Goal: Information Seeking & Learning: Learn about a topic

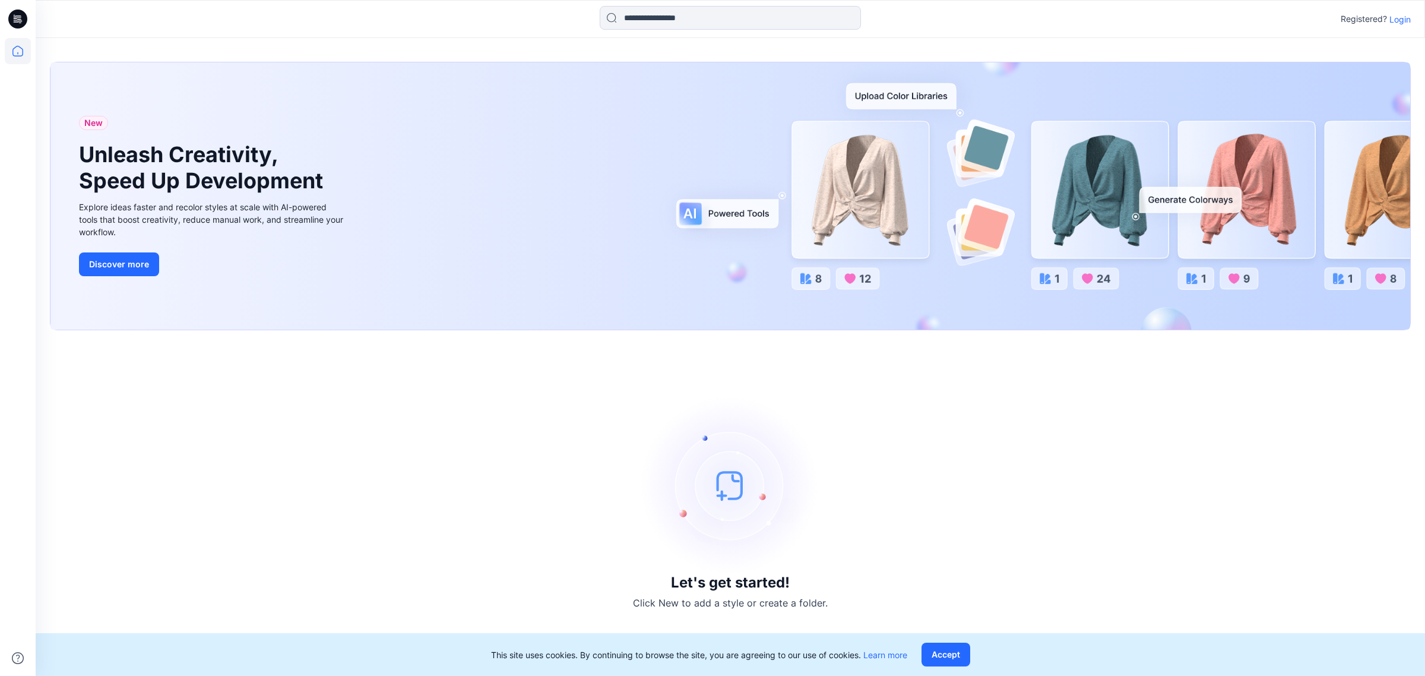
click at [1394, 8] on div "Registered? Login" at bounding box center [730, 19] width 1388 height 26
click at [1395, 14] on p "Login" at bounding box center [1399, 19] width 21 height 12
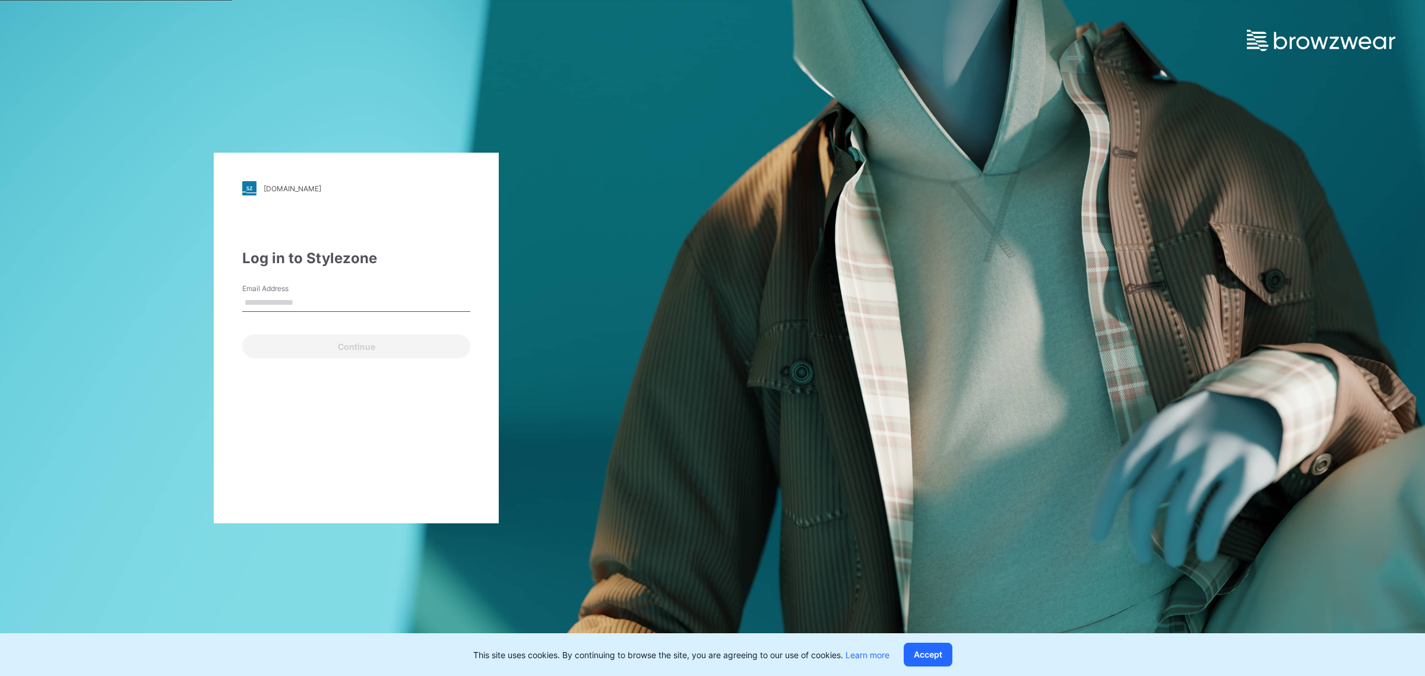
type input "**********"
click at [376, 354] on button "Continue" at bounding box center [356, 346] width 228 height 24
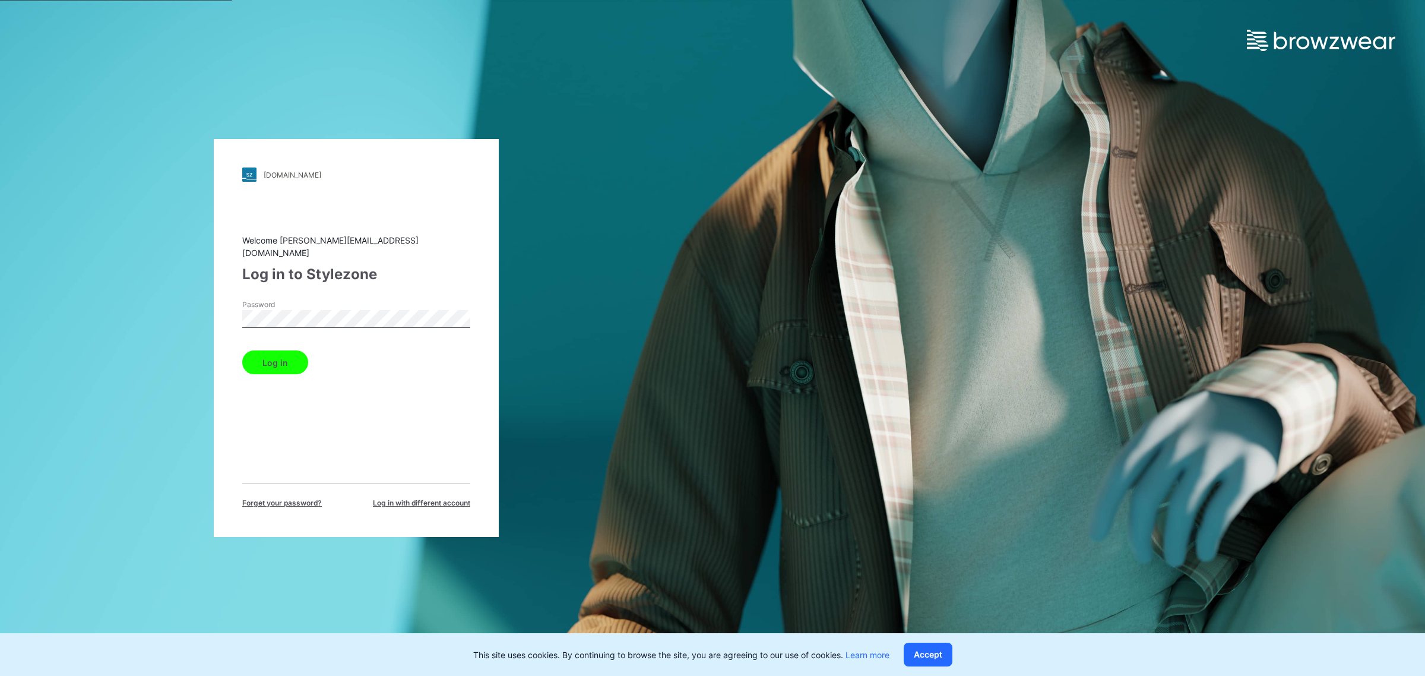
click at [310, 354] on div "Log in" at bounding box center [356, 359] width 228 height 28
click at [270, 363] on button "Log in" at bounding box center [275, 362] width 66 height 24
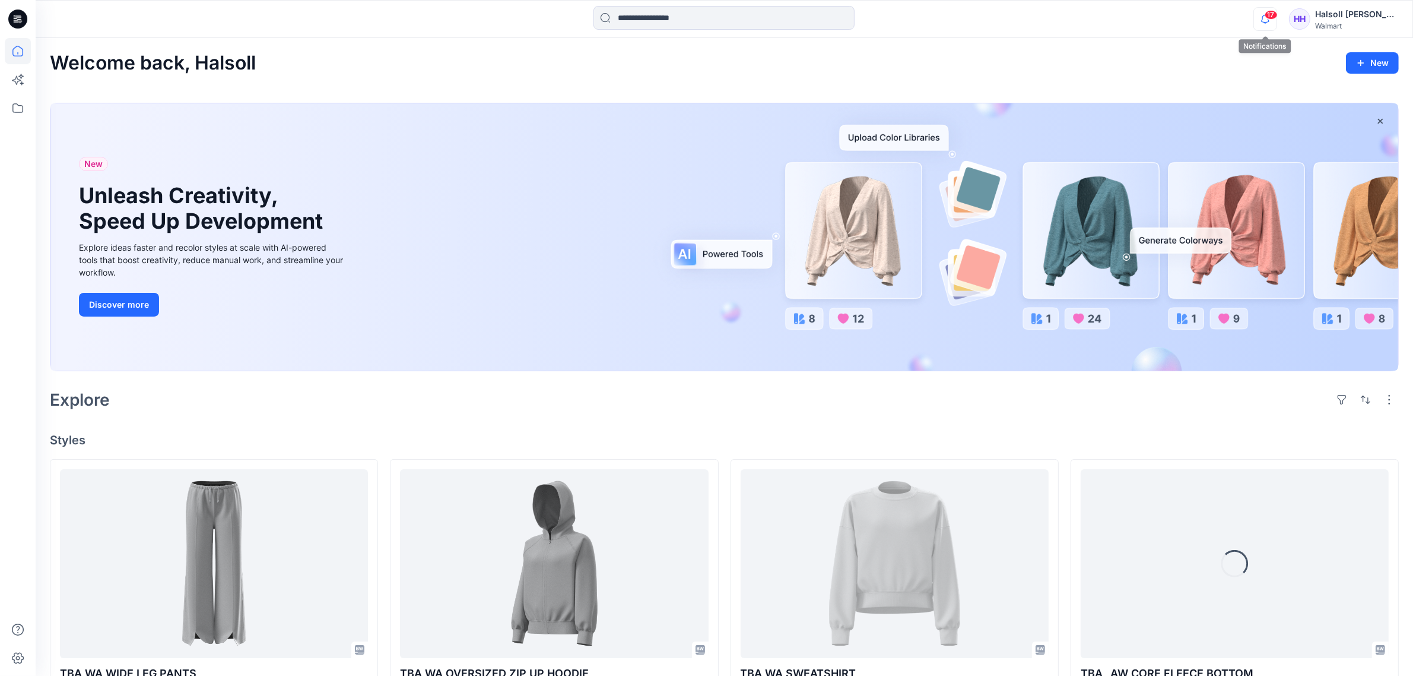
click at [1273, 20] on icon "button" at bounding box center [1265, 19] width 23 height 24
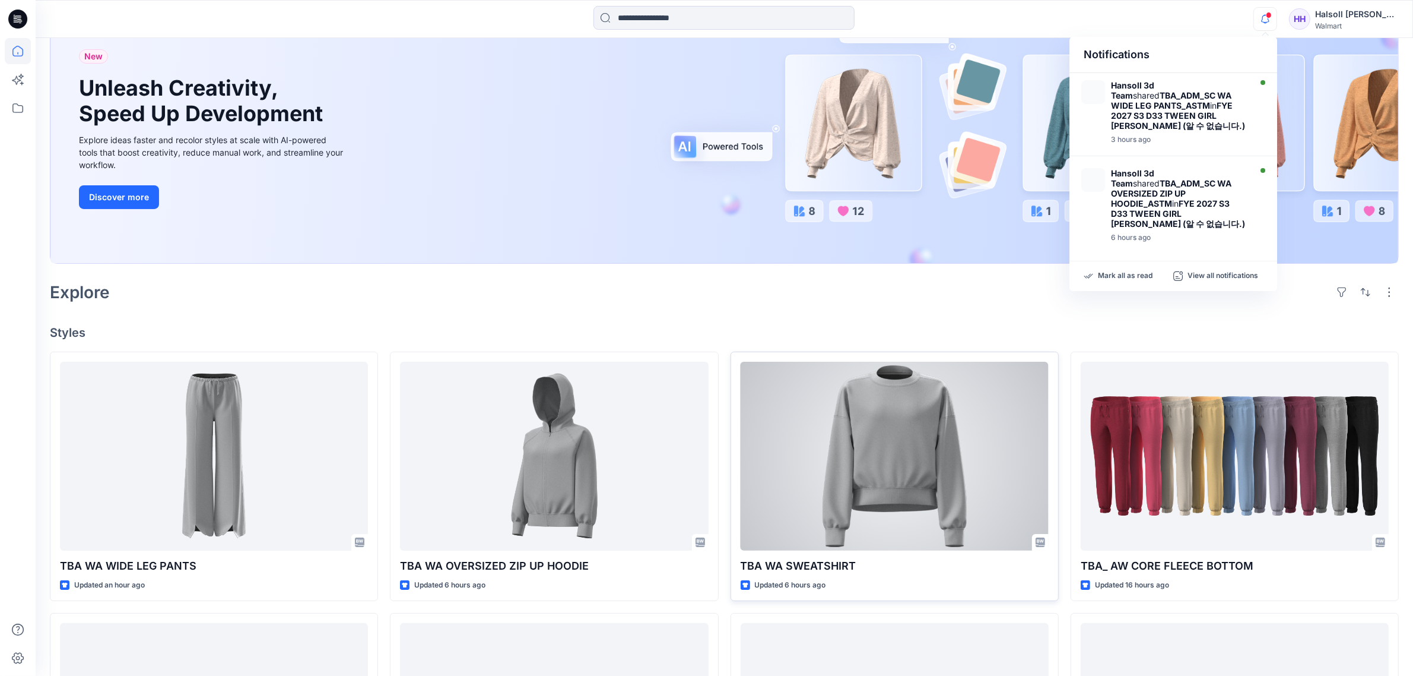
scroll to position [223, 0]
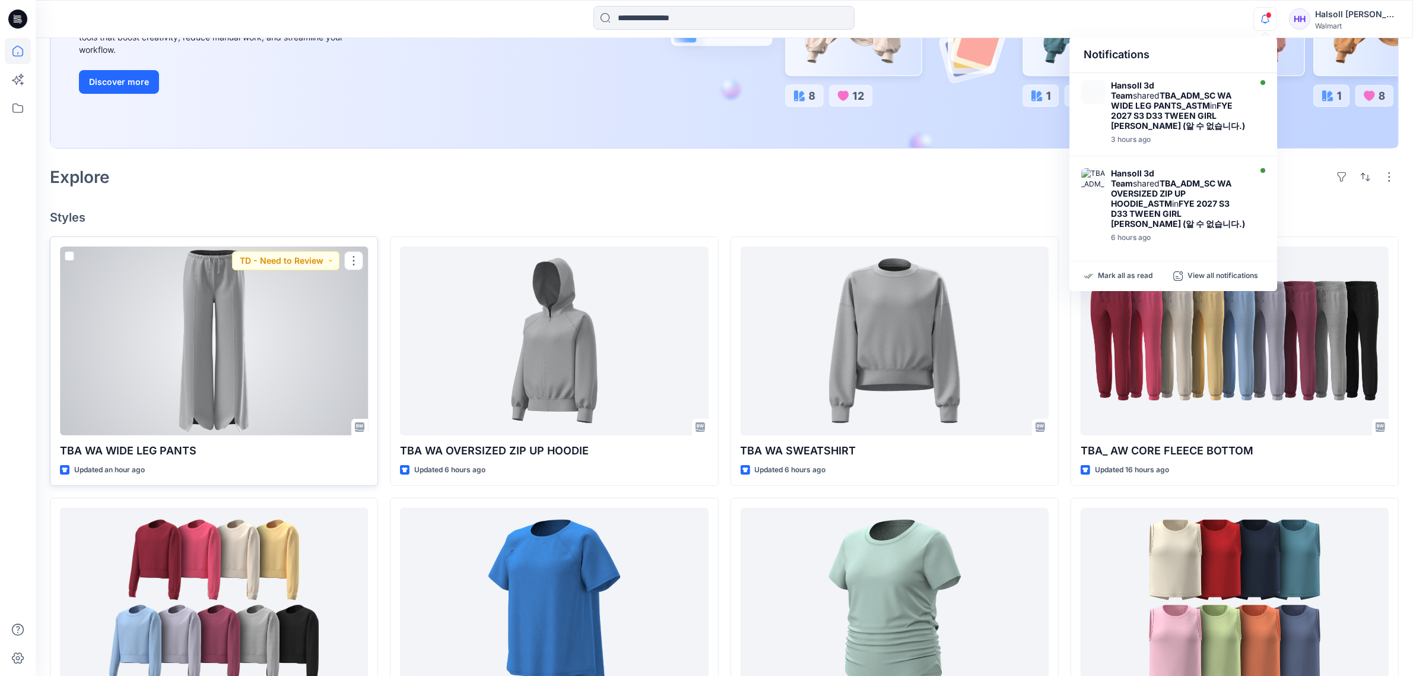
click at [309, 378] on div at bounding box center [214, 340] width 308 height 189
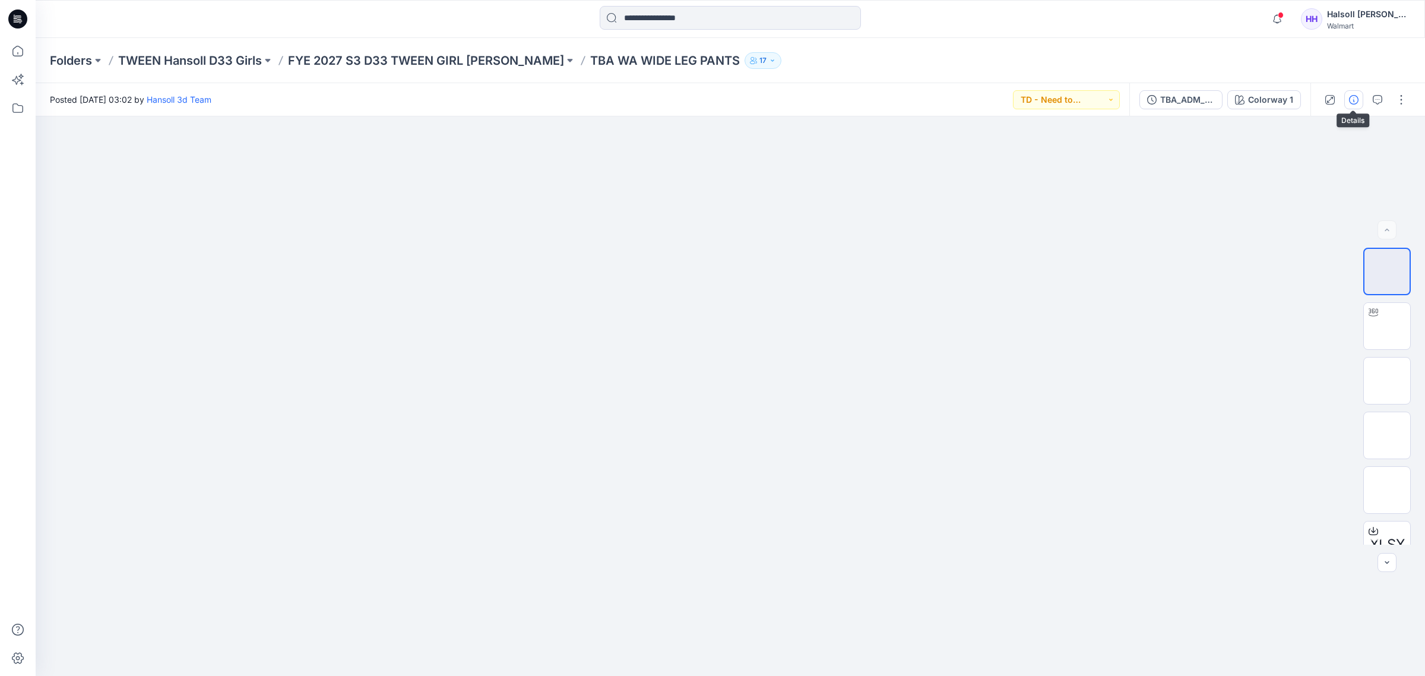
click at [1350, 101] on icon "button" at bounding box center [1353, 99] width 9 height 9
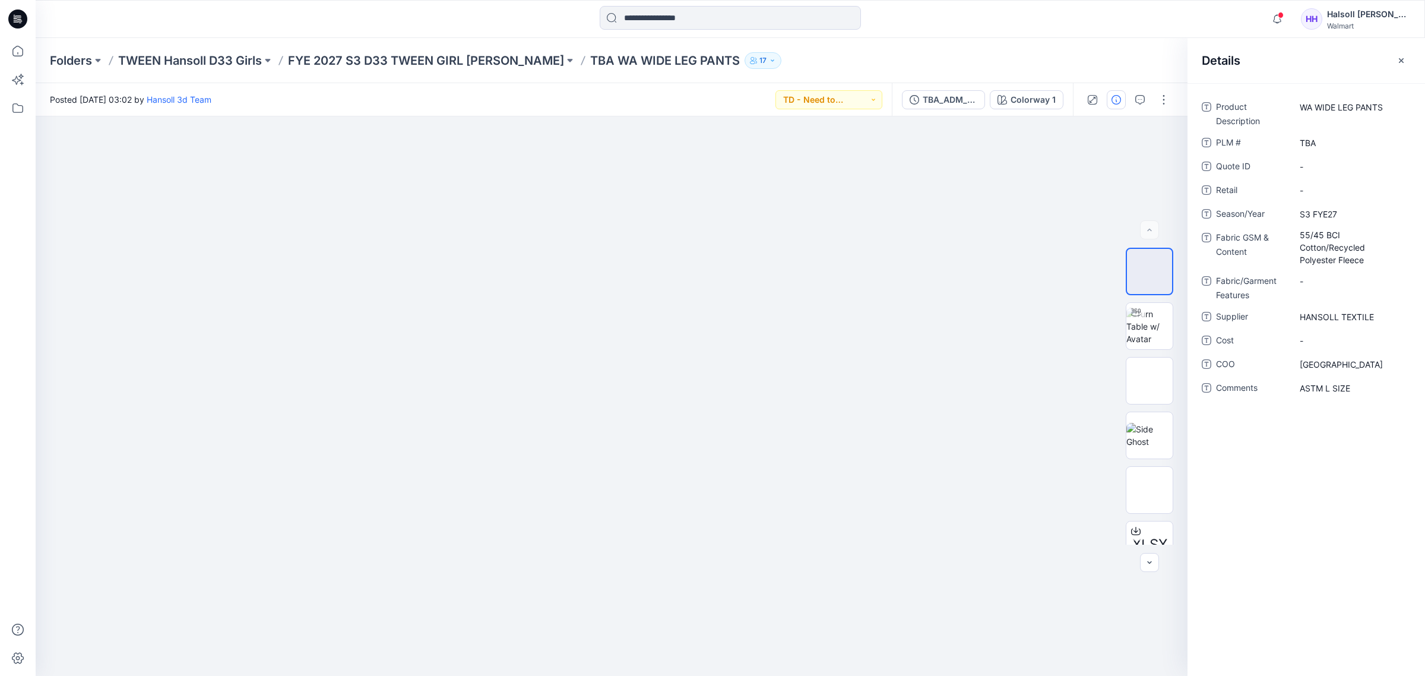
click at [1330, 570] on div "Product Description WA WIDE LEG PANTS PLM # TBA Quote ID - Retail - Season/Year…" at bounding box center [1305, 379] width 237 height 592
click at [1159, 340] on img at bounding box center [1149, 325] width 46 height 37
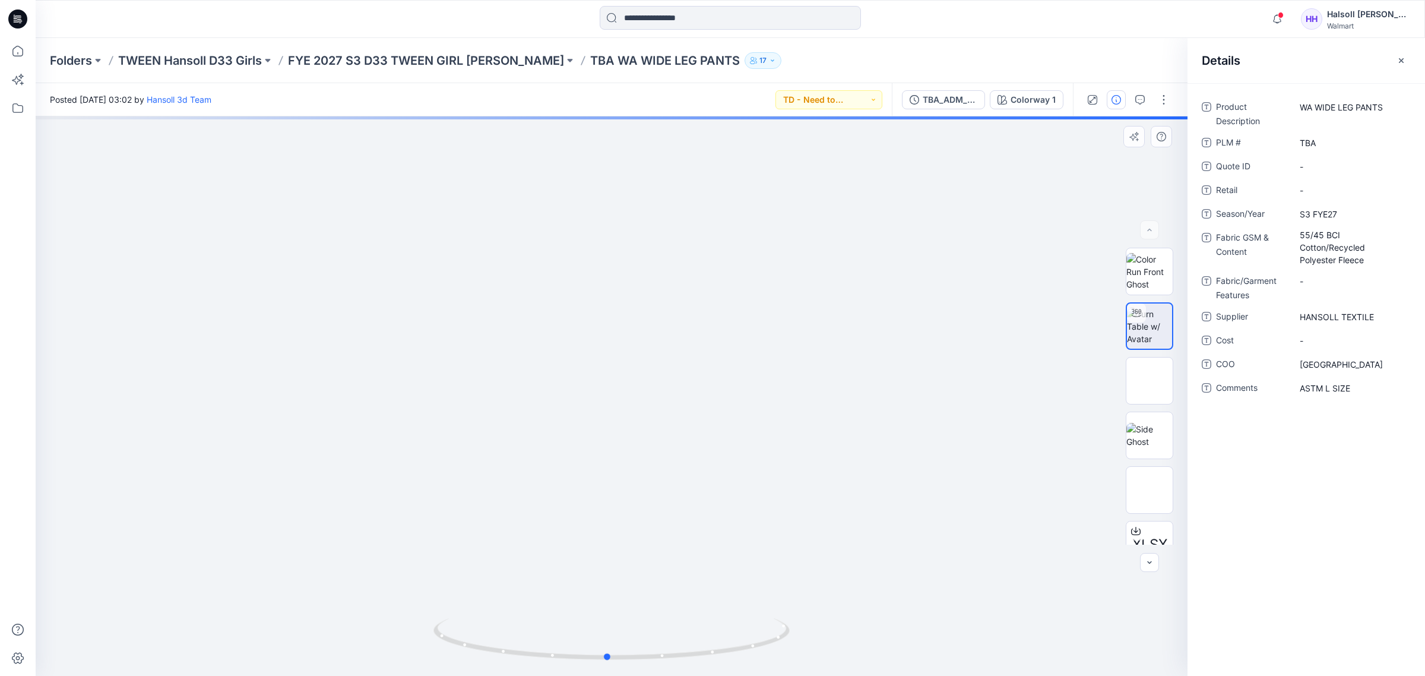
drag, startPoint x: 611, startPoint y: 668, endPoint x: 321, endPoint y: 671, distance: 290.9
click at [321, 671] on div at bounding box center [612, 395] width 1152 height 559
drag, startPoint x: 721, startPoint y: 629, endPoint x: 742, endPoint y: 388, distance: 242.5
click at [742, 388] on div at bounding box center [612, 395] width 1152 height 559
drag, startPoint x: 665, startPoint y: 414, endPoint x: 665, endPoint y: 375, distance: 39.2
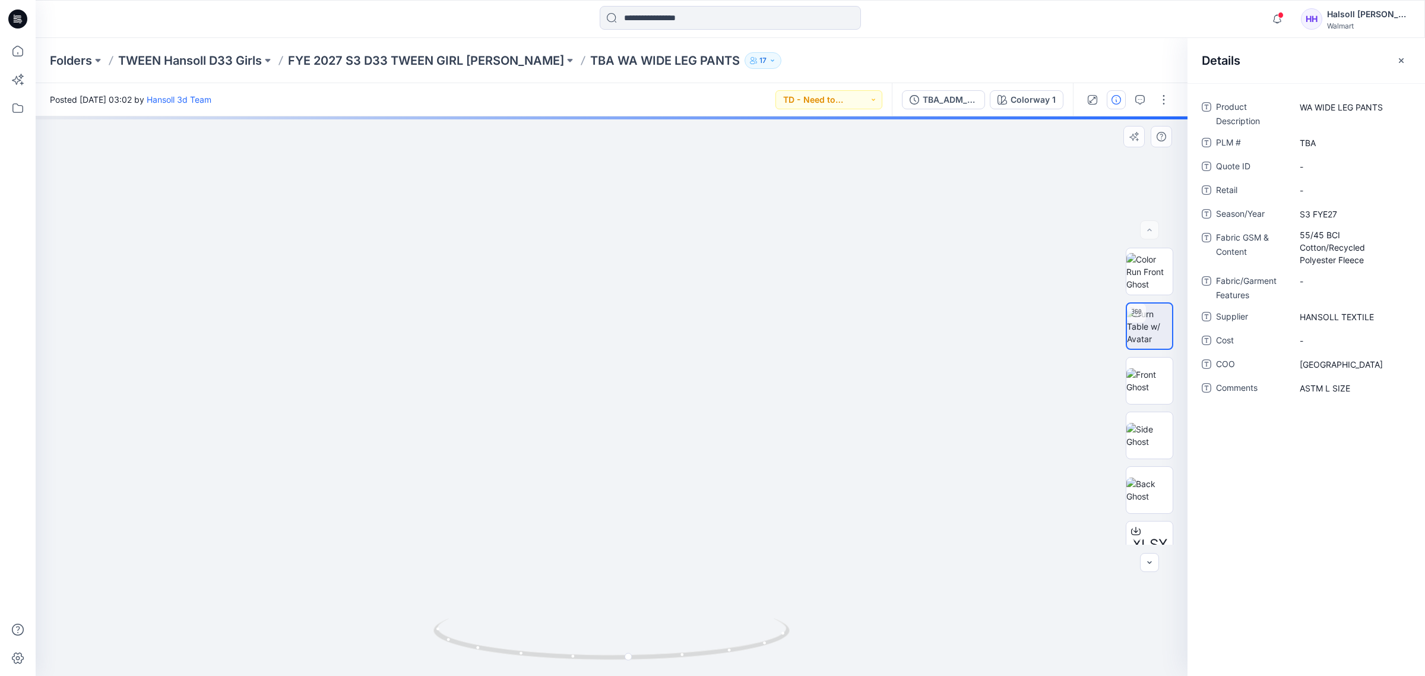
drag, startPoint x: 752, startPoint y: 478, endPoint x: 763, endPoint y: 381, distance: 97.9
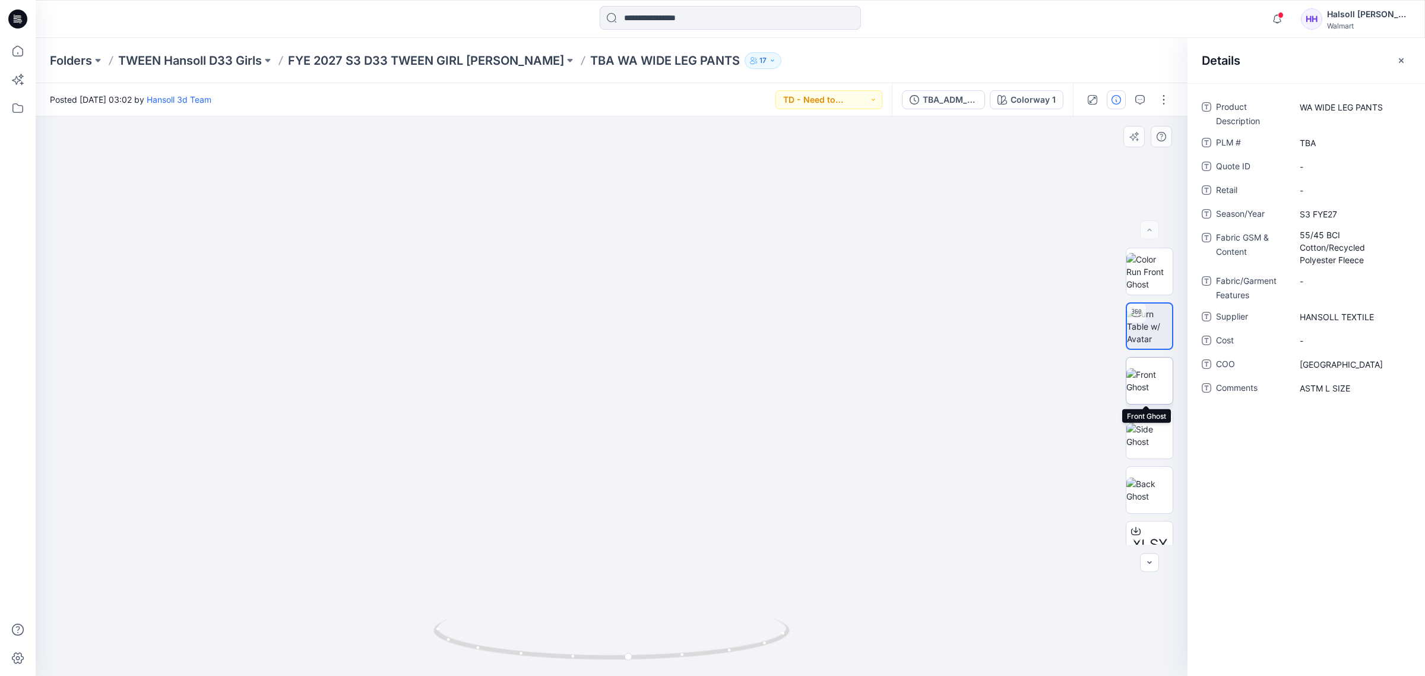
click at [1146, 390] on img at bounding box center [1149, 380] width 46 height 25
click at [1159, 502] on img at bounding box center [1149, 489] width 46 height 25
click at [1153, 277] on img at bounding box center [1149, 271] width 46 height 37
click at [1049, 451] on div at bounding box center [612, 396] width 1152 height 560
click at [1149, 329] on img at bounding box center [1149, 325] width 46 height 37
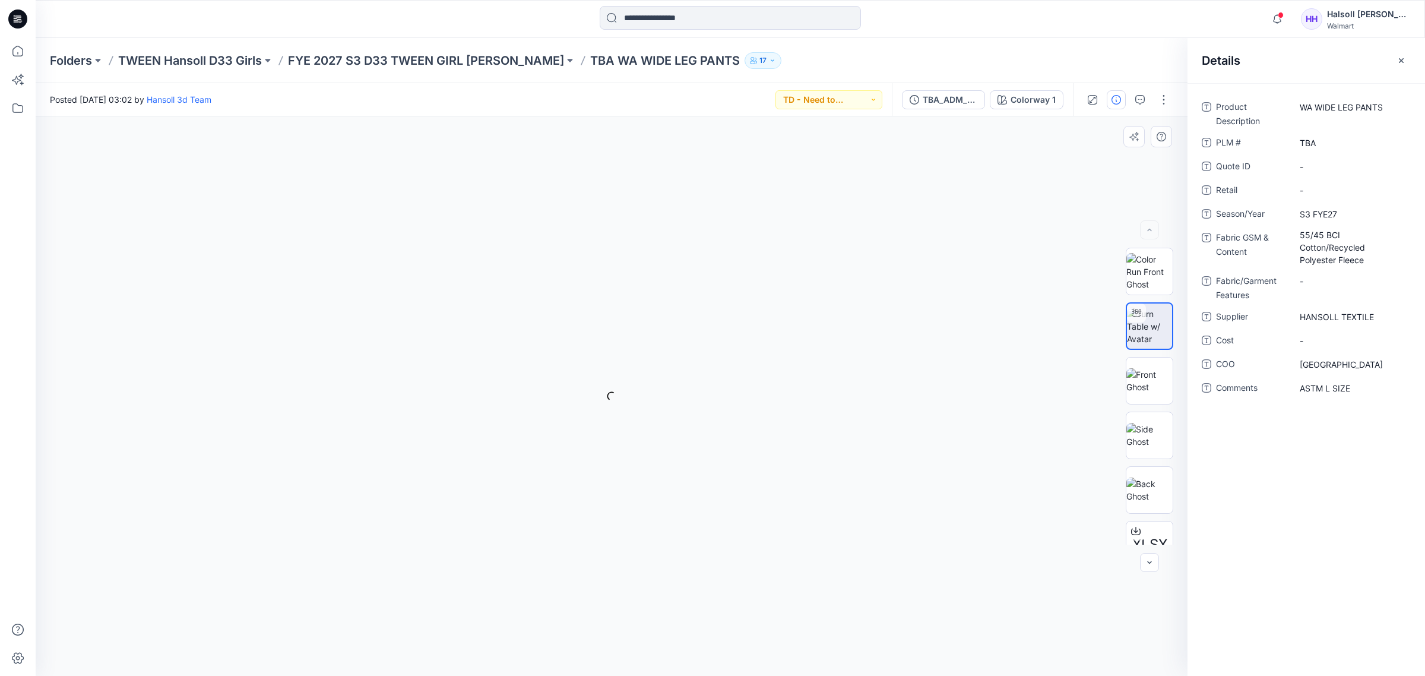
click at [816, 500] on div "Colorway 1 Loading... Material Properties Loading..." at bounding box center [612, 395] width 1152 height 559
drag, startPoint x: 806, startPoint y: 515, endPoint x: 735, endPoint y: 313, distance: 214.0
drag, startPoint x: 641, startPoint y: 256, endPoint x: 654, endPoint y: 212, distance: 45.8
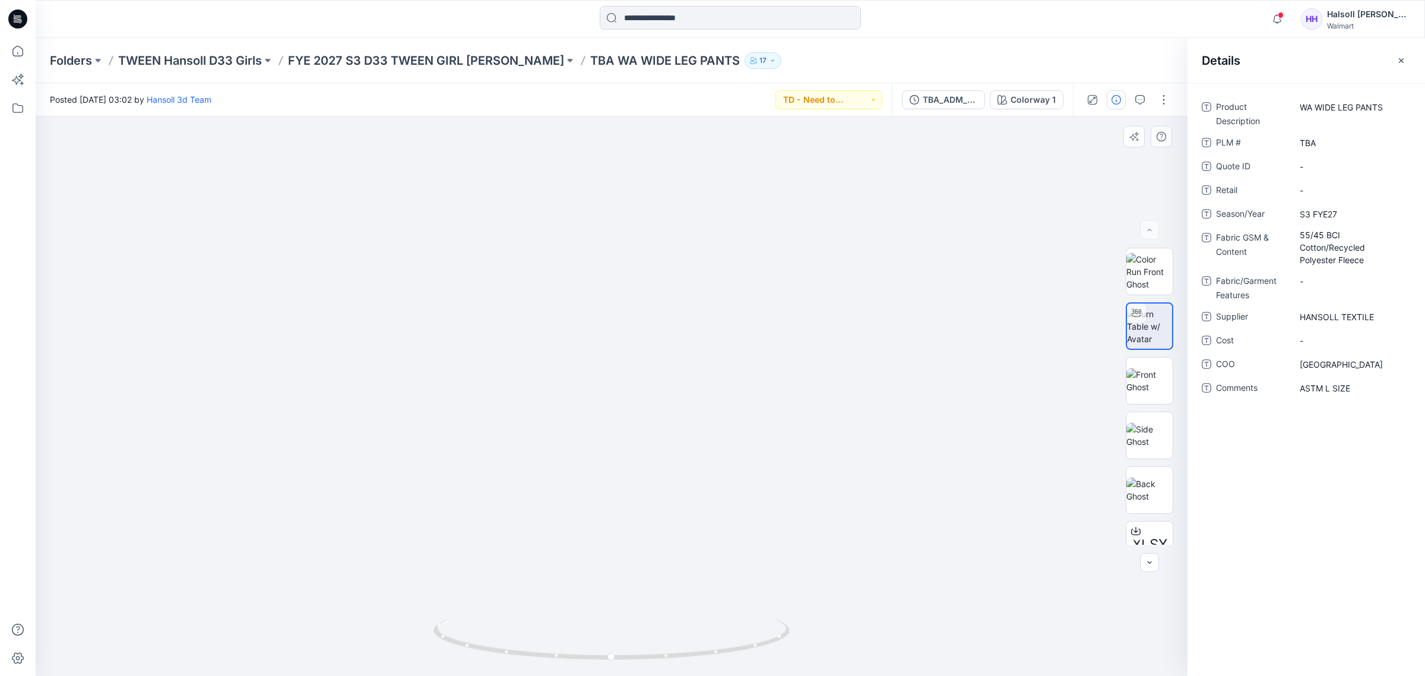
drag, startPoint x: 603, startPoint y: 481, endPoint x: 696, endPoint y: 201, distance: 295.1
drag, startPoint x: 975, startPoint y: 512, endPoint x: 848, endPoint y: 655, distance: 191.7
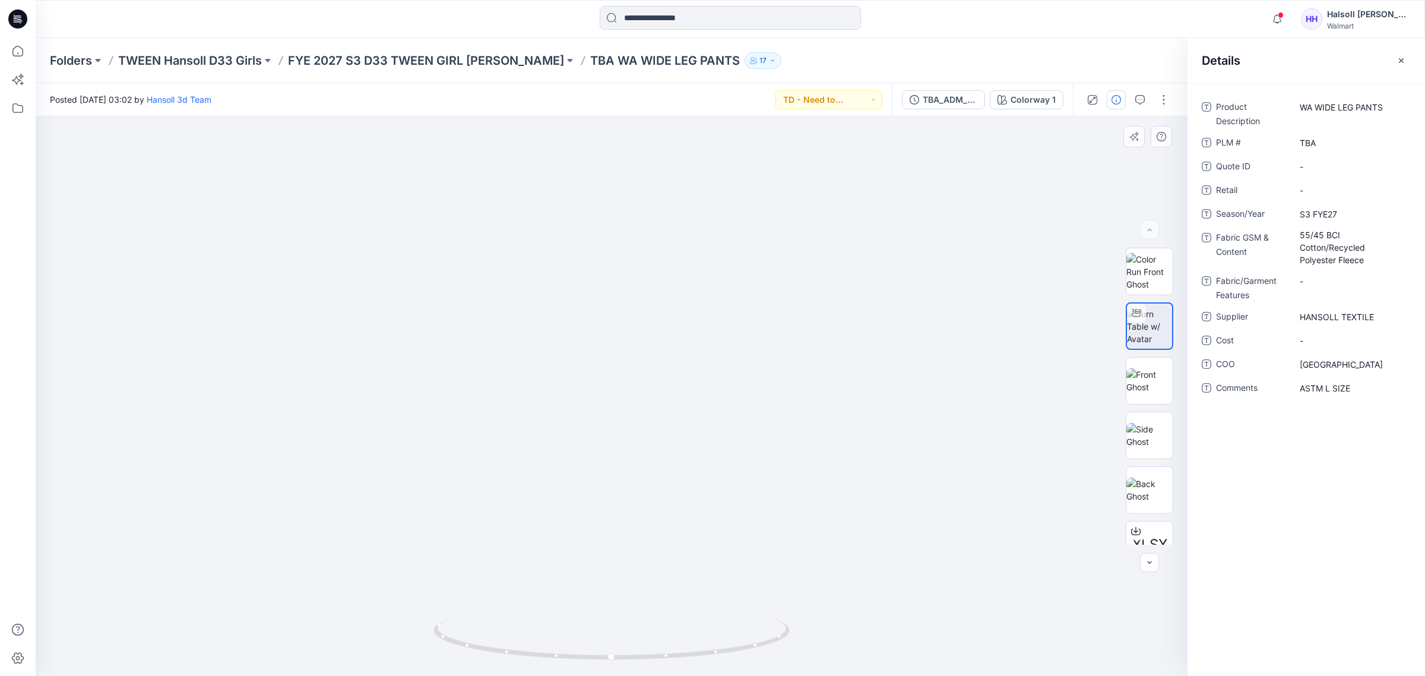
drag, startPoint x: 763, startPoint y: 446, endPoint x: 768, endPoint y: 520, distance: 73.7
drag, startPoint x: 761, startPoint y: 375, endPoint x: 765, endPoint y: 524, distance: 149.6
drag, startPoint x: 747, startPoint y: 573, endPoint x: 591, endPoint y: 416, distance: 221.2
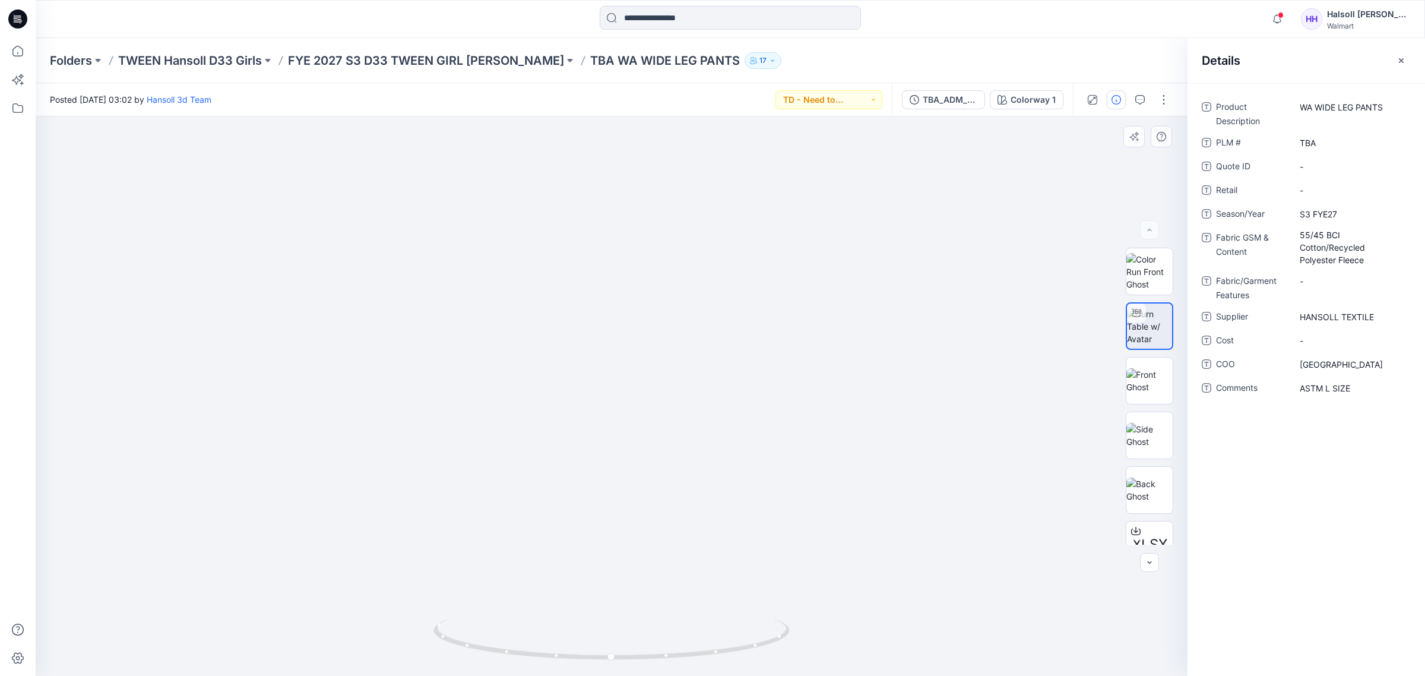
drag, startPoint x: 651, startPoint y: 669, endPoint x: 690, endPoint y: 657, distance: 41.5
click at [690, 657] on div at bounding box center [611, 645] width 356 height 59
drag, startPoint x: 665, startPoint y: 579, endPoint x: 941, endPoint y: 494, distance: 288.4
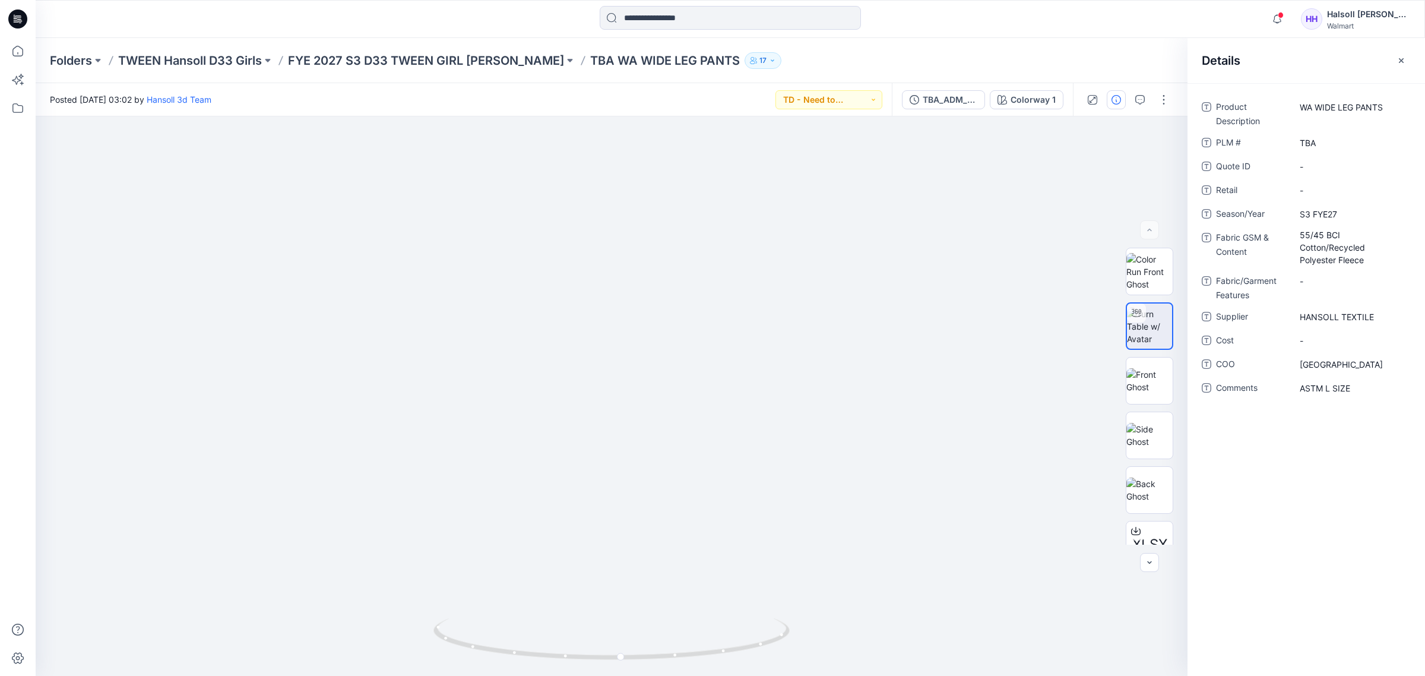
drag, startPoint x: 616, startPoint y: 350, endPoint x: 592, endPoint y: 75, distance: 275.9
click at [592, 71] on div "Folders TWEEN Hansoll D33 Girls FYE 2027 S3 D33 TWEEN GIRL HANSOLL TBA WA WIDE …" at bounding box center [730, 357] width 1389 height 638
drag, startPoint x: 634, startPoint y: 419, endPoint x: 640, endPoint y: 262, distance: 157.4
click at [1155, 388] on img at bounding box center [1149, 380] width 46 height 25
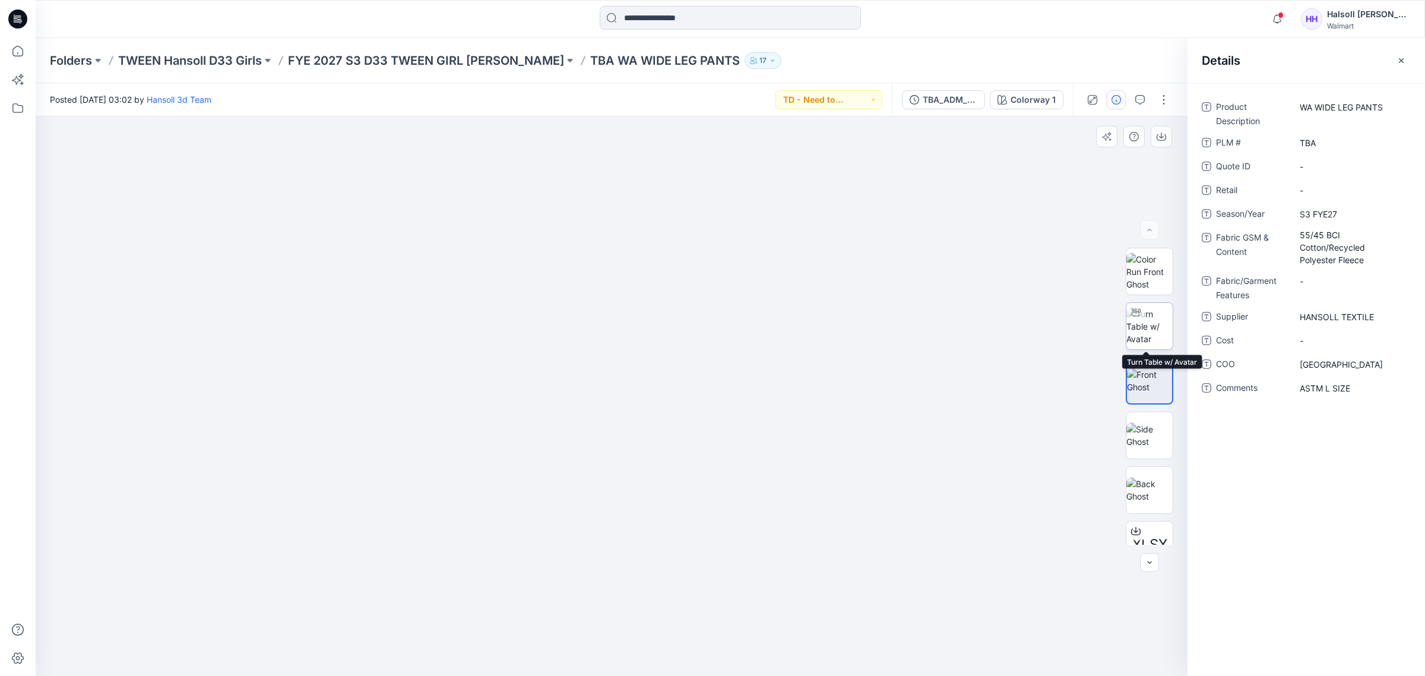
click at [1138, 332] on img at bounding box center [1149, 325] width 46 height 37
click at [772, 446] on div at bounding box center [612, 395] width 1152 height 559
drag, startPoint x: 687, startPoint y: 435, endPoint x: 680, endPoint y: 369, distance: 66.3
drag, startPoint x: 642, startPoint y: 318, endPoint x: 686, endPoint y: 595, distance: 280.6
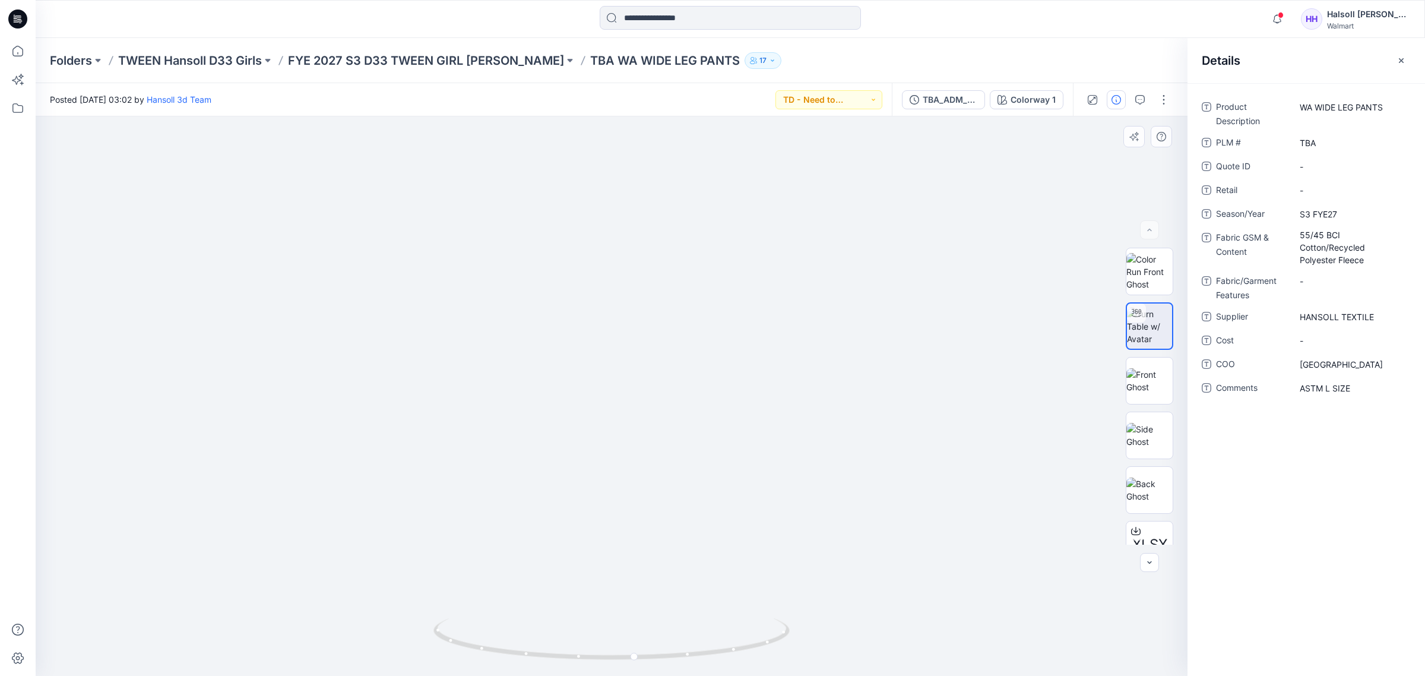
drag, startPoint x: 717, startPoint y: 493, endPoint x: 619, endPoint y: 122, distance: 383.9
drag, startPoint x: 721, startPoint y: 325, endPoint x: 736, endPoint y: 437, distance: 113.8
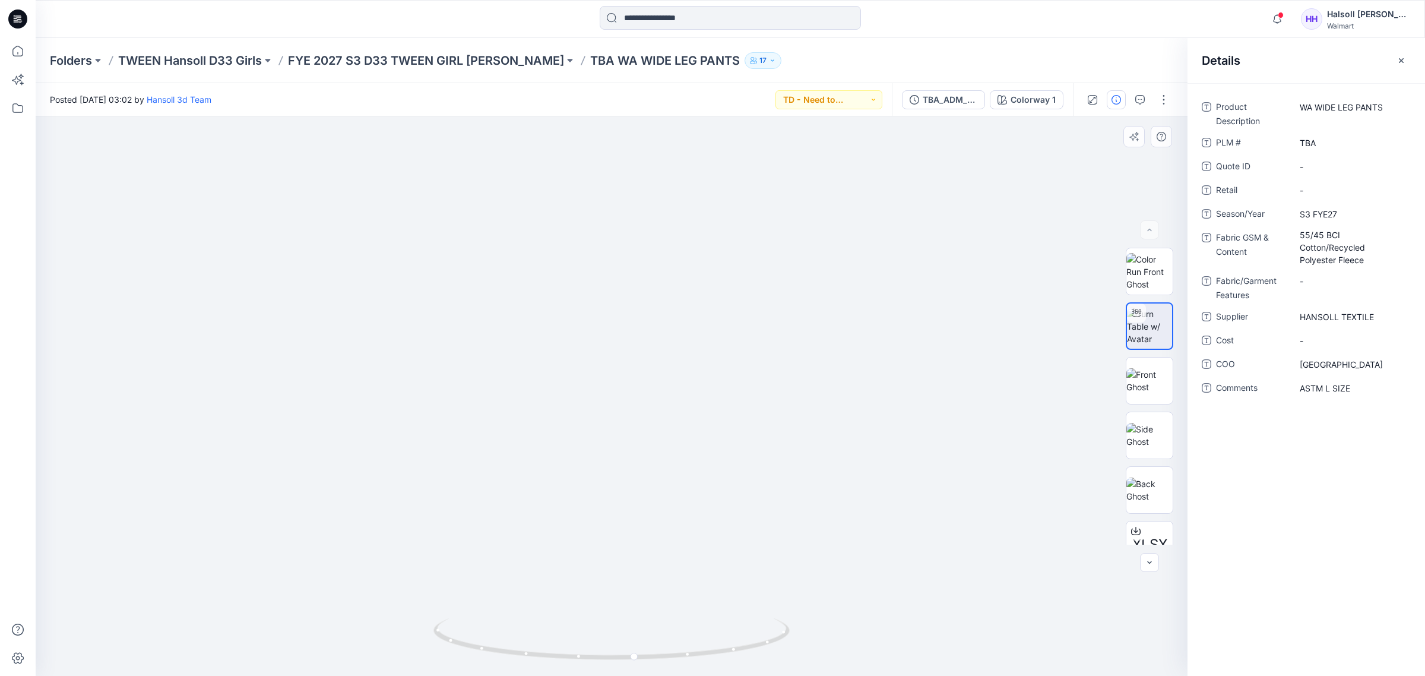
drag, startPoint x: 785, startPoint y: 572, endPoint x: 752, endPoint y: 413, distance: 162.4
drag, startPoint x: 764, startPoint y: 417, endPoint x: 770, endPoint y: 307, distance: 110.0
drag, startPoint x: 714, startPoint y: 399, endPoint x: 702, endPoint y: 316, distance: 83.3
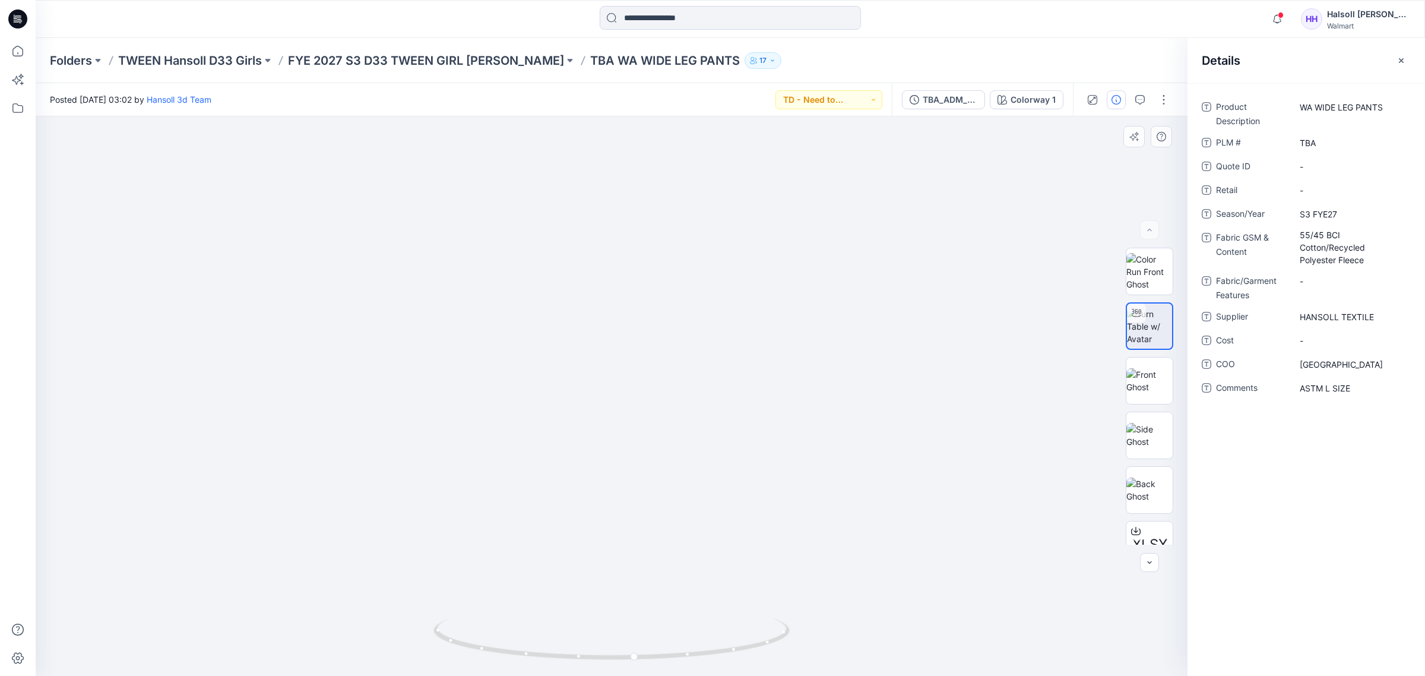
drag, startPoint x: 677, startPoint y: 500, endPoint x: 705, endPoint y: 334, distance: 168.5
drag, startPoint x: 702, startPoint y: 377, endPoint x: 705, endPoint y: 417, distance: 40.5
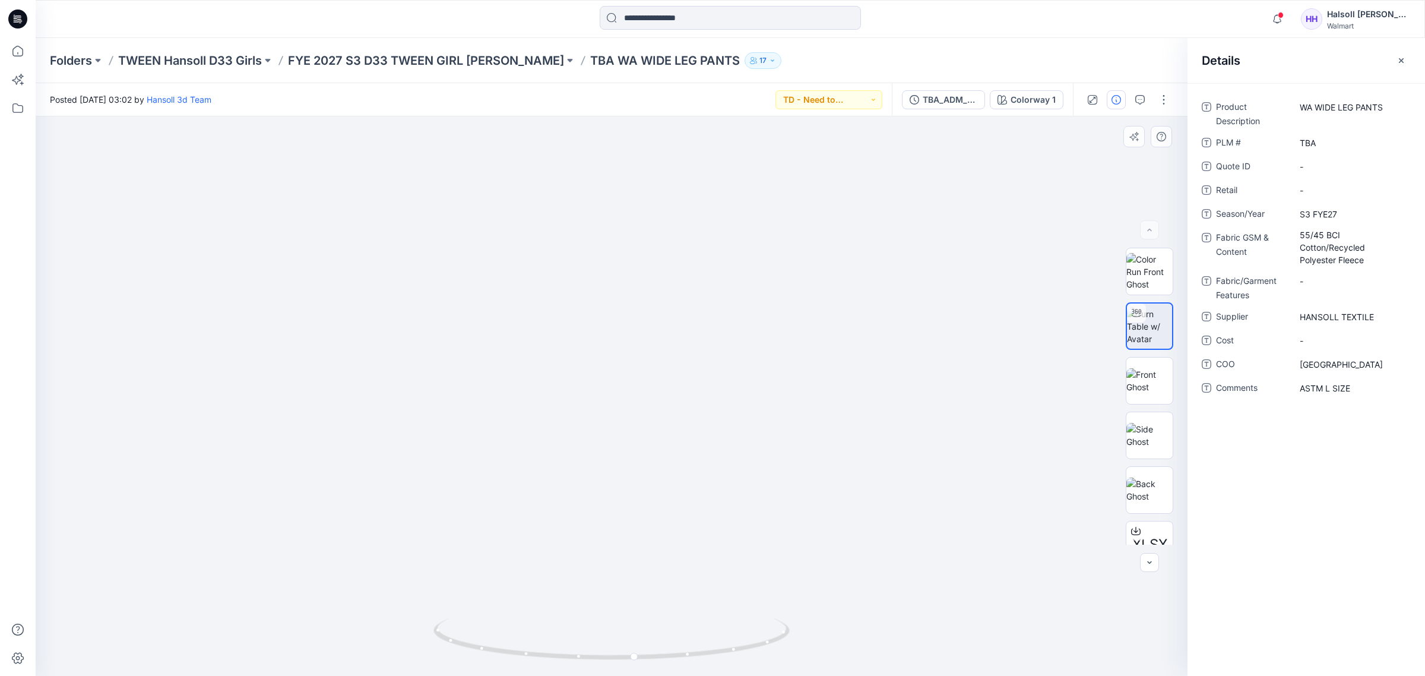
drag, startPoint x: 795, startPoint y: 268, endPoint x: 708, endPoint y: 585, distance: 328.8
drag, startPoint x: 941, startPoint y: 708, endPoint x: 937, endPoint y: 612, distance: 95.7
click at [941, 675] on html "Notifications Hansoll 3d Team shared TBA_ADM_SC WA WIDE LEG PANTS_ASTM in FYE 2…" at bounding box center [712, 338] width 1425 height 676
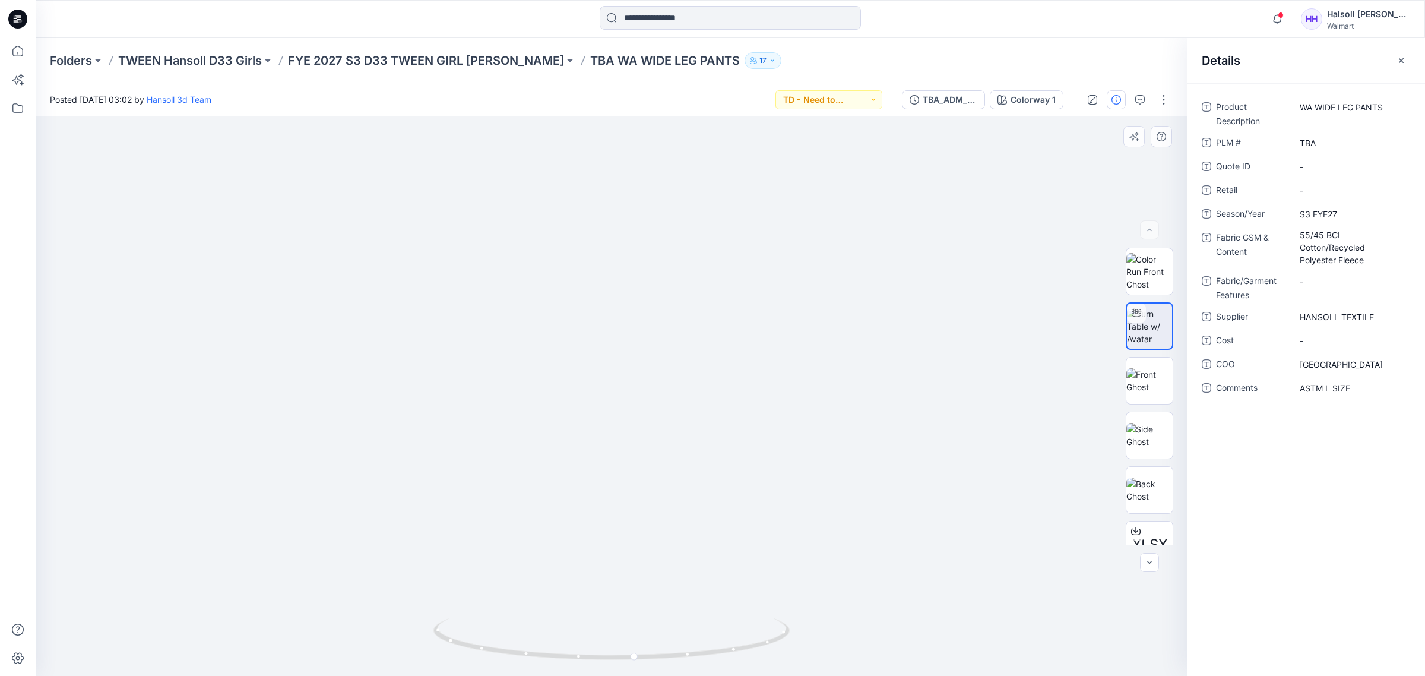
drag, startPoint x: 884, startPoint y: 619, endPoint x: 852, endPoint y: 355, distance: 265.6
drag, startPoint x: 870, startPoint y: 473, endPoint x: 838, endPoint y: 185, distance: 289.1
drag, startPoint x: 868, startPoint y: 150, endPoint x: 871, endPoint y: 138, distance: 11.7
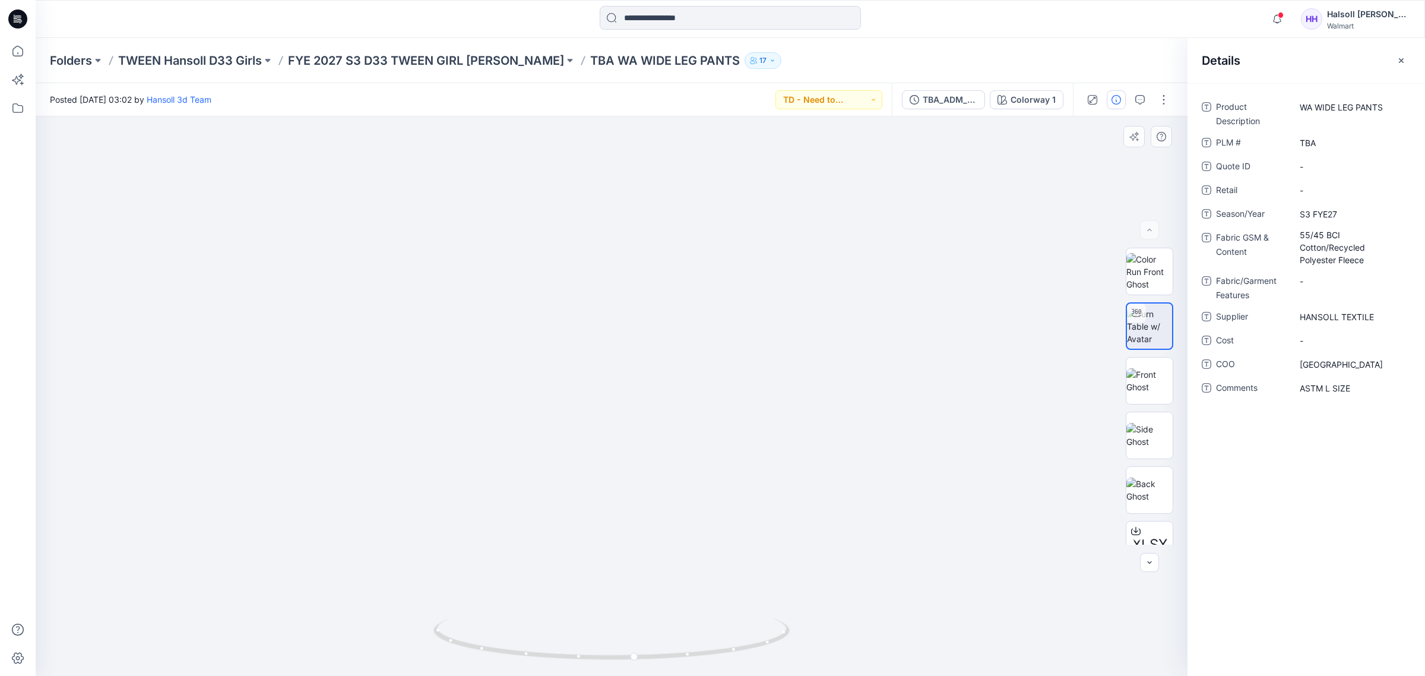
drag, startPoint x: 671, startPoint y: 199, endPoint x: 690, endPoint y: 512, distance: 312.8
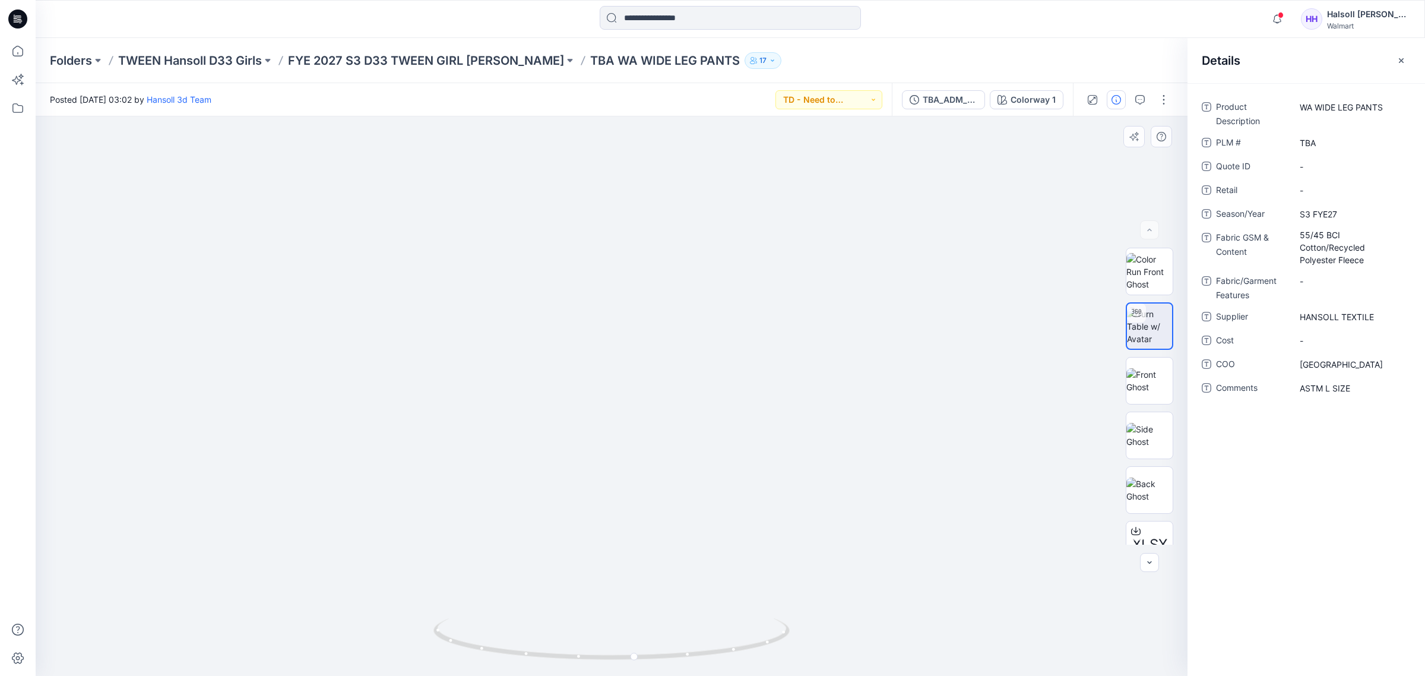
drag, startPoint x: 687, startPoint y: 240, endPoint x: 673, endPoint y: 482, distance: 242.1
drag, startPoint x: 699, startPoint y: 268, endPoint x: 699, endPoint y: 512, distance: 244.6
drag, startPoint x: 689, startPoint y: 369, endPoint x: 687, endPoint y: 380, distance: 11.4
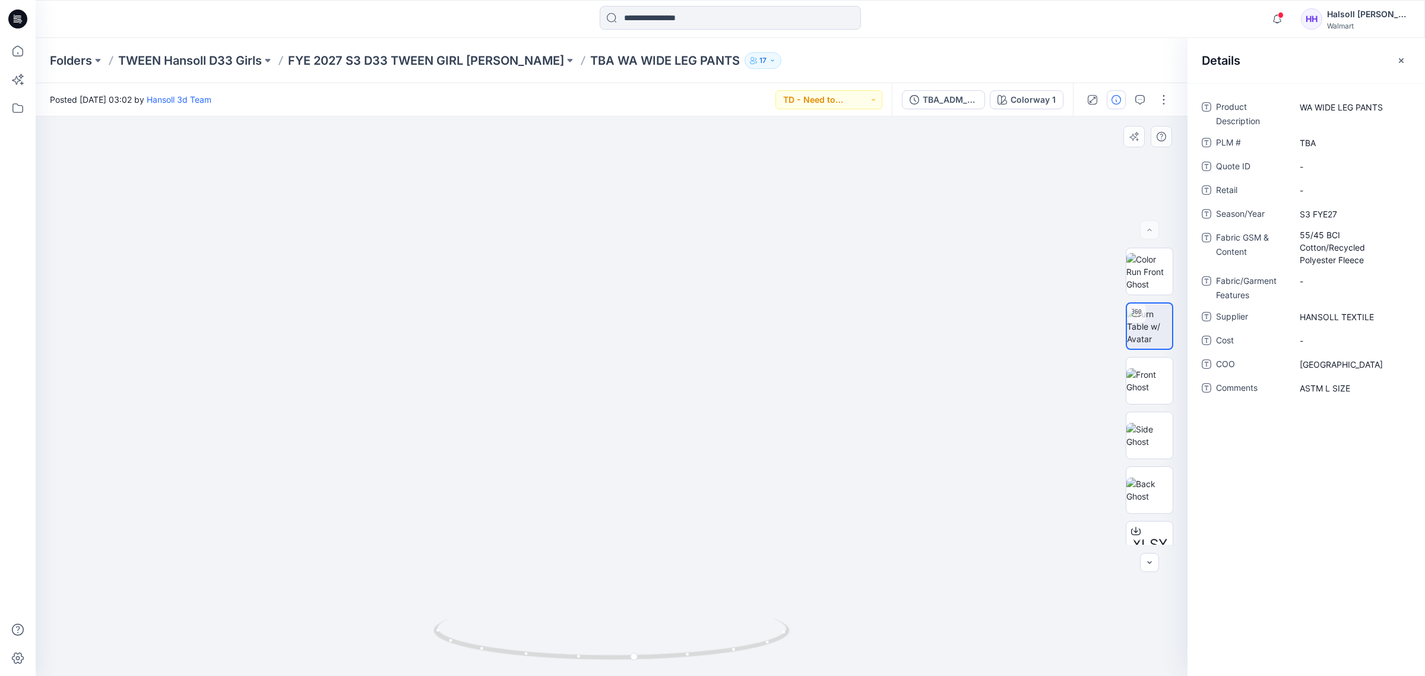
drag, startPoint x: 567, startPoint y: 654, endPoint x: 553, endPoint y: 621, distance: 36.2
click at [459, 650] on icon at bounding box center [612, 640] width 359 height 45
click at [1136, 389] on img at bounding box center [1149, 380] width 46 height 25
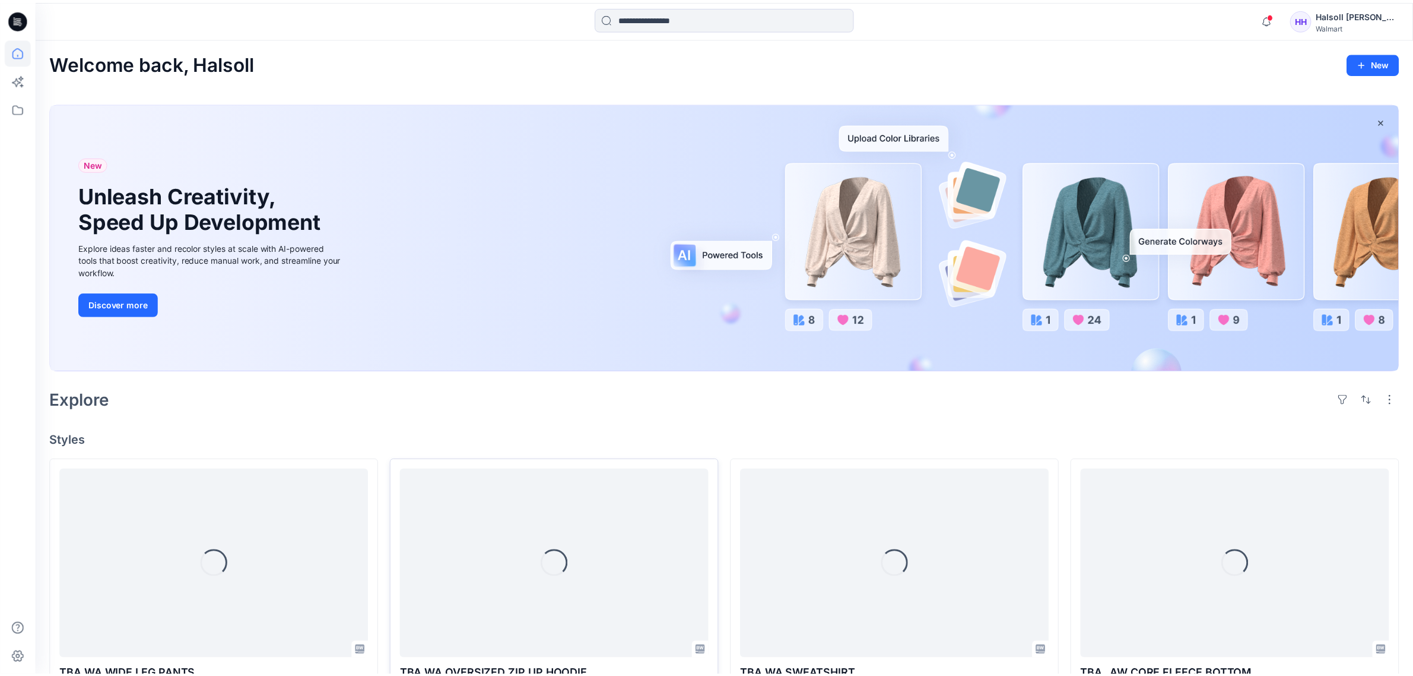
scroll to position [223, 0]
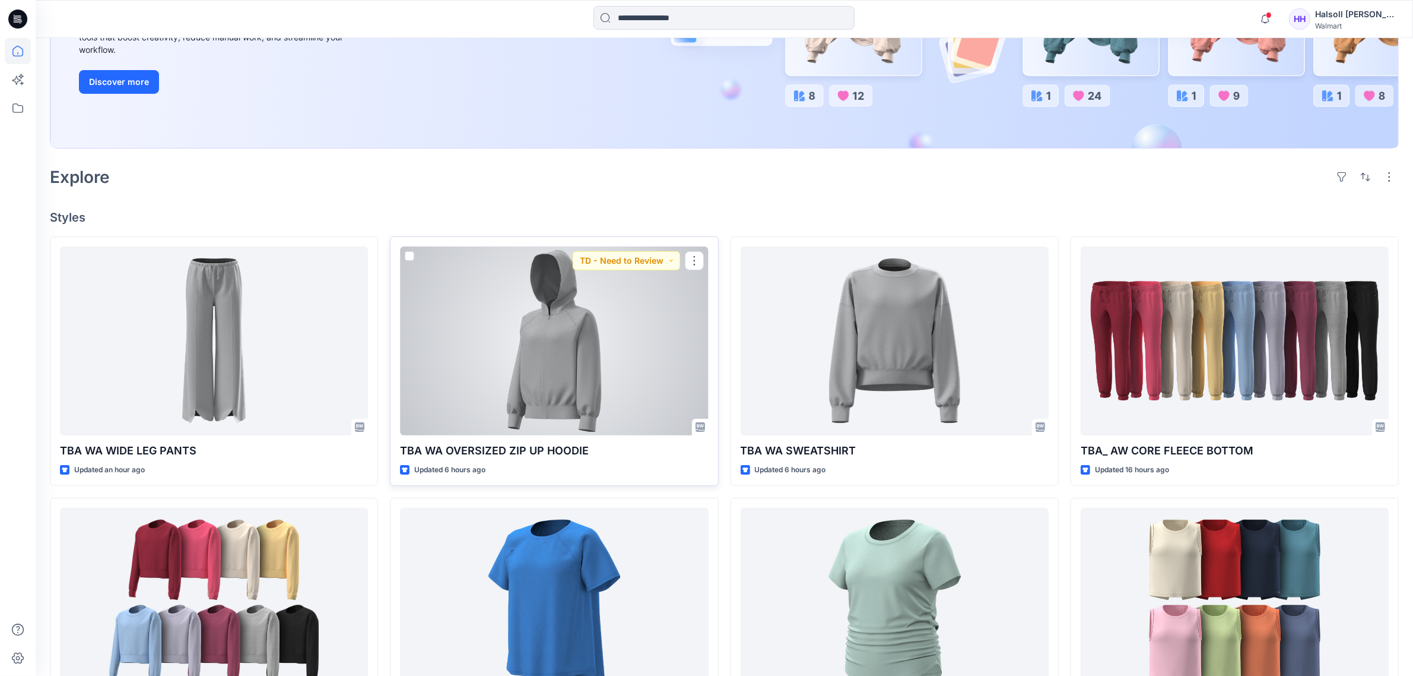
click at [553, 367] on div at bounding box center [554, 340] width 308 height 189
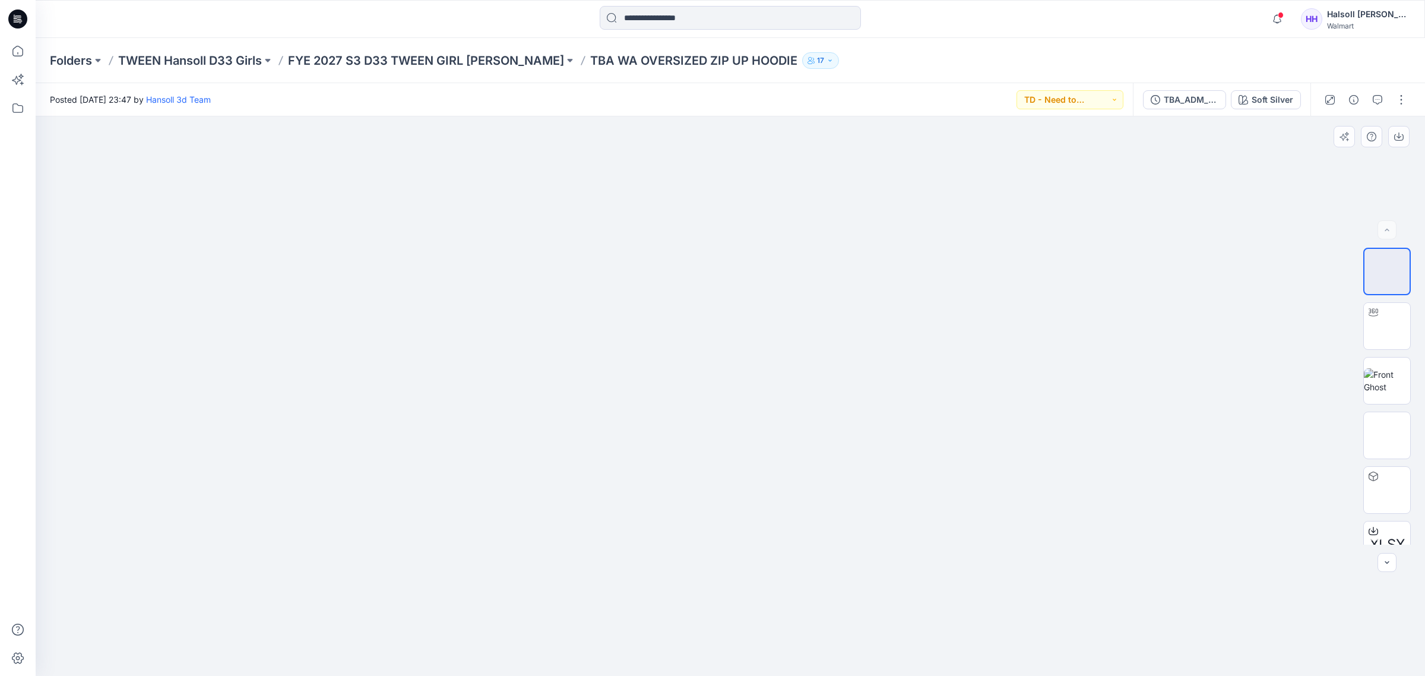
click at [1357, 334] on div "XLSX" at bounding box center [1387, 396] width 76 height 297
click at [1387, 326] on img at bounding box center [1387, 326] width 0 height 0
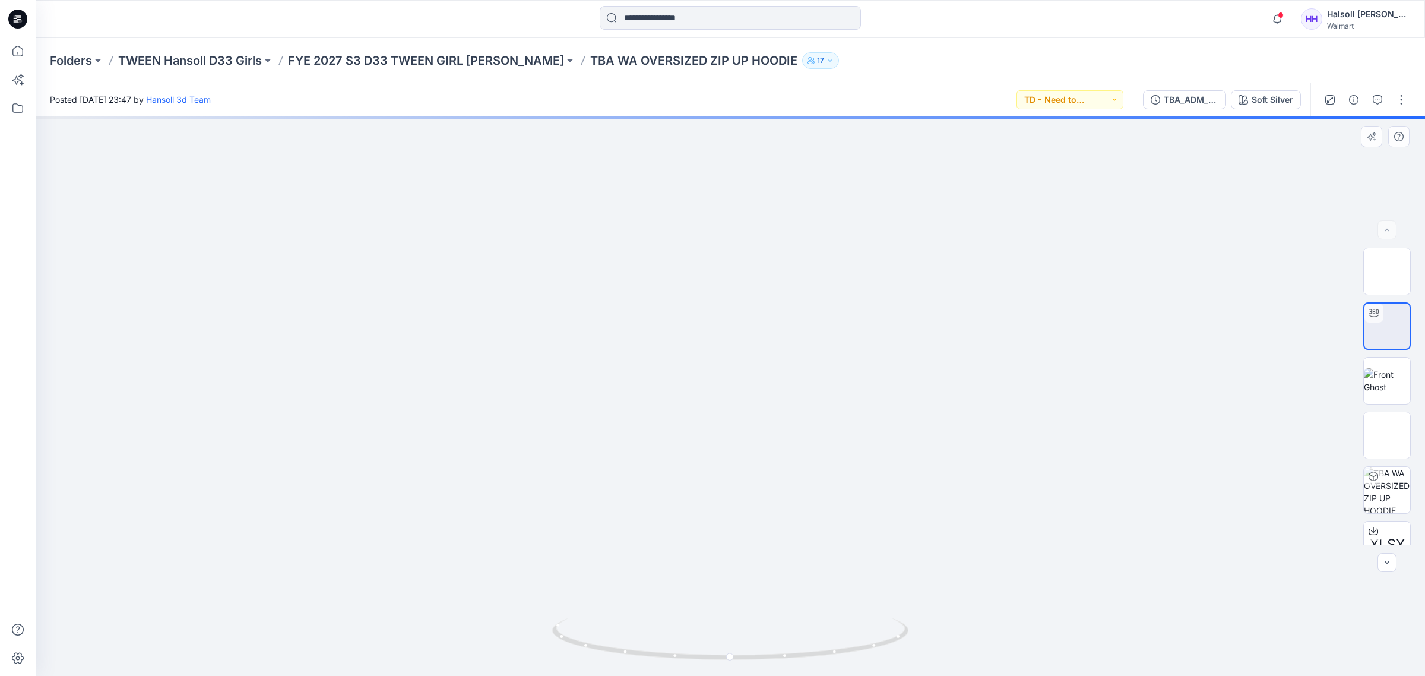
drag, startPoint x: 778, startPoint y: 208, endPoint x: 751, endPoint y: 544, distance: 337.1
drag, startPoint x: 794, startPoint y: 315, endPoint x: 770, endPoint y: 470, distance: 156.6
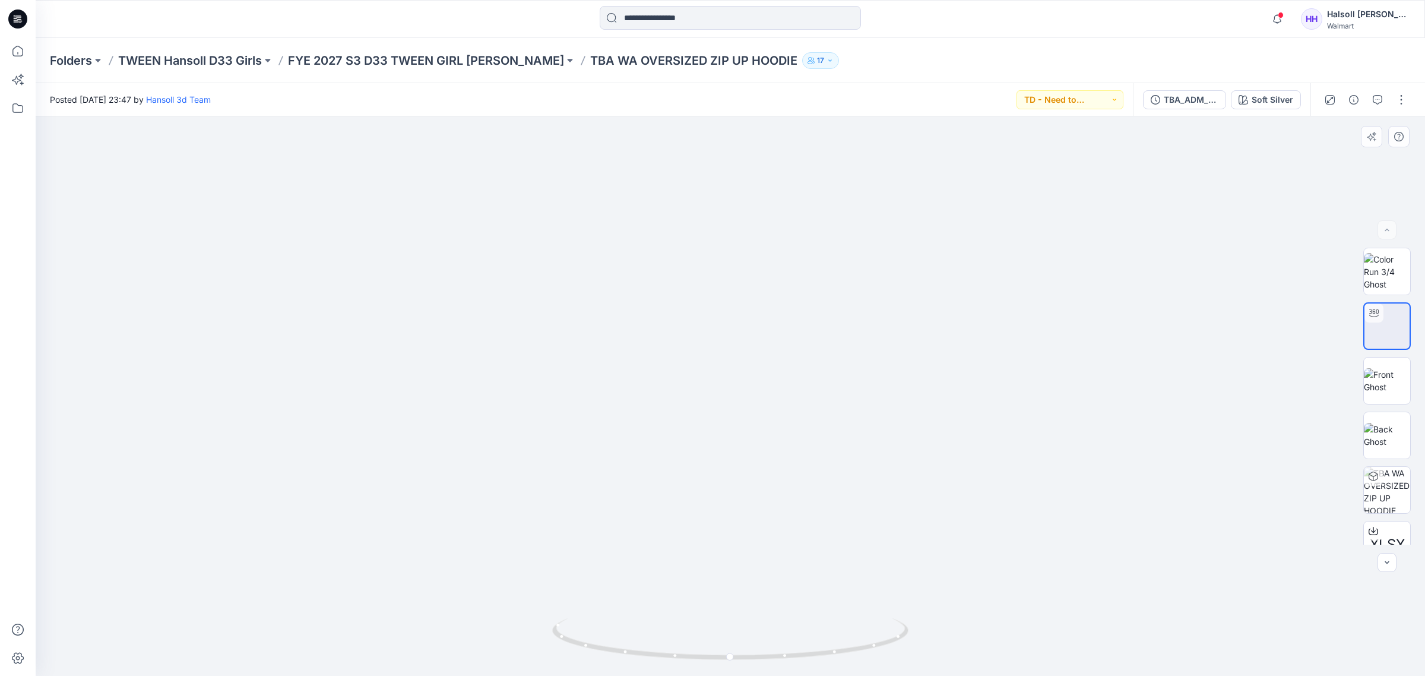
click at [659, 158] on img at bounding box center [724, 283] width 1515 height 787
drag, startPoint x: 399, startPoint y: 437, endPoint x: 580, endPoint y: 447, distance: 181.3
drag, startPoint x: 423, startPoint y: 365, endPoint x: 529, endPoint y: 547, distance: 210.7
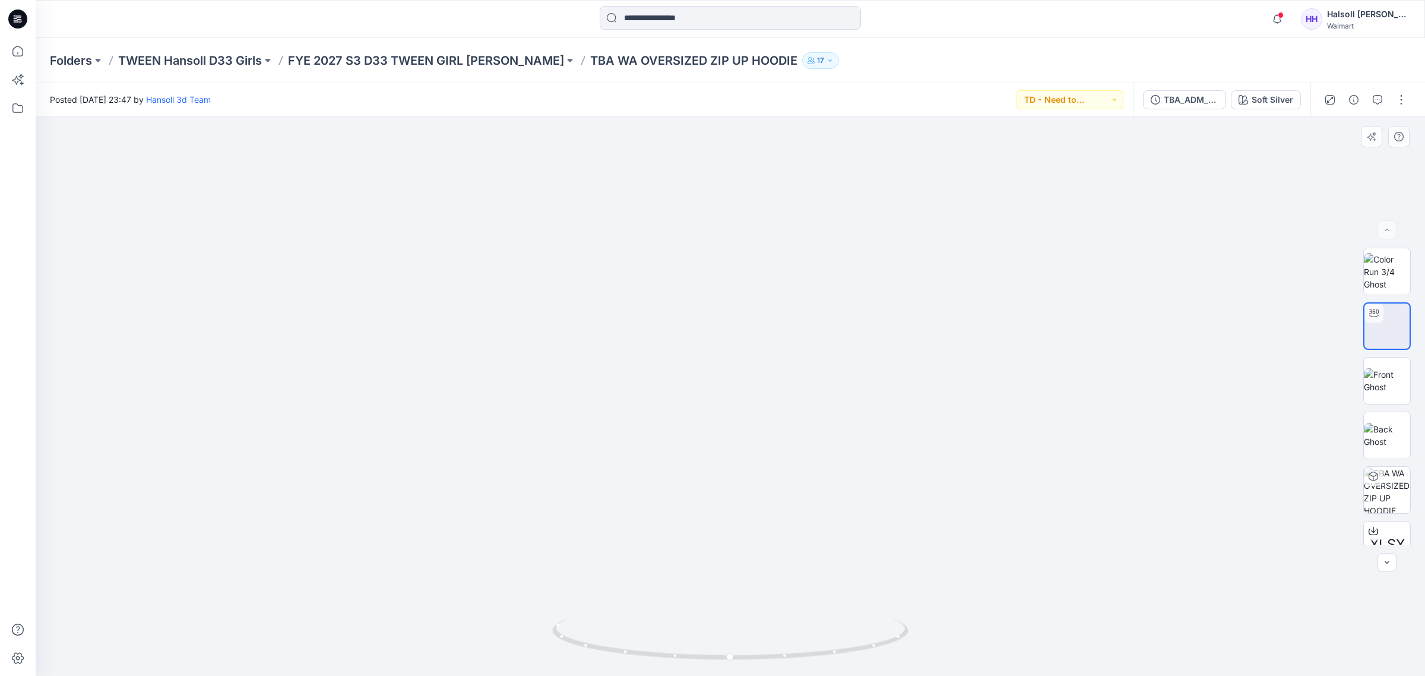
drag, startPoint x: 559, startPoint y: 345, endPoint x: 550, endPoint y: 401, distance: 57.2
drag, startPoint x: 570, startPoint y: 392, endPoint x: 567, endPoint y: 562, distance: 169.2
click at [567, 562] on img at bounding box center [515, 142] width 2431 height 1067
drag, startPoint x: 525, startPoint y: 255, endPoint x: 458, endPoint y: 413, distance: 171.0
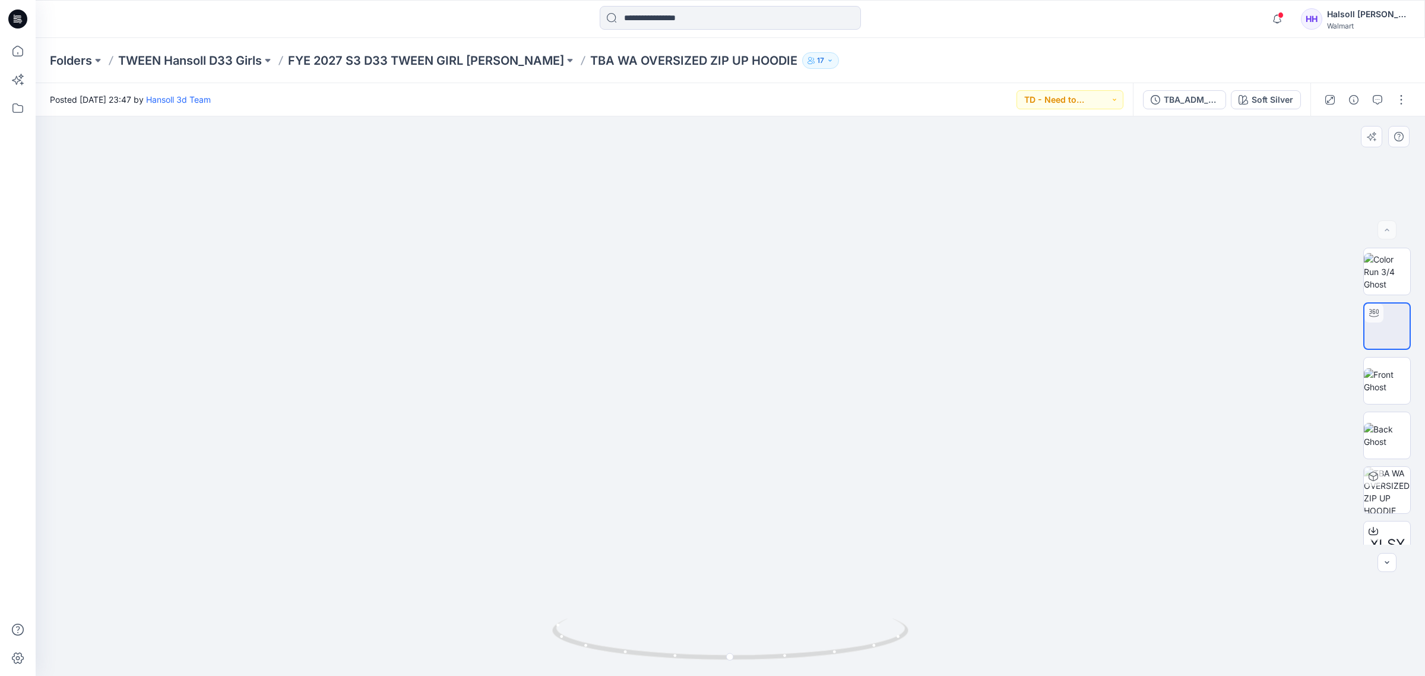
click at [458, 413] on img at bounding box center [448, 221] width 2431 height 910
drag, startPoint x: 579, startPoint y: 639, endPoint x: 594, endPoint y: 626, distance: 19.8
click at [594, 626] on icon at bounding box center [731, 640] width 359 height 45
drag, startPoint x: 609, startPoint y: 550, endPoint x: 610, endPoint y: 249, distance: 301.0
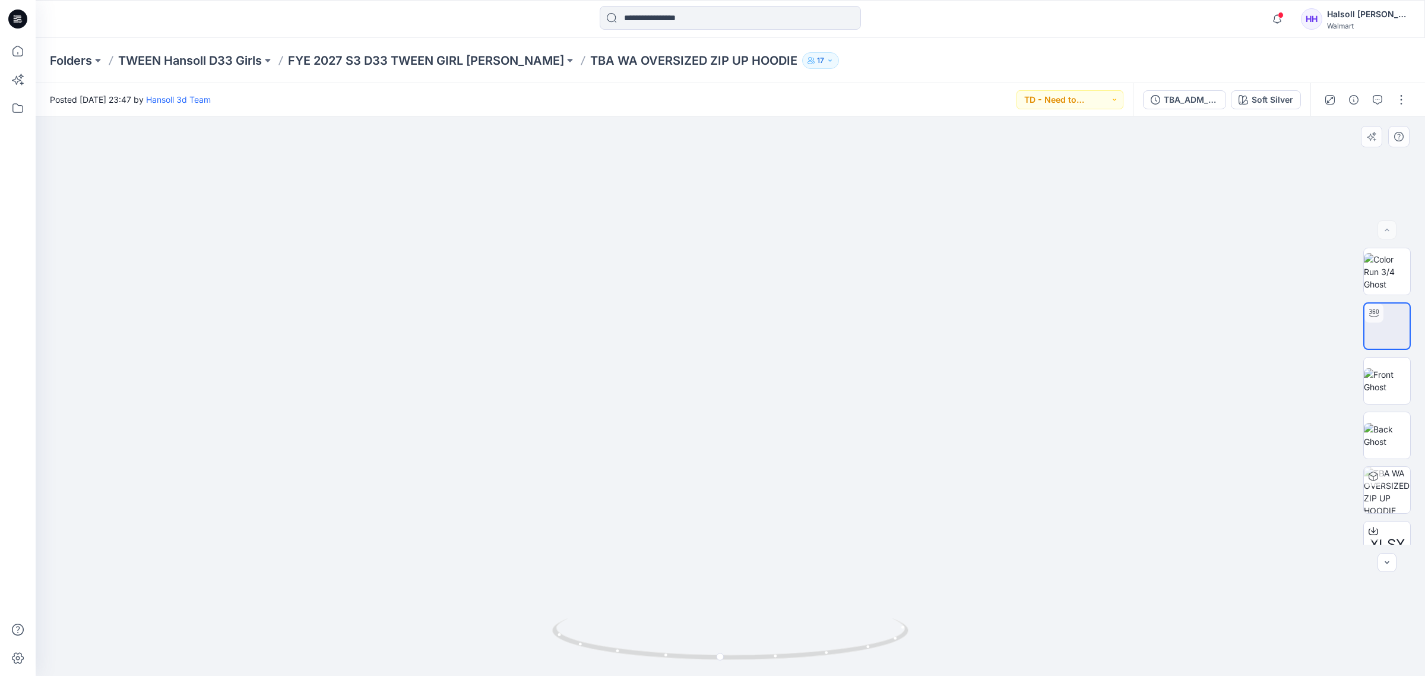
drag, startPoint x: 634, startPoint y: 432, endPoint x: 605, endPoint y: 519, distance: 91.8
click at [639, 285] on img at bounding box center [455, 503] width 2431 height 2431
drag, startPoint x: 605, startPoint y: 519, endPoint x: 638, endPoint y: 327, distance: 195.1
click at [638, 327] on img at bounding box center [456, 499] width 2431 height 2431
drag, startPoint x: 607, startPoint y: 665, endPoint x: 624, endPoint y: 673, distance: 18.9
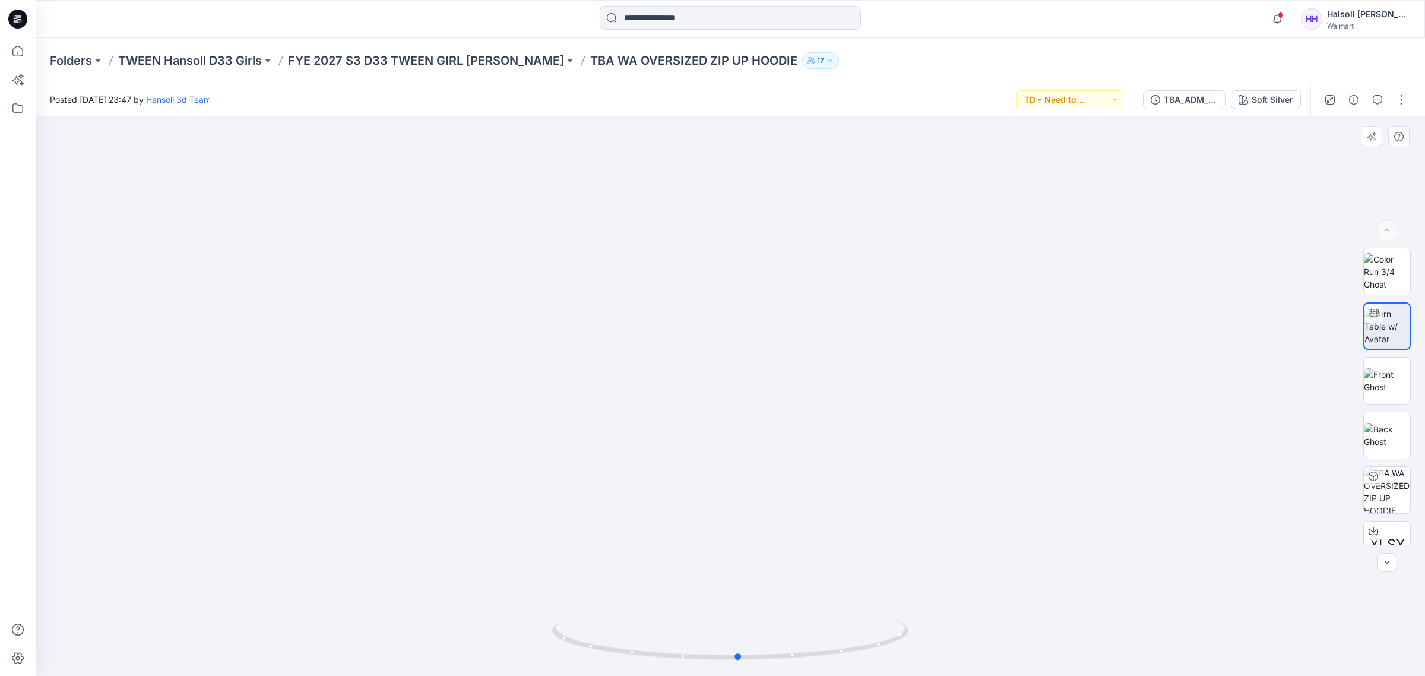
click at [624, 673] on img at bounding box center [730, 647] width 356 height 58
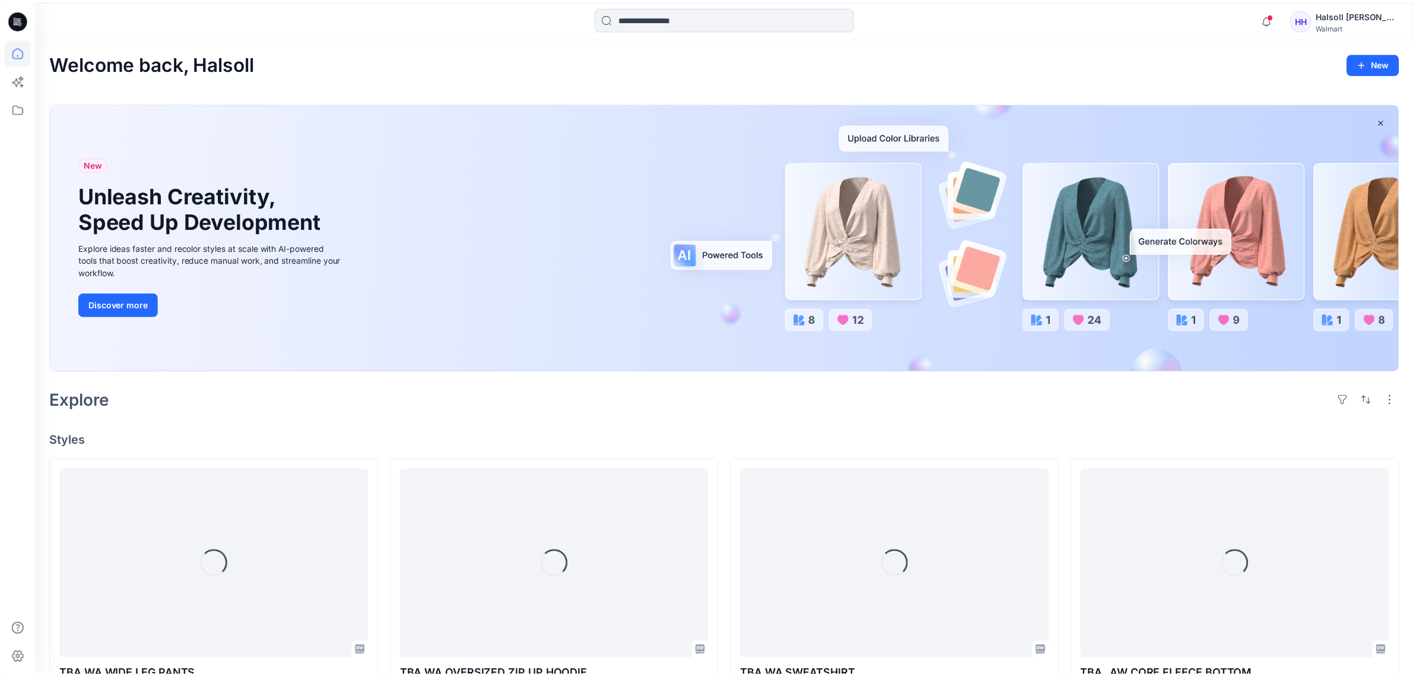
scroll to position [223, 0]
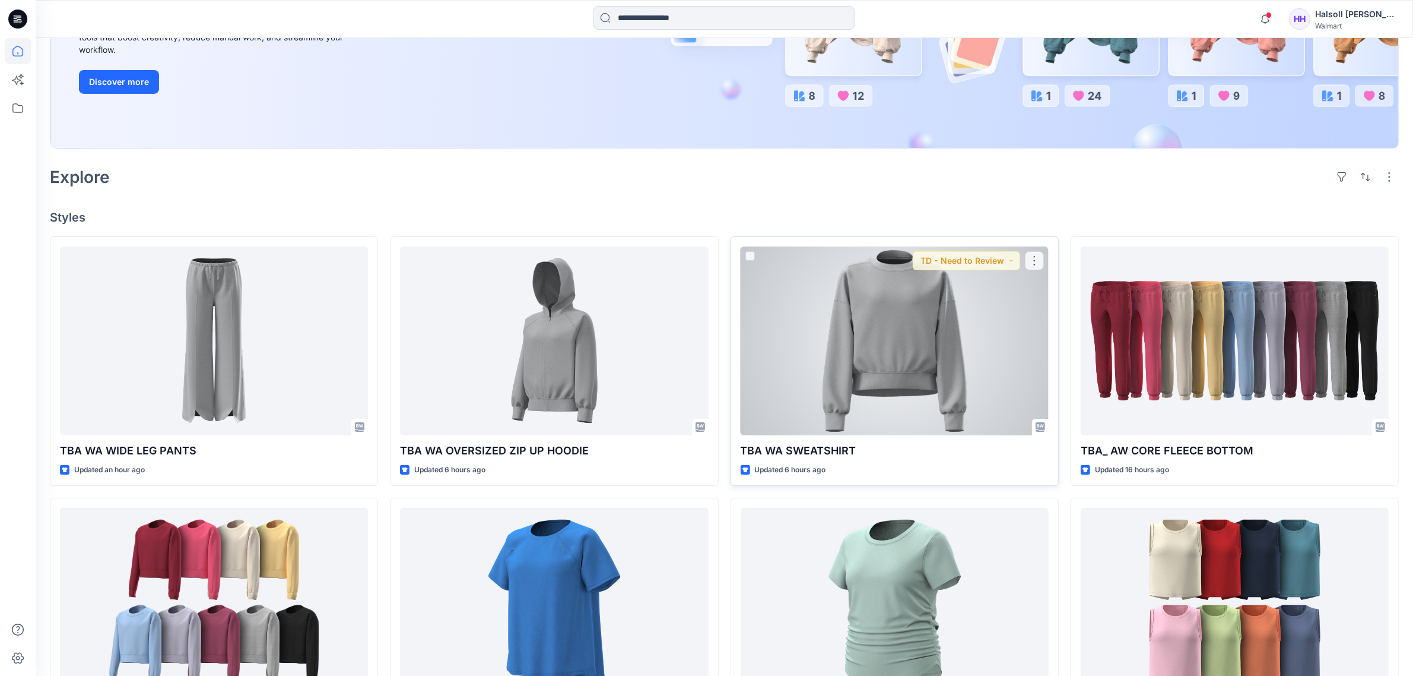
click at [925, 367] on div at bounding box center [895, 340] width 308 height 189
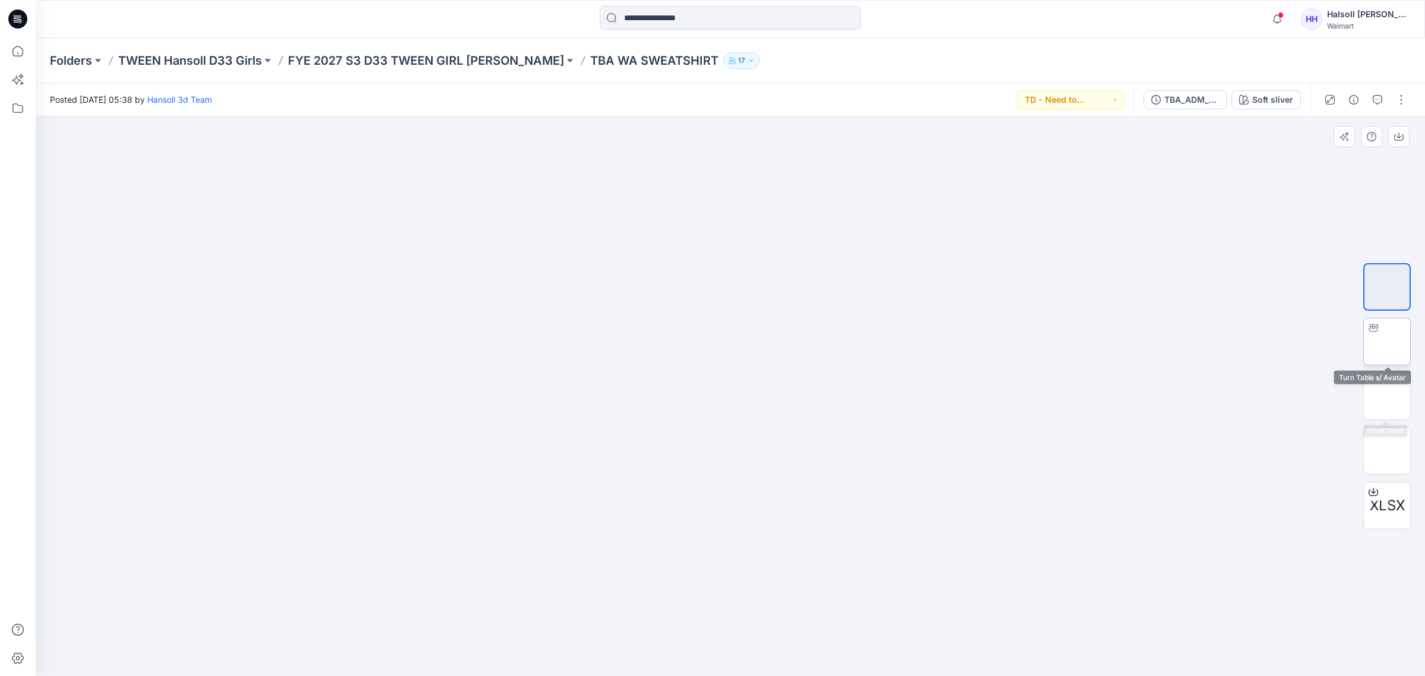
click at [1393, 351] on img at bounding box center [1387, 341] width 46 height 37
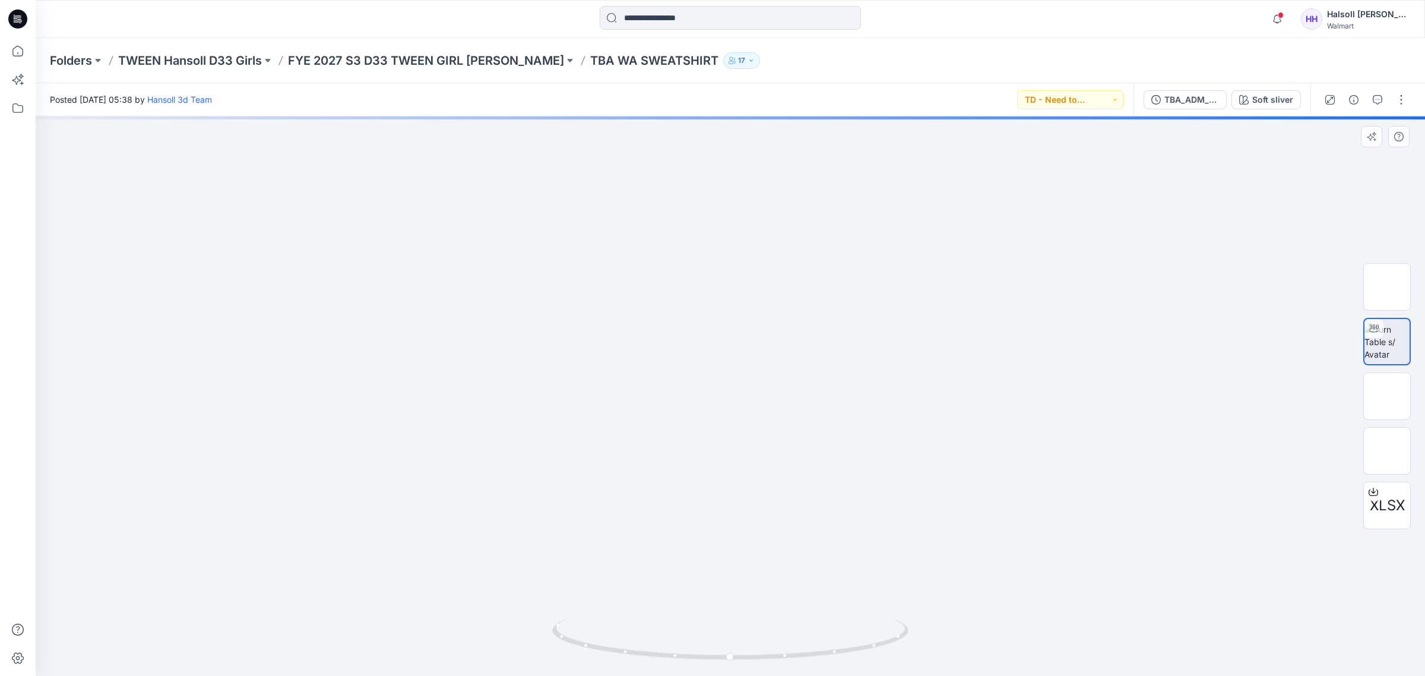
drag, startPoint x: 788, startPoint y: 319, endPoint x: 762, endPoint y: 398, distance: 83.7
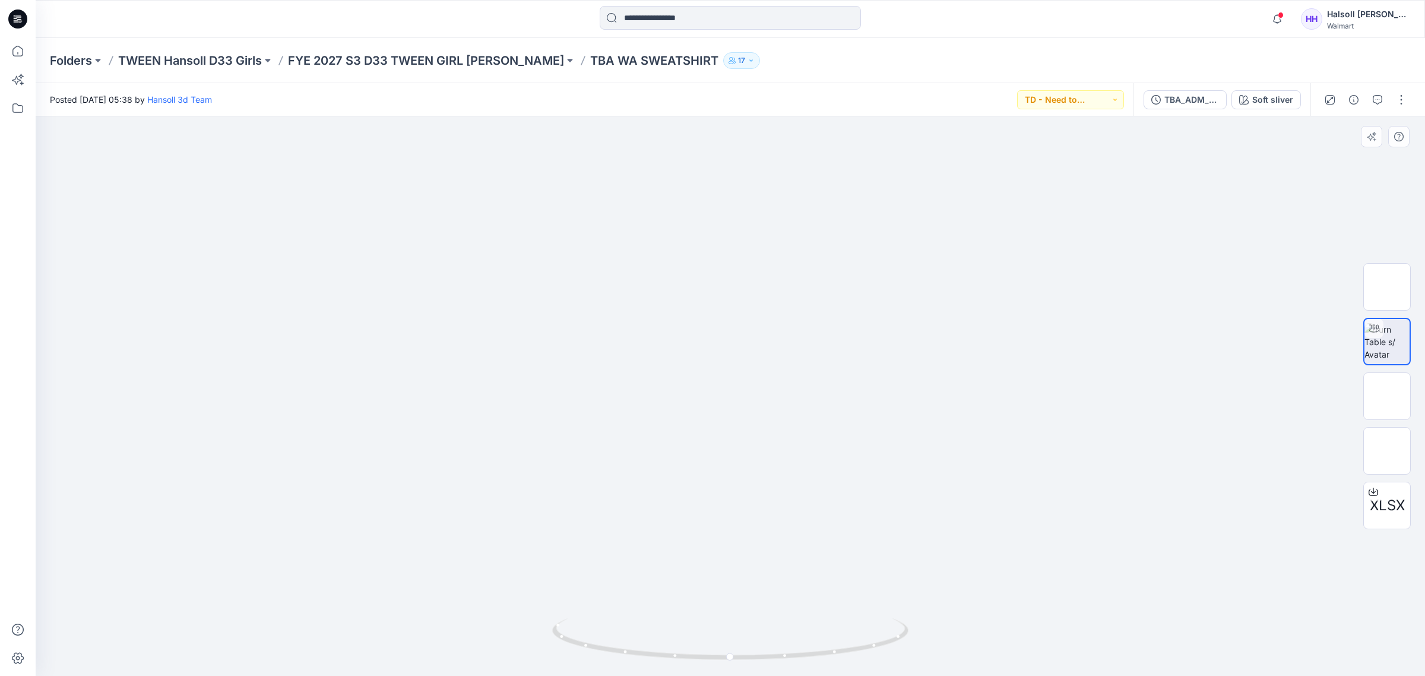
drag, startPoint x: 719, startPoint y: 420, endPoint x: 698, endPoint y: 464, distance: 48.6
drag, startPoint x: 598, startPoint y: 417, endPoint x: 584, endPoint y: 432, distance: 21.0
drag, startPoint x: 826, startPoint y: 659, endPoint x: 879, endPoint y: 646, distance: 54.4
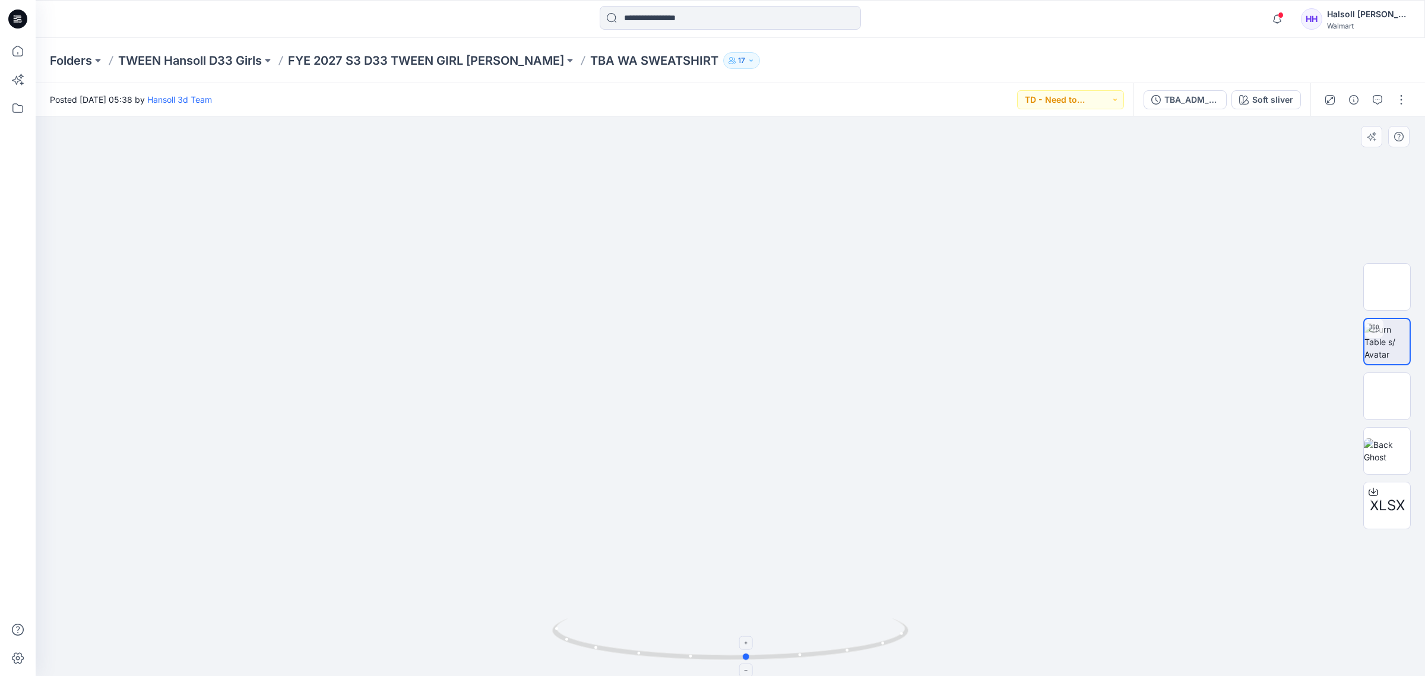
click at [879, 646] on icon at bounding box center [731, 640] width 359 height 45
drag, startPoint x: 843, startPoint y: 558, endPoint x: 865, endPoint y: 294, distance: 265.1
drag, startPoint x: 995, startPoint y: 224, endPoint x: 871, endPoint y: 284, distance: 137.3
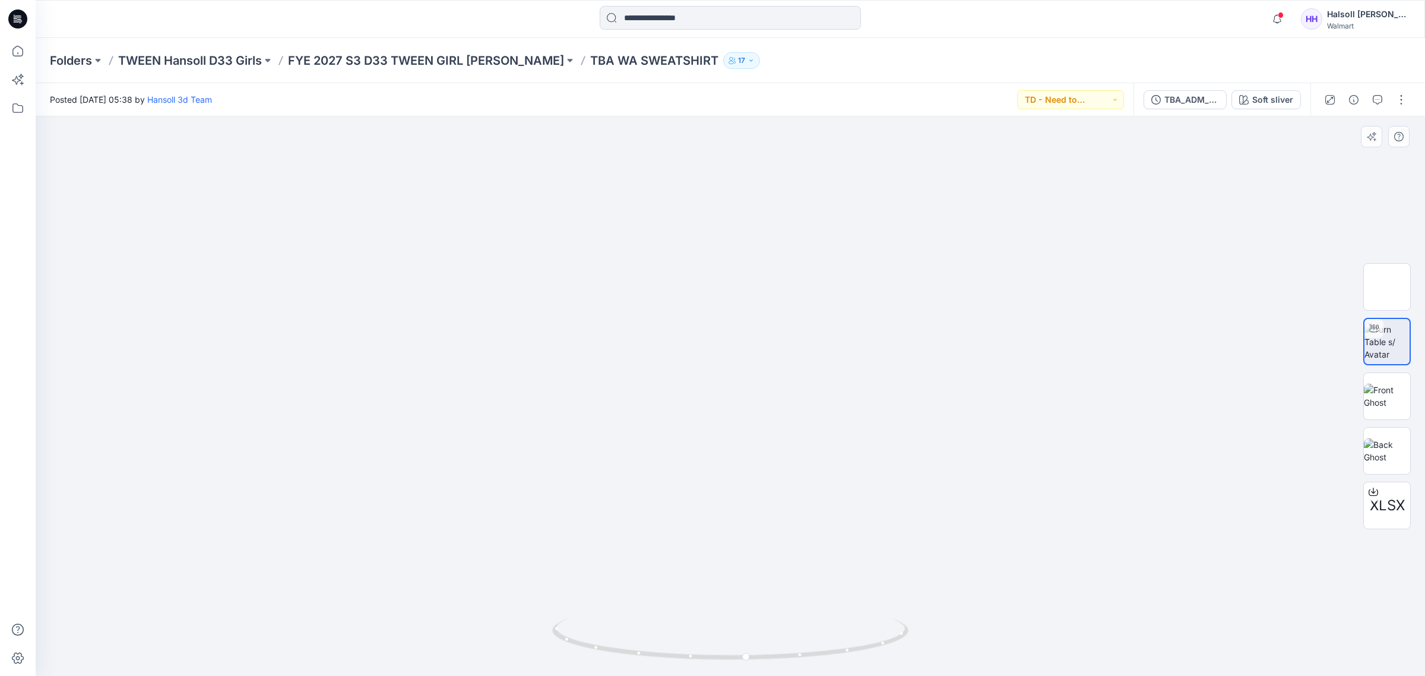
drag, startPoint x: 1041, startPoint y: 473, endPoint x: 1032, endPoint y: 439, distance: 34.4
drag, startPoint x: 531, startPoint y: 417, endPoint x: 1117, endPoint y: 417, distance: 585.3
drag, startPoint x: 807, startPoint y: 259, endPoint x: 662, endPoint y: 500, distance: 281.2
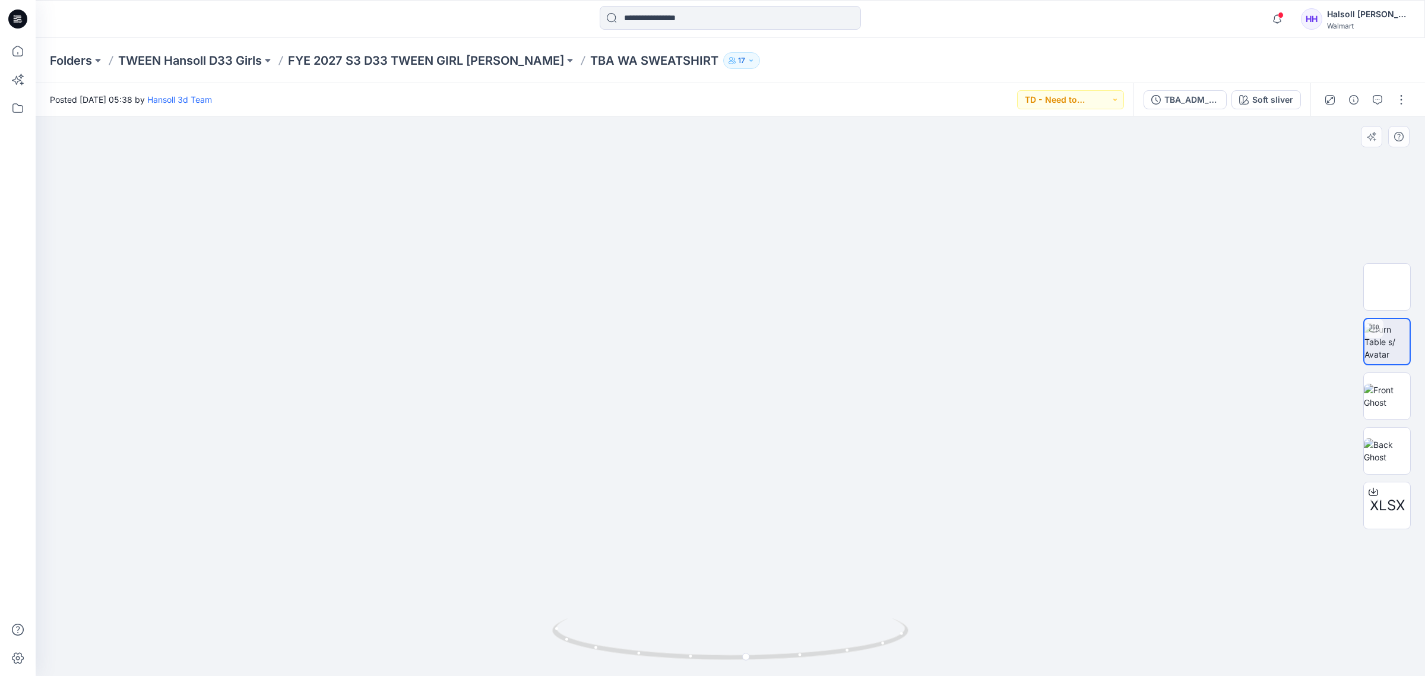
click at [662, 500] on img at bounding box center [953, 69] width 2240 height 1212
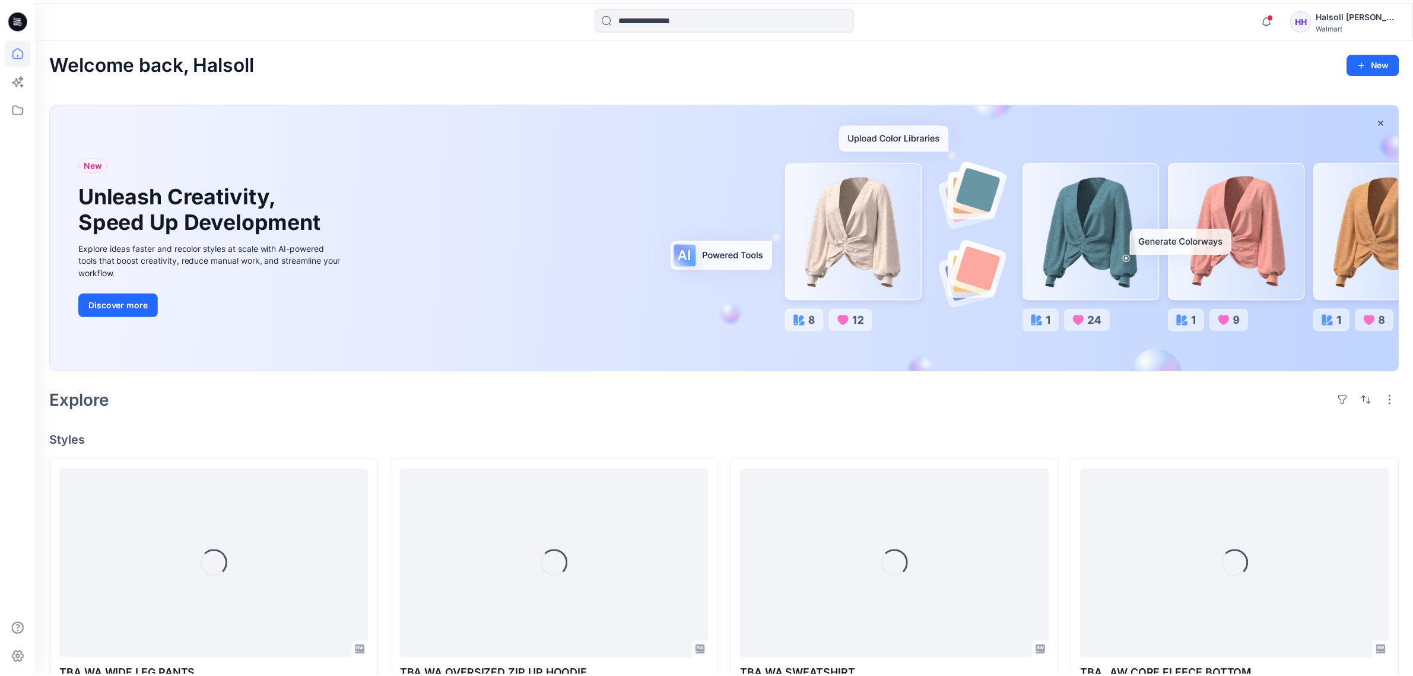
scroll to position [223, 0]
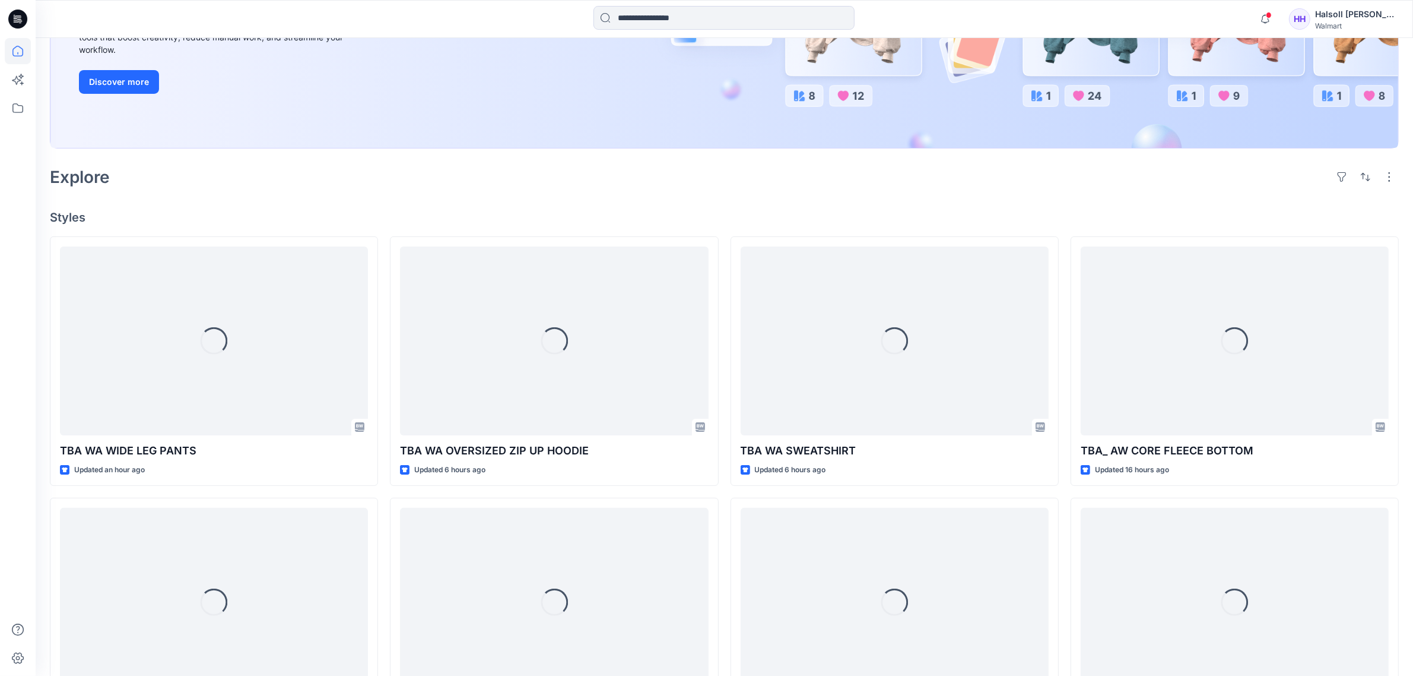
click at [379, 487] on div "Loading... TBA WA WIDE LEG PANTS Updated an hour ago Loading... TBA_ AW CORE FL…" at bounding box center [724, 622] width 1349 height 773
click at [727, 496] on div "Loading... TBA WA WIDE LEG PANTS Updated an hour ago Loading... TBA_ AW CORE FL…" at bounding box center [724, 622] width 1349 height 773
click at [695, 148] on div at bounding box center [724, 14] width 1348 height 267
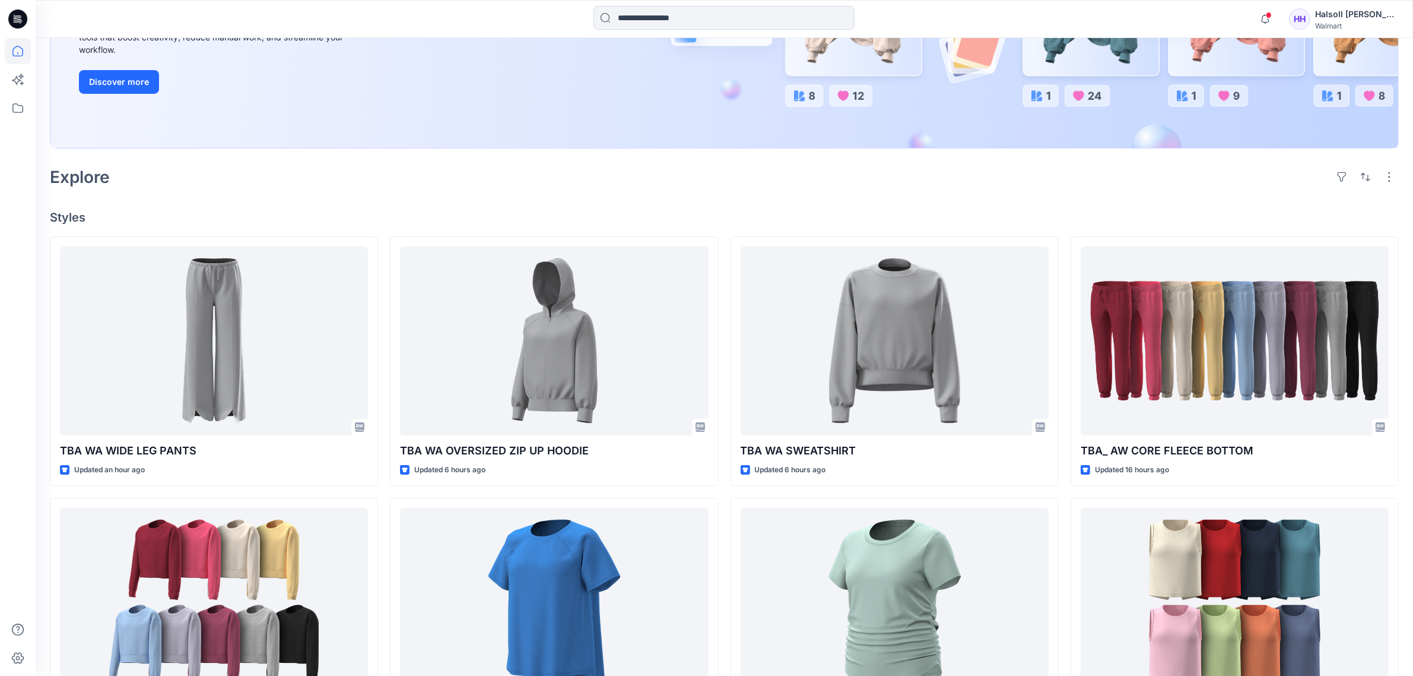
click at [383, 496] on div "TBA WA WIDE LEG PANTS Updated an hour ago TBA_ AW CORE FLEECE TOP Updated 16 ho…" at bounding box center [724, 622] width 1349 height 773
click at [485, 181] on div "Explore" at bounding box center [724, 177] width 1349 height 28
click at [413, 135] on div "New Unleash Creativity, Speed Up Development Explore ideas faster and recolor s…" at bounding box center [724, 14] width 1348 height 267
click at [421, 164] on div "Explore" at bounding box center [724, 177] width 1349 height 28
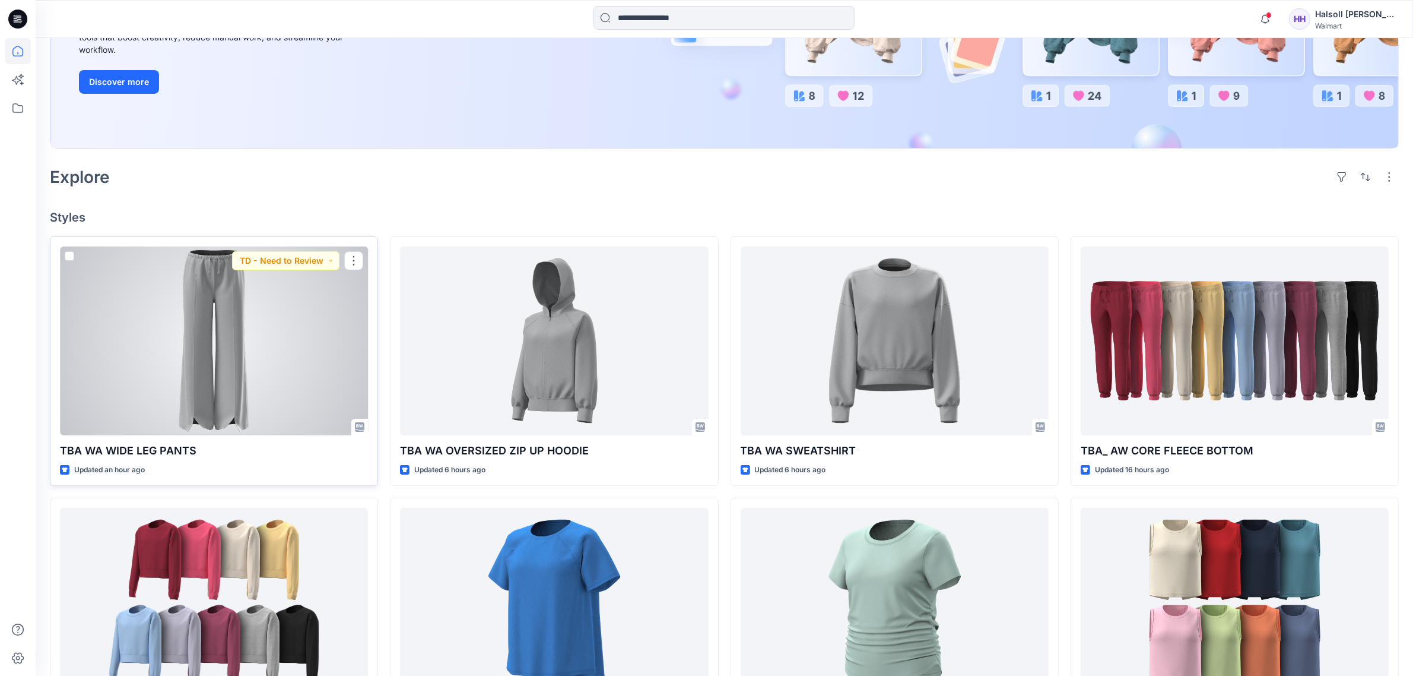
click at [276, 362] on div at bounding box center [214, 340] width 308 height 189
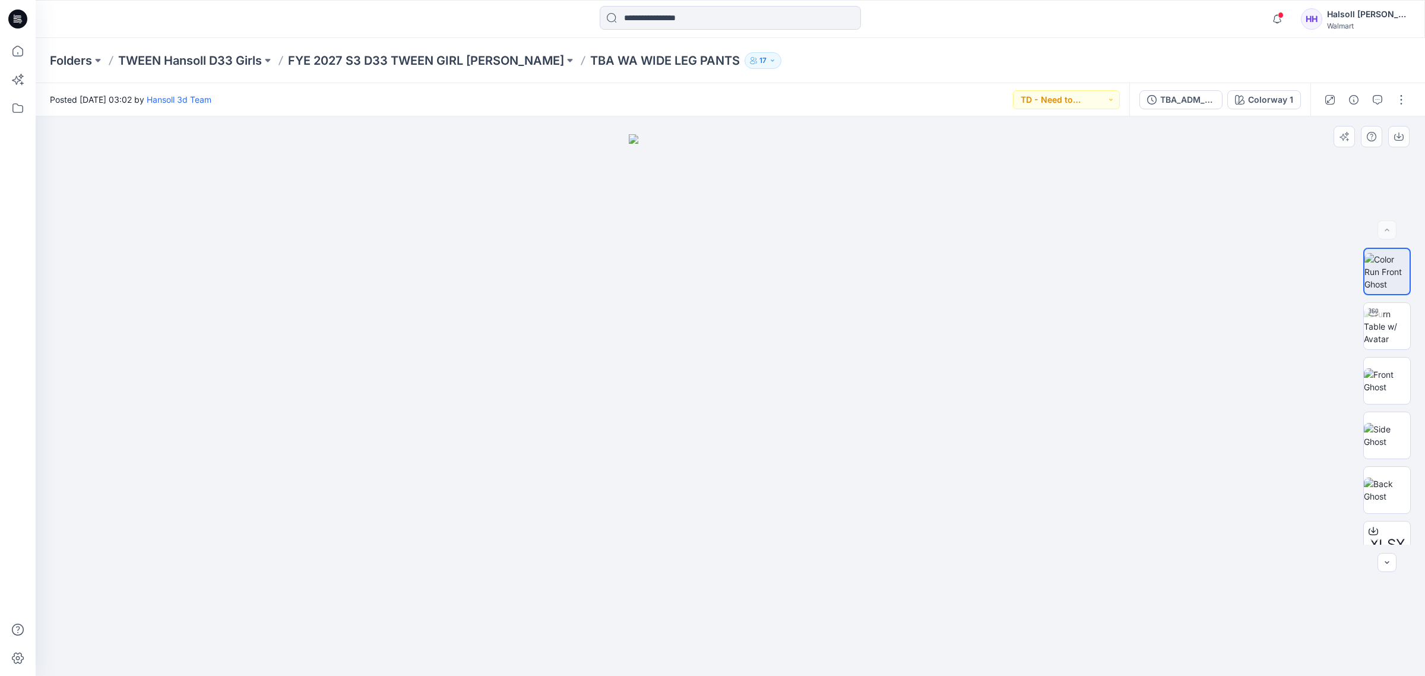
click at [690, 389] on img at bounding box center [730, 404] width 203 height 541
click at [1376, 341] on img at bounding box center [1387, 325] width 46 height 37
drag, startPoint x: 904, startPoint y: 533, endPoint x: 814, endPoint y: 330, distance: 222.2
drag, startPoint x: 812, startPoint y: 573, endPoint x: 768, endPoint y: 373, distance: 205.5
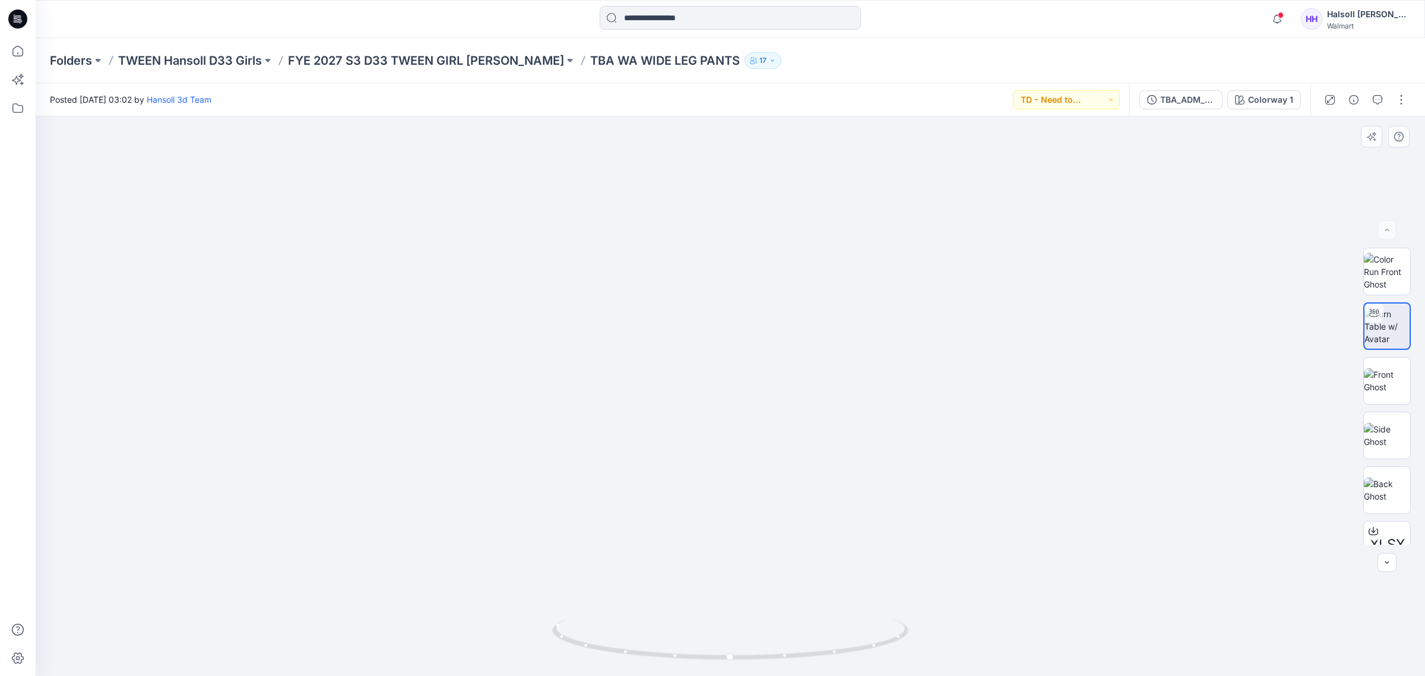
drag, startPoint x: 826, startPoint y: 654, endPoint x: 795, endPoint y: 660, distance: 31.6
click at [795, 660] on icon at bounding box center [731, 640] width 359 height 45
drag, startPoint x: 746, startPoint y: 449, endPoint x: 795, endPoint y: 564, distance: 125.5
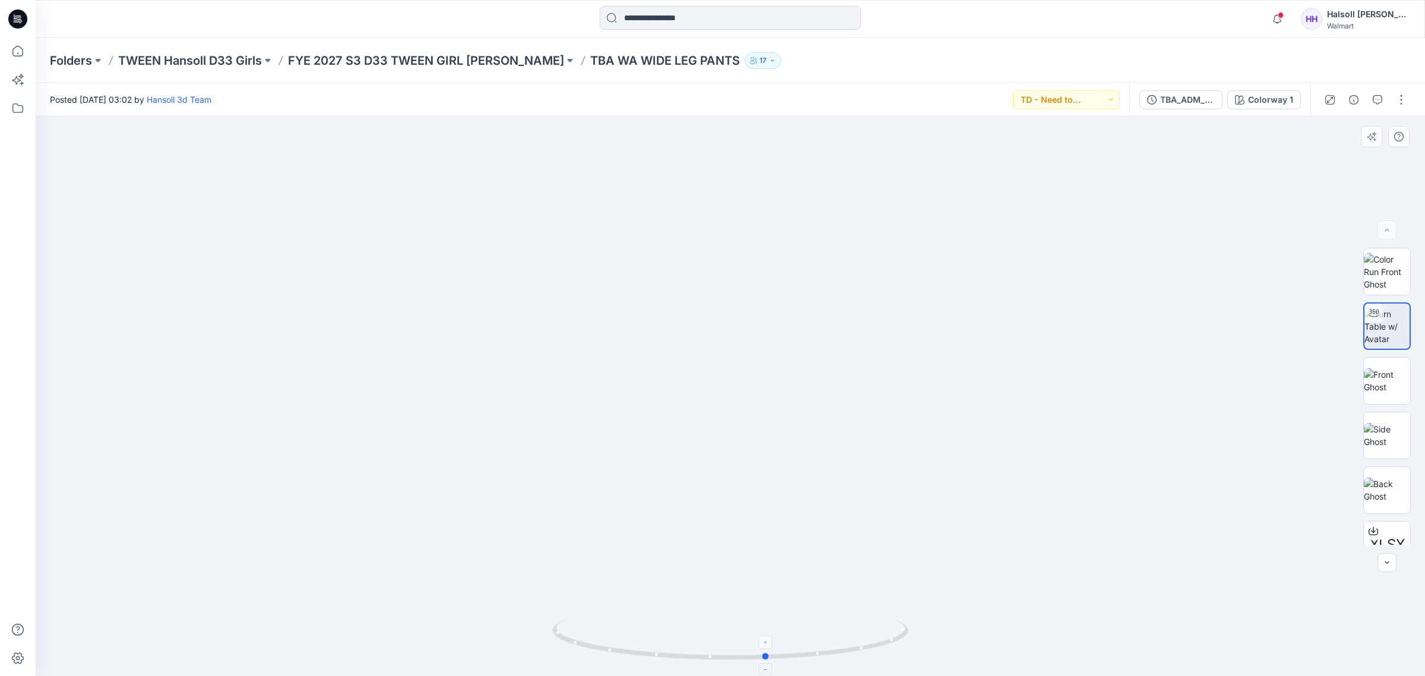
drag, startPoint x: 773, startPoint y: 648, endPoint x: 841, endPoint y: 661, distance: 68.8
click at [841, 661] on icon at bounding box center [731, 640] width 359 height 45
drag, startPoint x: 677, startPoint y: 571, endPoint x: 681, endPoint y: 441, distance: 130.0
drag, startPoint x: 681, startPoint y: 383, endPoint x: 667, endPoint y: 447, distance: 65.7
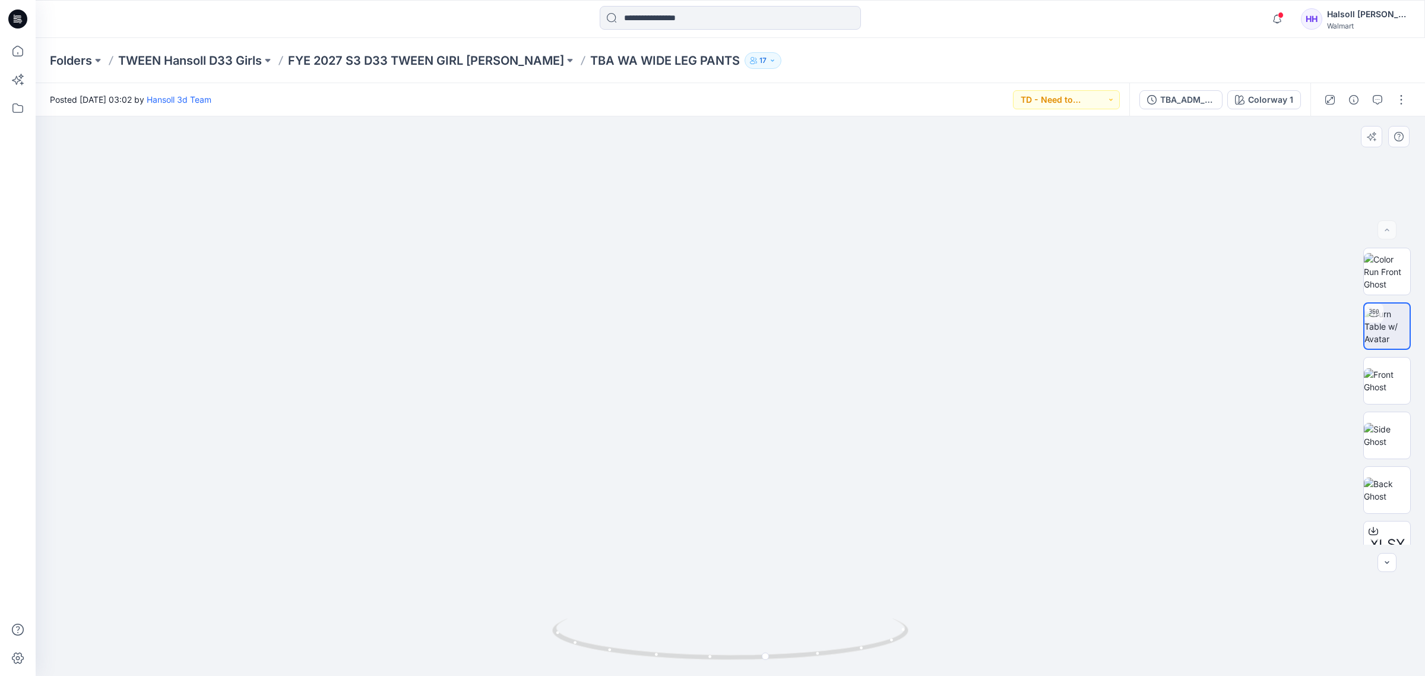
drag, startPoint x: 778, startPoint y: 651, endPoint x: 746, endPoint y: 648, distance: 31.7
click at [746, 648] on icon at bounding box center [731, 640] width 359 height 45
drag, startPoint x: 750, startPoint y: 651, endPoint x: 788, endPoint y: 651, distance: 38.0
click at [788, 651] on icon at bounding box center [731, 640] width 359 height 45
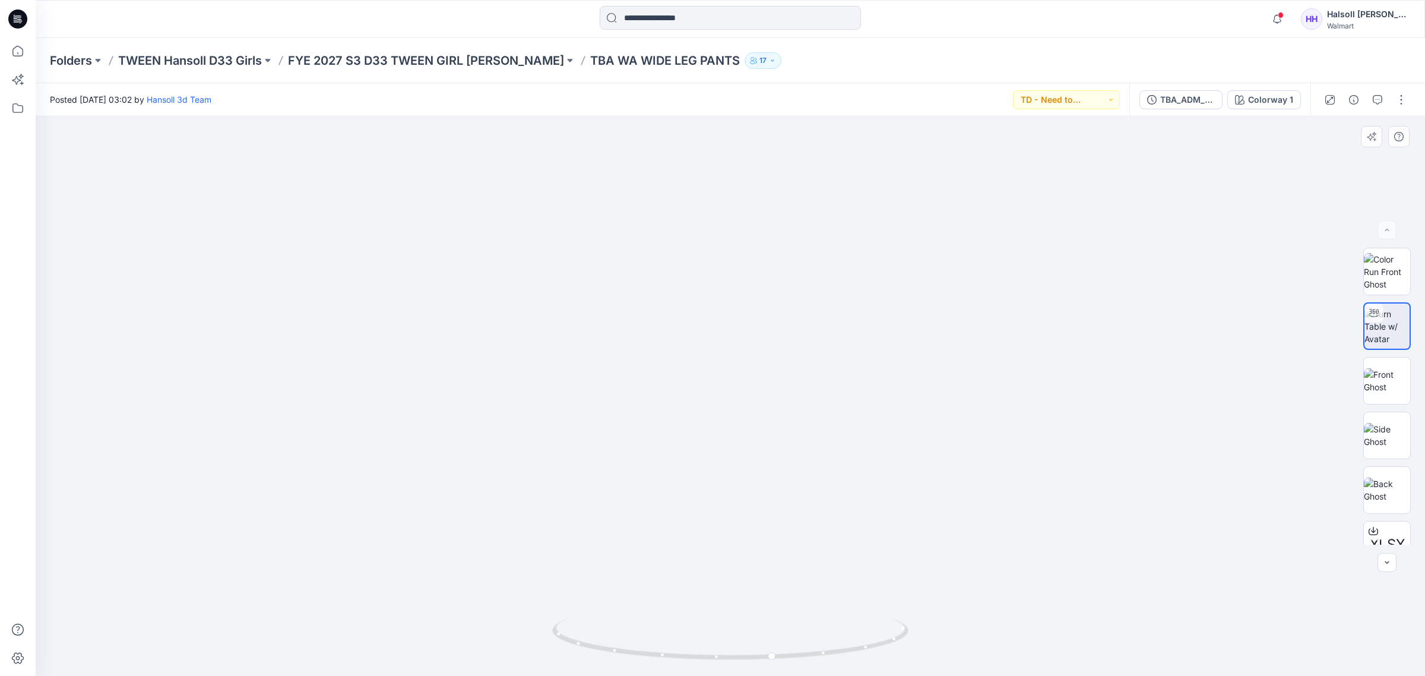
drag, startPoint x: 936, startPoint y: 528, endPoint x: 828, endPoint y: 249, distance: 299.2
click at [828, 249] on img at bounding box center [730, 60] width 1362 height 1234
drag, startPoint x: 781, startPoint y: 319, endPoint x: 754, endPoint y: 541, distance: 223.0
drag, startPoint x: 798, startPoint y: 356, endPoint x: 787, endPoint y: 452, distance: 96.2
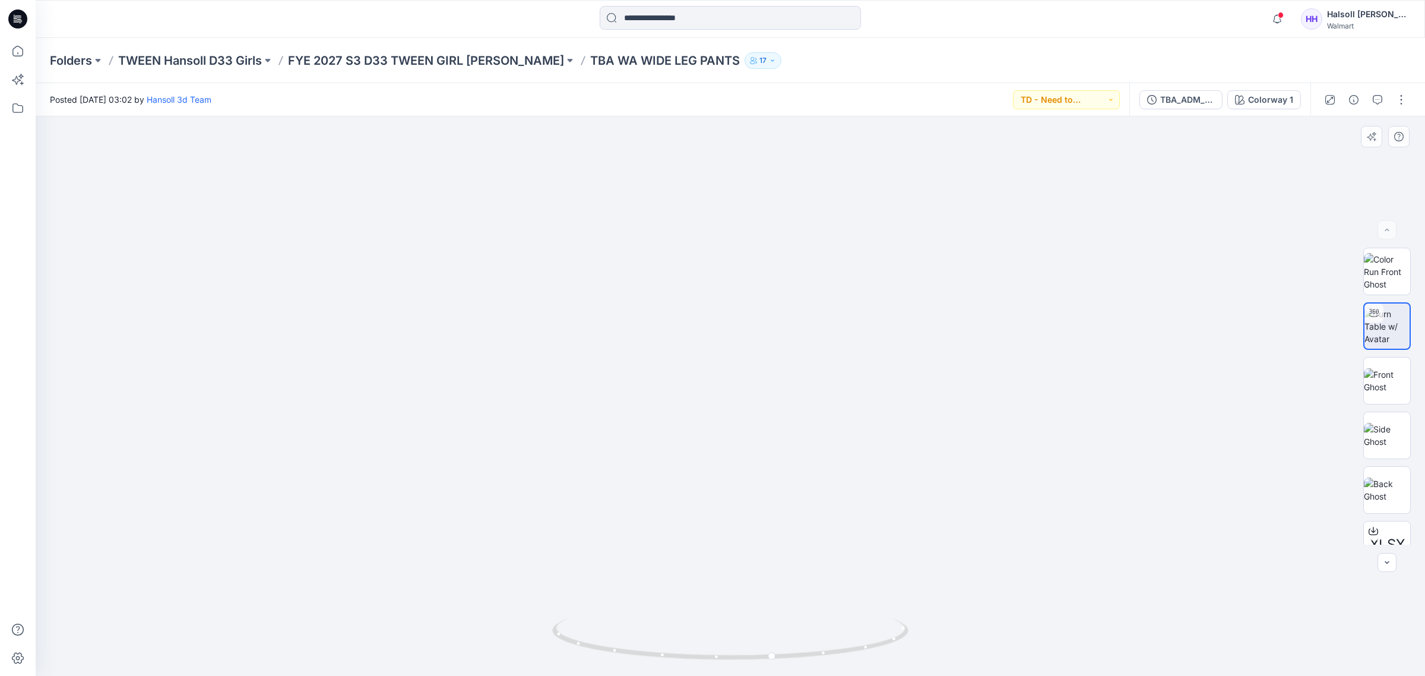
drag, startPoint x: 847, startPoint y: 340, endPoint x: 830, endPoint y: 462, distance: 122.9
drag, startPoint x: 892, startPoint y: 499, endPoint x: 840, endPoint y: 613, distance: 124.6
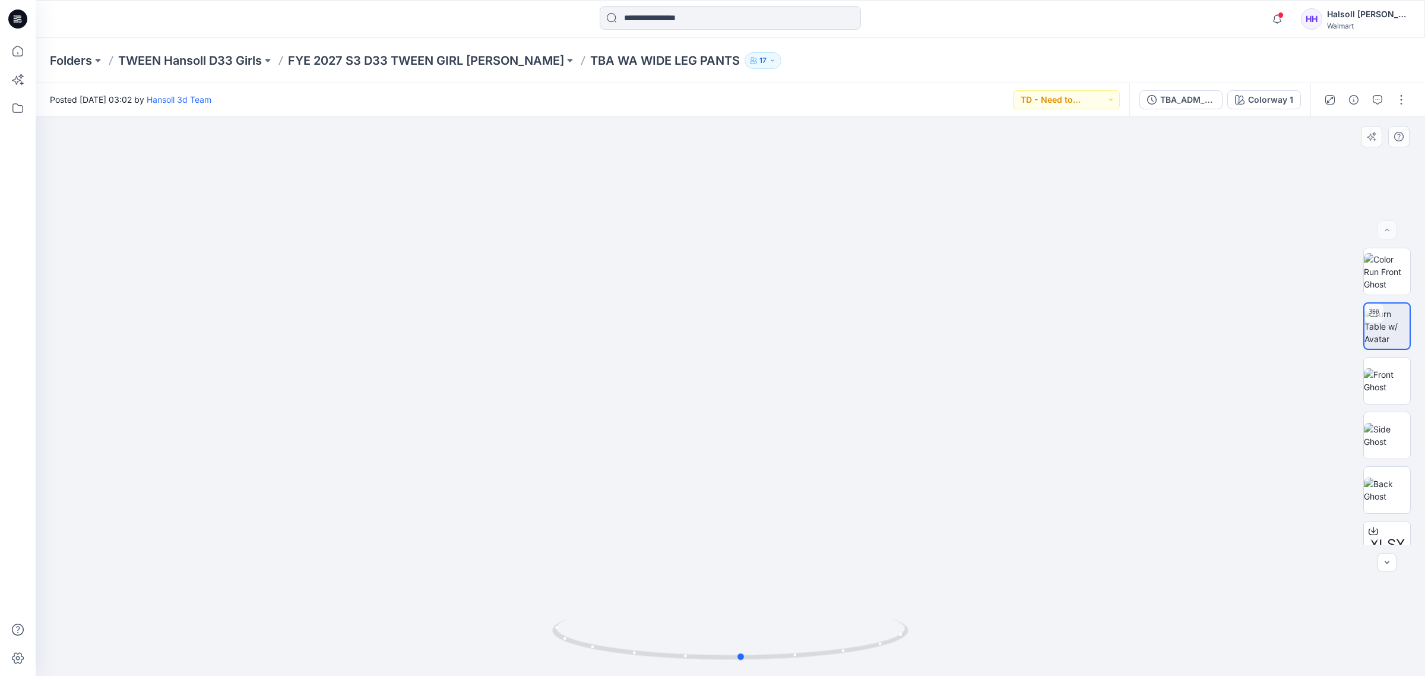
drag, startPoint x: 813, startPoint y: 665, endPoint x: 781, endPoint y: 667, distance: 32.1
click at [781, 667] on img at bounding box center [730, 647] width 356 height 58
drag, startPoint x: 784, startPoint y: 562, endPoint x: 793, endPoint y: 485, distance: 77.2
click at [793, 485] on div at bounding box center [730, 395] width 1389 height 559
drag, startPoint x: 806, startPoint y: 559, endPoint x: 843, endPoint y: 360, distance: 201.8
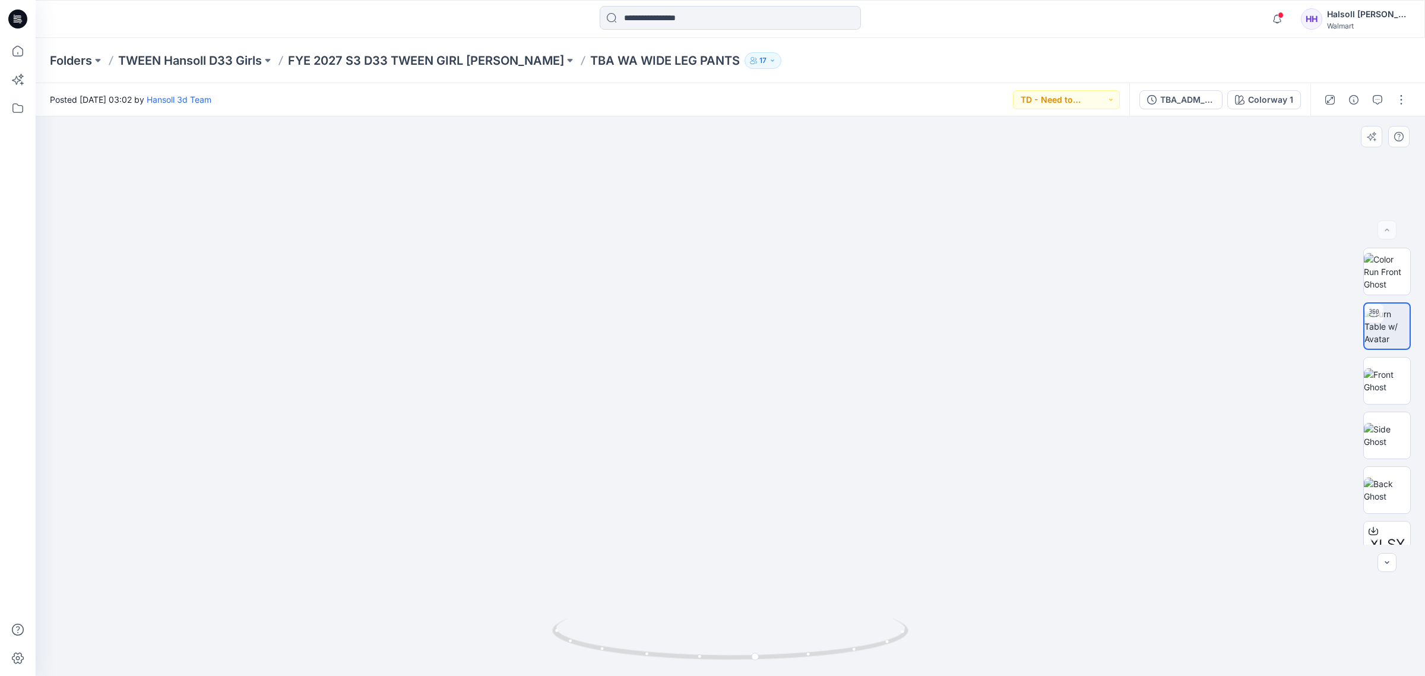
drag, startPoint x: 692, startPoint y: 665, endPoint x: 714, endPoint y: 663, distance: 22.0
click at [714, 663] on img at bounding box center [730, 647] width 356 height 58
drag, startPoint x: 1012, startPoint y: 404, endPoint x: 1011, endPoint y: 518, distance: 113.4
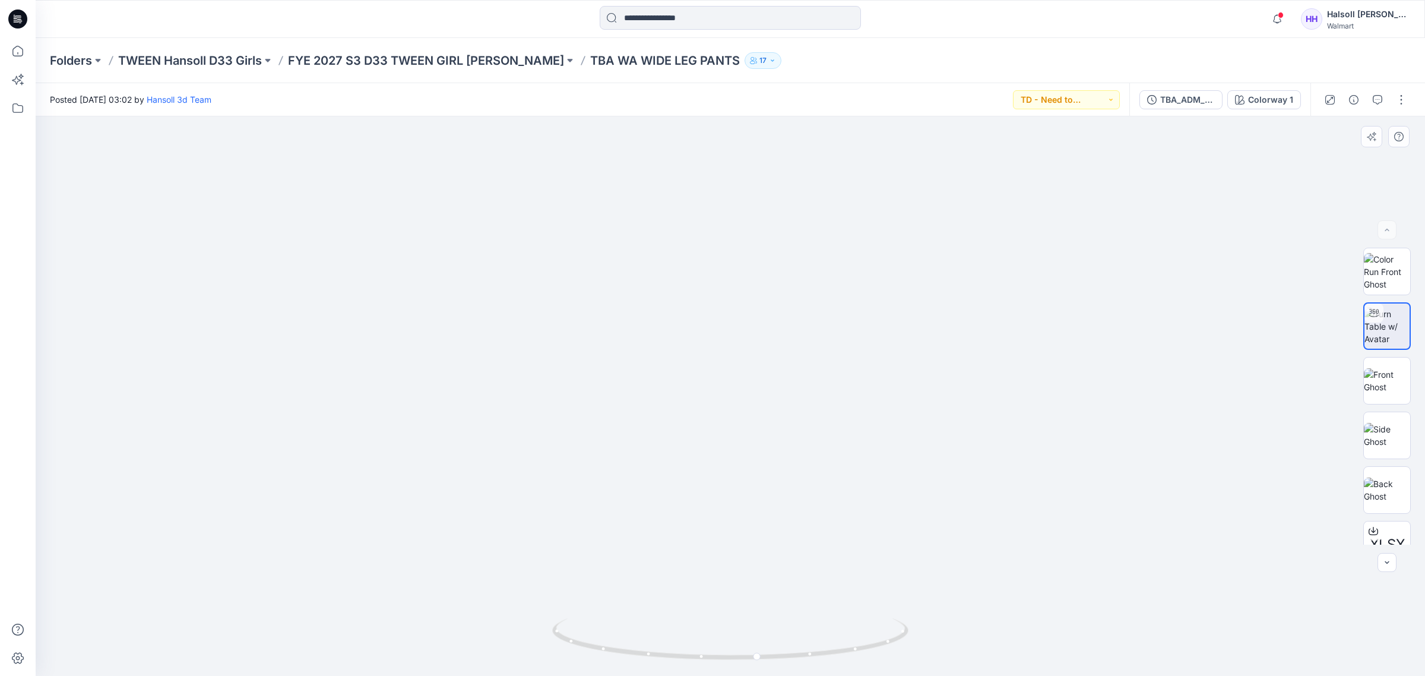
click at [895, 293] on img at bounding box center [709, 74] width 1667 height 1201
drag, startPoint x: 892, startPoint y: 309, endPoint x: 879, endPoint y: 396, distance: 87.6
click at [879, 396] on img at bounding box center [730, 137] width 1209 height 1079
click at [1026, 524] on img at bounding box center [730, 184] width 1209 height 983
click at [1377, 267] on img at bounding box center [1387, 271] width 46 height 37
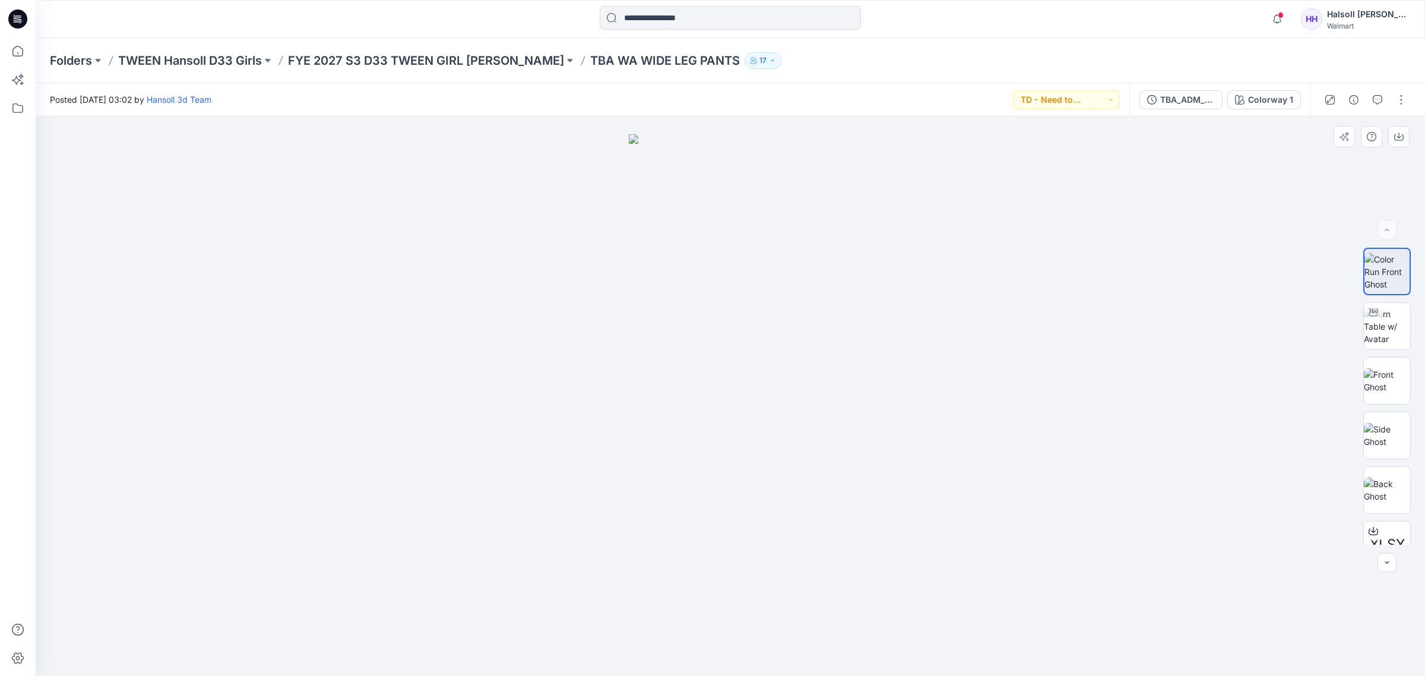
drag, startPoint x: 838, startPoint y: 277, endPoint x: 864, endPoint y: 375, distance: 102.1
click at [841, 377] on div at bounding box center [730, 396] width 1389 height 560
click at [1377, 334] on img at bounding box center [1387, 325] width 46 height 37
drag, startPoint x: 918, startPoint y: 530, endPoint x: 912, endPoint y: 368, distance: 162.2
click at [912, 368] on img at bounding box center [734, 2] width 2088 height 1347
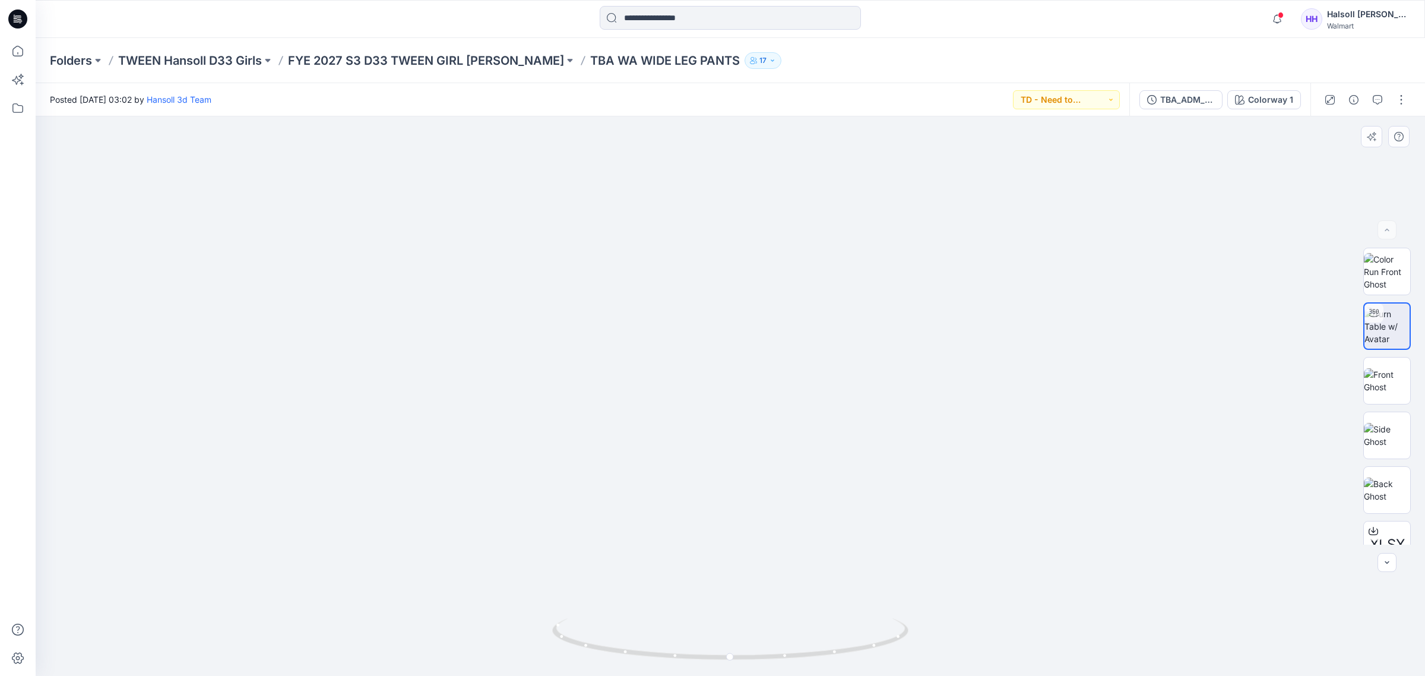
drag, startPoint x: 898, startPoint y: 561, endPoint x: 833, endPoint y: 422, distance: 153.2
drag, startPoint x: 908, startPoint y: 434, endPoint x: 823, endPoint y: 300, distance: 158.3
drag, startPoint x: 890, startPoint y: 432, endPoint x: 901, endPoint y: 328, distance: 105.0
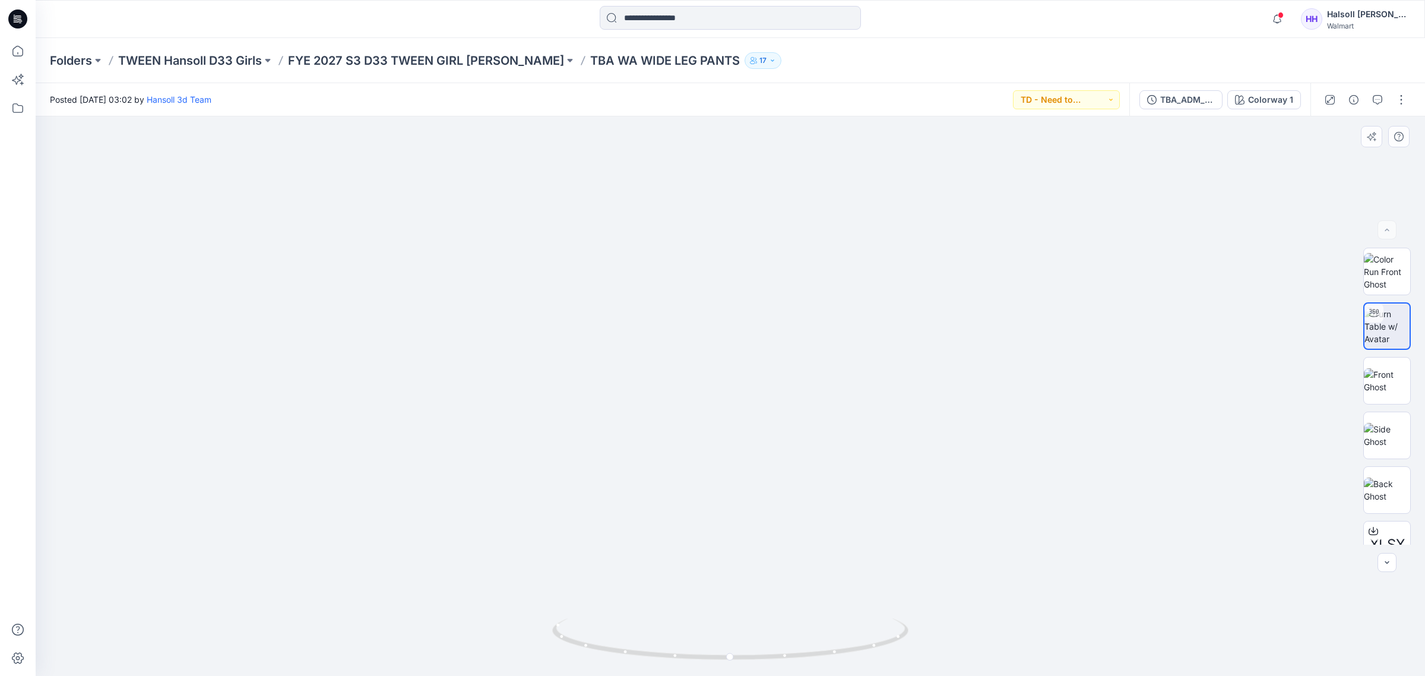
drag, startPoint x: 876, startPoint y: 355, endPoint x: 873, endPoint y: 313, distance: 41.6
drag, startPoint x: 865, startPoint y: 303, endPoint x: 877, endPoint y: 436, distance: 134.1
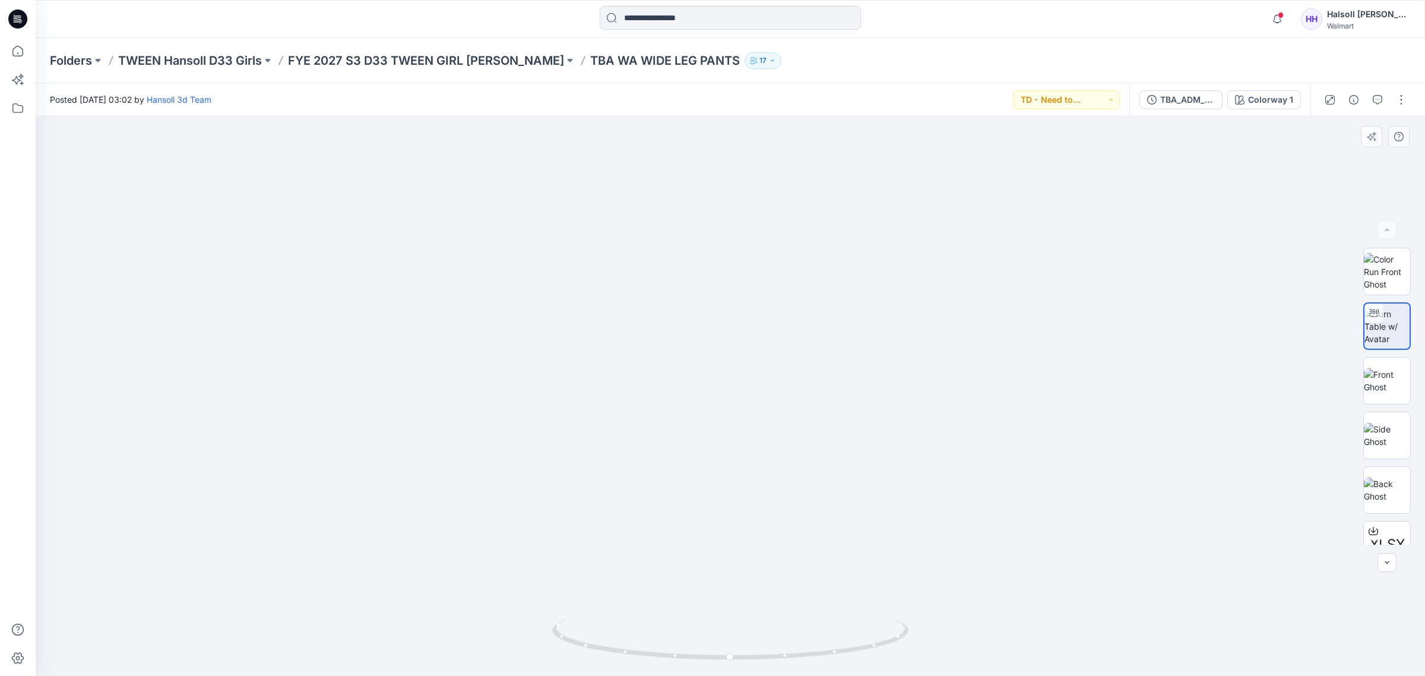
drag, startPoint x: 707, startPoint y: 440, endPoint x: 725, endPoint y: 422, distance: 26.0
drag, startPoint x: 725, startPoint y: 455, endPoint x: 731, endPoint y: 392, distance: 63.8
drag, startPoint x: 757, startPoint y: 334, endPoint x: 763, endPoint y: 309, distance: 25.6
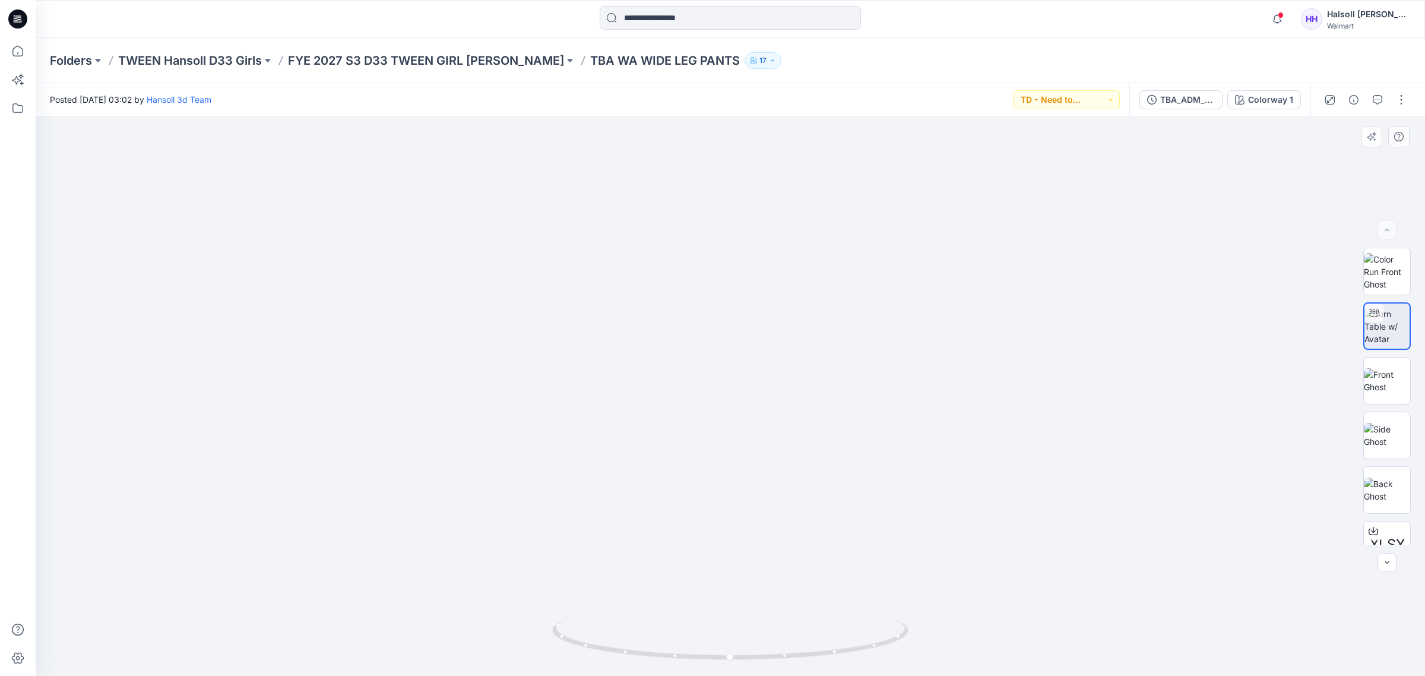
drag, startPoint x: 761, startPoint y: 328, endPoint x: 678, endPoint y: 529, distance: 217.5
drag, startPoint x: 680, startPoint y: 328, endPoint x: 681, endPoint y: 484, distance: 155.5
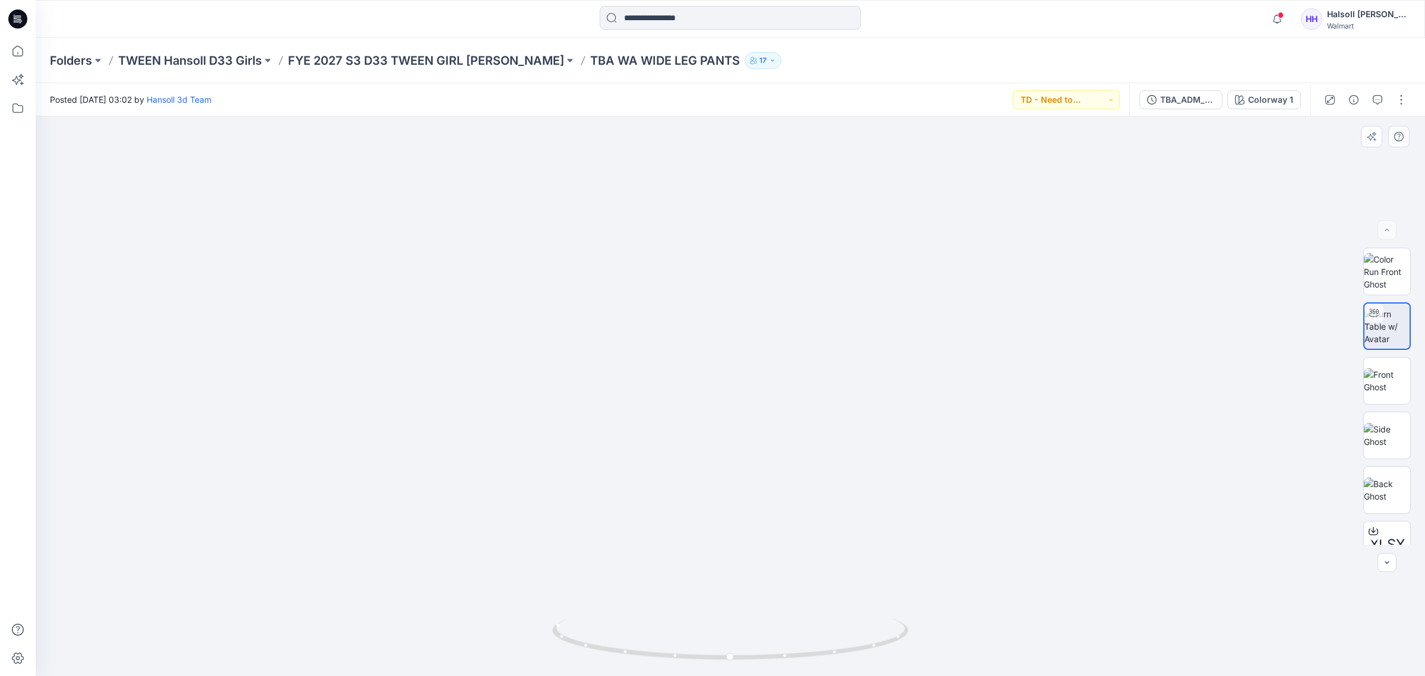
drag, startPoint x: 853, startPoint y: 290, endPoint x: 853, endPoint y: 344, distance: 54.6
drag, startPoint x: 782, startPoint y: 287, endPoint x: 791, endPoint y: 425, distance: 138.6
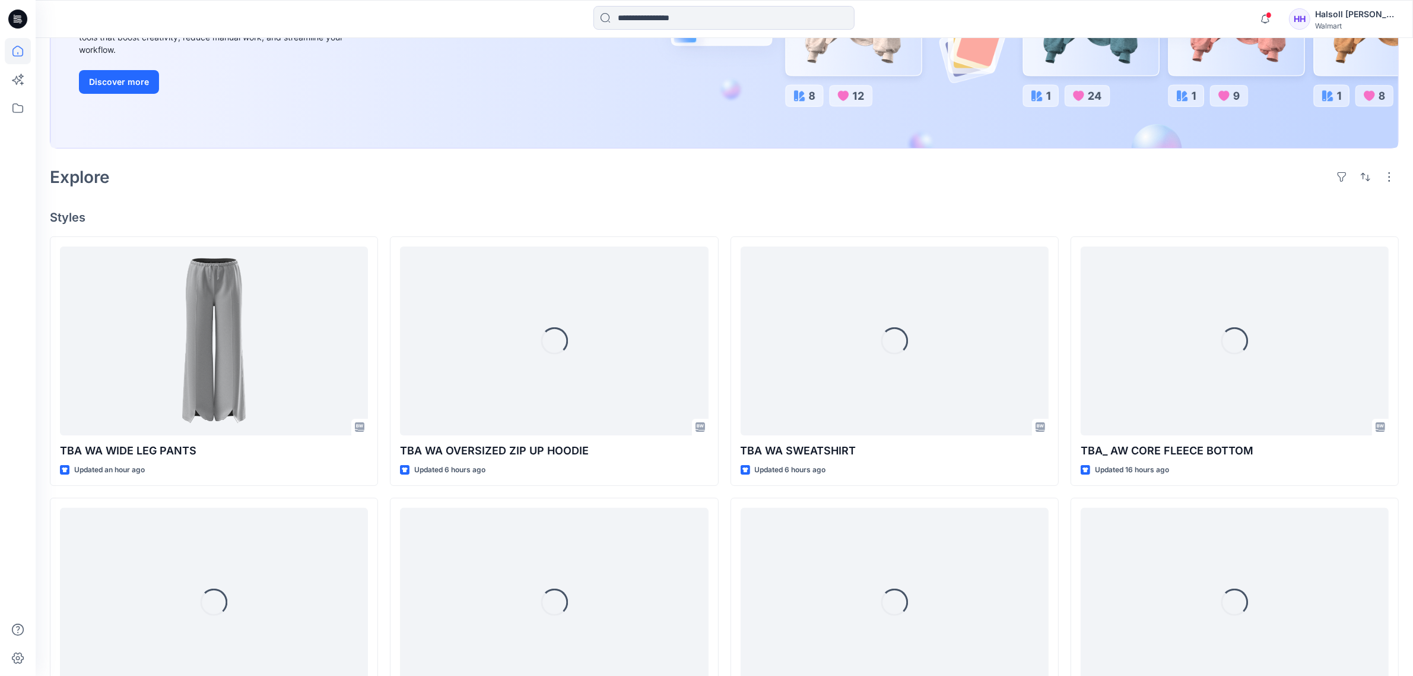
click at [720, 487] on div "TBA WA WIDE LEG PANTS Updated an hour ago Loading... TBA_ AW CORE FLEECE TOP Up…" at bounding box center [724, 622] width 1349 height 773
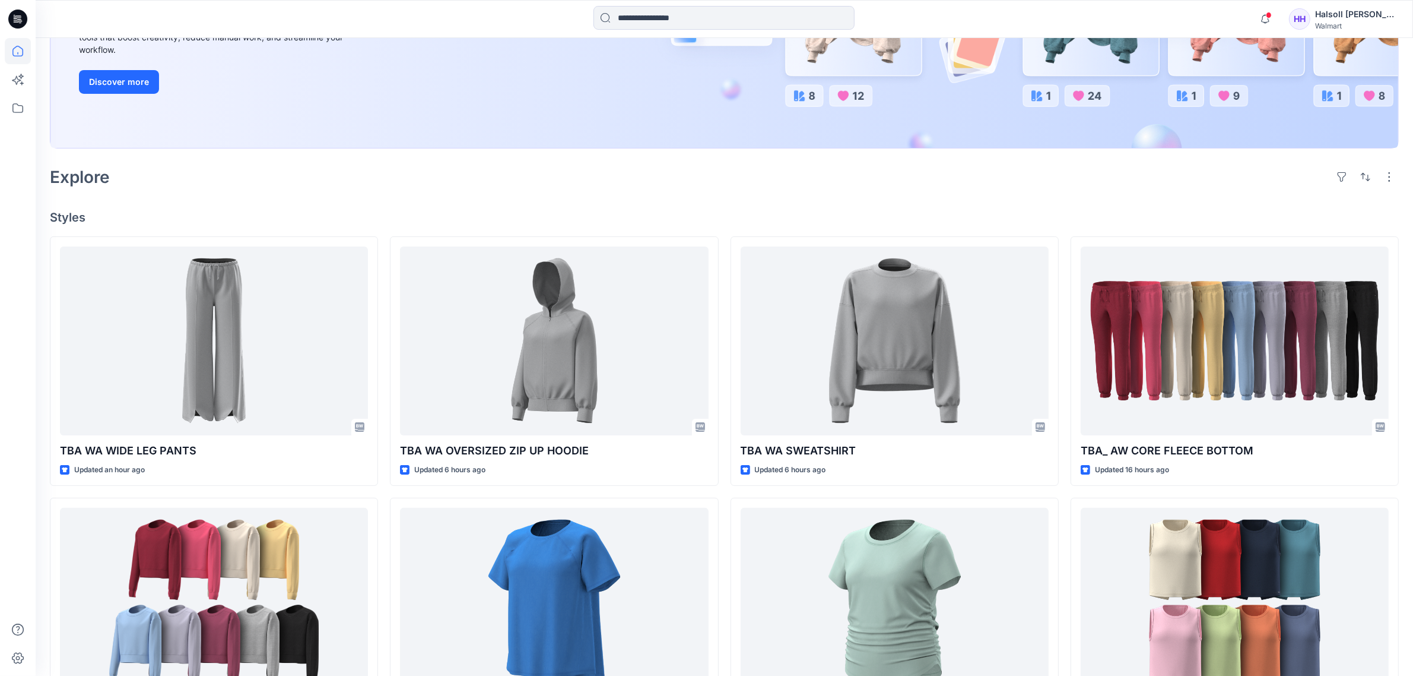
click at [714, 192] on div "Welcome back, Halsoll New New Unleash Creativity, Speed Up Development Explore …" at bounding box center [725, 440] width 1378 height 1250
click at [743, 185] on div "Explore" at bounding box center [724, 177] width 1349 height 28
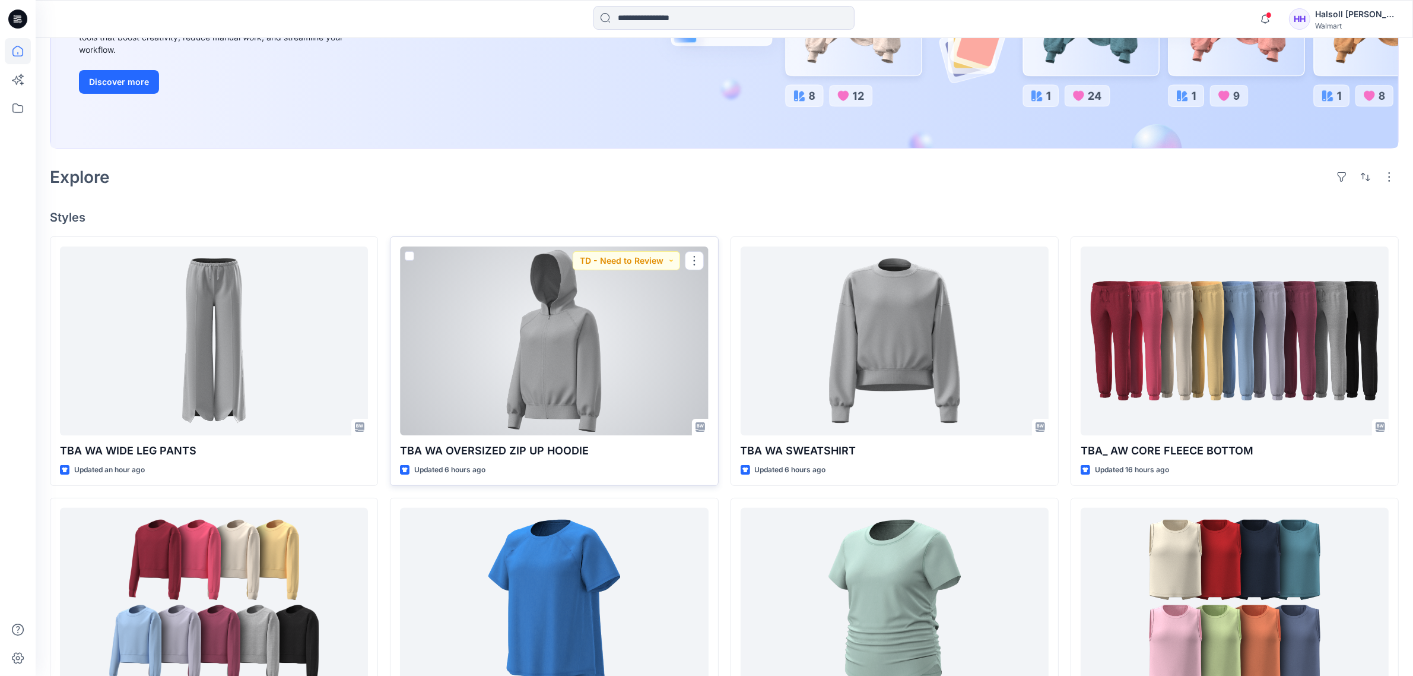
click at [570, 356] on div at bounding box center [554, 340] width 308 height 189
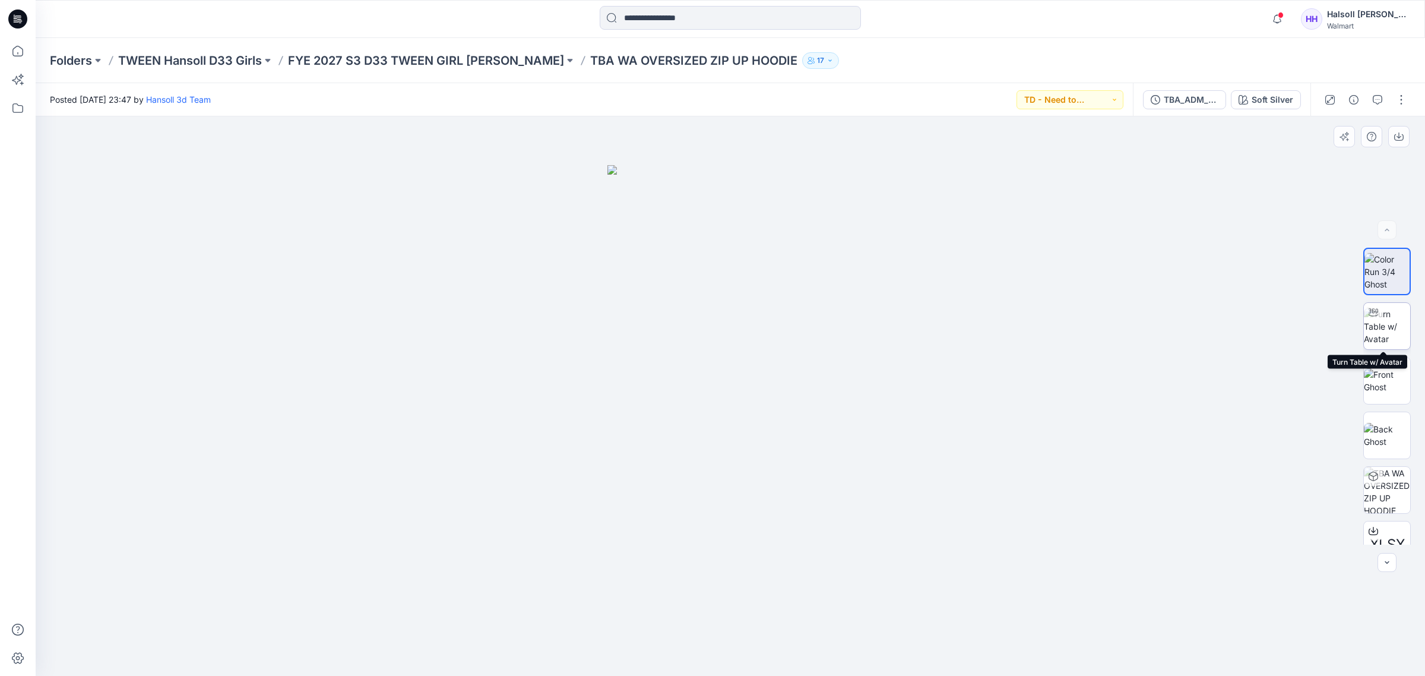
click at [1382, 313] on img at bounding box center [1387, 325] width 46 height 37
drag, startPoint x: 765, startPoint y: 315, endPoint x: 715, endPoint y: 510, distance: 201.4
drag, startPoint x: 725, startPoint y: 393, endPoint x: 725, endPoint y: 369, distance: 24.3
click at [725, 369] on img at bounding box center [681, 72] width 2431 height 1206
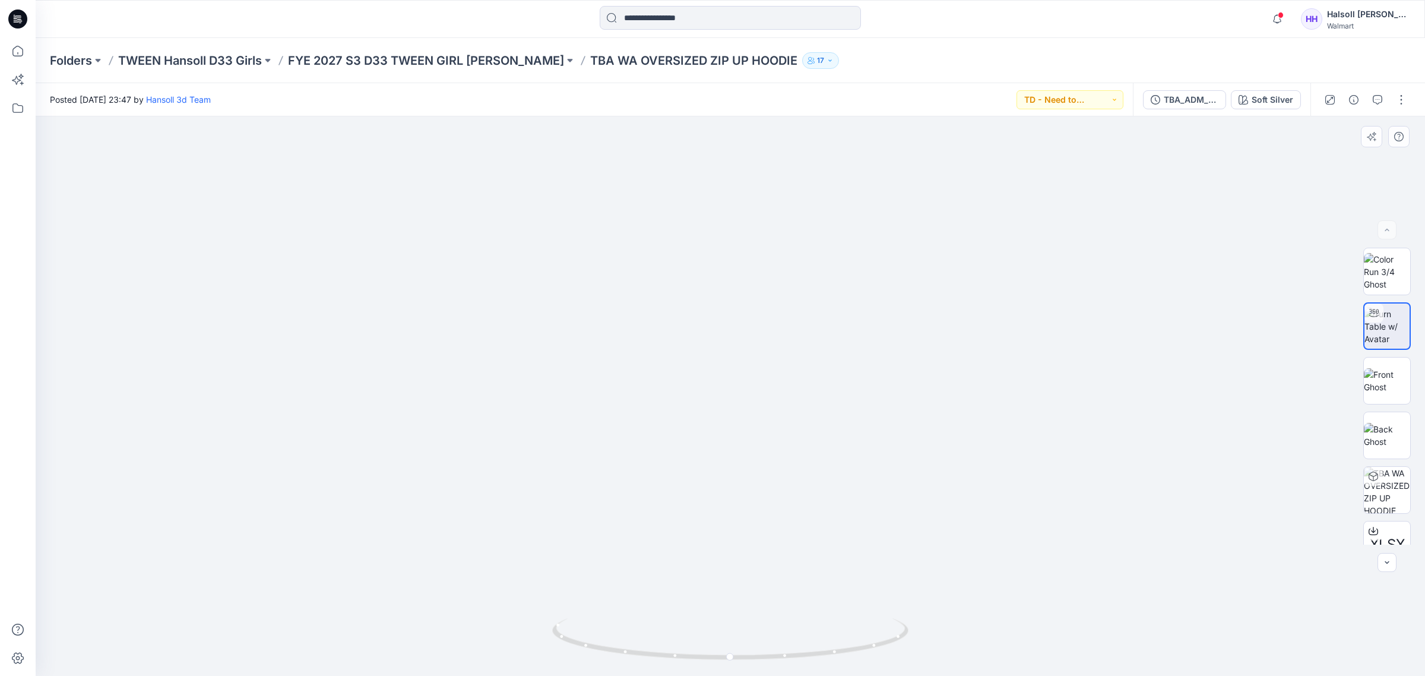
drag, startPoint x: 727, startPoint y: 300, endPoint x: 730, endPoint y: 469, distance: 168.6
click at [730, 469] on img at bounding box center [682, 66] width 2431 height 1218
drag, startPoint x: 705, startPoint y: 424, endPoint x: 720, endPoint y: 478, distance: 55.4
click at [720, 478] on img at bounding box center [697, 168] width 2431 height 1016
drag, startPoint x: 757, startPoint y: 519, endPoint x: 785, endPoint y: 372, distance: 149.8
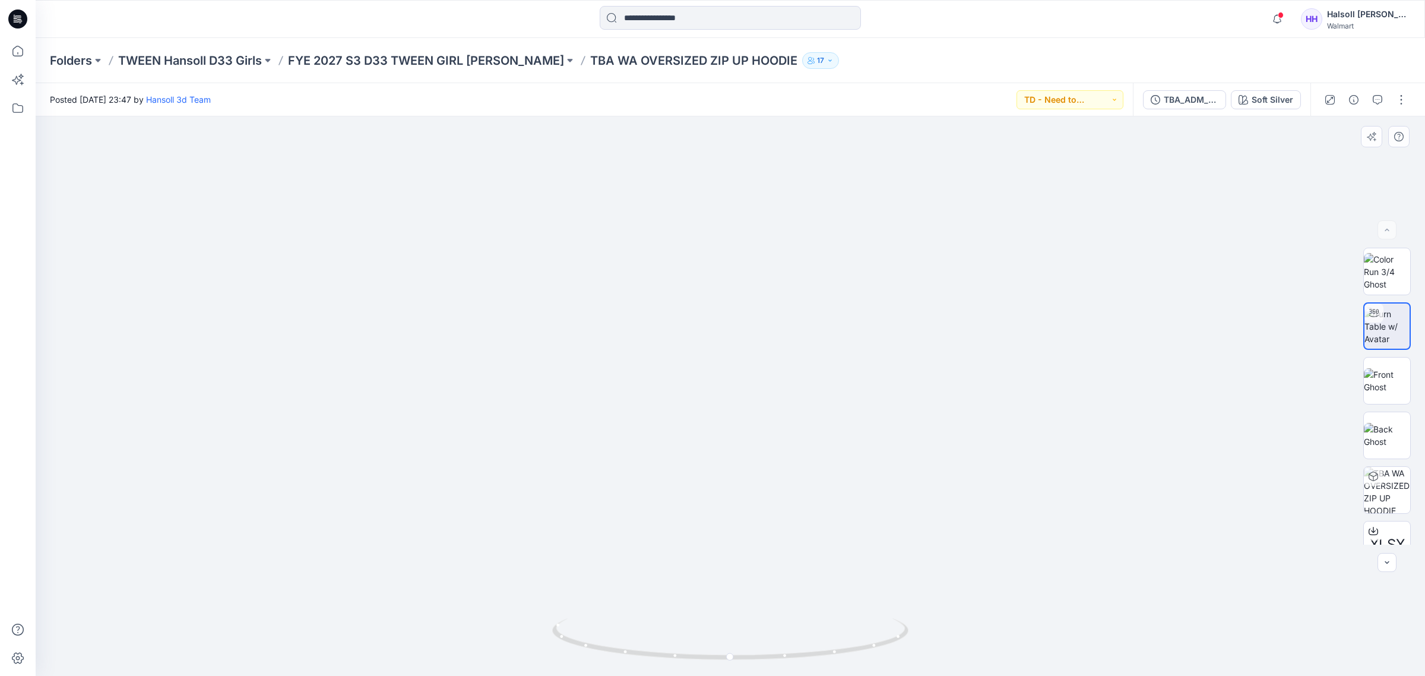
click at [785, 372] on img at bounding box center [721, 182] width 2431 height 988
drag, startPoint x: 790, startPoint y: 484, endPoint x: 768, endPoint y: 303, distance: 181.9
click at [768, 303] on img at bounding box center [721, 40] width 2431 height 1269
drag, startPoint x: 732, startPoint y: 411, endPoint x: 726, endPoint y: 348, distance: 63.8
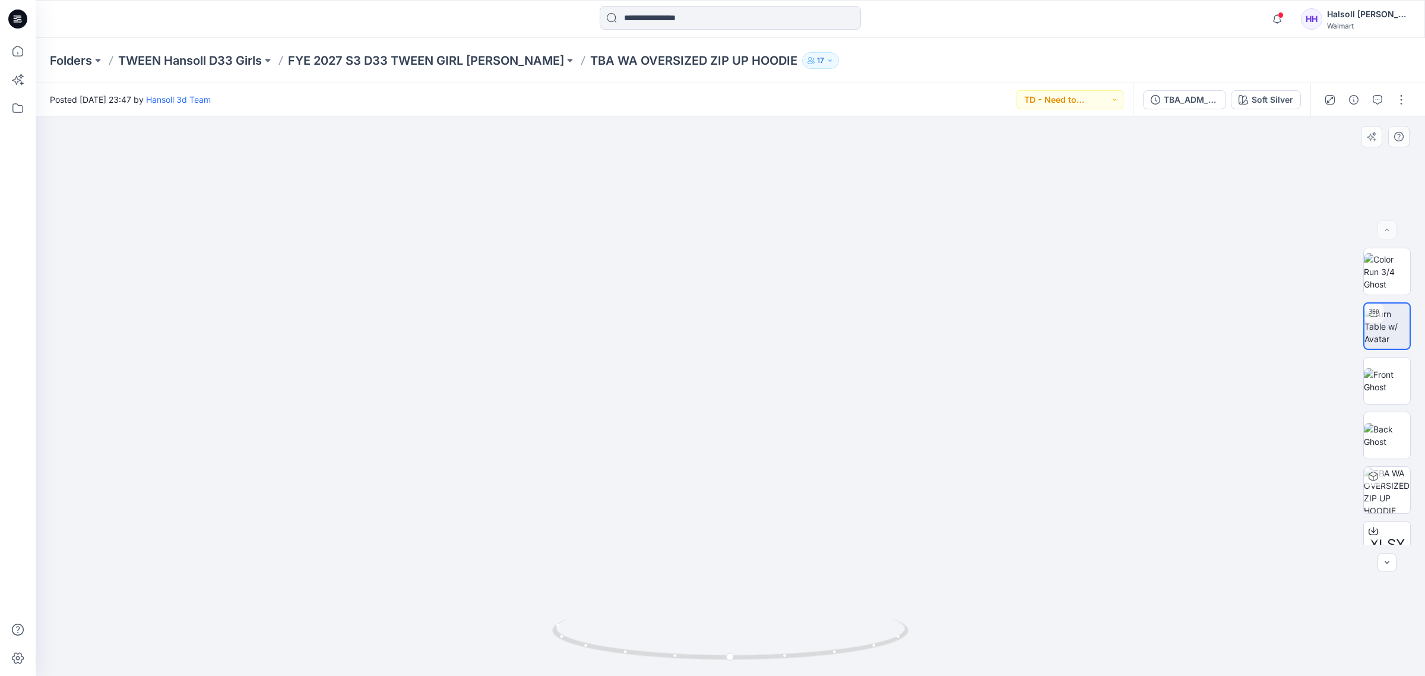
drag, startPoint x: 726, startPoint y: 271, endPoint x: 683, endPoint y: 601, distance: 333.4
click at [683, 601] on img at bounding box center [711, 7] width 2431 height 1336
drag, startPoint x: 684, startPoint y: 584, endPoint x: 676, endPoint y: 430, distance: 153.4
click at [676, 430] on img at bounding box center [666, 154] width 2431 height 1042
drag, startPoint x: 737, startPoint y: 457, endPoint x: 751, endPoint y: 410, distance: 49.6
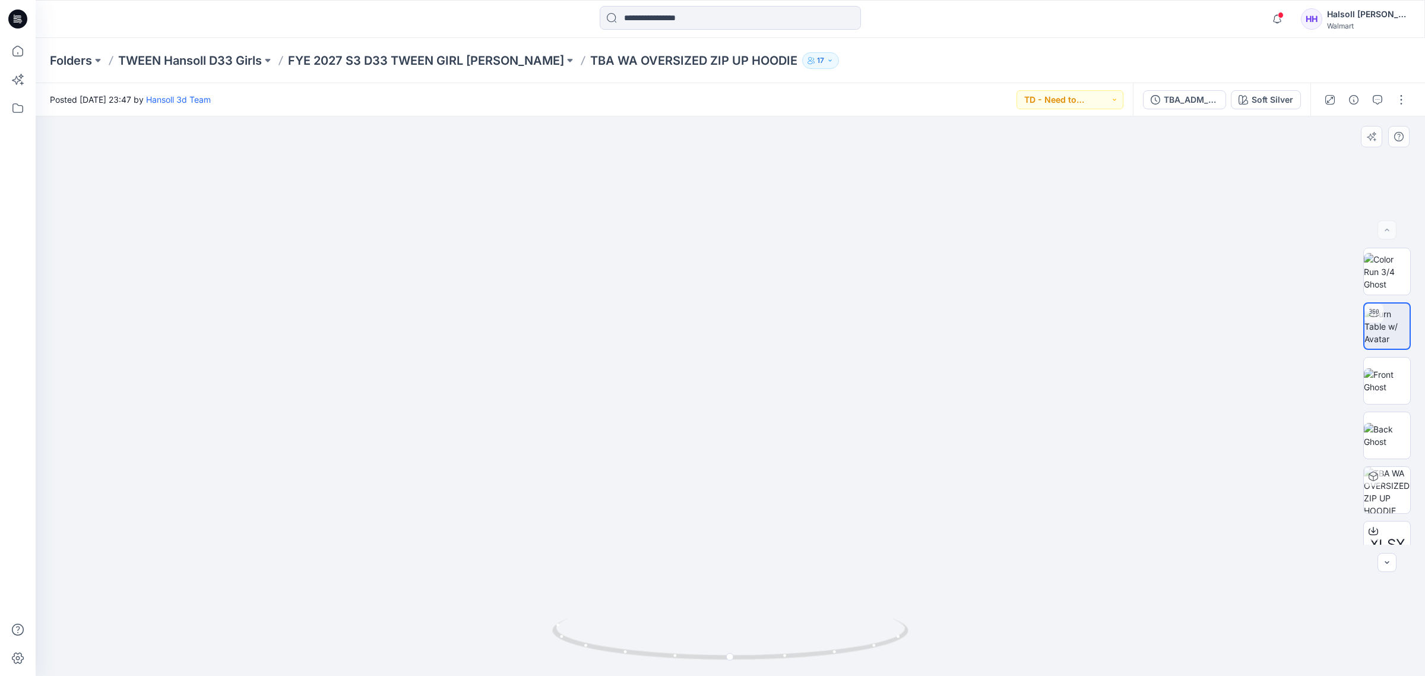
click at [751, 410] on img at bounding box center [676, 26] width 2431 height 1300
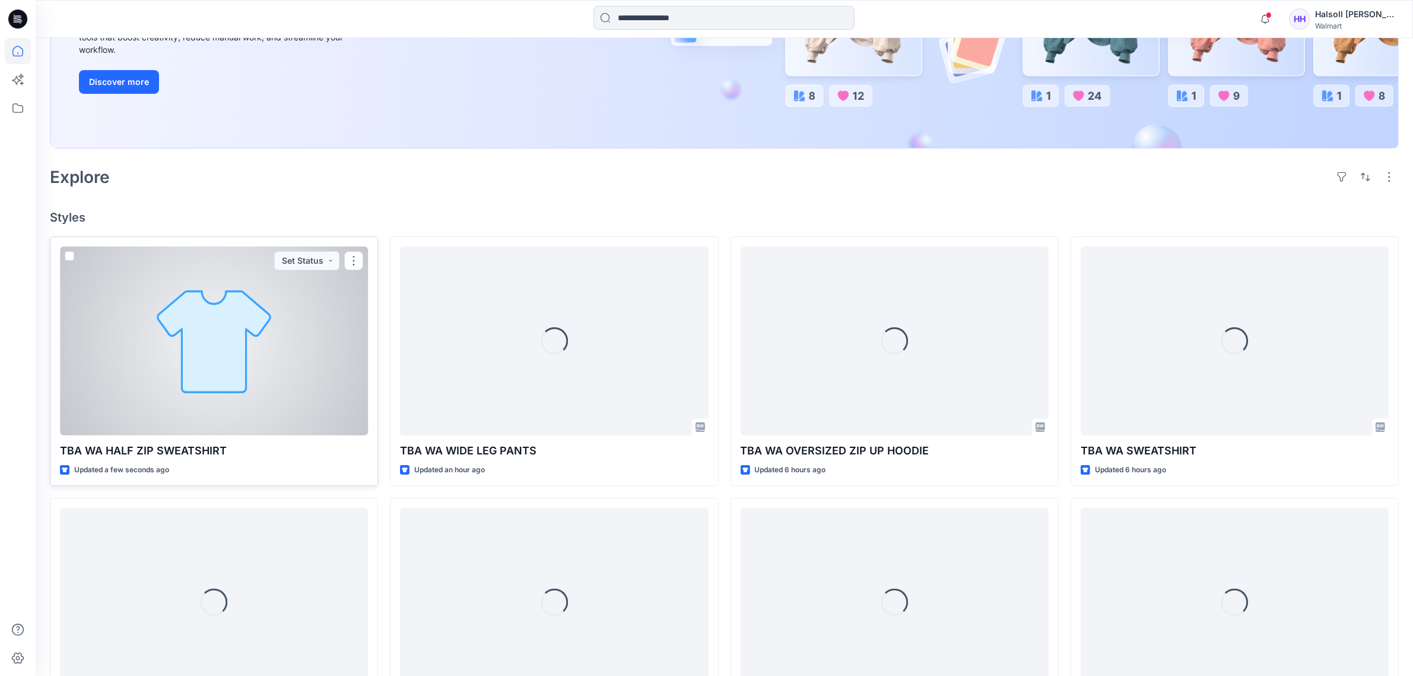
click at [268, 312] on div at bounding box center [214, 340] width 308 height 189
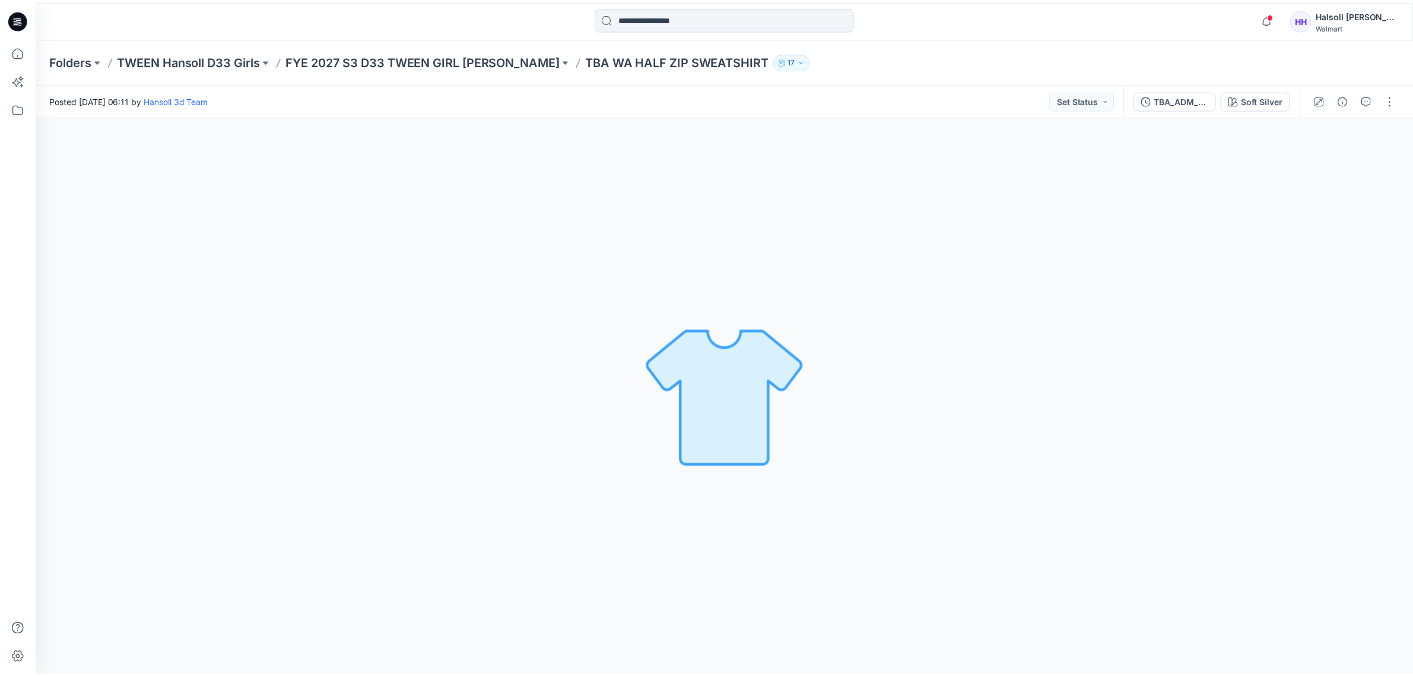
scroll to position [223, 0]
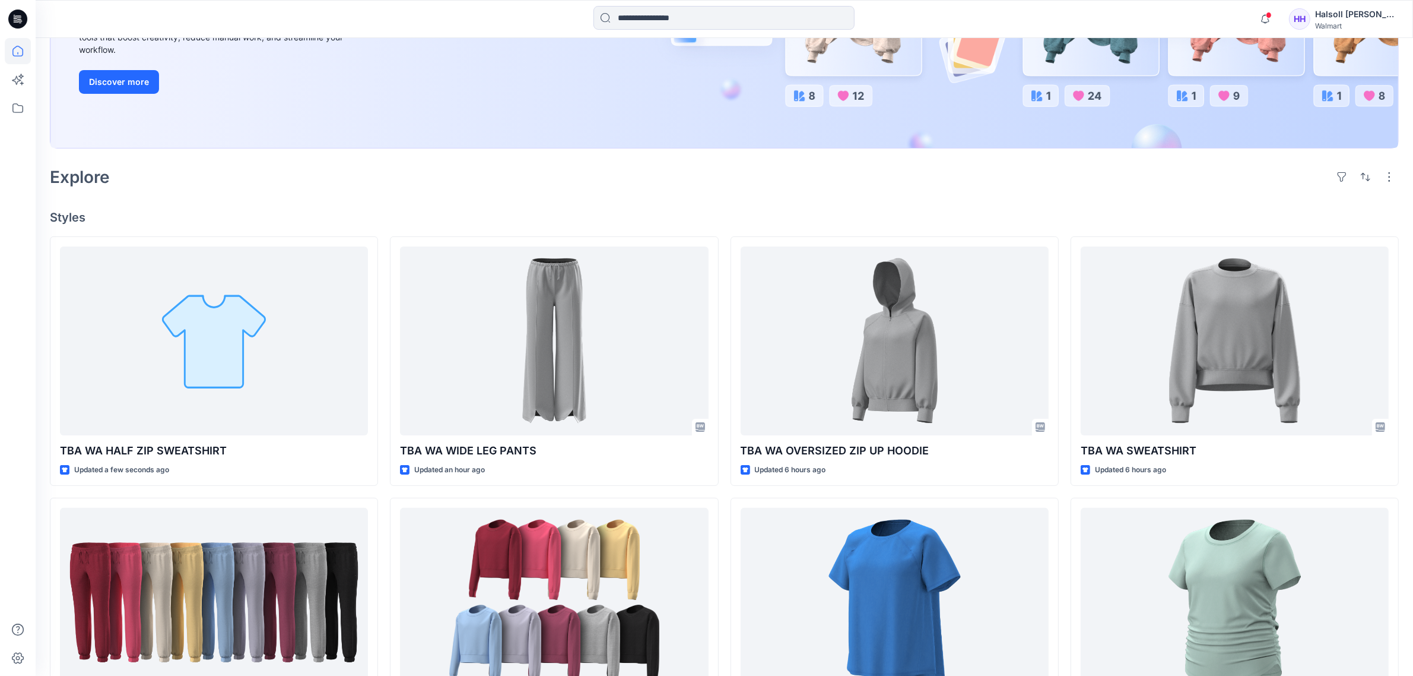
click at [508, 159] on div "New Unleash Creativity, Speed Up Development Explore ideas faster and recolor s…" at bounding box center [724, 17] width 1349 height 292
click at [505, 172] on div "Explore" at bounding box center [724, 177] width 1349 height 28
click at [756, 188] on div "Explore" at bounding box center [724, 177] width 1349 height 28
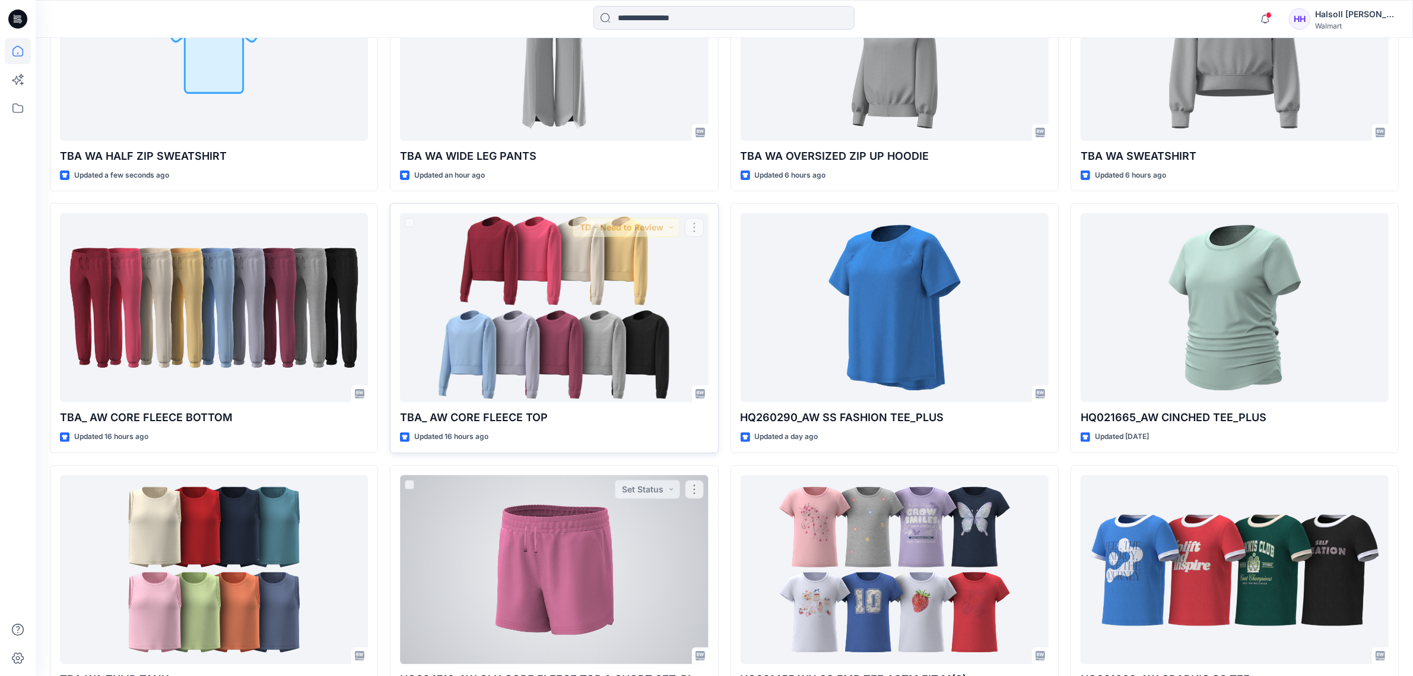
scroll to position [519, 0]
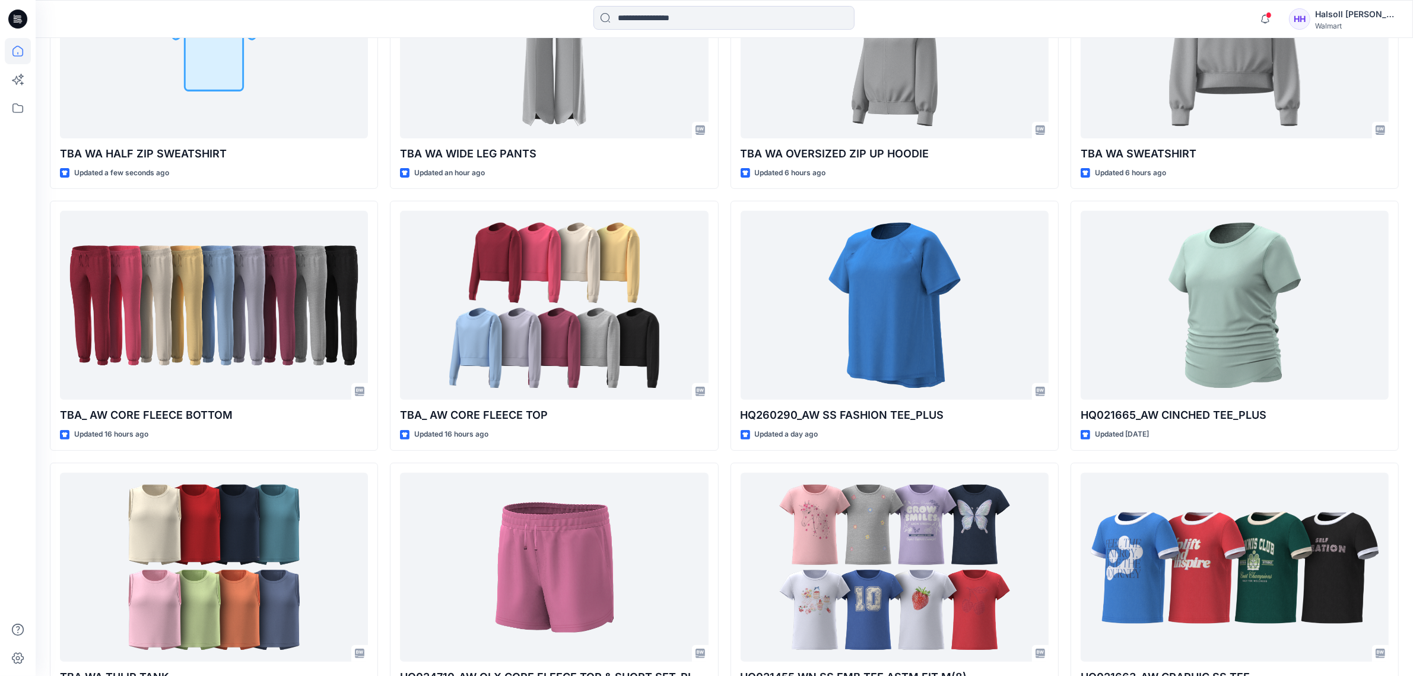
click at [726, 460] on div "TBA WA HALF ZIP SWEATSHIRT Updated a few seconds ago TBA_ AW CORE FLEECE BOTTOM…" at bounding box center [724, 325] width 1349 height 773
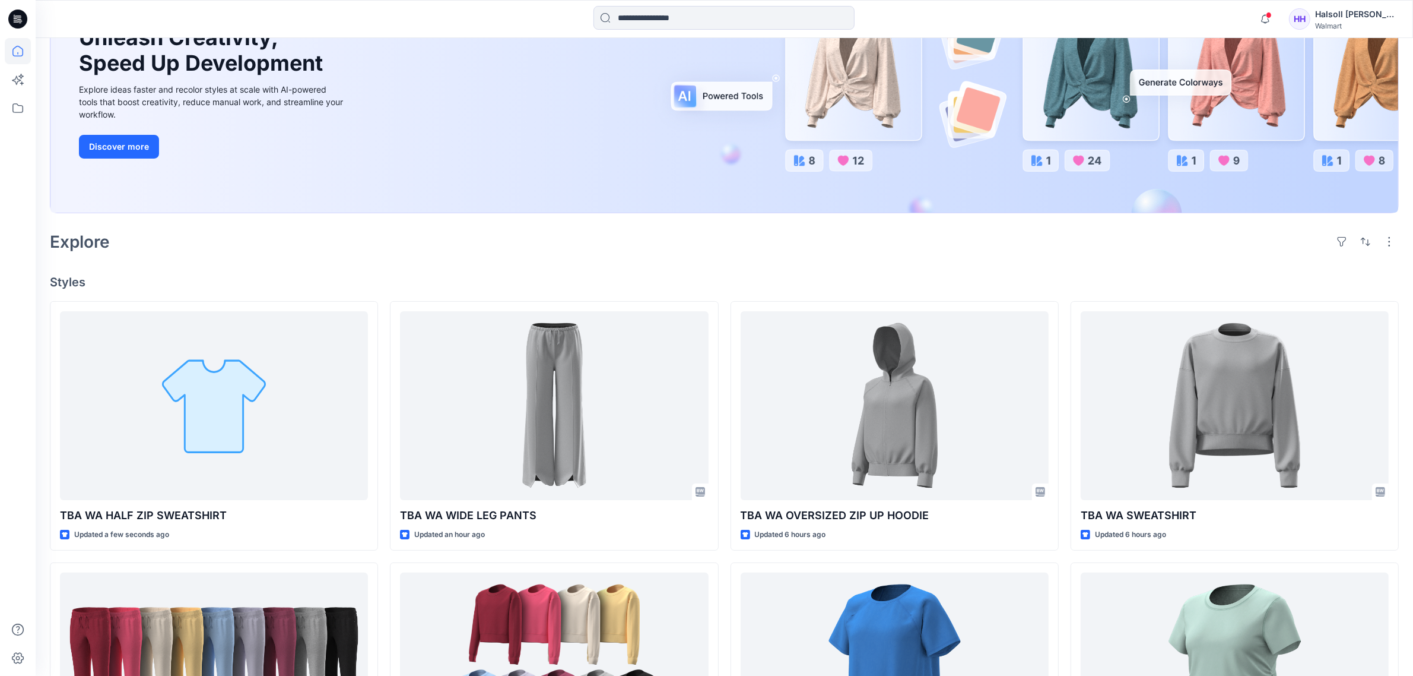
scroll to position [148, 0]
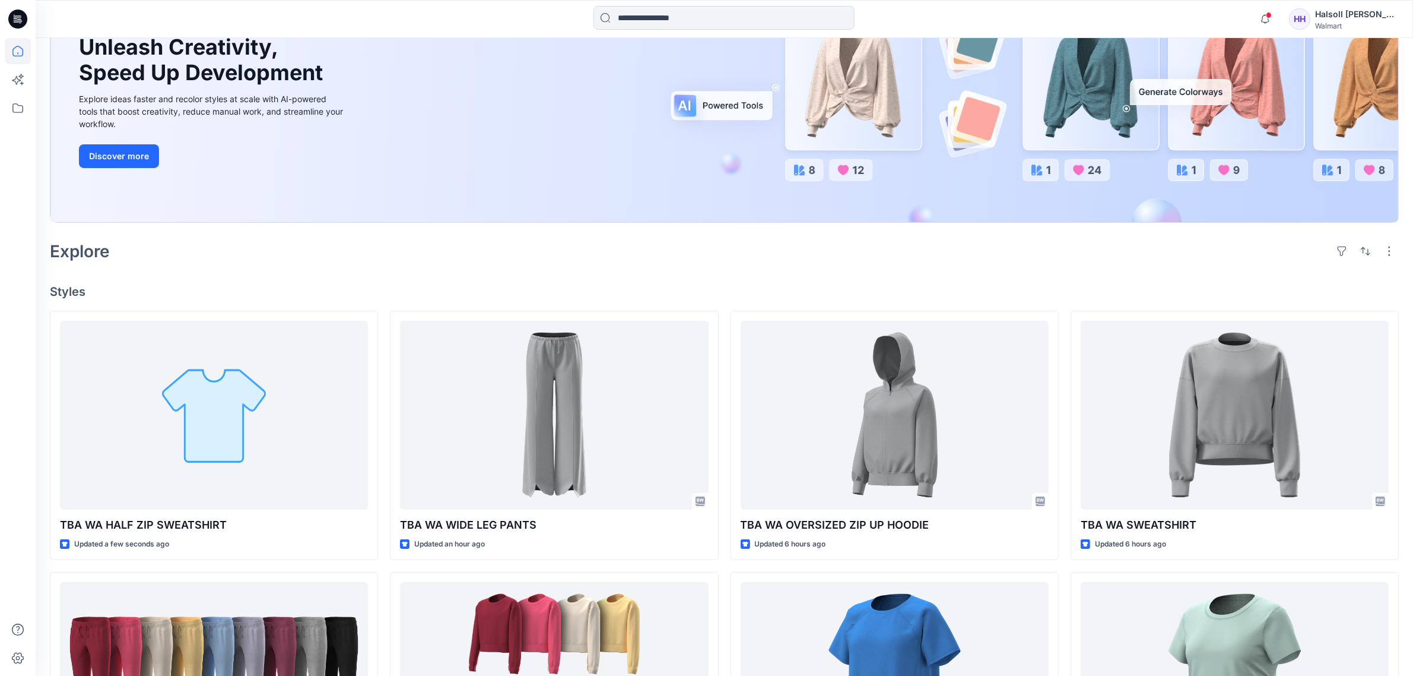
click at [715, 271] on div "Welcome back, Halsoll New New Unleash Creativity, Speed Up Development Explore …" at bounding box center [725, 515] width 1378 height 1250
click at [34, 572] on div at bounding box center [18, 338] width 36 height 676
click at [814, 273] on div "Welcome back, Halsoll New New Unleash Creativity, Speed Up Development Explore …" at bounding box center [725, 515] width 1378 height 1250
click at [718, 257] on div "Explore" at bounding box center [724, 251] width 1349 height 28
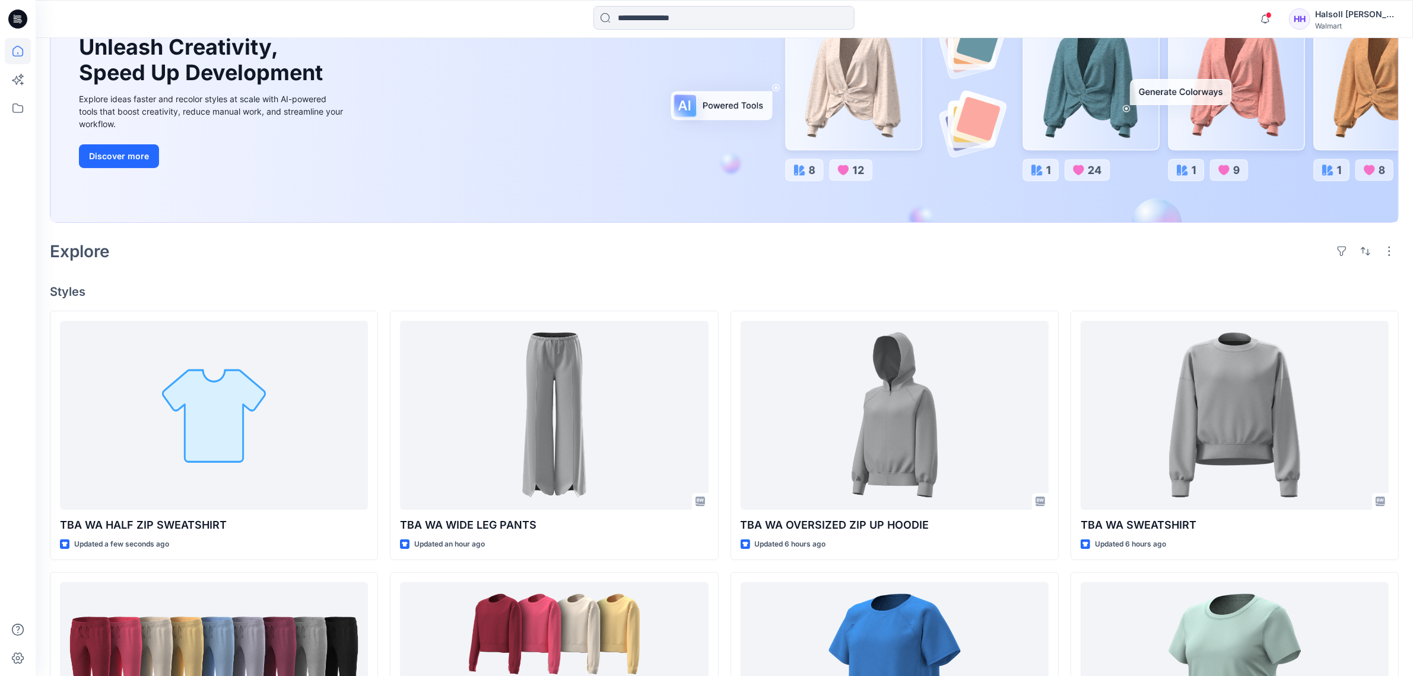
click at [616, 257] on div "Explore" at bounding box center [724, 251] width 1349 height 28
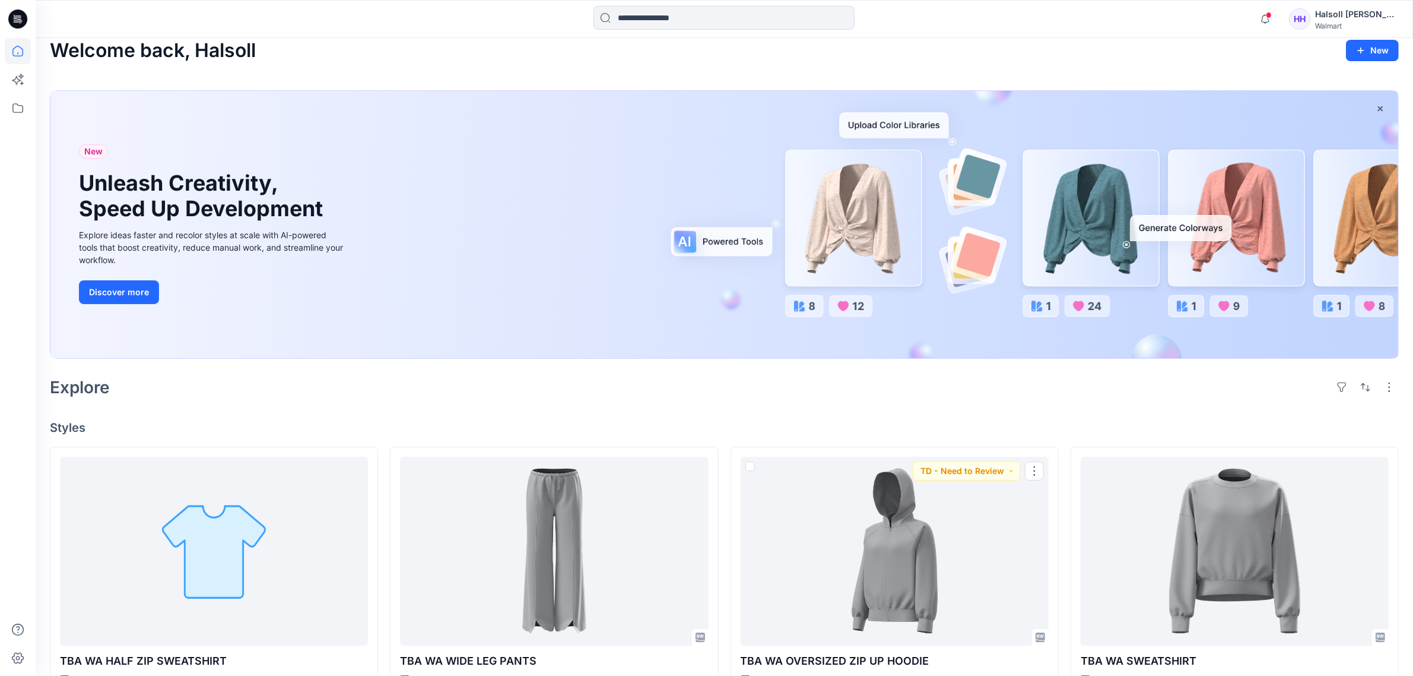
scroll to position [0, 0]
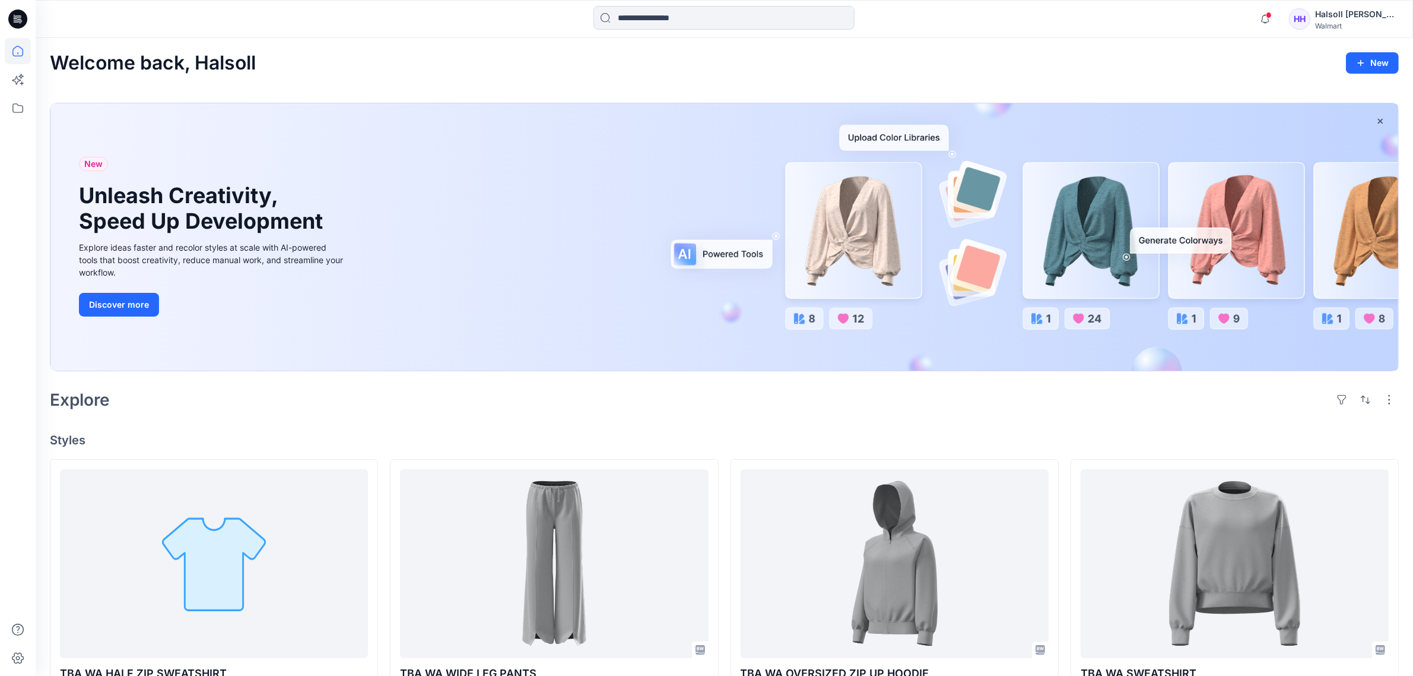
click at [737, 402] on div "Explore" at bounding box center [724, 399] width 1349 height 28
click at [18, 105] on icon at bounding box center [17, 107] width 11 height 9
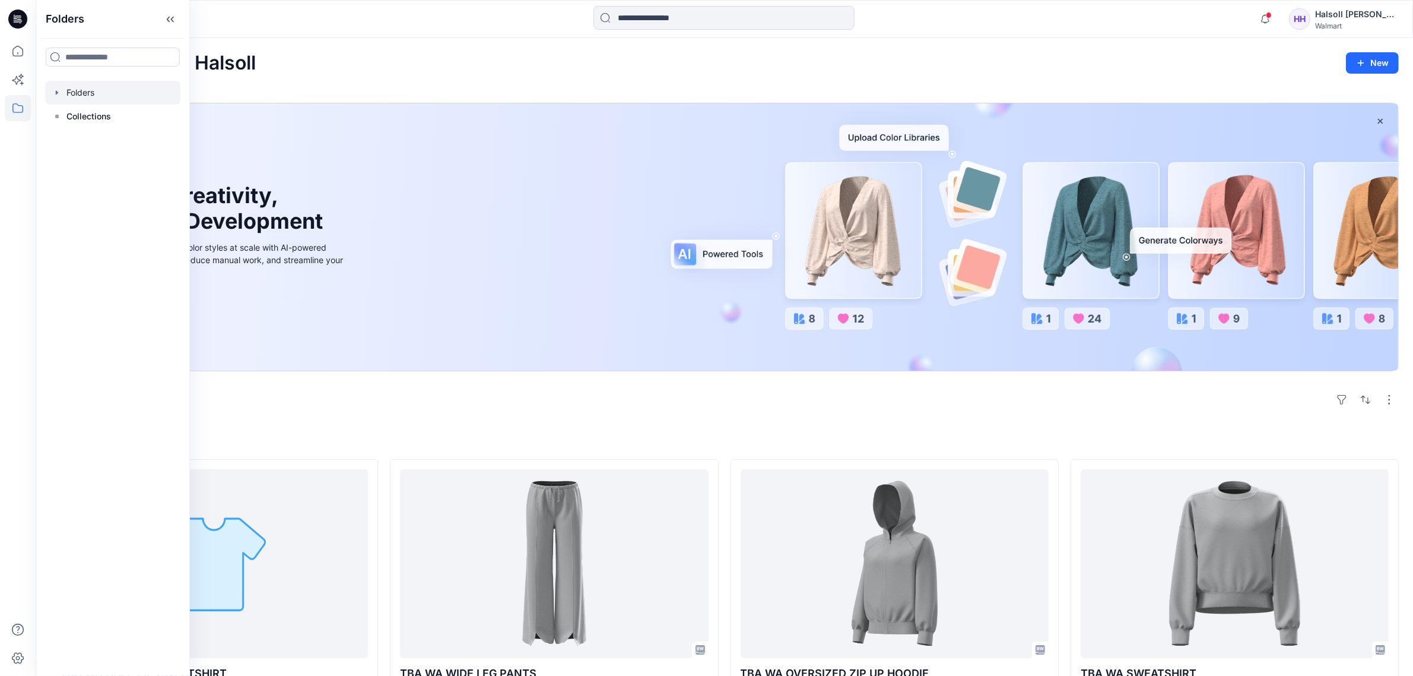
click at [100, 96] on div at bounding box center [112, 93] width 135 height 24
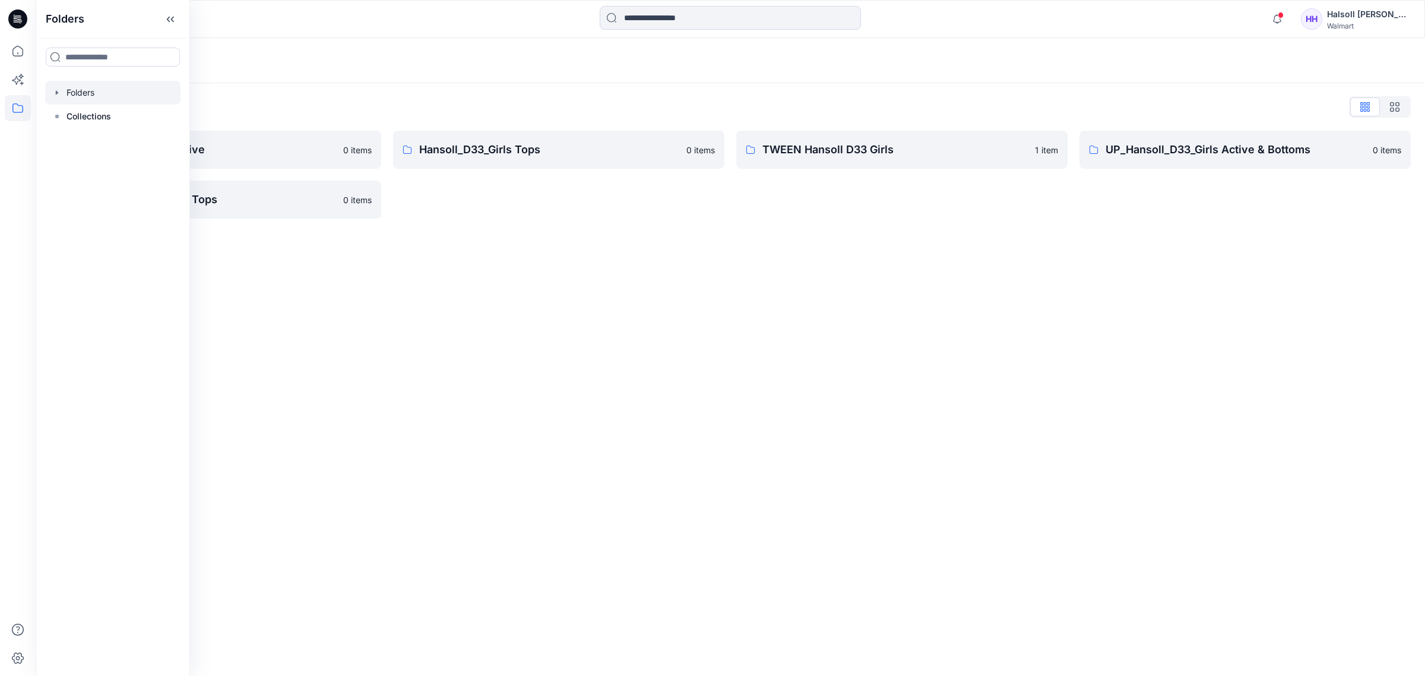
drag, startPoint x: 497, startPoint y: 478, endPoint x: 770, endPoint y: 324, distance: 313.4
click at [497, 478] on div "Folders Folders List Hansoll_D33_Girls Active 0 items UP_Hansoll_D33_Girls Tops…" at bounding box center [730, 357] width 1389 height 638
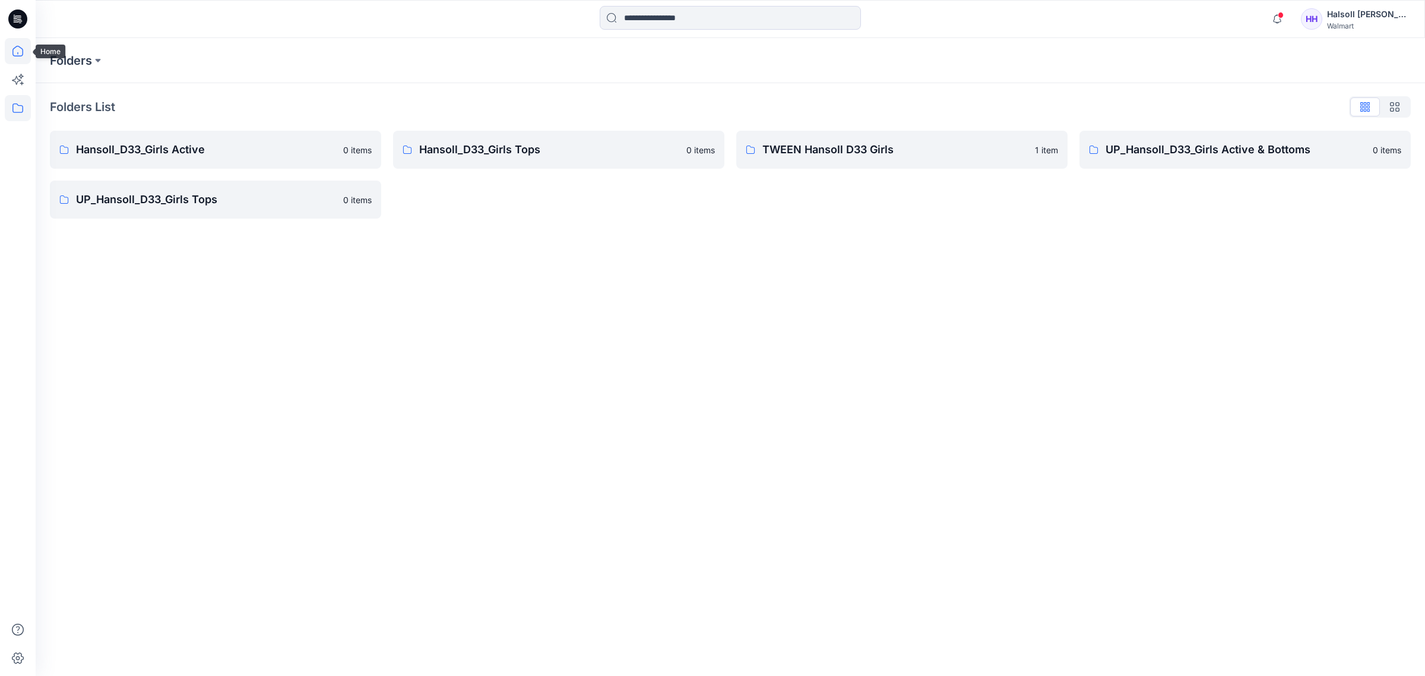
drag, startPoint x: 18, startPoint y: 49, endPoint x: 30, endPoint y: 52, distance: 12.8
click at [18, 49] on icon at bounding box center [18, 51] width 26 height 26
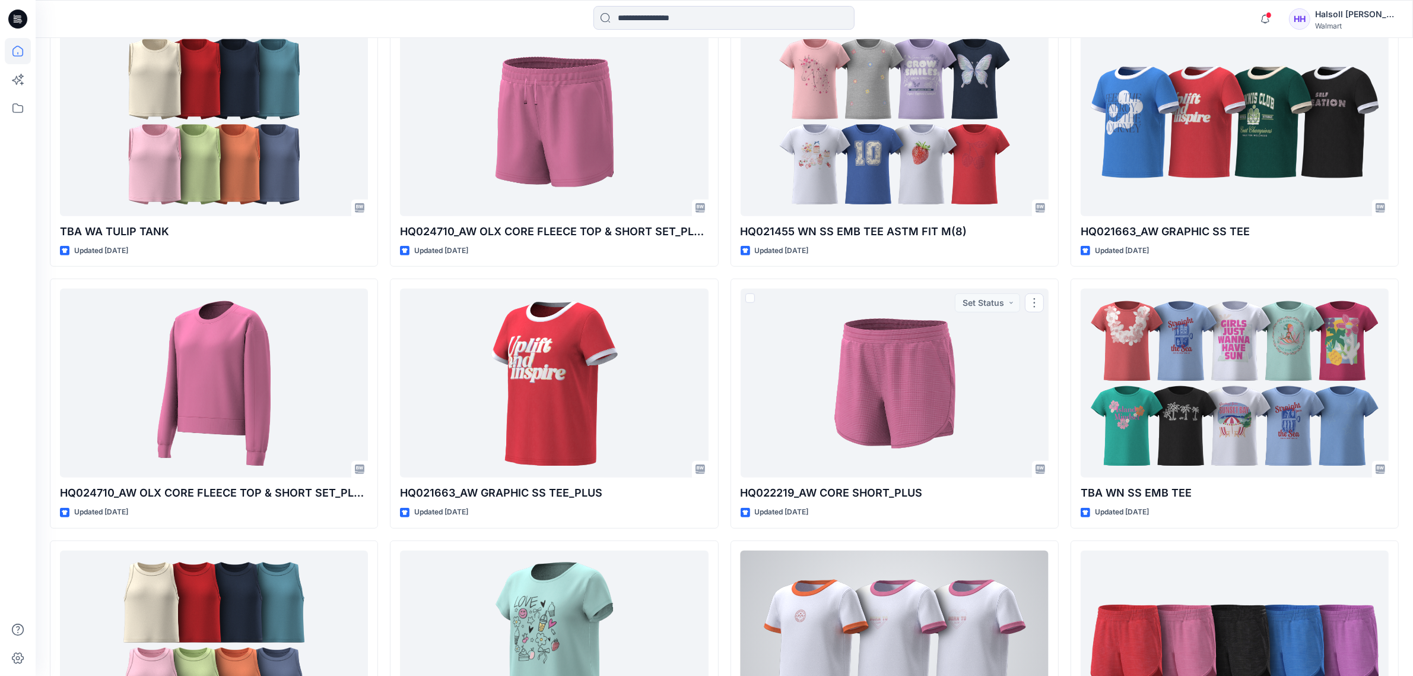
scroll to position [1398, 0]
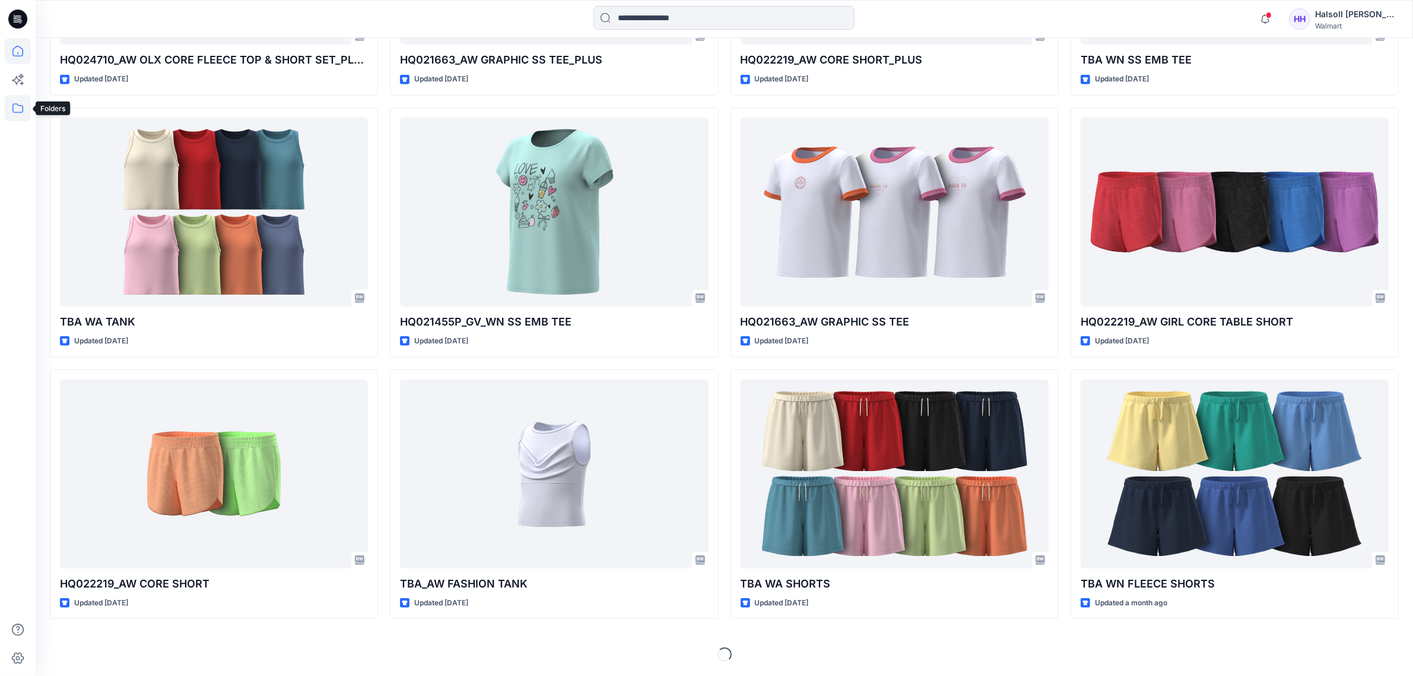
click at [12, 110] on icon at bounding box center [17, 107] width 11 height 9
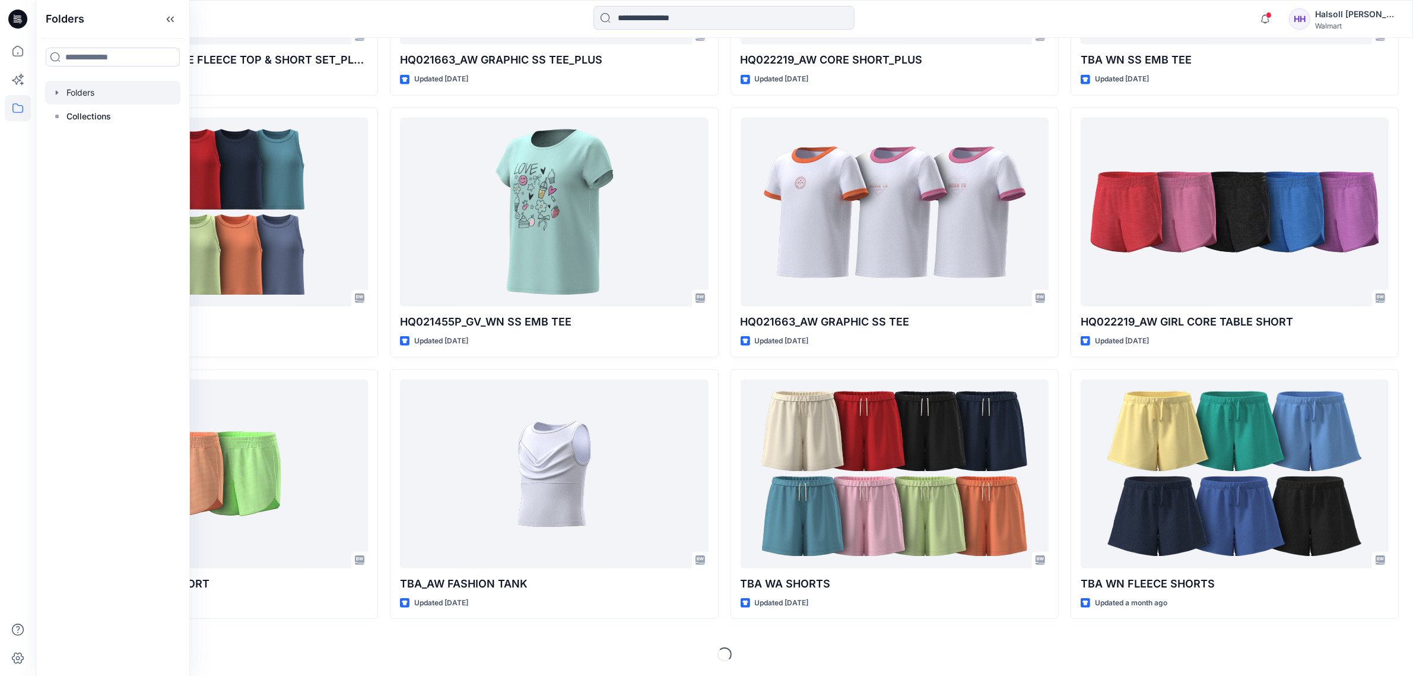
click at [90, 95] on div at bounding box center [112, 93] width 135 height 24
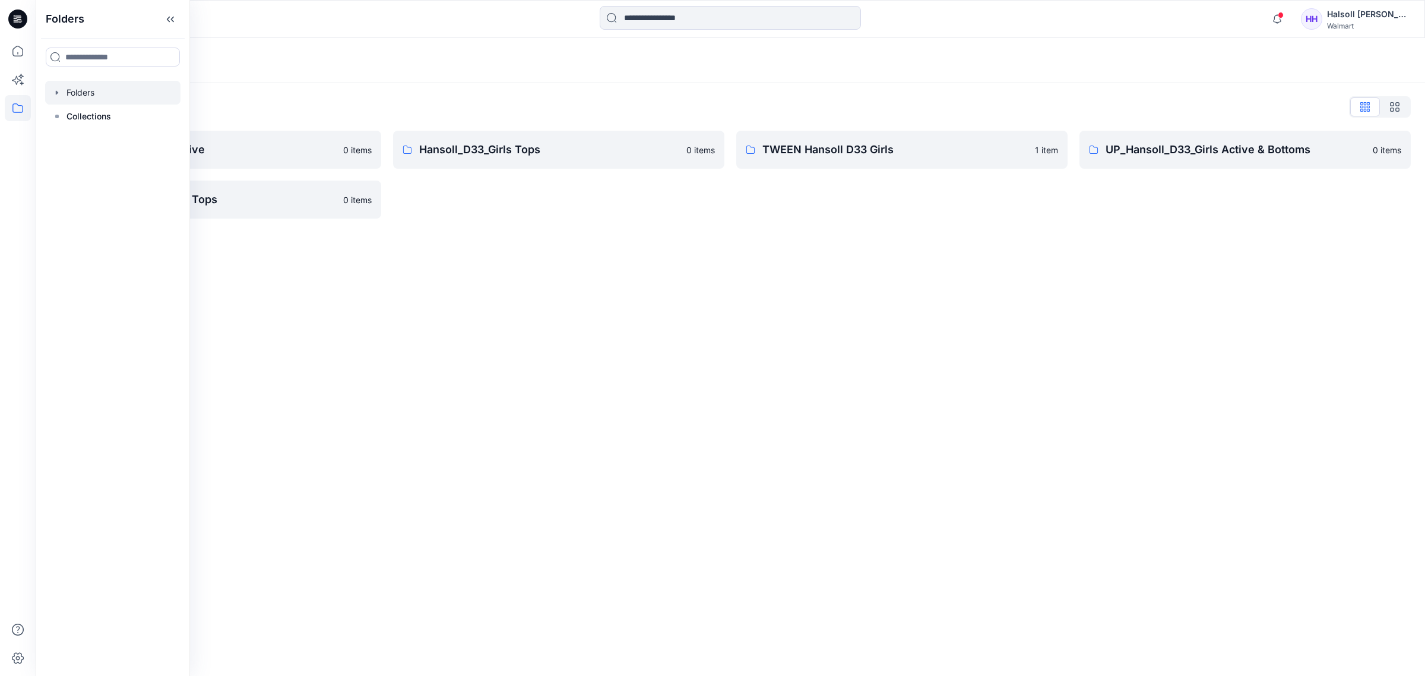
click at [681, 444] on div "Folders Folders List Hansoll_D33_Girls Active 0 items UP_Hansoll_D33_Girls Tops…" at bounding box center [730, 357] width 1389 height 638
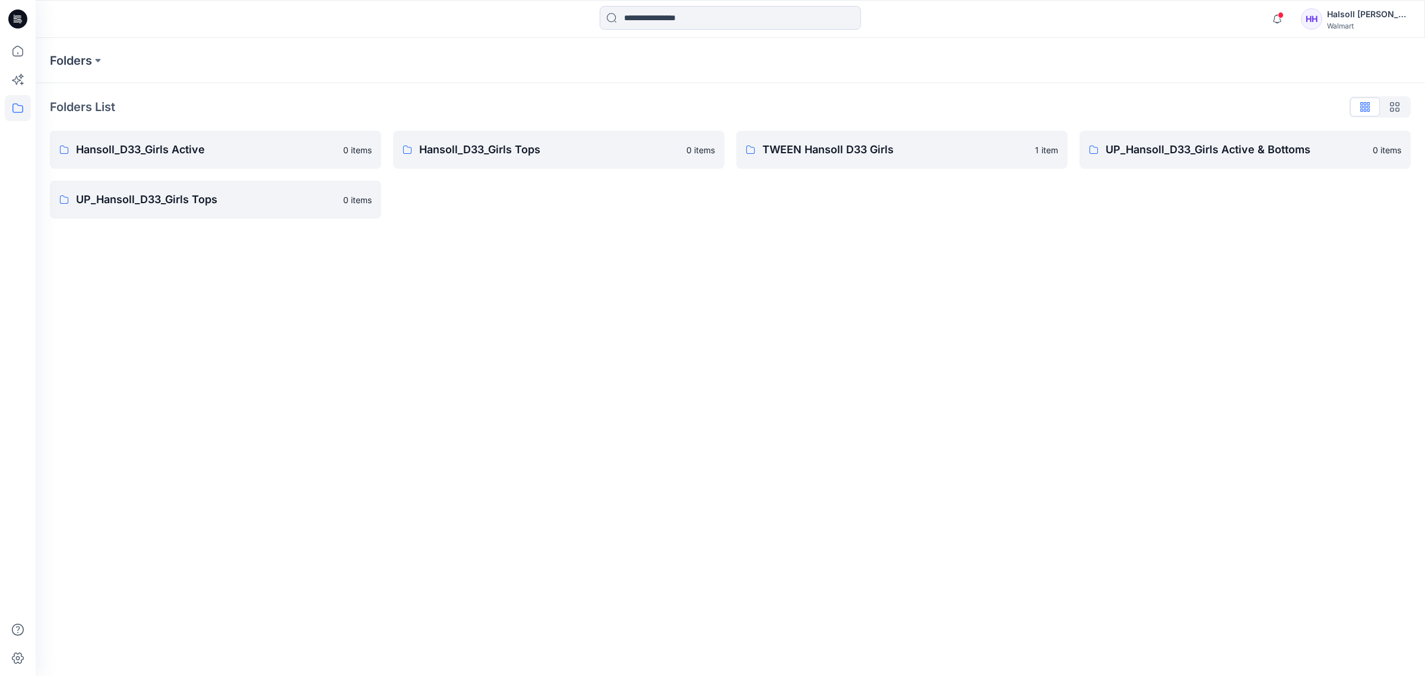
drag, startPoint x: 597, startPoint y: 360, endPoint x: 534, endPoint y: 304, distance: 84.1
click at [595, 360] on div "Folders Folders List Hansoll_D33_Girls Active 0 items UP_Hansoll_D33_Girls Tops…" at bounding box center [730, 357] width 1389 height 638
click at [797, 309] on div "Folders Folders List Hansoll_D33_Girls Active 0 items UP_Hansoll_D33_Girls Tops…" at bounding box center [730, 357] width 1389 height 638
click at [229, 214] on link "UP_Hansoll_D33_Girls Tops 0 items" at bounding box center [215, 199] width 331 height 38
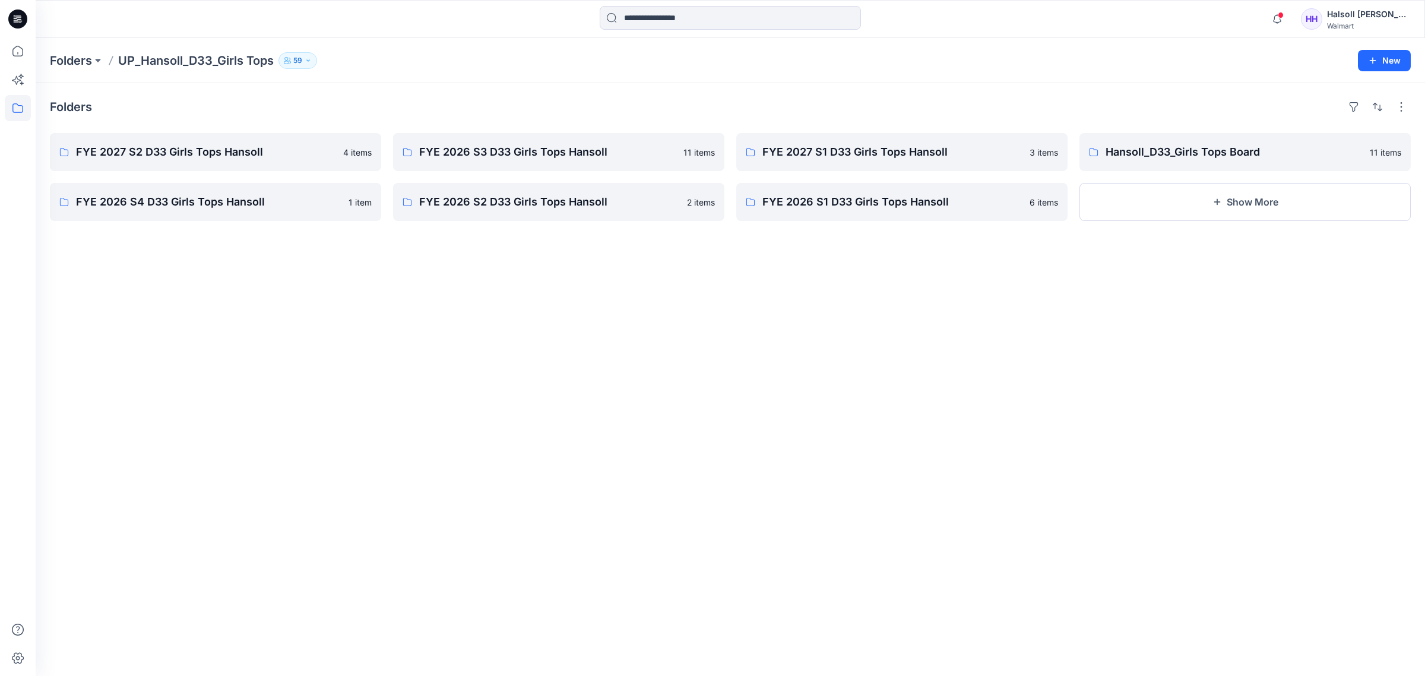
click at [236, 345] on div "Folders FYE 2027 S2 D33 Girls Tops Hansoll 4 items FYE 2026 S4 D33 Girls Tops H…" at bounding box center [730, 379] width 1389 height 592
click at [889, 413] on div "Folders FYE 2027 S2 D33 Girls Tops Hansoll 4 items FYE 2026 S4 D33 Girls Tops H…" at bounding box center [730, 379] width 1389 height 592
click at [451, 150] on p "FYE 2026 S3 D33 Girls Tops Hansoll" at bounding box center [557, 152] width 277 height 17
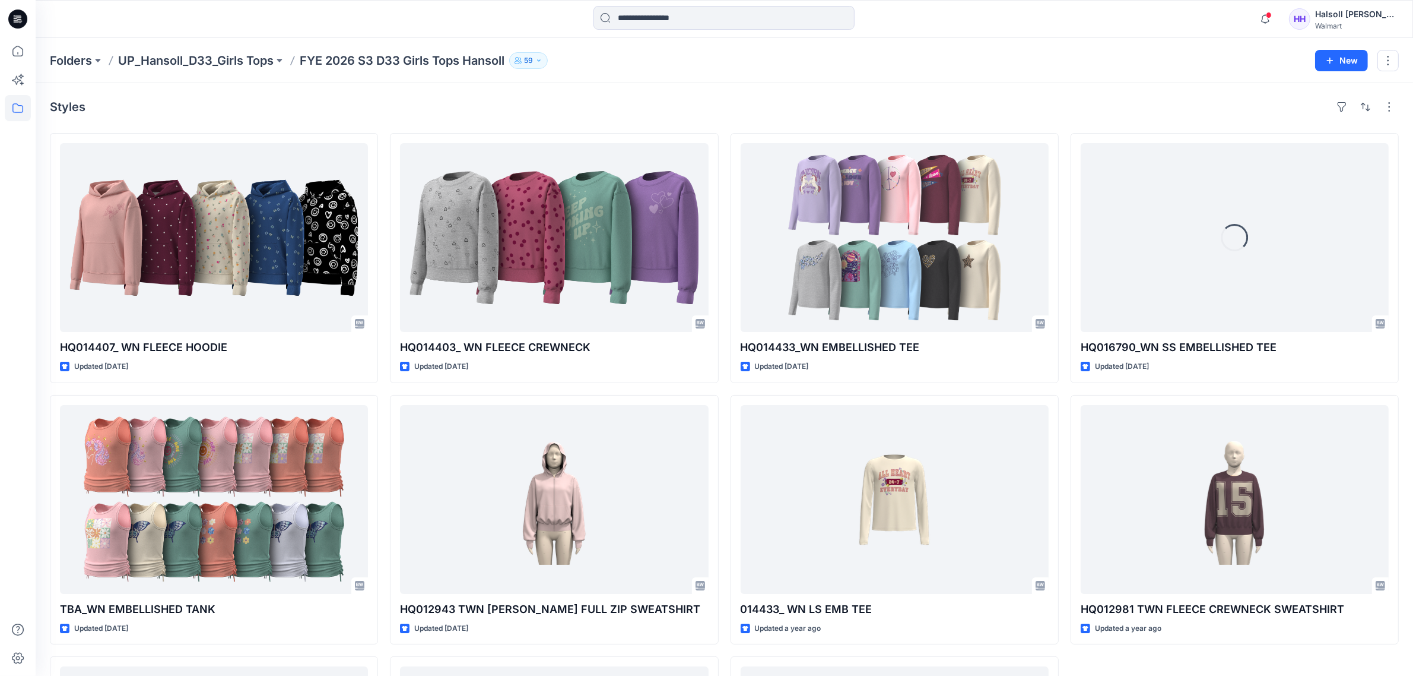
click at [383, 387] on div "HQ014407_ WN FLEECE HOODIE Updated [DATE] TBA_WN EMBELLISHED TANK Updated [DATE…" at bounding box center [724, 519] width 1349 height 773
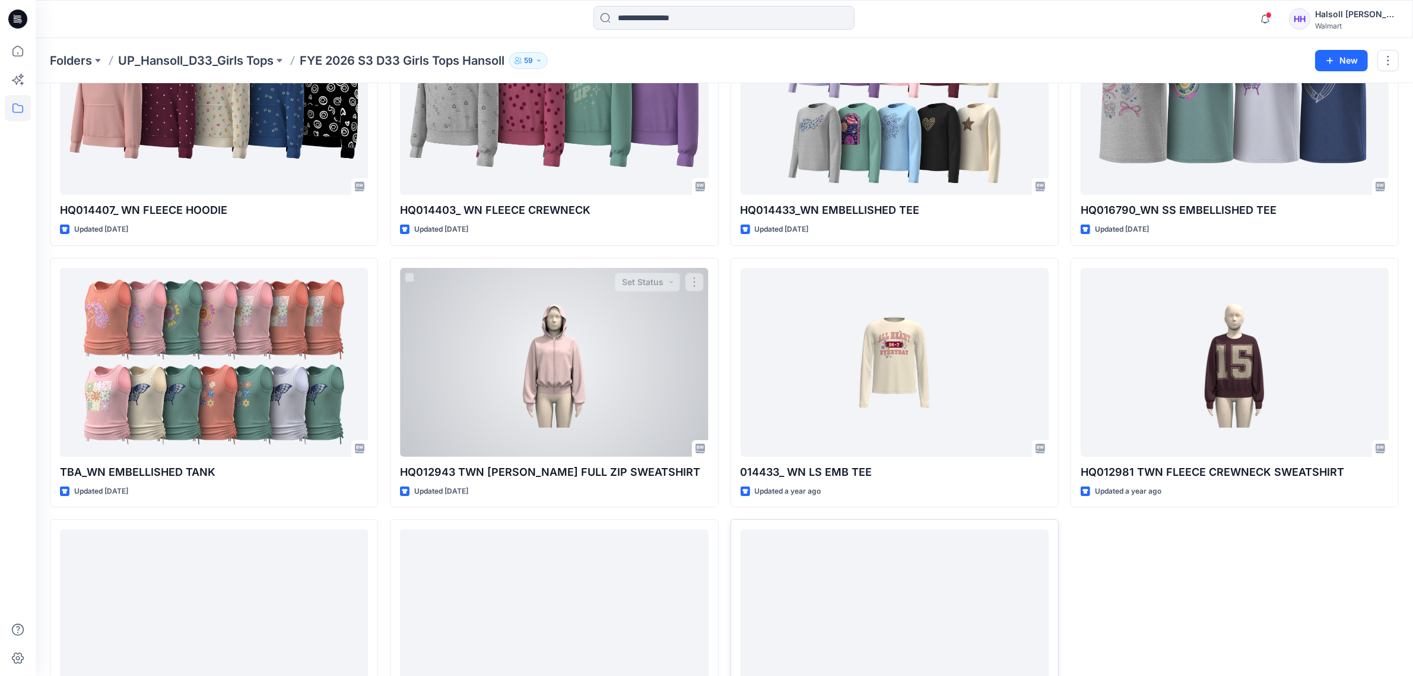
scroll to position [245, 0]
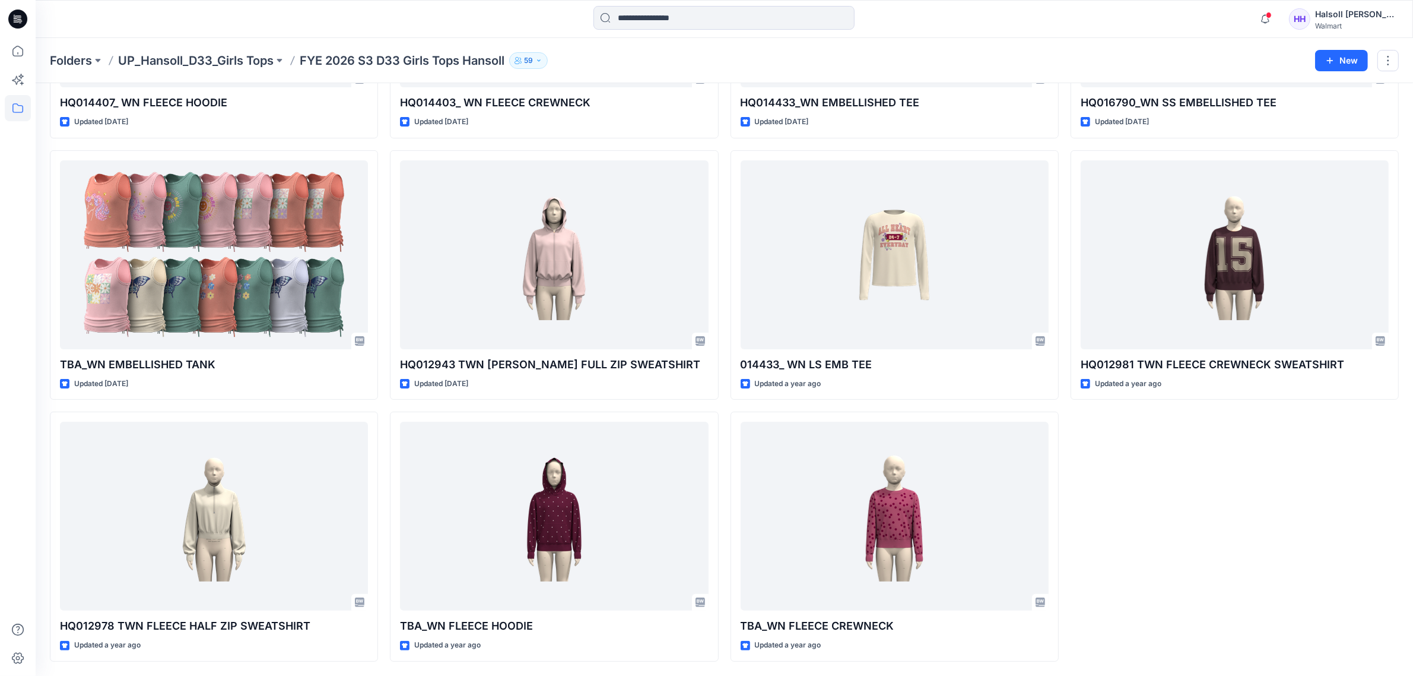
click at [1159, 554] on div "HQ016790_WN SS EMBELLISHED TEE Updated [DATE] HQ012981 TWN FLEECE CREWNECK SWEA…" at bounding box center [1235, 274] width 328 height 773
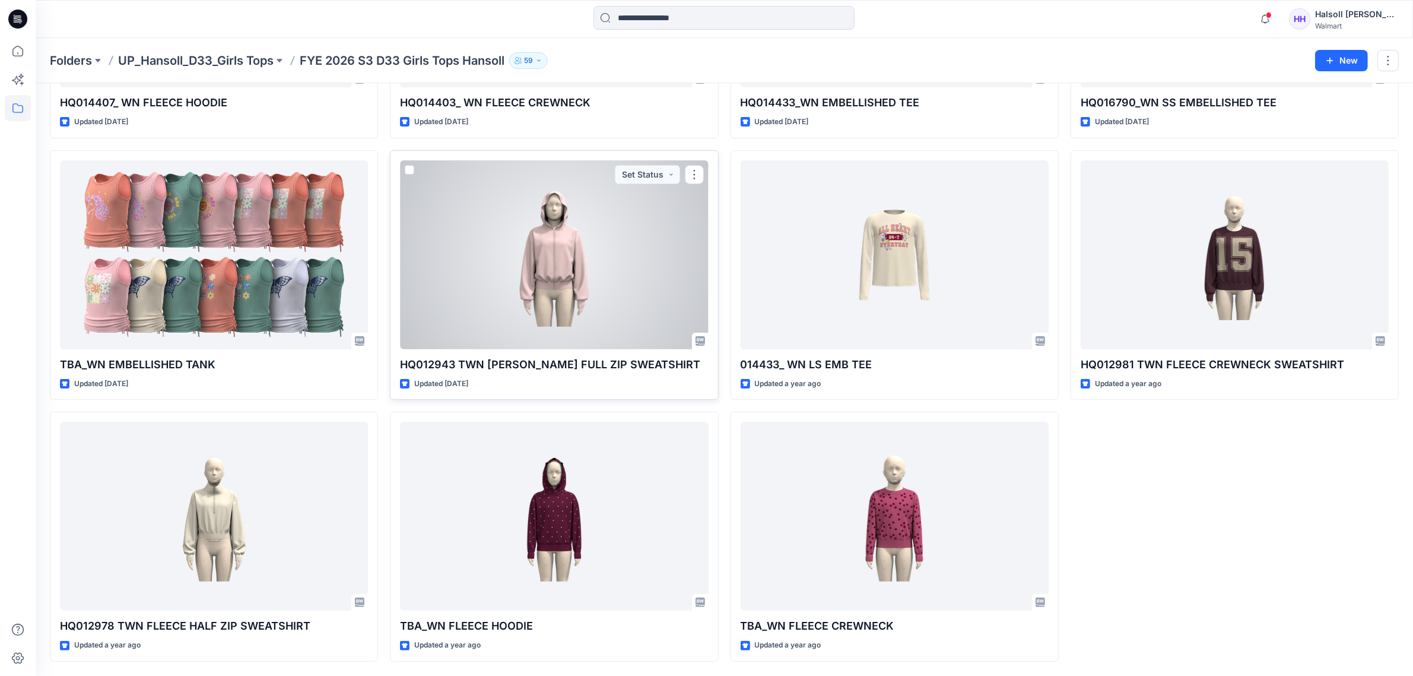
click at [577, 316] on div at bounding box center [554, 254] width 308 height 189
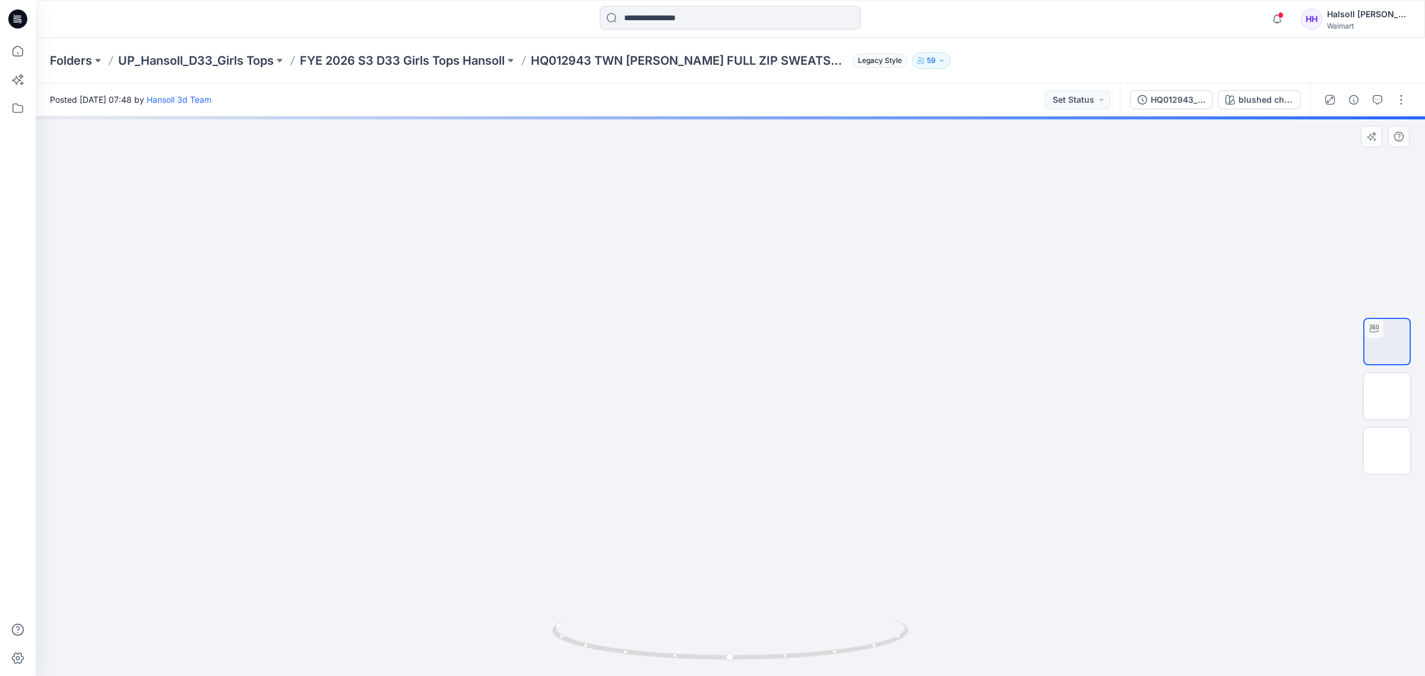
drag, startPoint x: 701, startPoint y: 215, endPoint x: 676, endPoint y: 303, distance: 92.1
drag, startPoint x: 785, startPoint y: 446, endPoint x: 742, endPoint y: 337, distance: 117.5
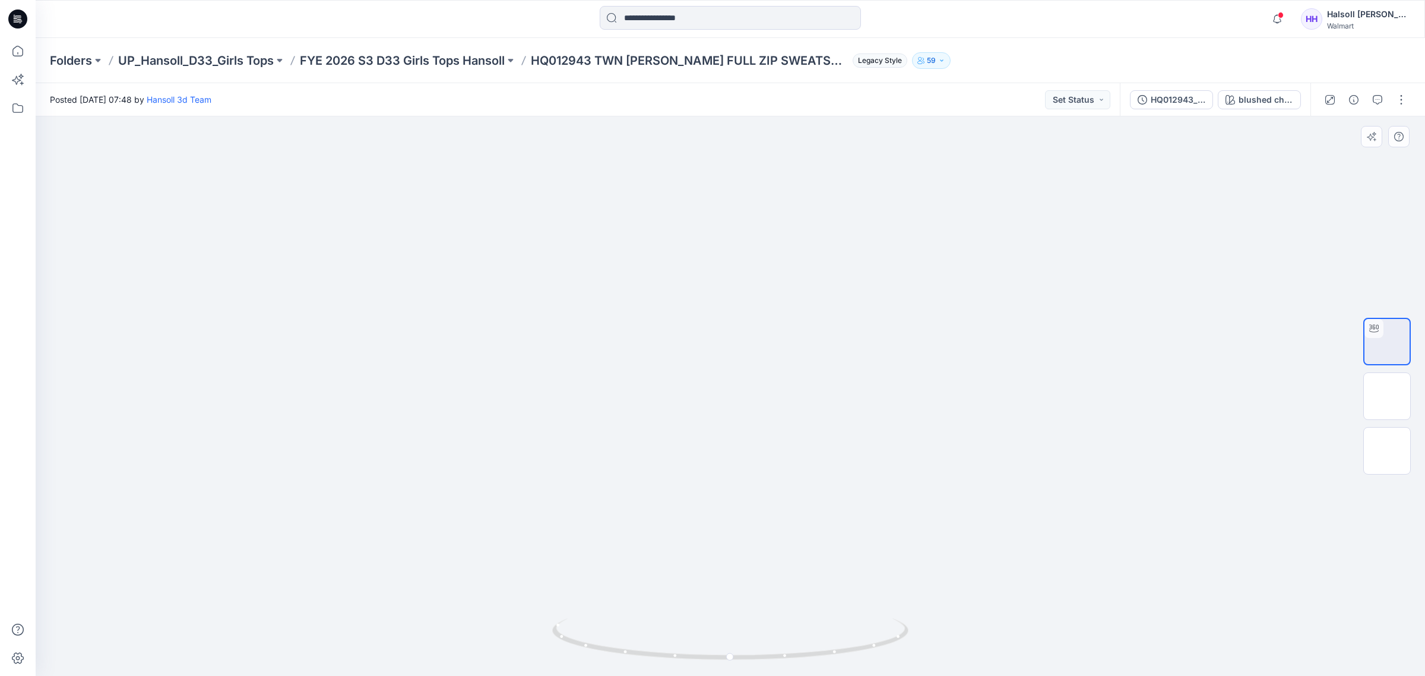
drag, startPoint x: 746, startPoint y: 261, endPoint x: 727, endPoint y: 366, distance: 106.7
click at [16, 51] on icon at bounding box center [18, 51] width 26 height 26
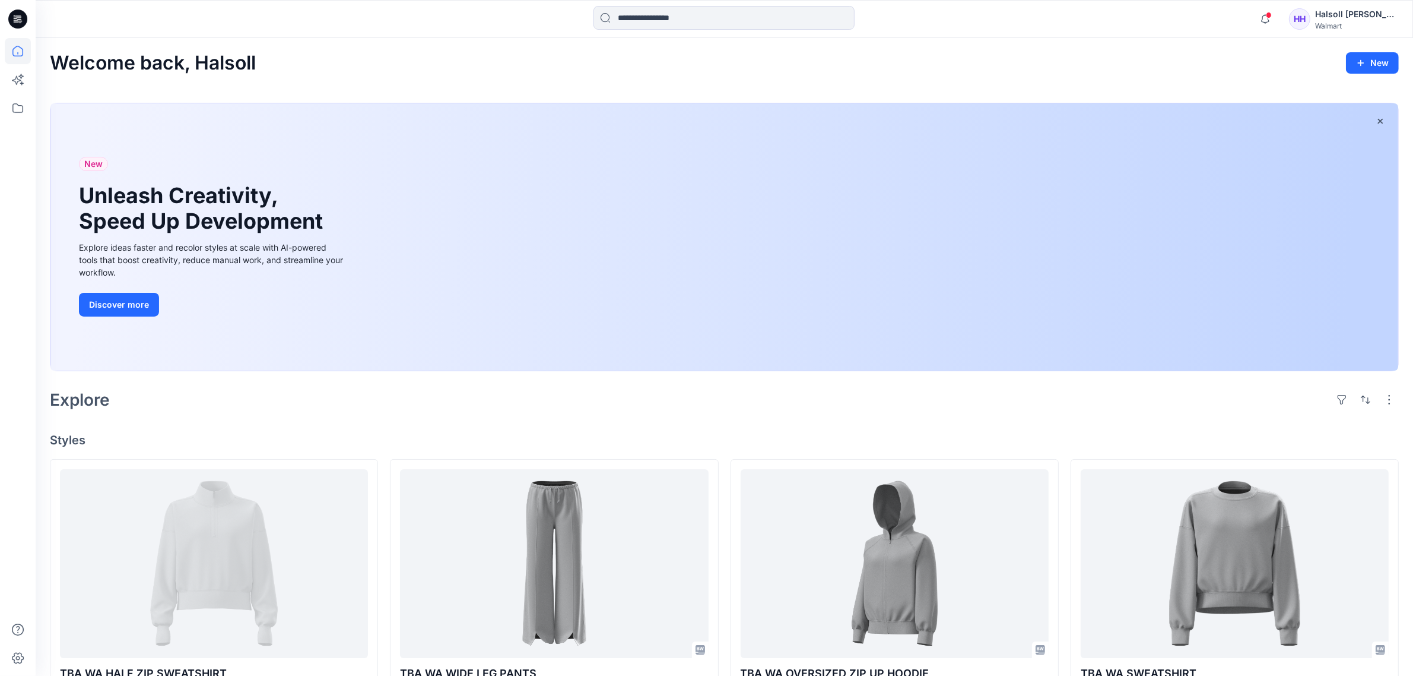
click at [343, 410] on div "Explore" at bounding box center [724, 399] width 1349 height 28
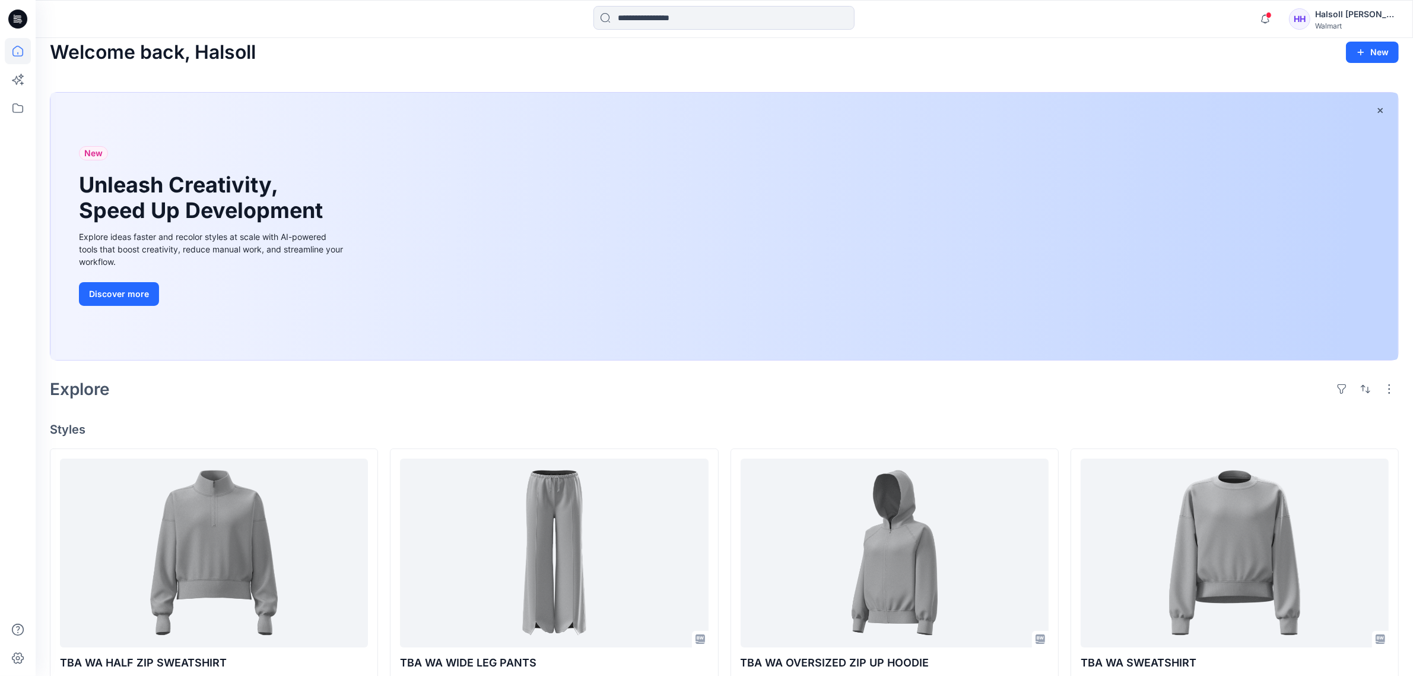
scroll to position [297, 0]
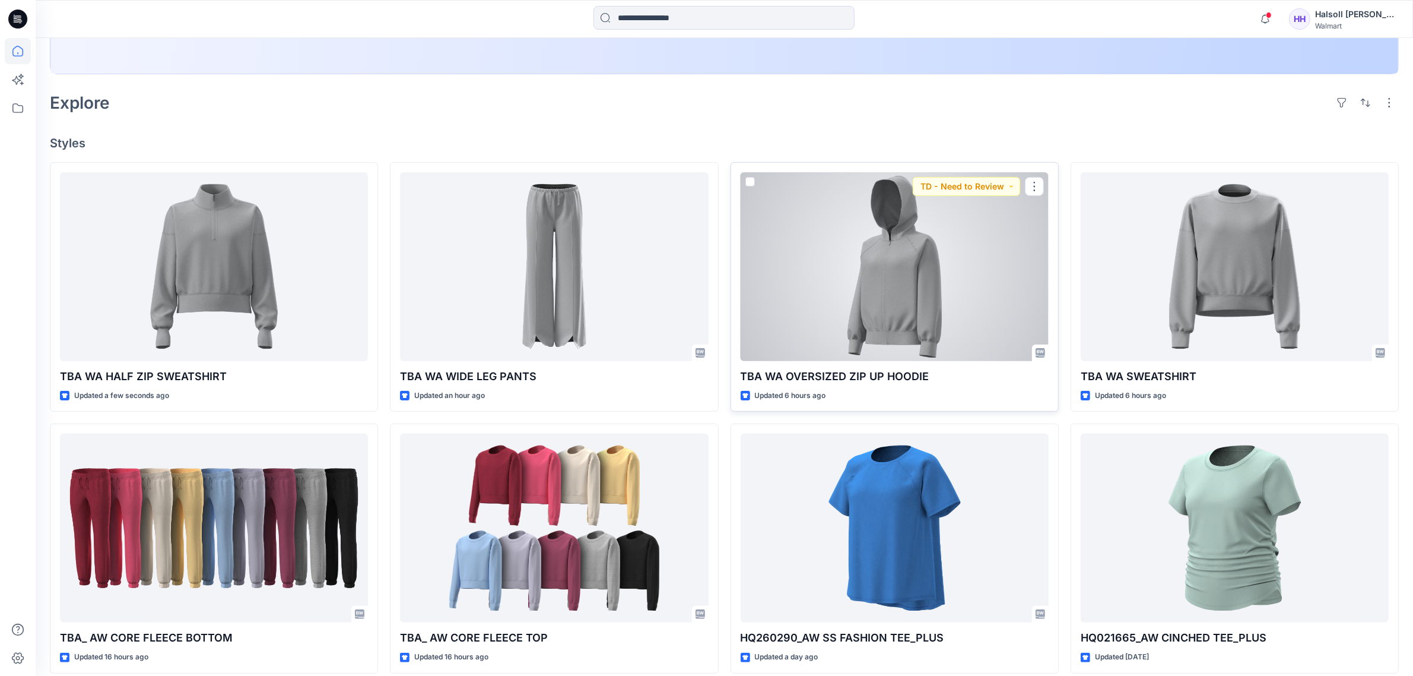
click at [943, 303] on div at bounding box center [895, 266] width 308 height 189
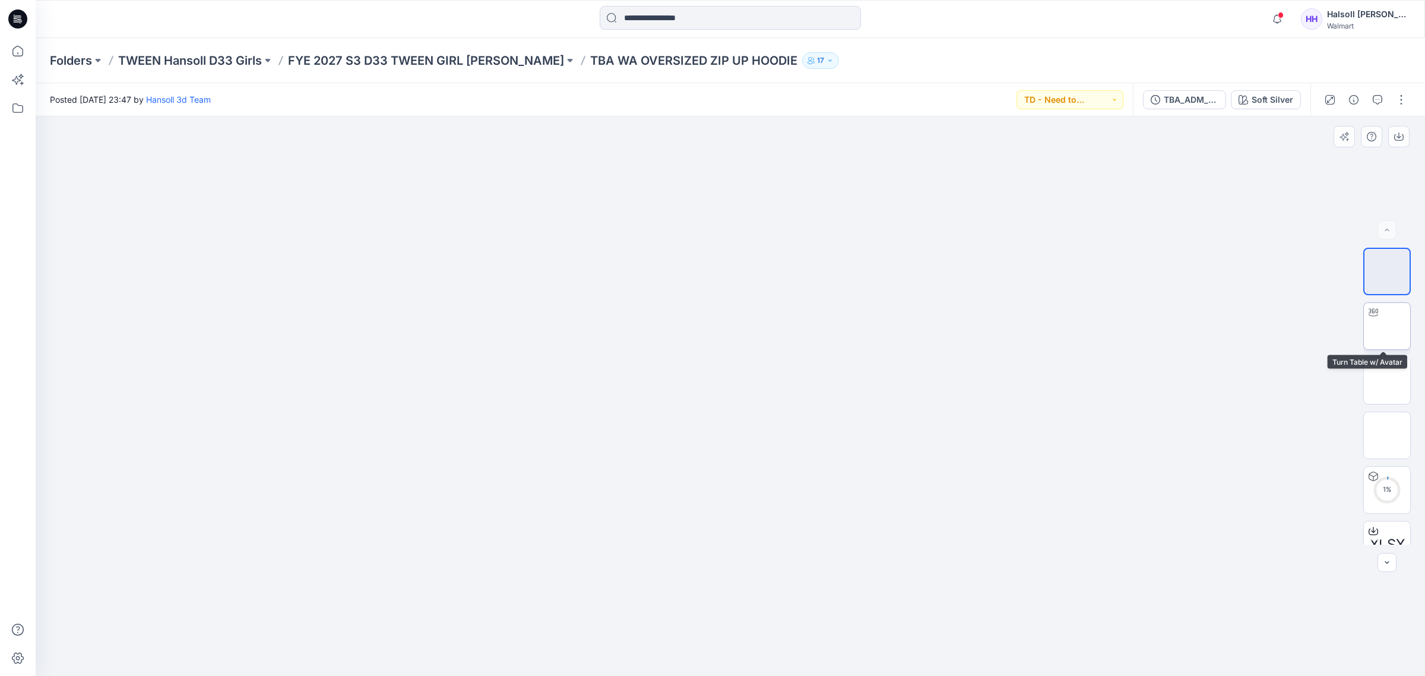
click at [1387, 326] on img at bounding box center [1387, 326] width 0 height 0
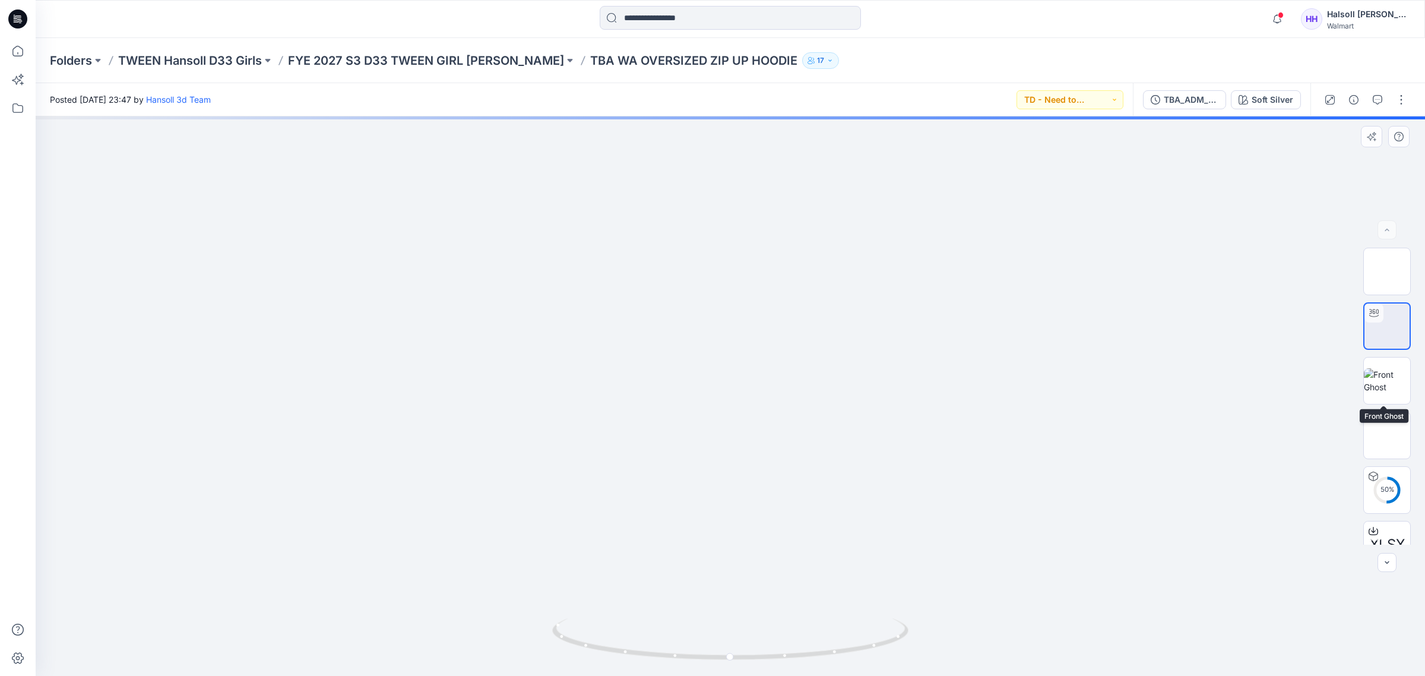
drag, startPoint x: 1393, startPoint y: 385, endPoint x: 1385, endPoint y: 348, distance: 37.0
click at [1393, 385] on img at bounding box center [1387, 380] width 46 height 25
click at [1387, 326] on img at bounding box center [1387, 326] width 0 height 0
drag, startPoint x: 748, startPoint y: 331, endPoint x: 726, endPoint y: 474, distance: 144.7
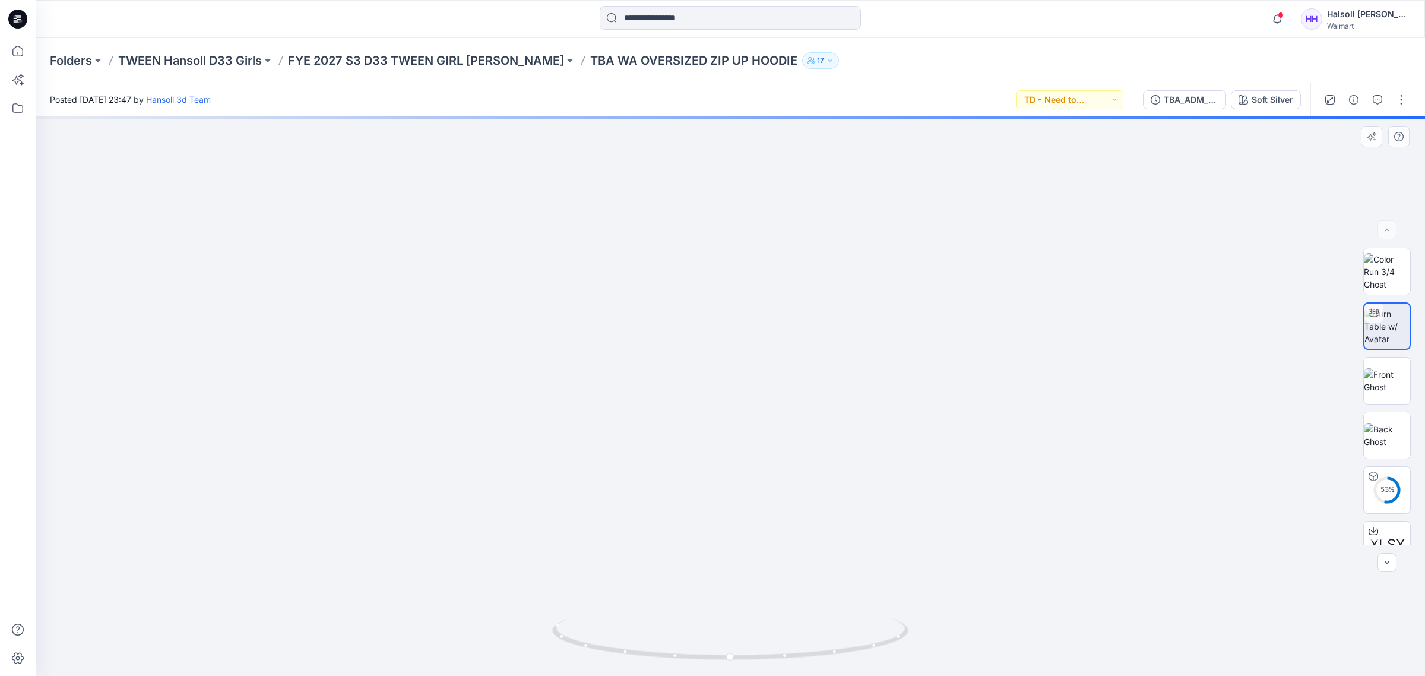
drag, startPoint x: 680, startPoint y: 284, endPoint x: 665, endPoint y: 426, distance: 142.7
drag, startPoint x: 695, startPoint y: 404, endPoint x: 693, endPoint y: 417, distance: 13.2
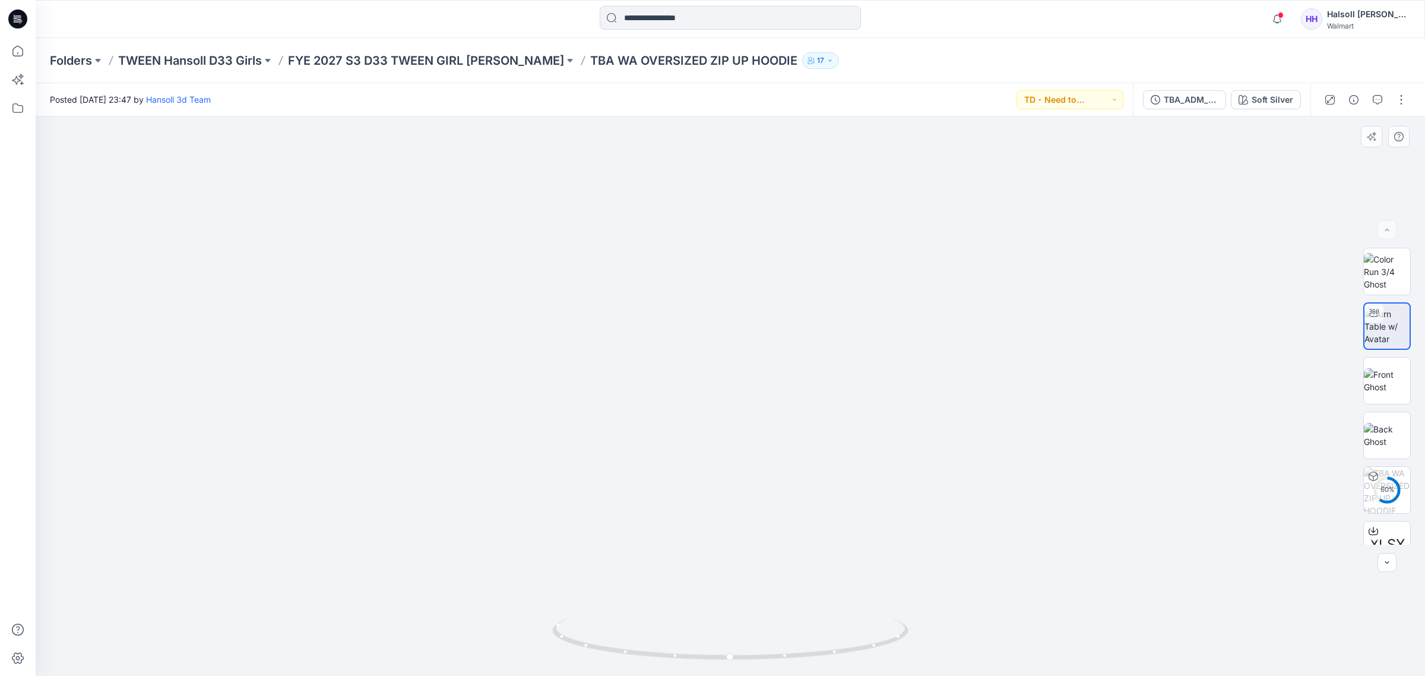
drag, startPoint x: 705, startPoint y: 499, endPoint x: 707, endPoint y: 538, distance: 39.2
drag, startPoint x: 713, startPoint y: 556, endPoint x: 713, endPoint y: 535, distance: 20.8
drag, startPoint x: 690, startPoint y: 541, endPoint x: 690, endPoint y: 515, distance: 26.1
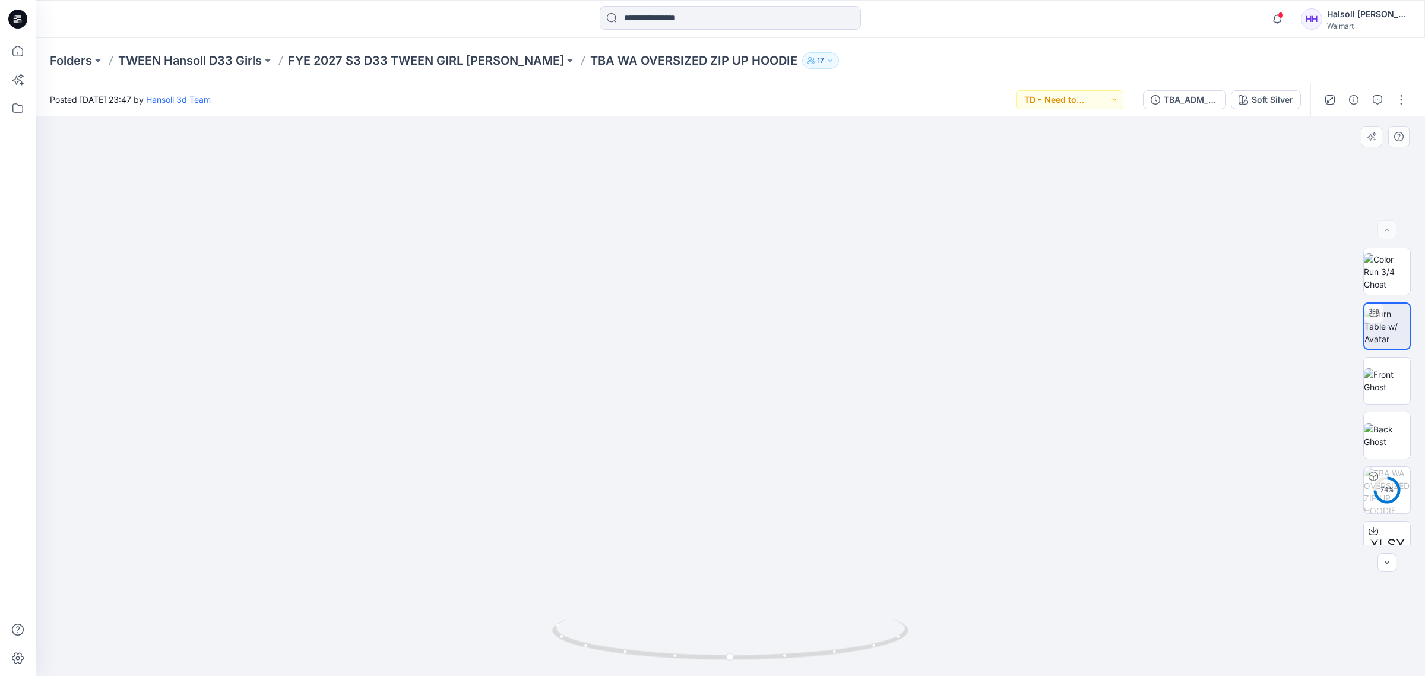
drag, startPoint x: 839, startPoint y: 530, endPoint x: 860, endPoint y: 433, distance: 99.0
drag, startPoint x: 844, startPoint y: 505, endPoint x: 826, endPoint y: 307, distance: 198.4
click at [828, 309] on img at bounding box center [737, 101] width 2431 height 1149
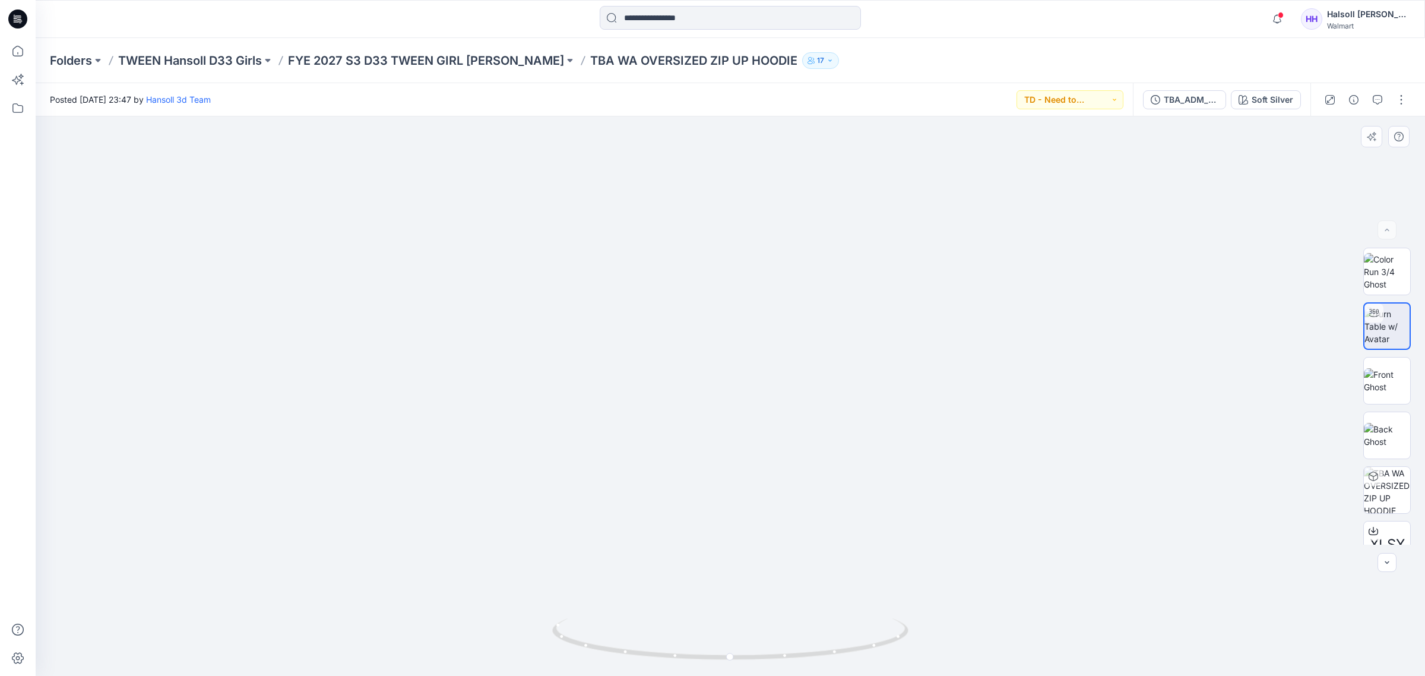
drag, startPoint x: 893, startPoint y: 493, endPoint x: 867, endPoint y: 363, distance: 132.1
drag, startPoint x: 871, startPoint y: 281, endPoint x: 1150, endPoint y: 464, distance: 333.6
drag, startPoint x: 816, startPoint y: 325, endPoint x: 779, endPoint y: 475, distance: 154.6
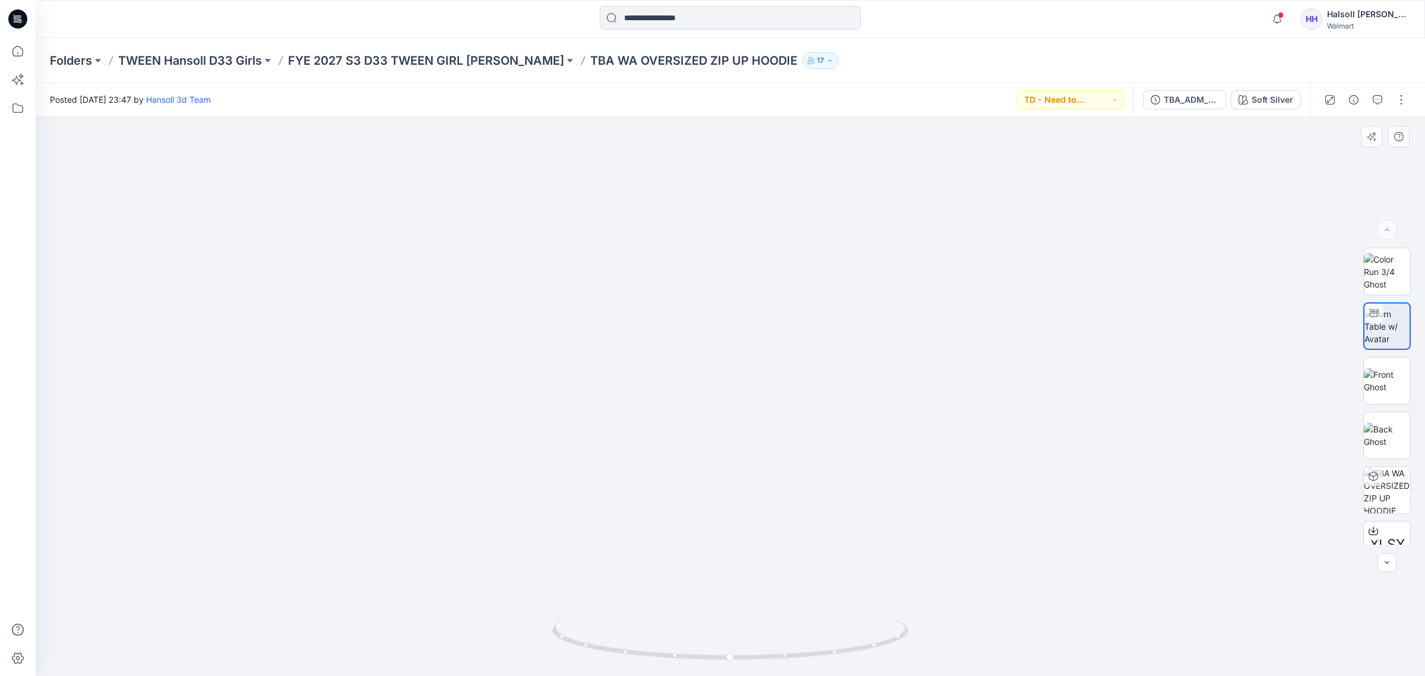
click at [779, 475] on img at bounding box center [684, 63] width 2431 height 1226
click at [800, 453] on img at bounding box center [730, 356] width 1056 height 639
drag, startPoint x: 804, startPoint y: 469, endPoint x: 782, endPoint y: 432, distance: 43.4
click at [782, 431] on img at bounding box center [707, 222] width 2431 height 908
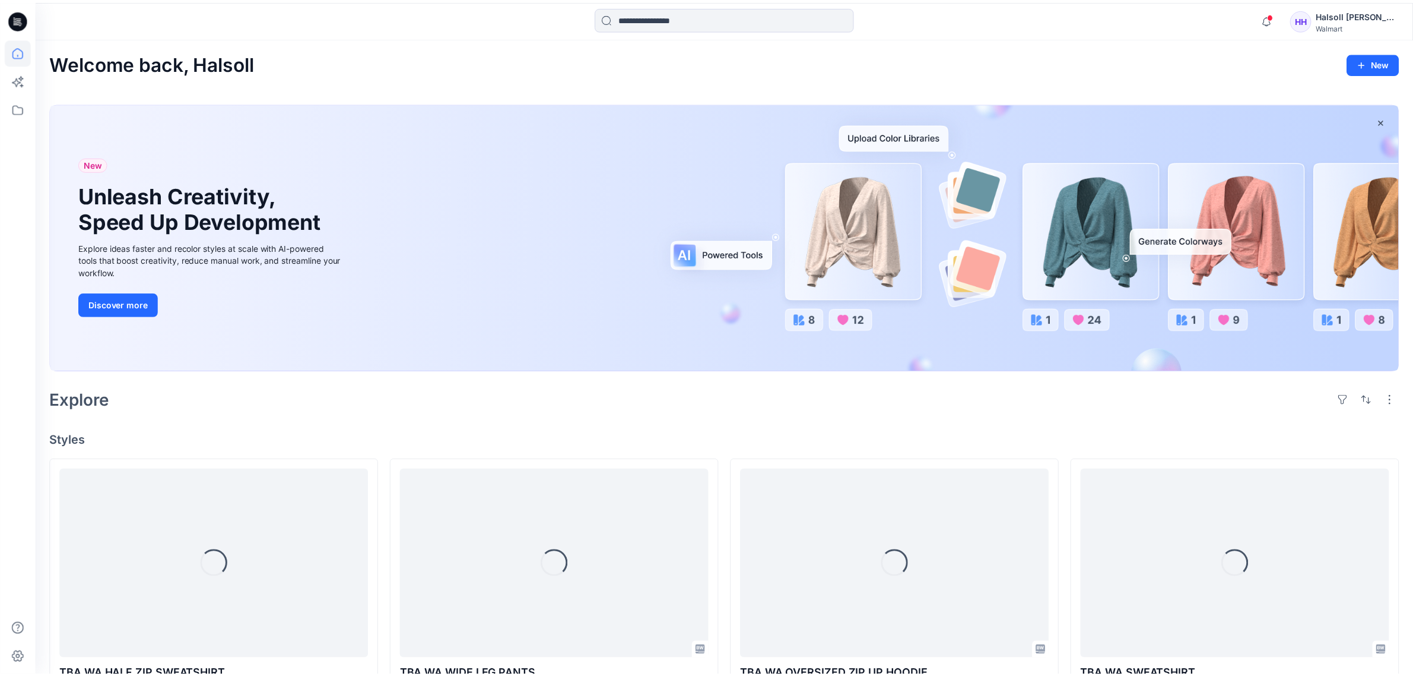
scroll to position [297, 0]
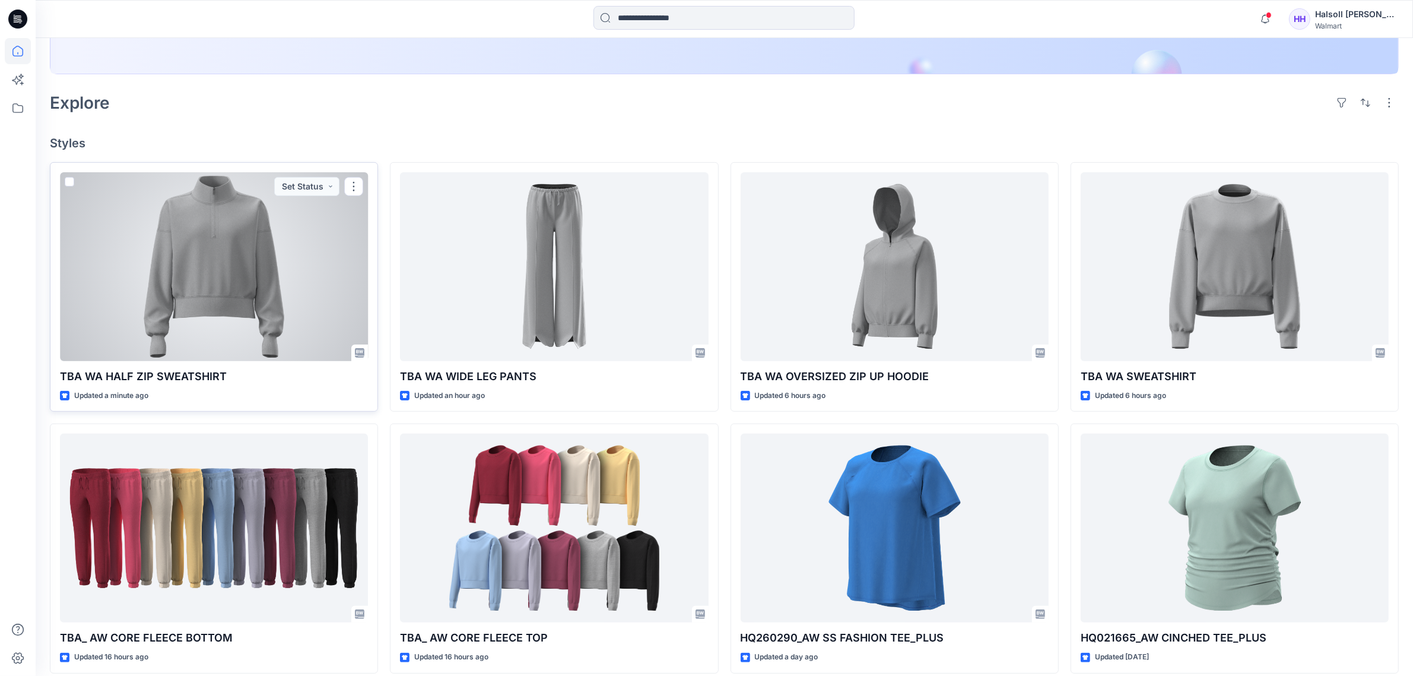
click at [173, 285] on div at bounding box center [214, 266] width 308 height 189
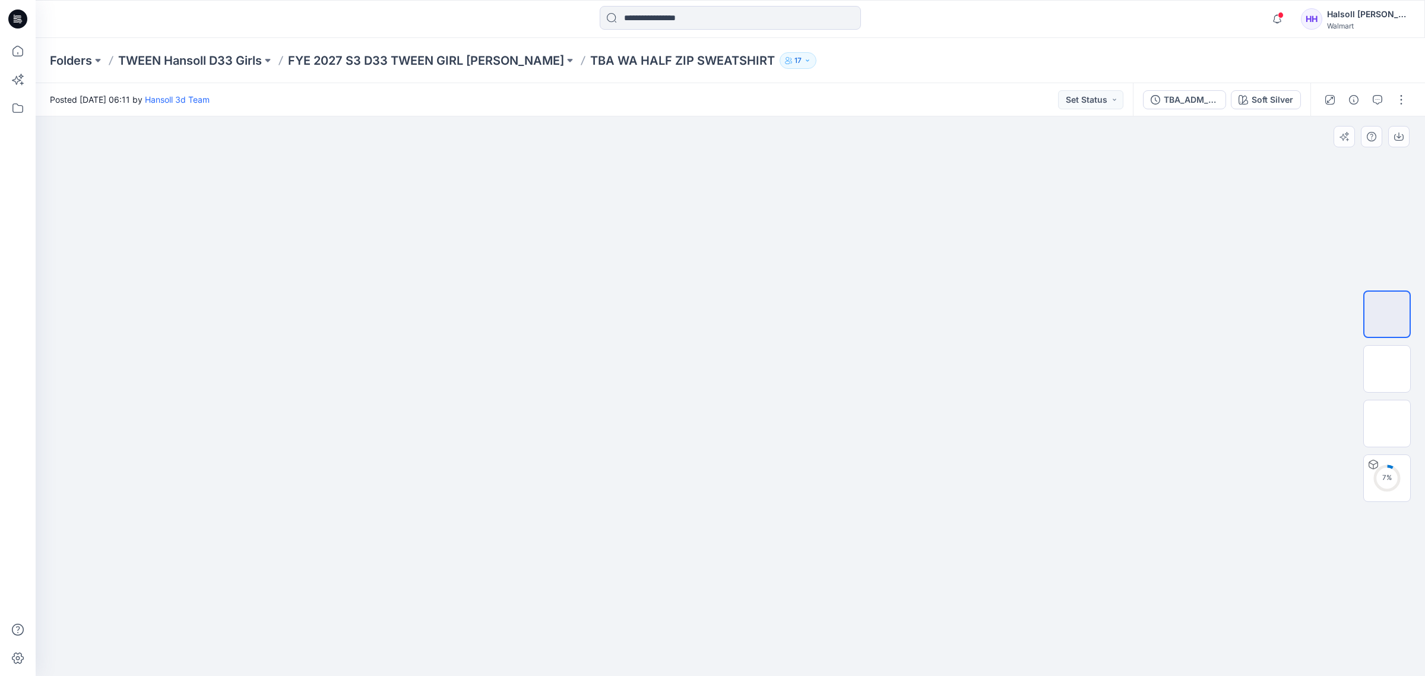
click at [759, 216] on img at bounding box center [730, 216] width 279 height 0
click at [1387, 369] on img at bounding box center [1387, 369] width 0 height 0
click at [1387, 423] on img at bounding box center [1387, 423] width 0 height 0
click at [1367, 310] on img at bounding box center [1387, 314] width 46 height 37
click at [696, 216] on img at bounding box center [730, 216] width 279 height 0
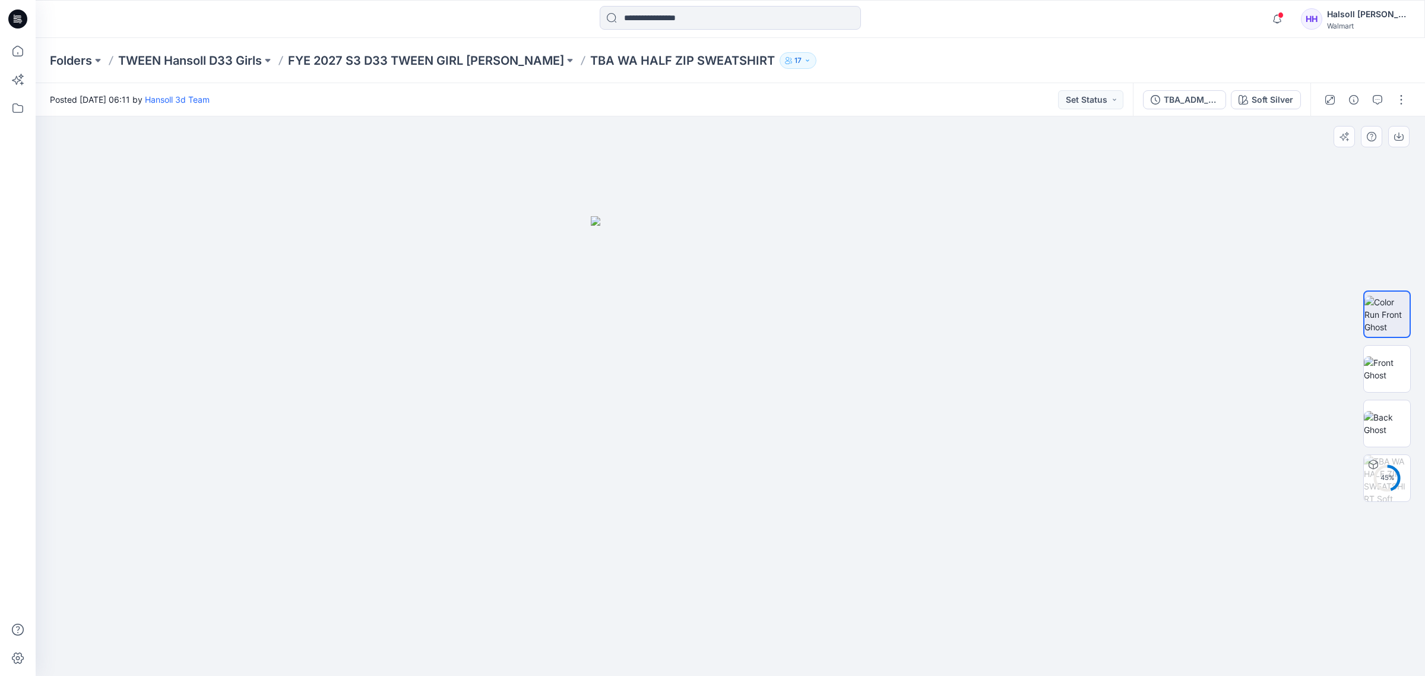
drag, startPoint x: 793, startPoint y: 239, endPoint x: 922, endPoint y: 322, distance: 153.0
click at [767, 393] on img at bounding box center [730, 445] width 279 height 459
click at [1385, 373] on img at bounding box center [1387, 368] width 46 height 25
click at [826, 216] on img at bounding box center [730, 216] width 279 height 0
click at [745, 216] on img at bounding box center [730, 216] width 279 height 0
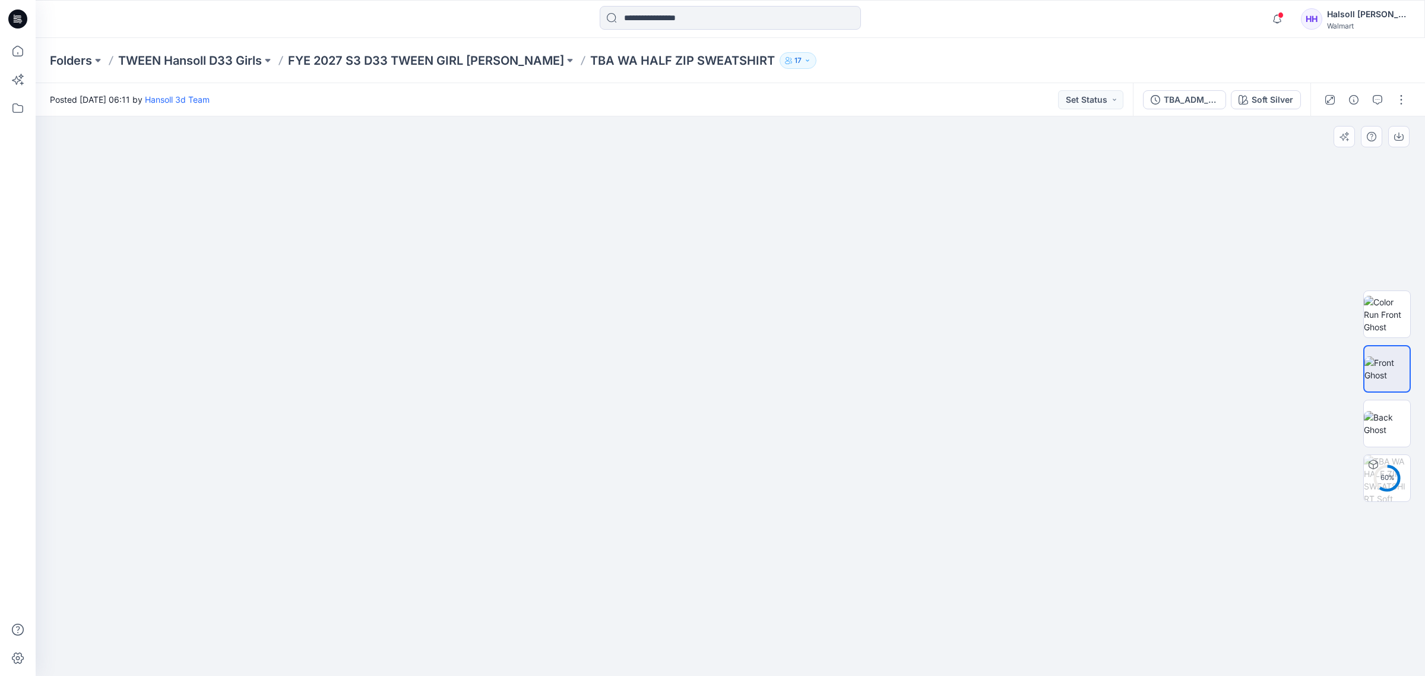
click at [728, 216] on img at bounding box center [730, 216] width 279 height 0
click at [754, 586] on div at bounding box center [730, 396] width 1389 height 560
click at [644, 216] on img at bounding box center [730, 216] width 279 height 0
click at [1381, 480] on img at bounding box center [1387, 478] width 46 height 46
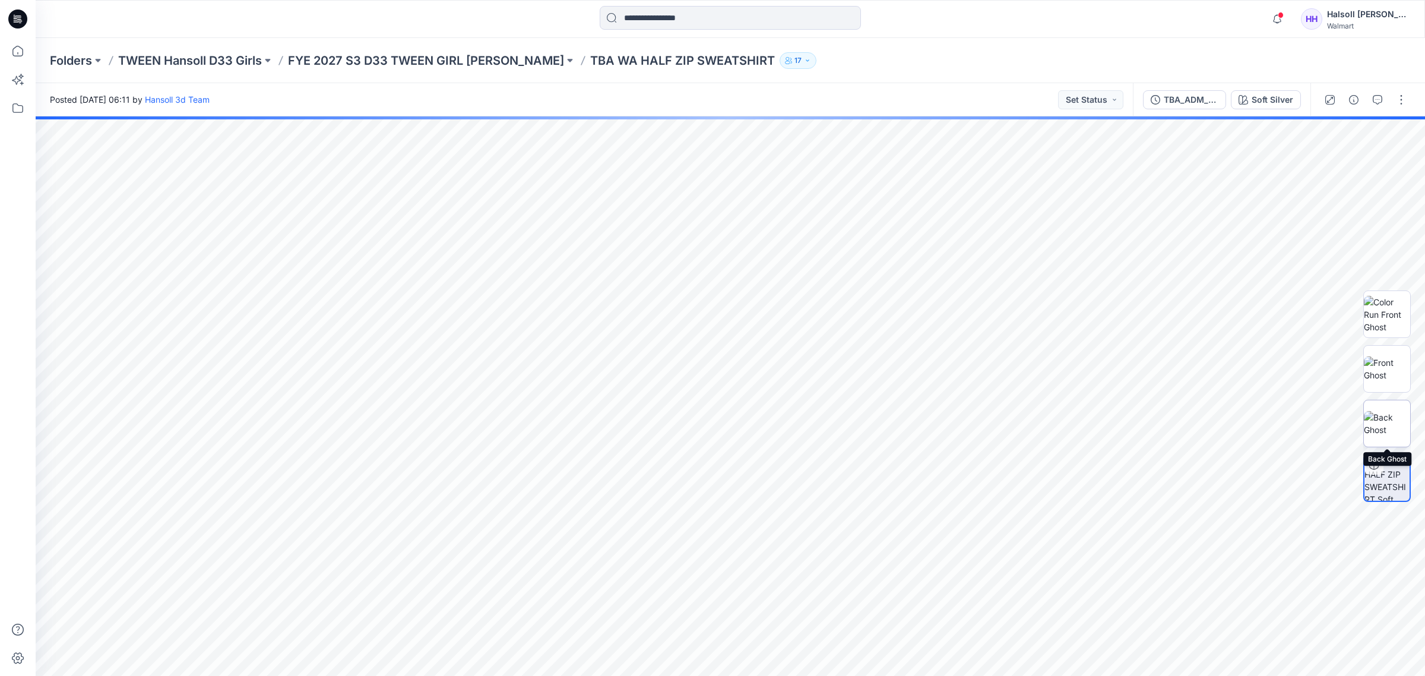
click at [1386, 433] on img at bounding box center [1387, 423] width 46 height 25
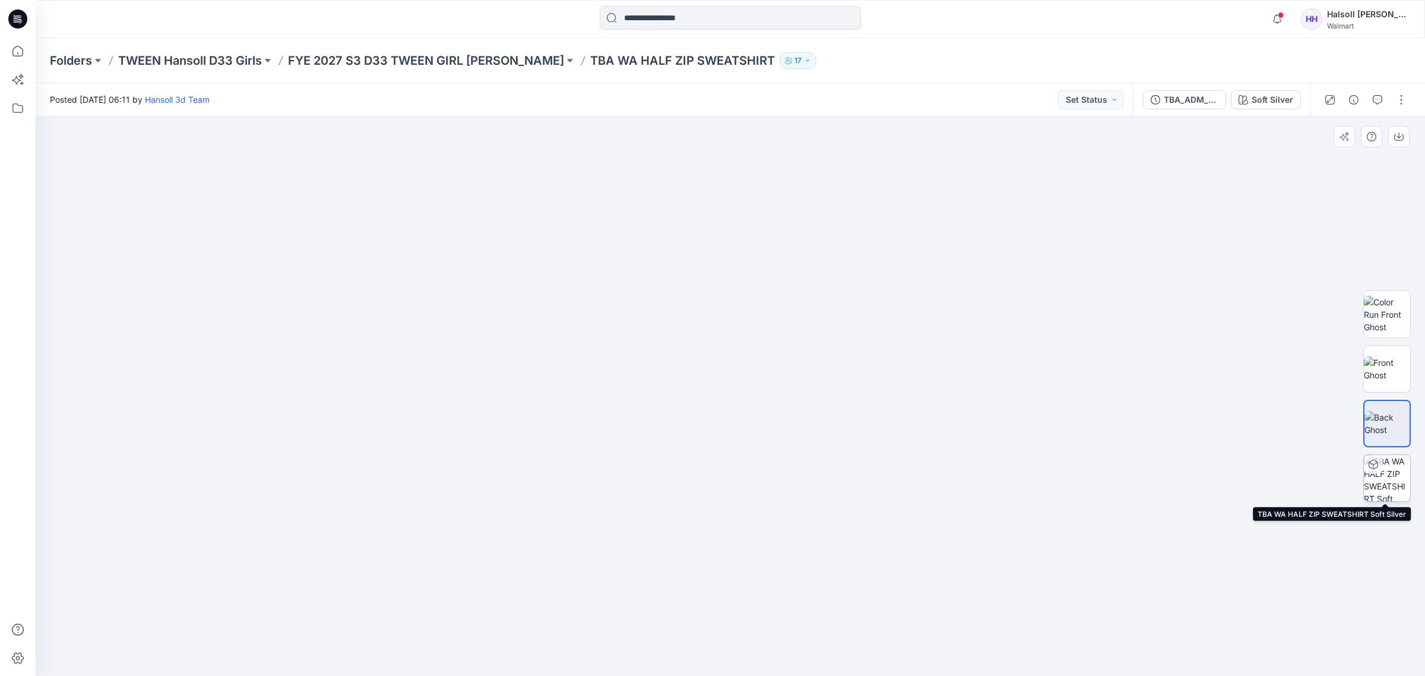
click at [1372, 470] on div at bounding box center [1373, 464] width 19 height 19
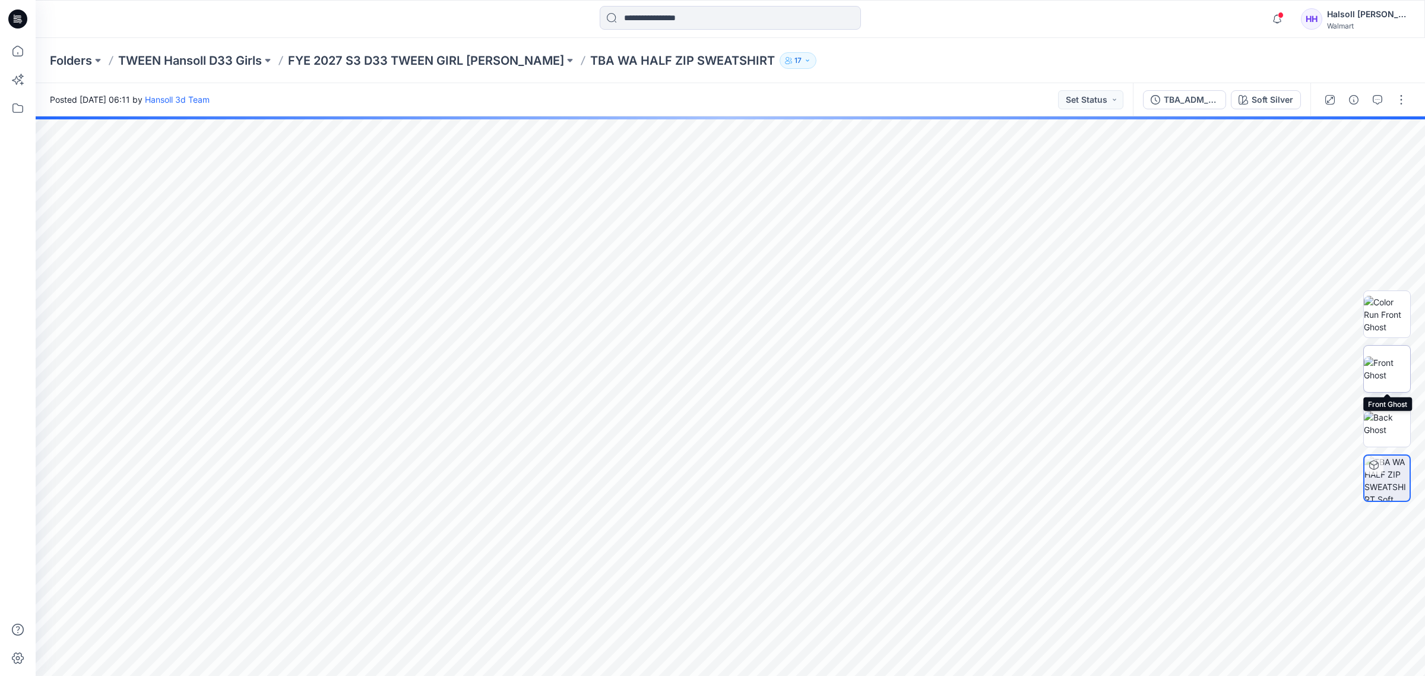
click at [1382, 374] on img at bounding box center [1387, 368] width 46 height 25
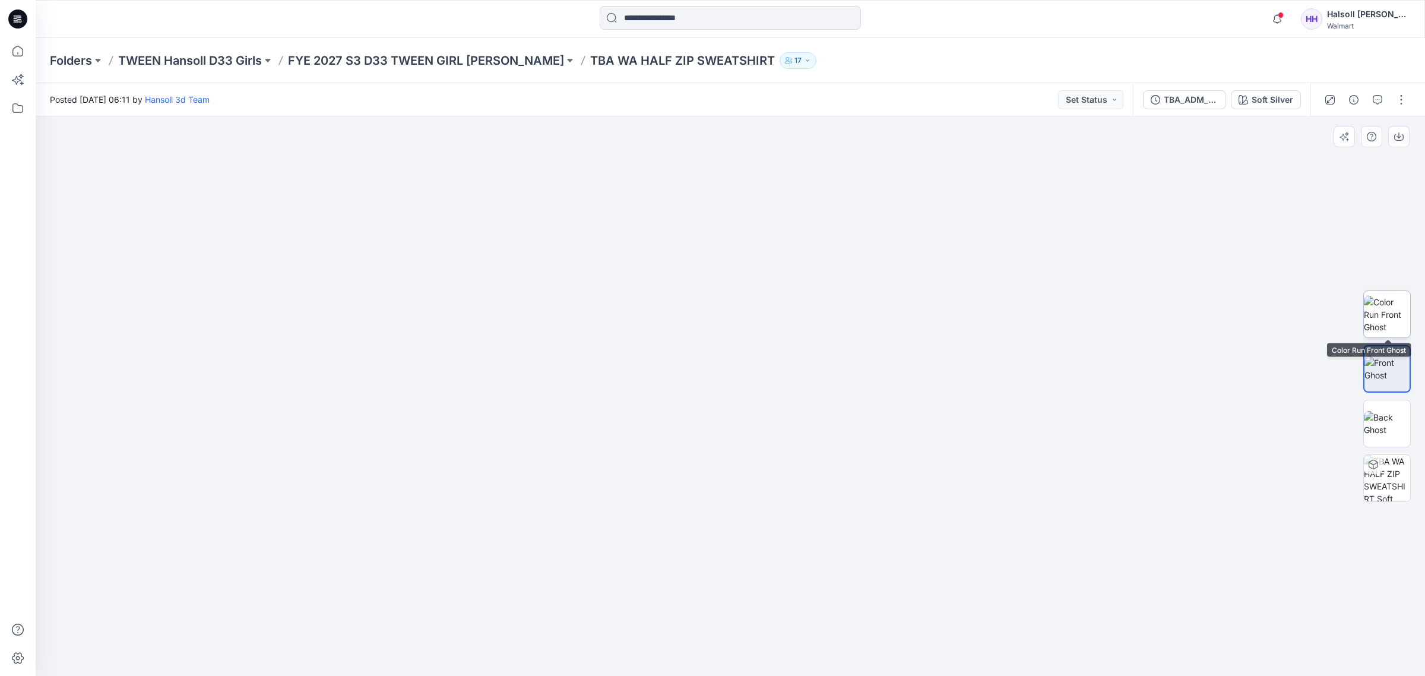
click at [1388, 309] on img at bounding box center [1387, 314] width 46 height 37
click at [1395, 360] on img at bounding box center [1387, 368] width 46 height 25
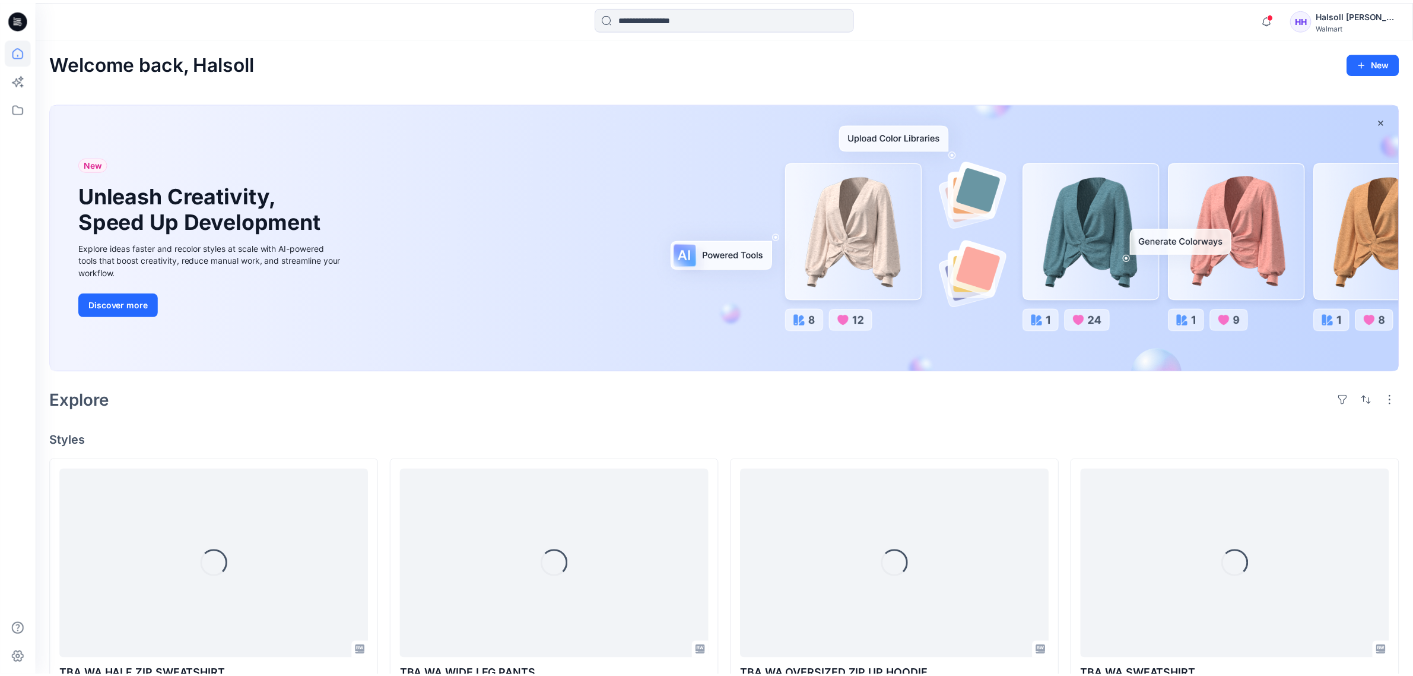
scroll to position [297, 0]
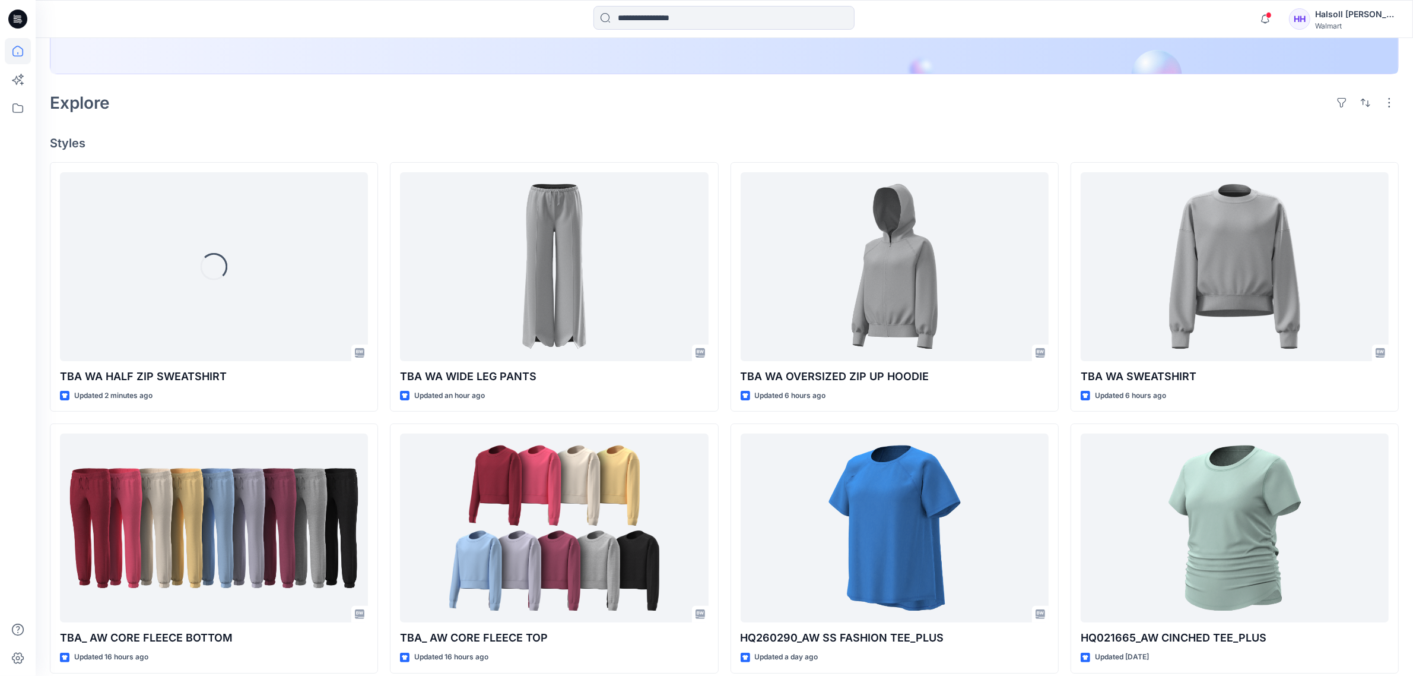
click at [393, 419] on div "TBA WA WIDE LEG PANTS Updated an hour ago TBA_ AW CORE FLEECE TOP Updated 16 ho…" at bounding box center [554, 548] width 328 height 773
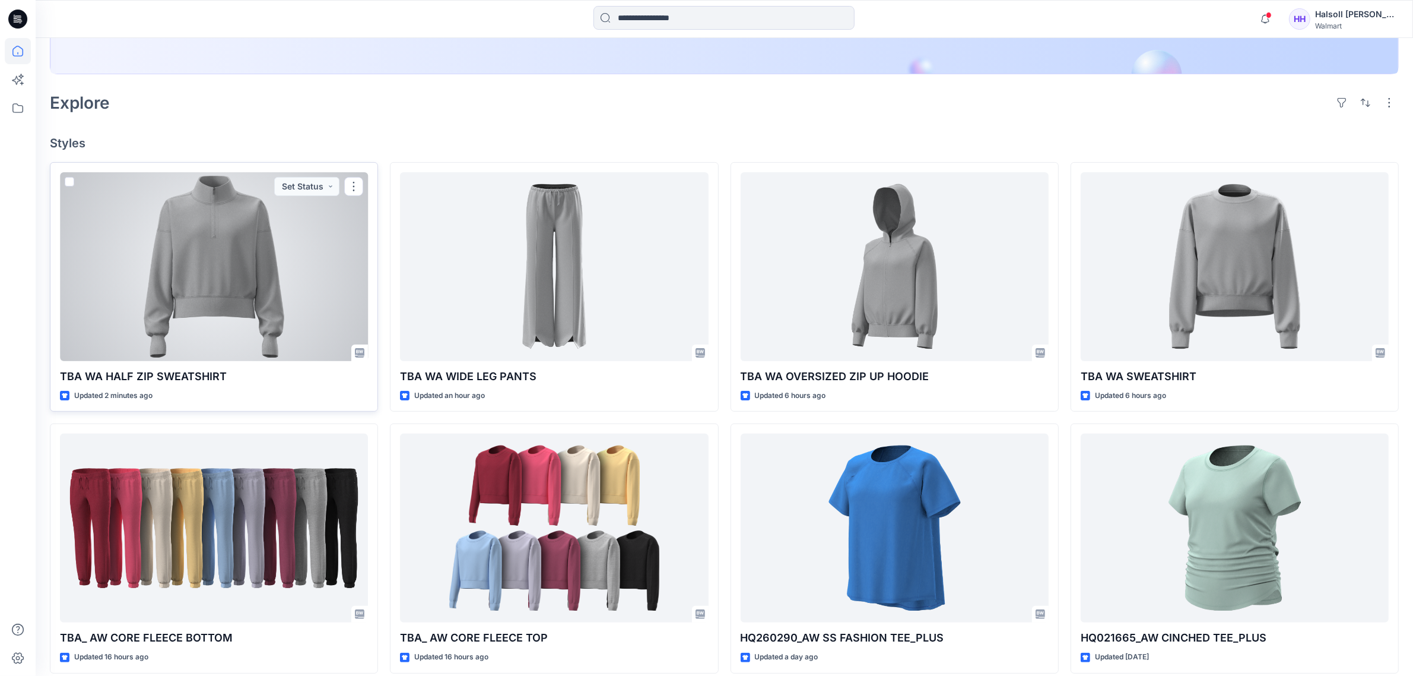
click at [284, 312] on div at bounding box center [214, 266] width 308 height 189
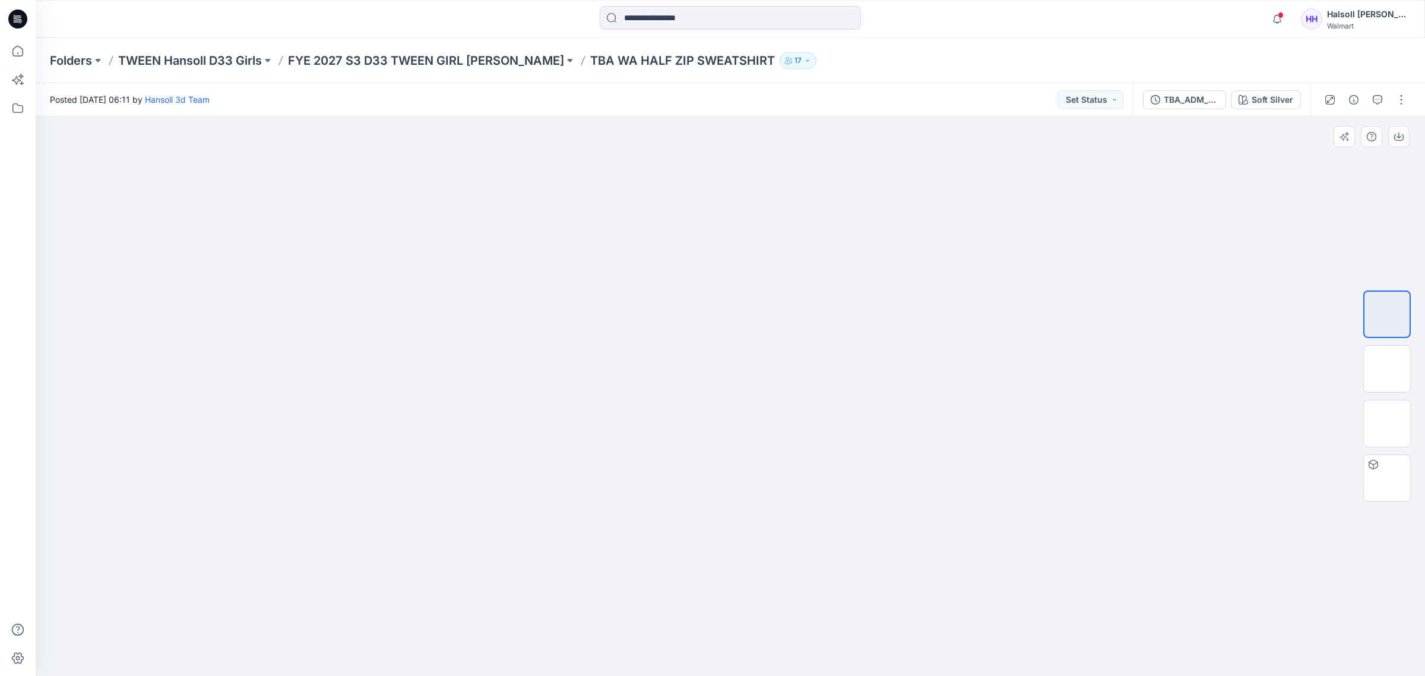
drag, startPoint x: 747, startPoint y: 369, endPoint x: 746, endPoint y: 343, distance: 26.1
click at [746, 216] on img at bounding box center [730, 216] width 279 height 0
click at [1079, 467] on div at bounding box center [730, 396] width 1389 height 560
click at [1309, 76] on div "Folders TWEEN Hansoll D33 Girls FYE 2027 S3 D33 TWEEN GIRL [PERSON_NAME] TBA WA…" at bounding box center [730, 60] width 1389 height 45
drag, startPoint x: 746, startPoint y: 303, endPoint x: 686, endPoint y: 331, distance: 66.7
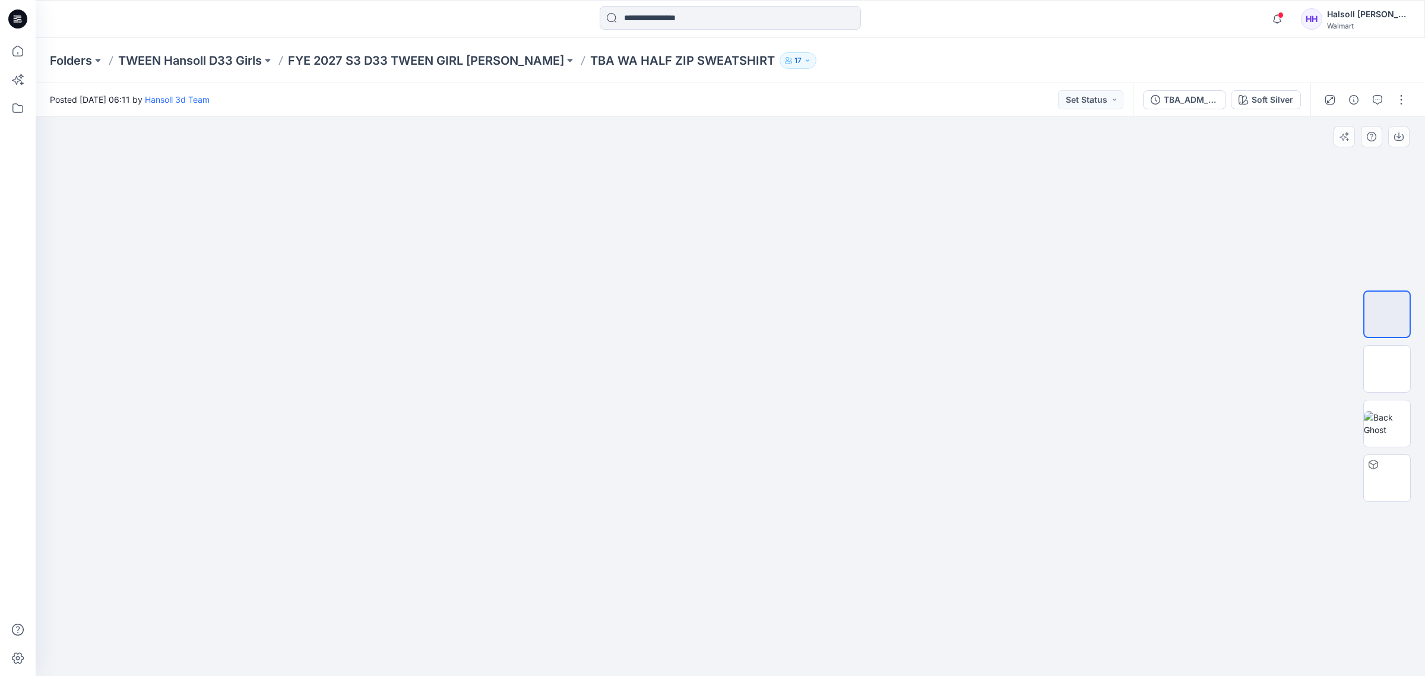
click at [746, 216] on img at bounding box center [730, 216] width 279 height 0
drag, startPoint x: 747, startPoint y: 332, endPoint x: 720, endPoint y: 373, distance: 48.4
click at [720, 216] on img at bounding box center [730, 216] width 279 height 0
click at [1051, 467] on div at bounding box center [730, 396] width 1389 height 560
drag, startPoint x: 1028, startPoint y: 489, endPoint x: 969, endPoint y: 479, distance: 59.5
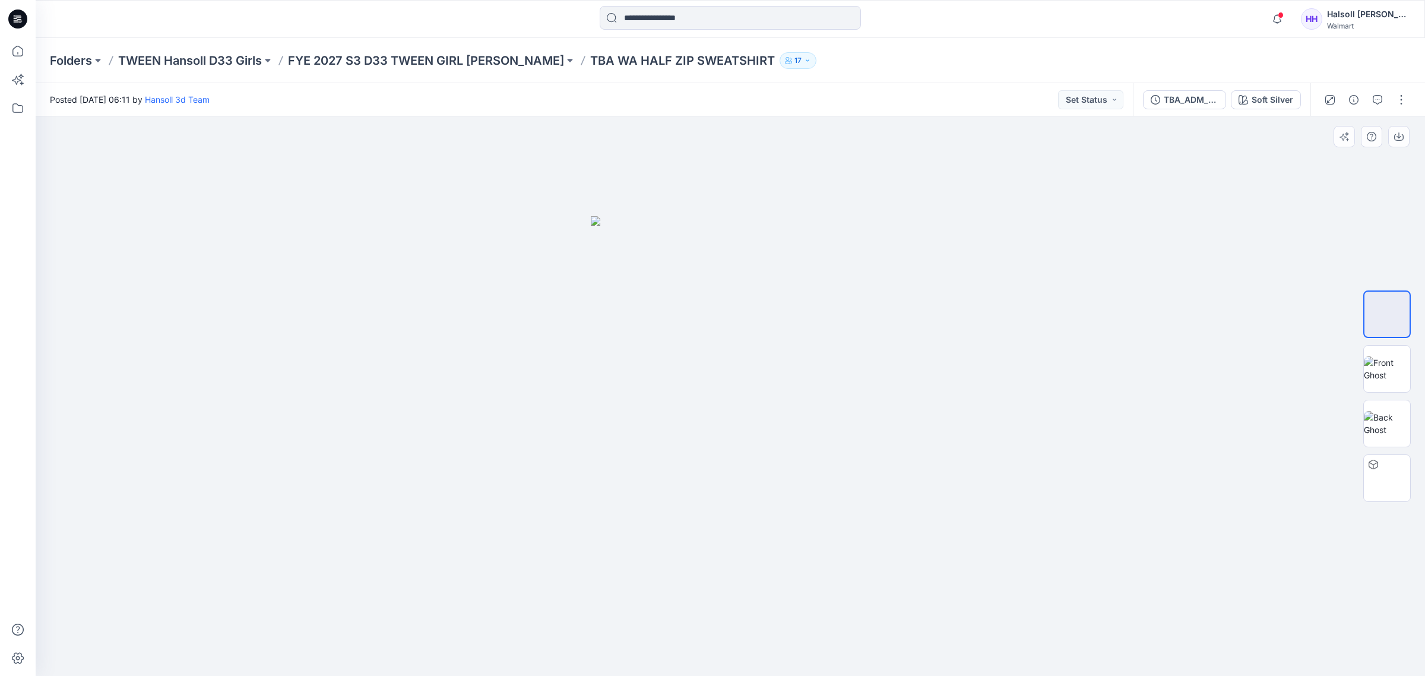
click at [969, 479] on div at bounding box center [730, 396] width 1389 height 560
click at [885, 475] on div at bounding box center [730, 396] width 1389 height 560
click at [1377, 473] on div at bounding box center [1373, 464] width 19 height 19
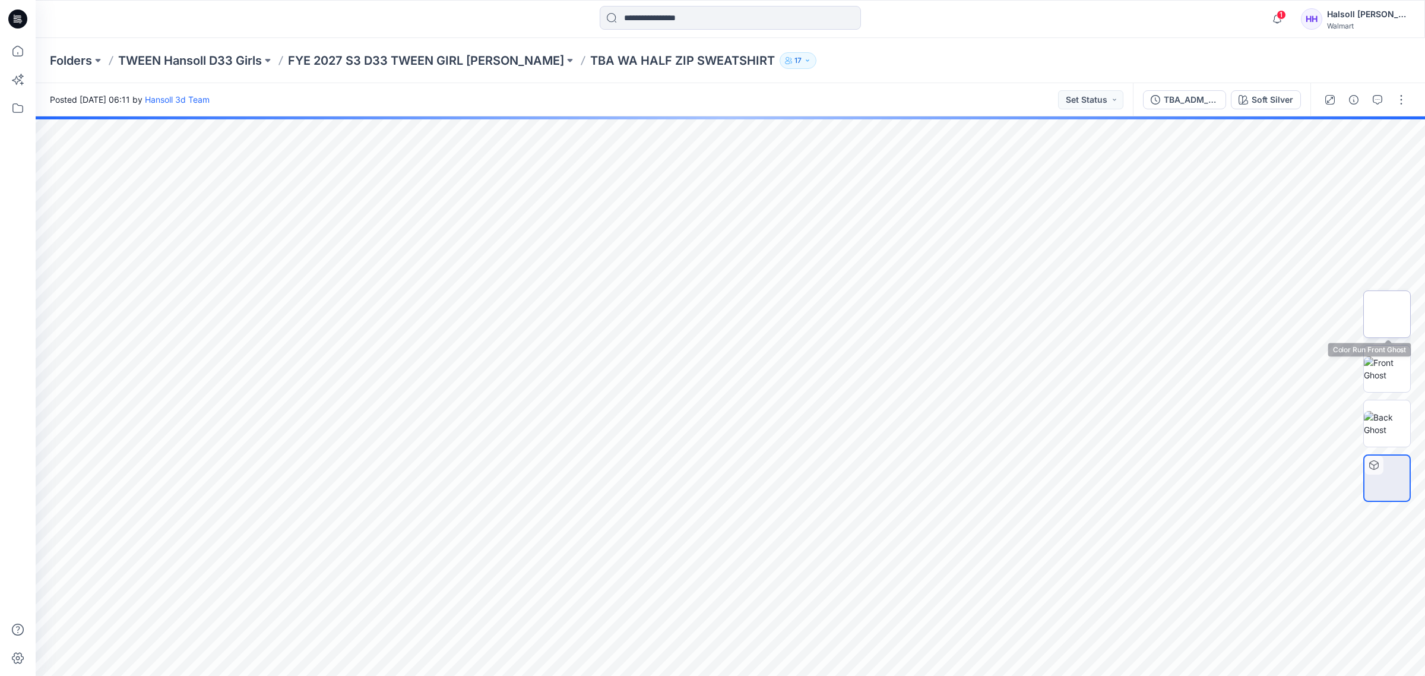
click at [1387, 314] on img at bounding box center [1387, 314] width 0 height 0
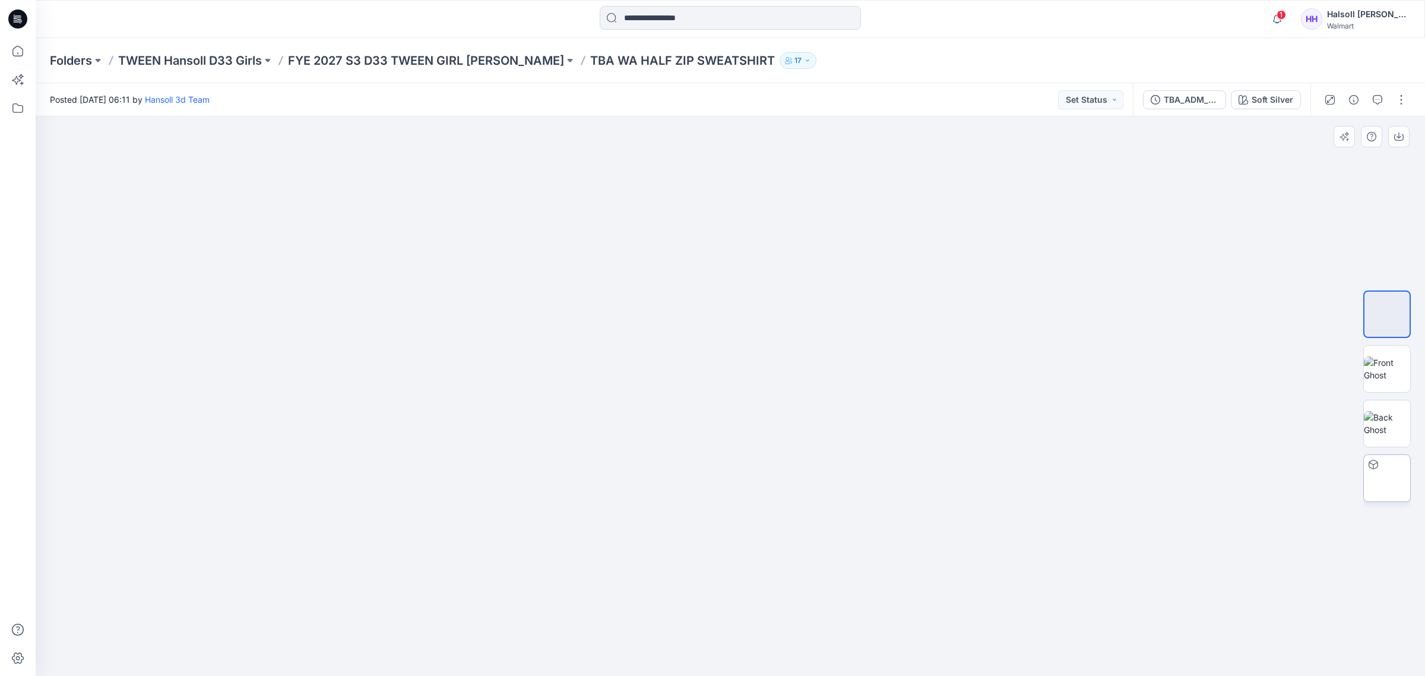
click at [1387, 478] on img at bounding box center [1387, 478] width 0 height 0
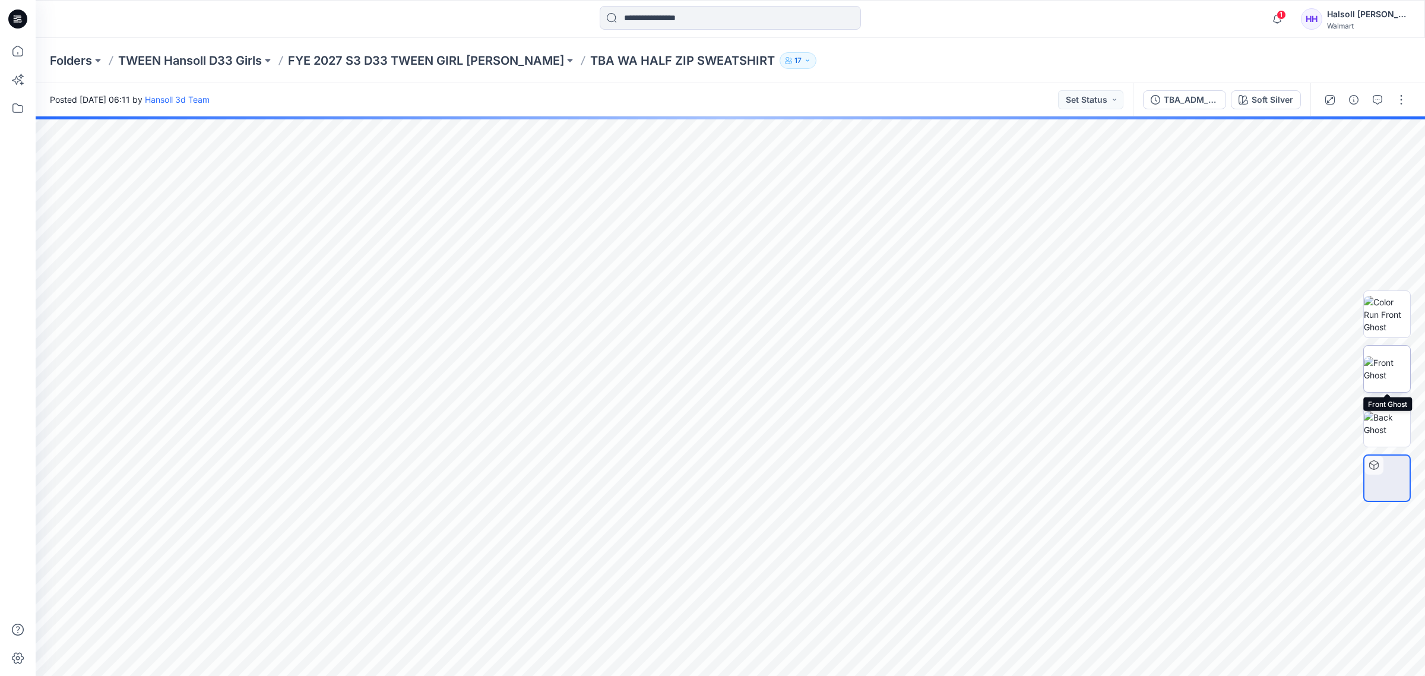
click at [1381, 381] on img at bounding box center [1387, 368] width 46 height 25
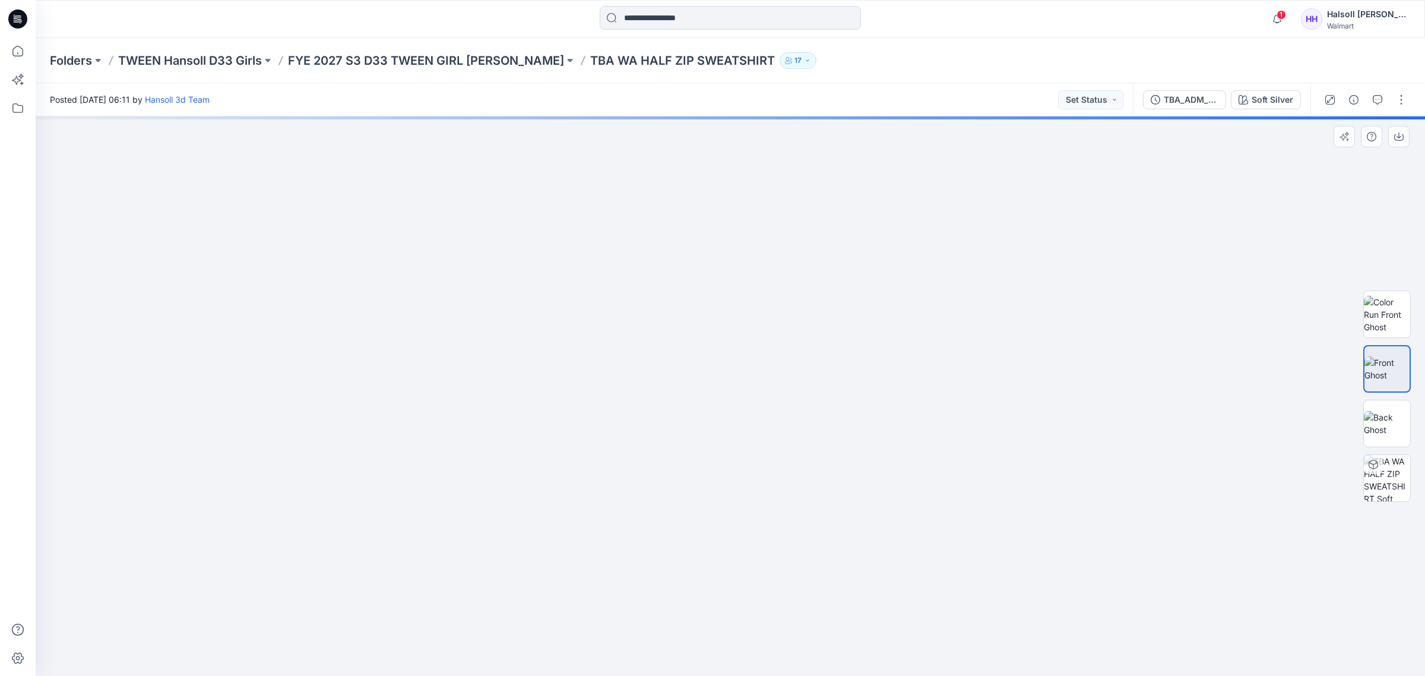
click at [811, 216] on img at bounding box center [730, 216] width 279 height 0
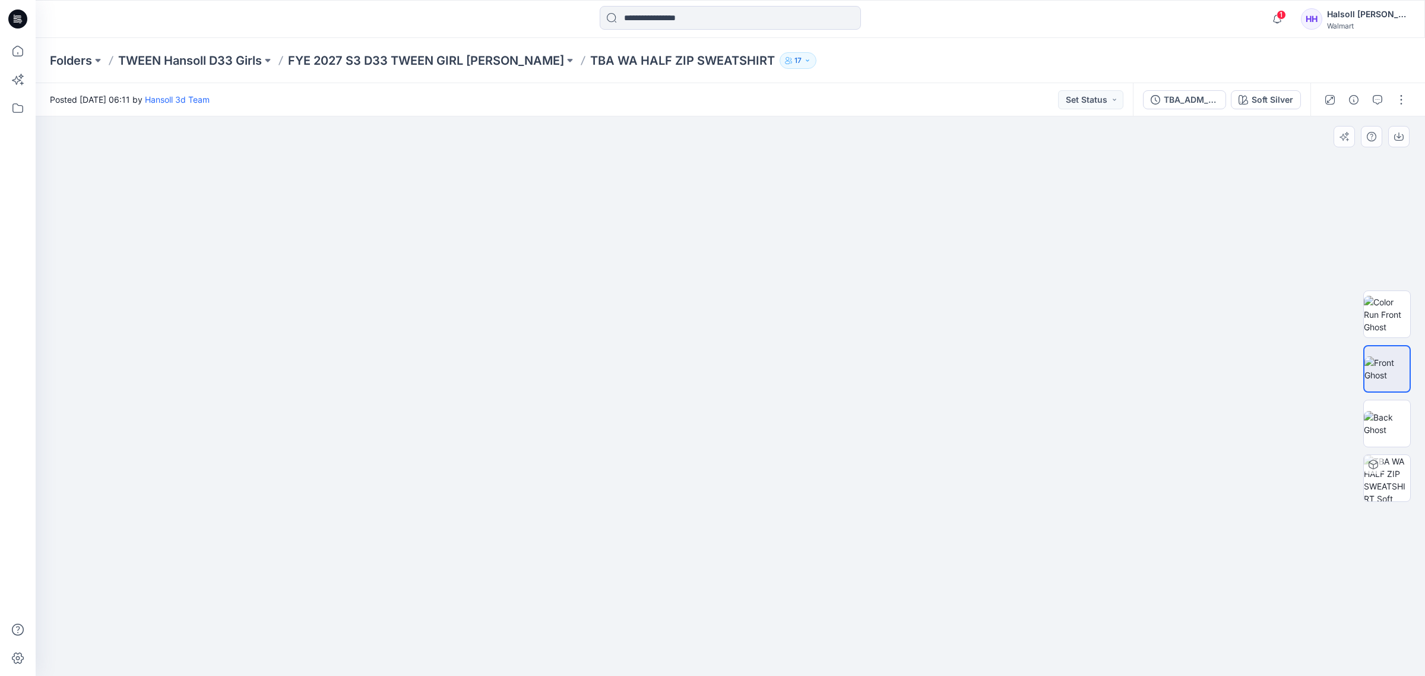
drag, startPoint x: 782, startPoint y: 453, endPoint x: 778, endPoint y: 378, distance: 75.5
click at [769, 379] on img at bounding box center [730, 445] width 279 height 459
click at [1216, 381] on div at bounding box center [730, 396] width 1389 height 560
click at [735, 382] on img at bounding box center [730, 445] width 279 height 459
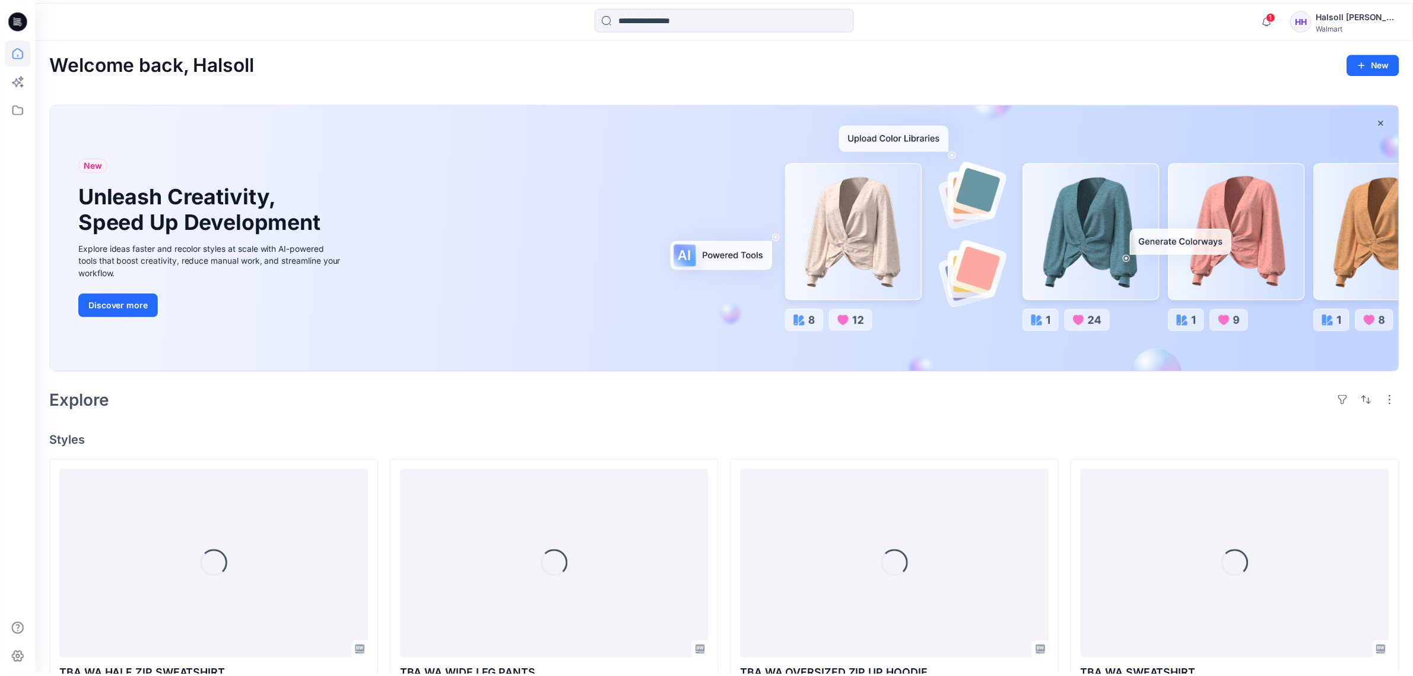
scroll to position [297, 0]
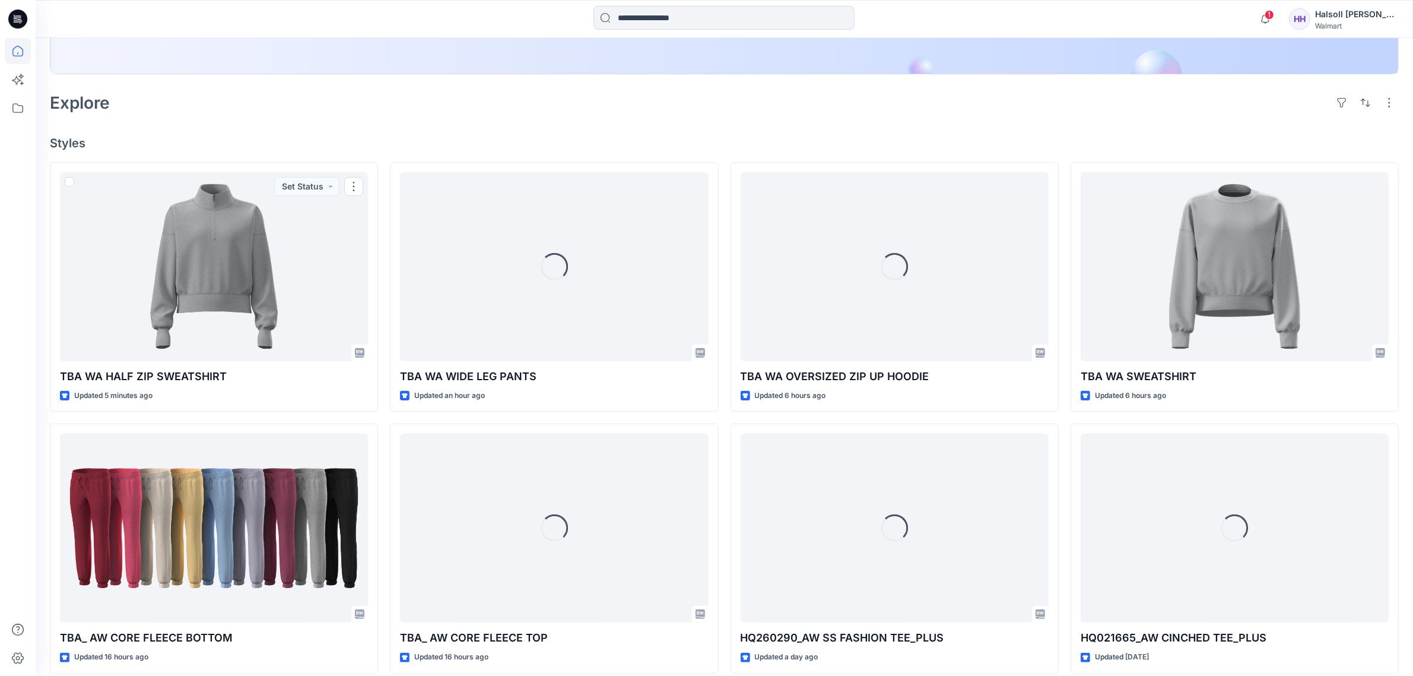
click at [356, 131] on div "Welcome back, Halsoll New New Unleash Creativity, Speed Up Development Explore …" at bounding box center [725, 366] width 1378 height 1250
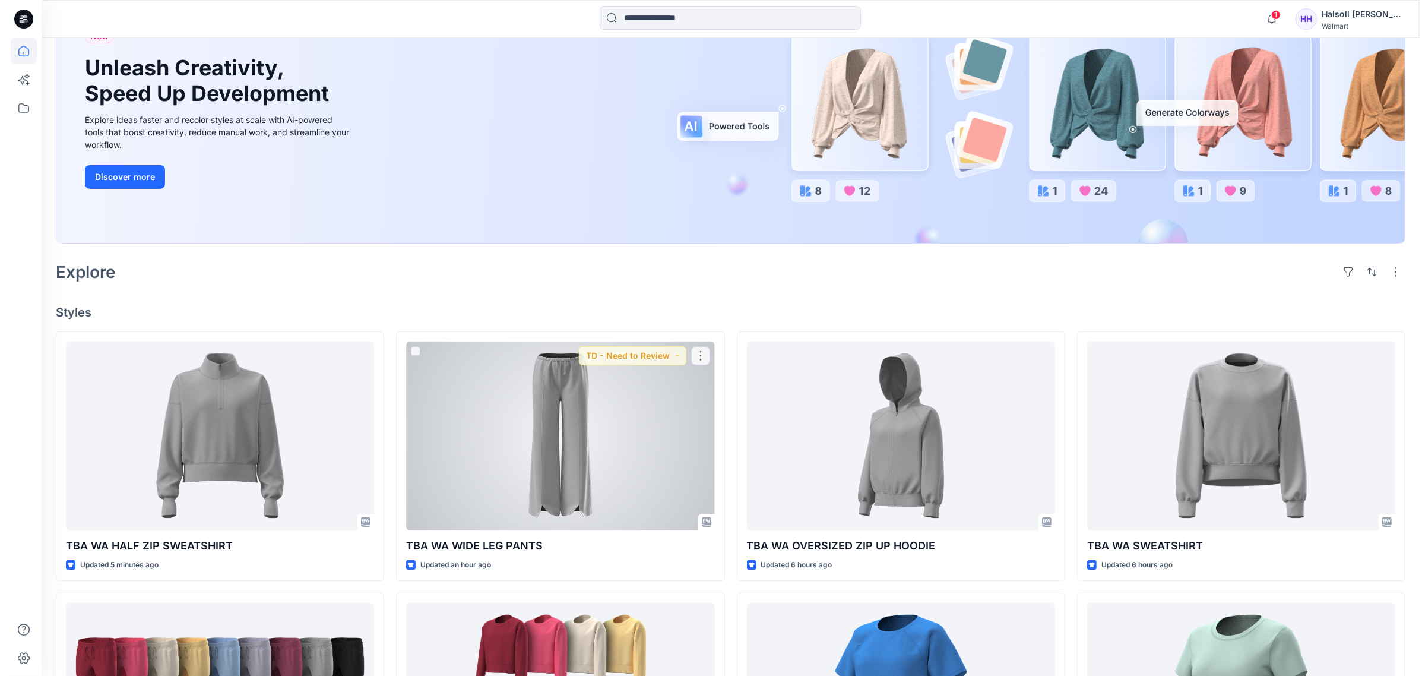
scroll to position [0, 0]
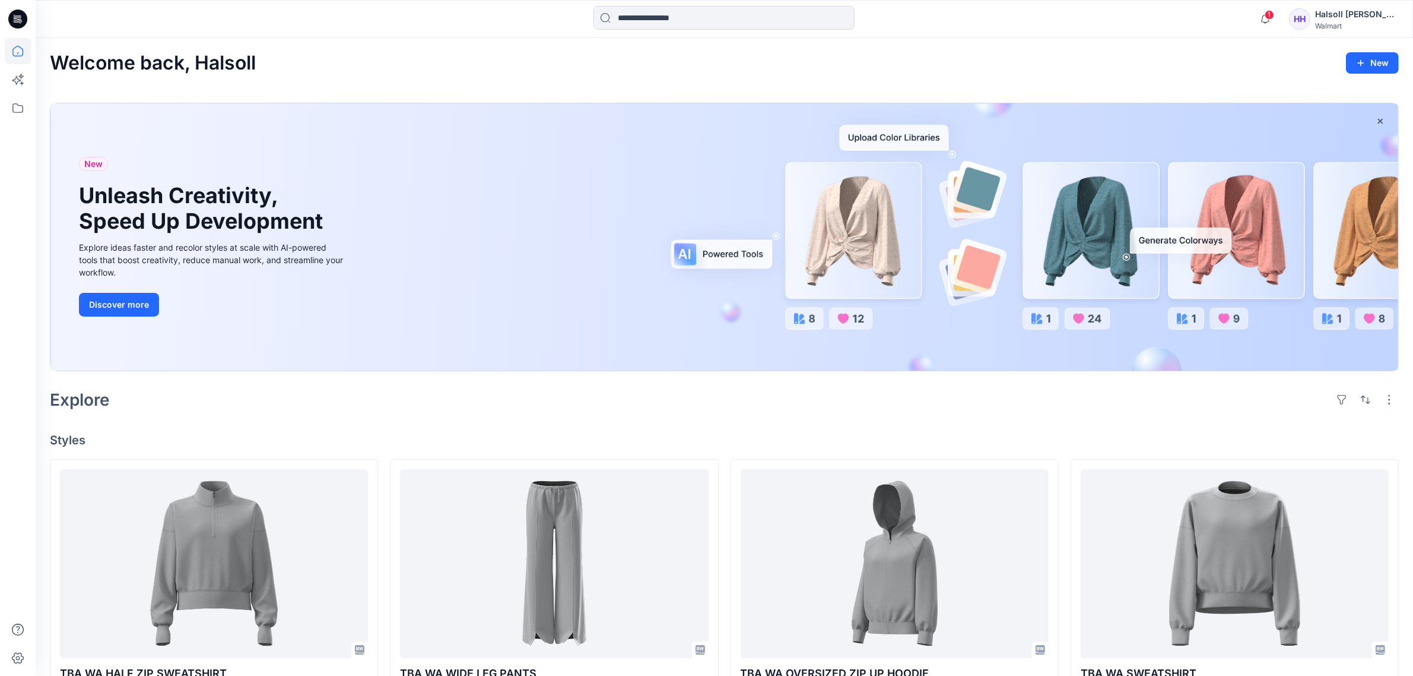
click at [804, 413] on div "Explore" at bounding box center [724, 399] width 1349 height 28
click at [821, 395] on div "Explore" at bounding box center [724, 399] width 1349 height 28
click at [835, 419] on div "Welcome back, Halsoll New New Unleash Creativity, Speed Up Development Explore …" at bounding box center [725, 663] width 1378 height 1250
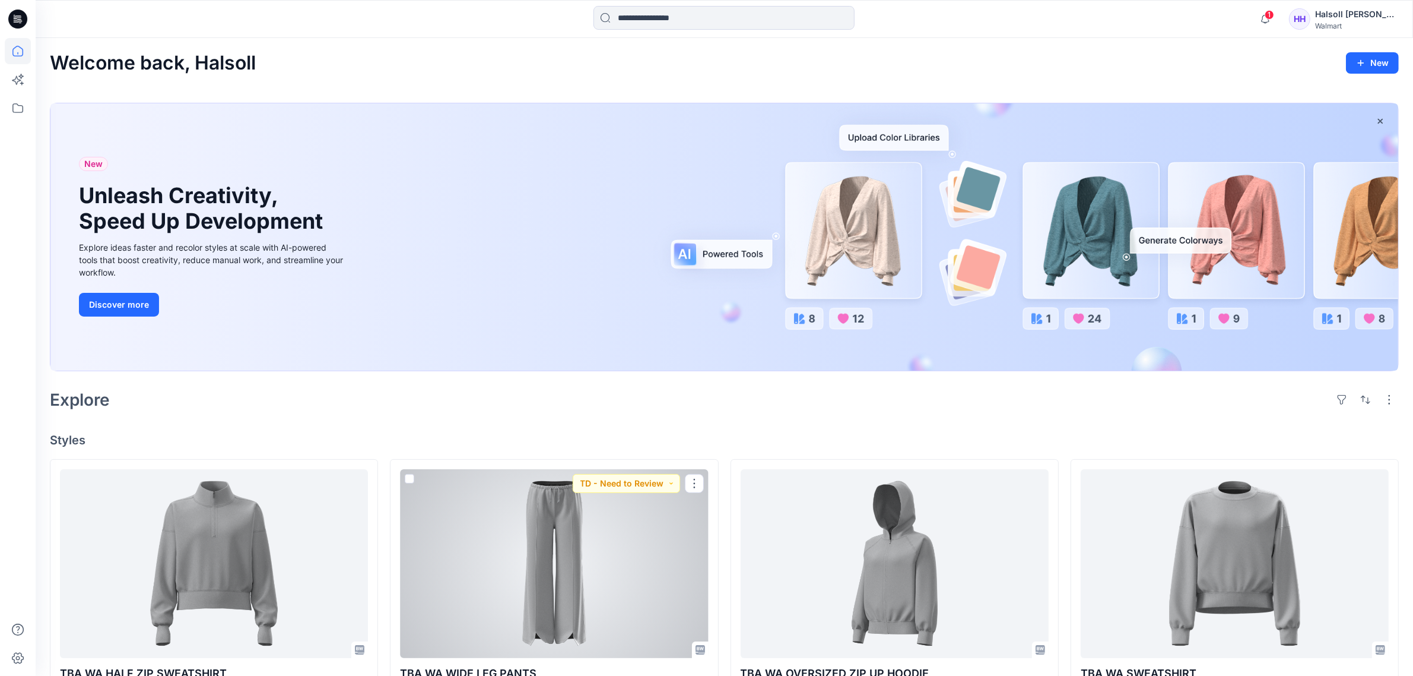
click at [499, 594] on div at bounding box center [554, 563] width 308 height 189
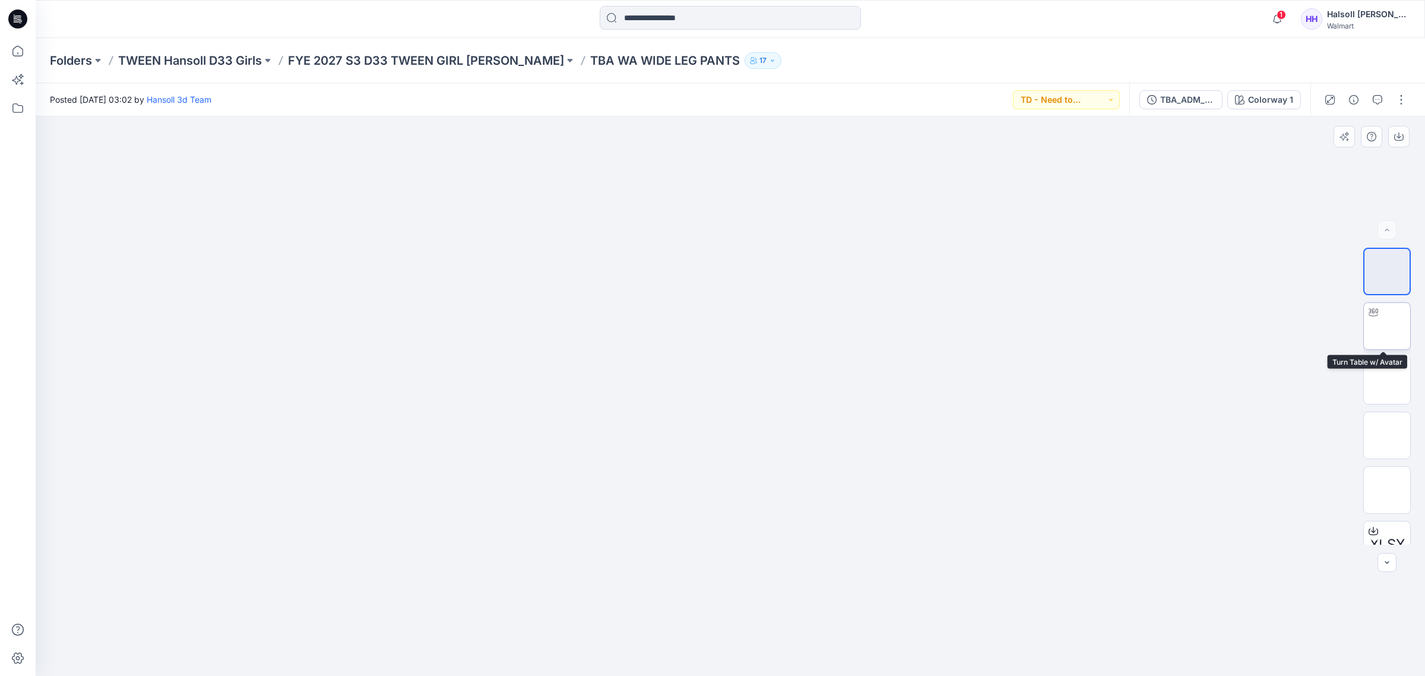
click at [1387, 326] on img at bounding box center [1387, 326] width 0 height 0
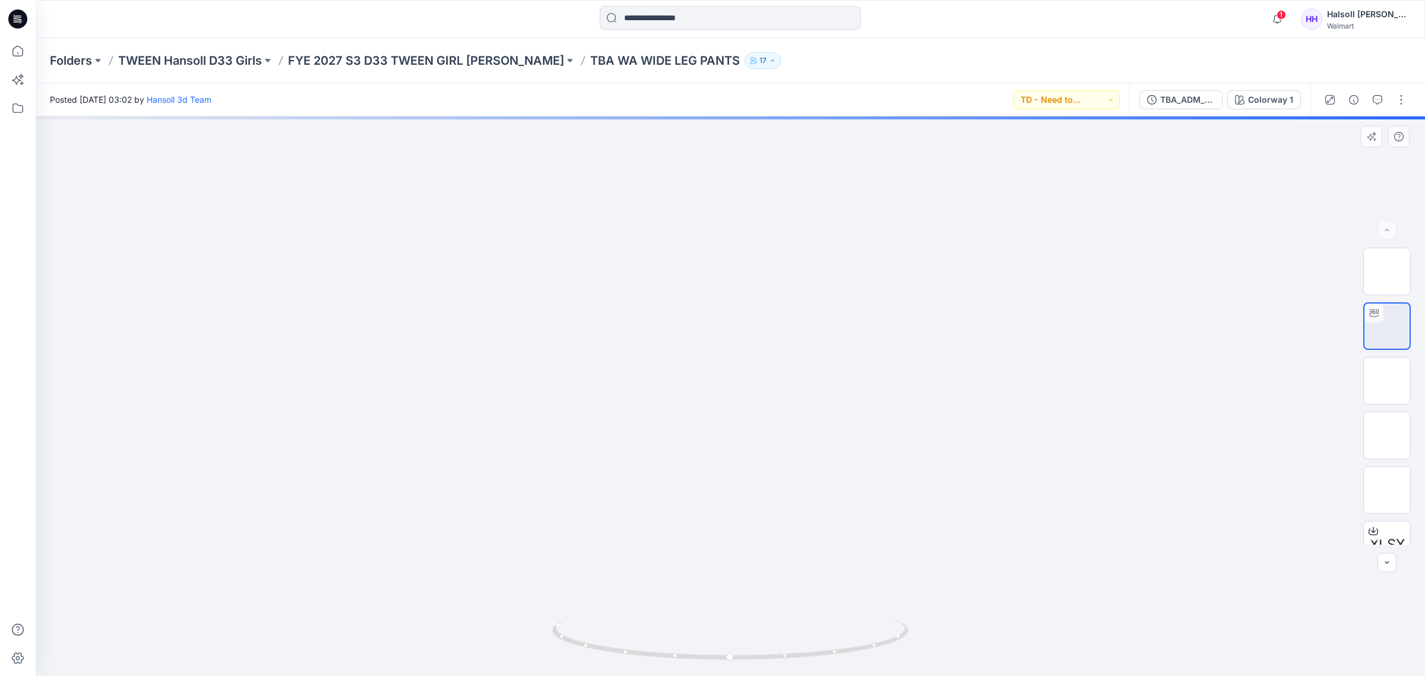
drag, startPoint x: 856, startPoint y: 568, endPoint x: 817, endPoint y: 389, distance: 182.9
drag, startPoint x: 868, startPoint y: 433, endPoint x: 876, endPoint y: 360, distance: 73.4
drag, startPoint x: 823, startPoint y: 547, endPoint x: 794, endPoint y: 521, distance: 38.7
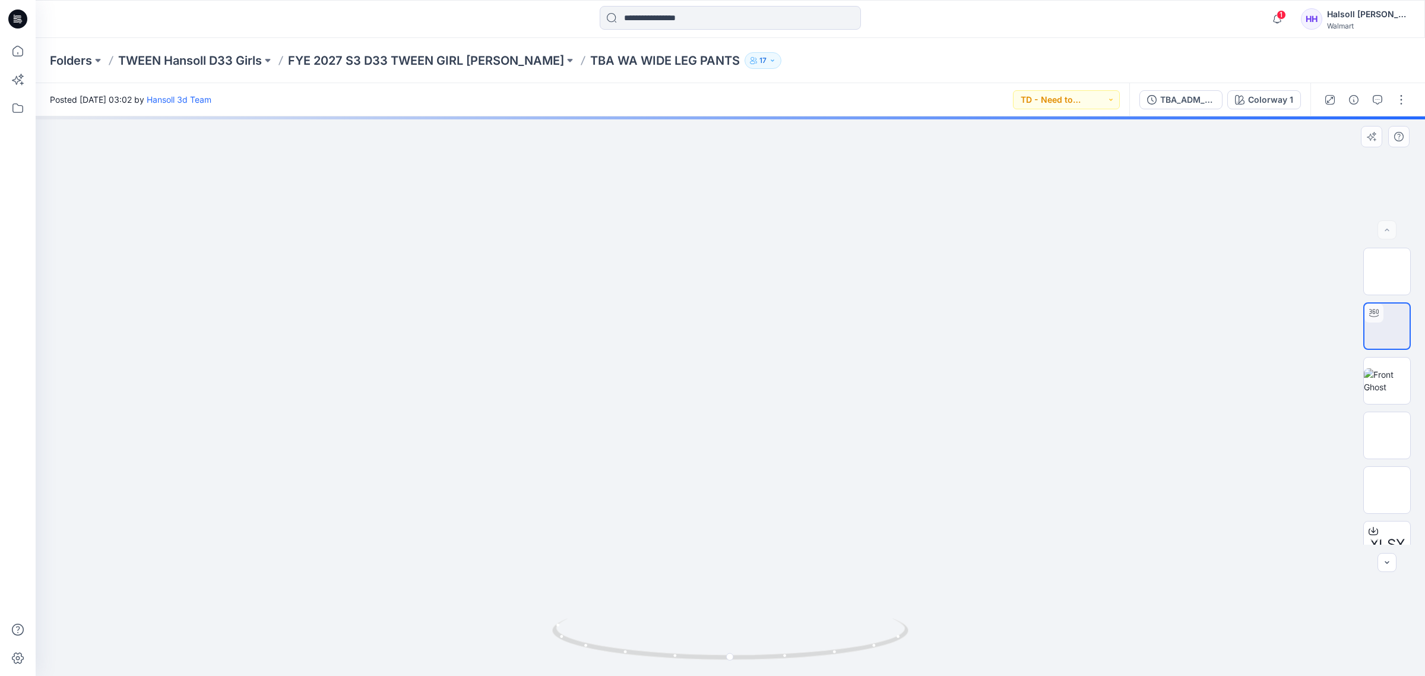
drag, startPoint x: 541, startPoint y: 491, endPoint x: 541, endPoint y: 470, distance: 20.8
click at [1387, 370] on img at bounding box center [1387, 380] width 46 height 25
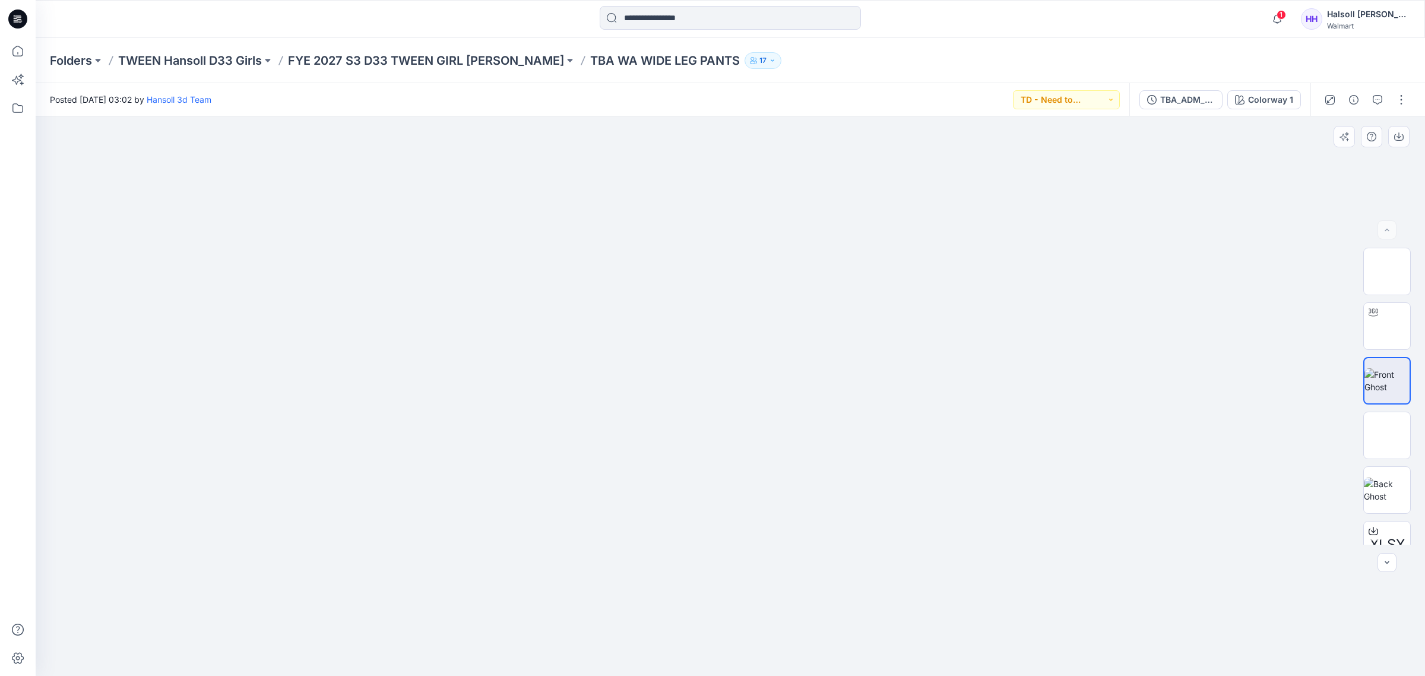
drag, startPoint x: 758, startPoint y: 426, endPoint x: 757, endPoint y: 375, distance: 51.6
click at [757, 134] on img at bounding box center [730, 134] width 203 height 0
click at [720, 134] on img at bounding box center [730, 134] width 203 height 0
click at [677, 134] on img at bounding box center [730, 134] width 203 height 0
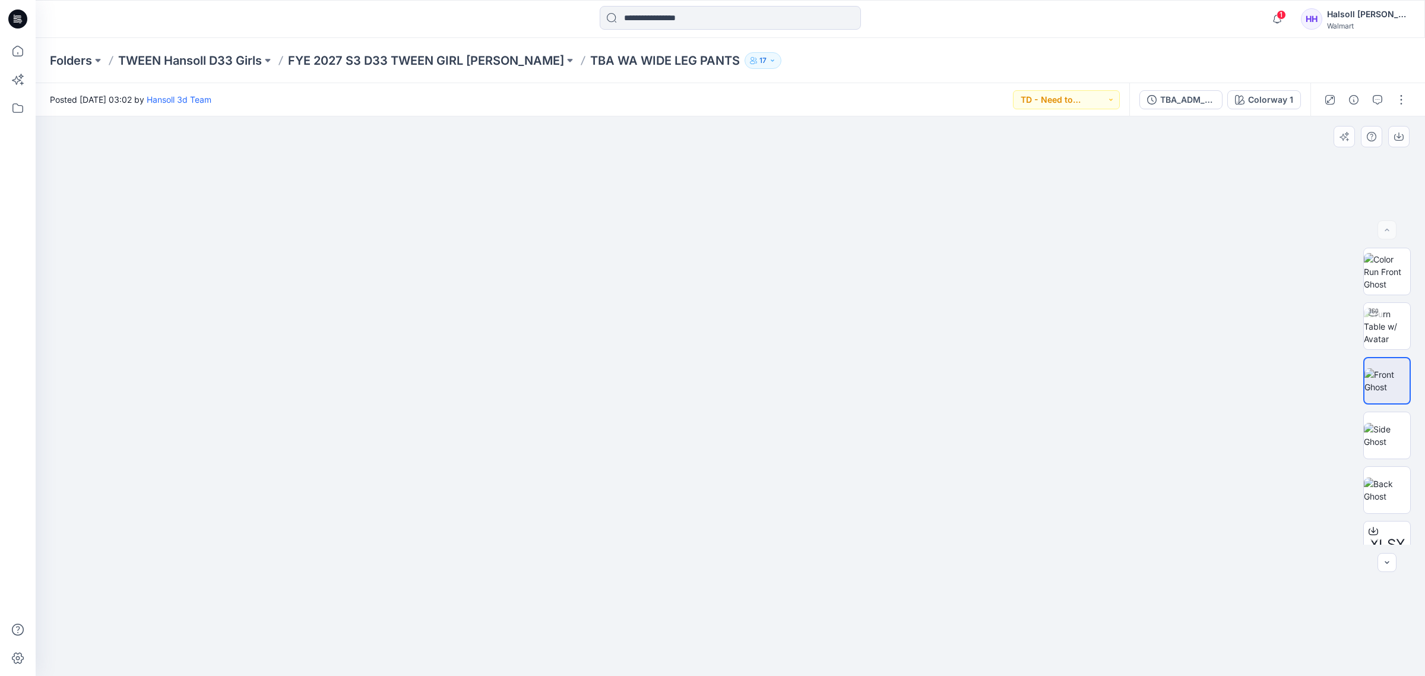
click at [714, 134] on img at bounding box center [730, 134] width 203 height 0
click at [843, 378] on div at bounding box center [730, 396] width 1389 height 560
click at [1404, 328] on img at bounding box center [1387, 325] width 46 height 37
click at [811, 395] on div at bounding box center [730, 395] width 1389 height 559
drag, startPoint x: 840, startPoint y: 647, endPoint x: 912, endPoint y: 648, distance: 72.4
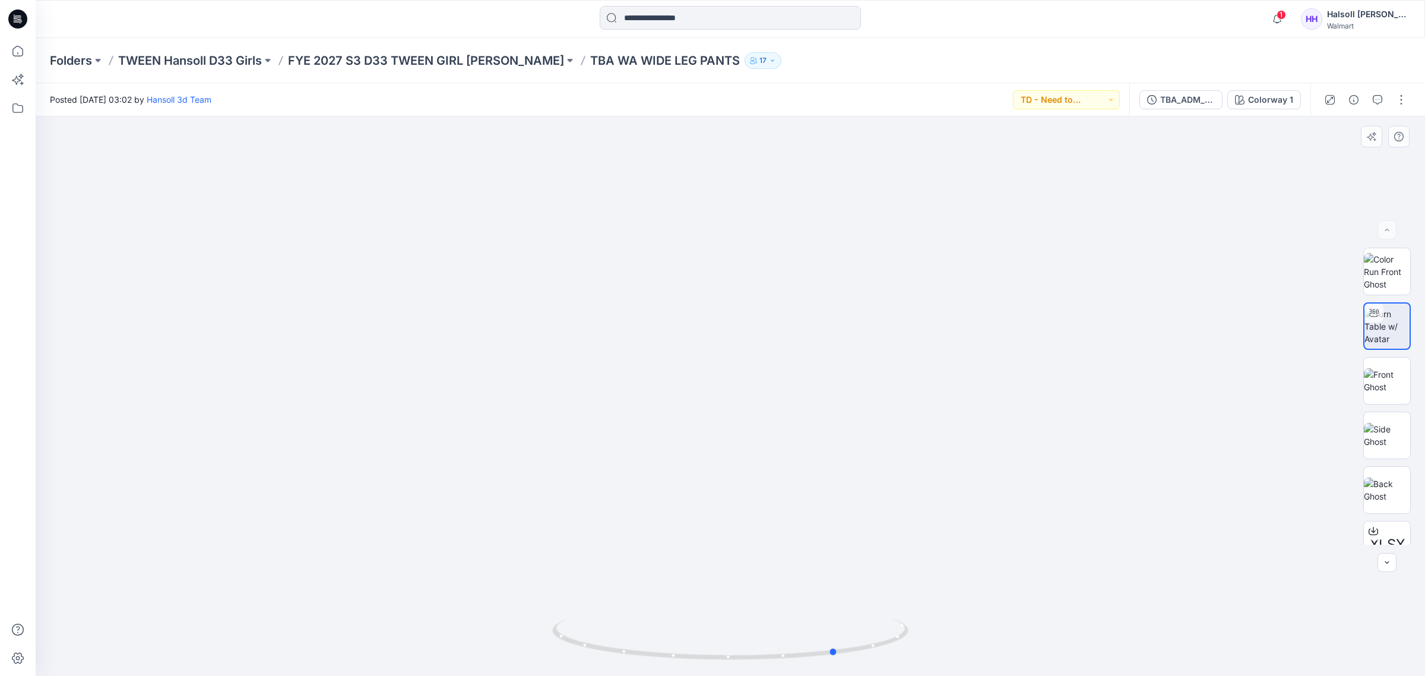
click at [912, 648] on div at bounding box center [730, 395] width 1389 height 559
drag, startPoint x: 731, startPoint y: 429, endPoint x: 566, endPoint y: 433, distance: 165.7
drag, startPoint x: 821, startPoint y: 661, endPoint x: 647, endPoint y: 662, distance: 173.9
click at [647, 662] on icon at bounding box center [731, 640] width 359 height 45
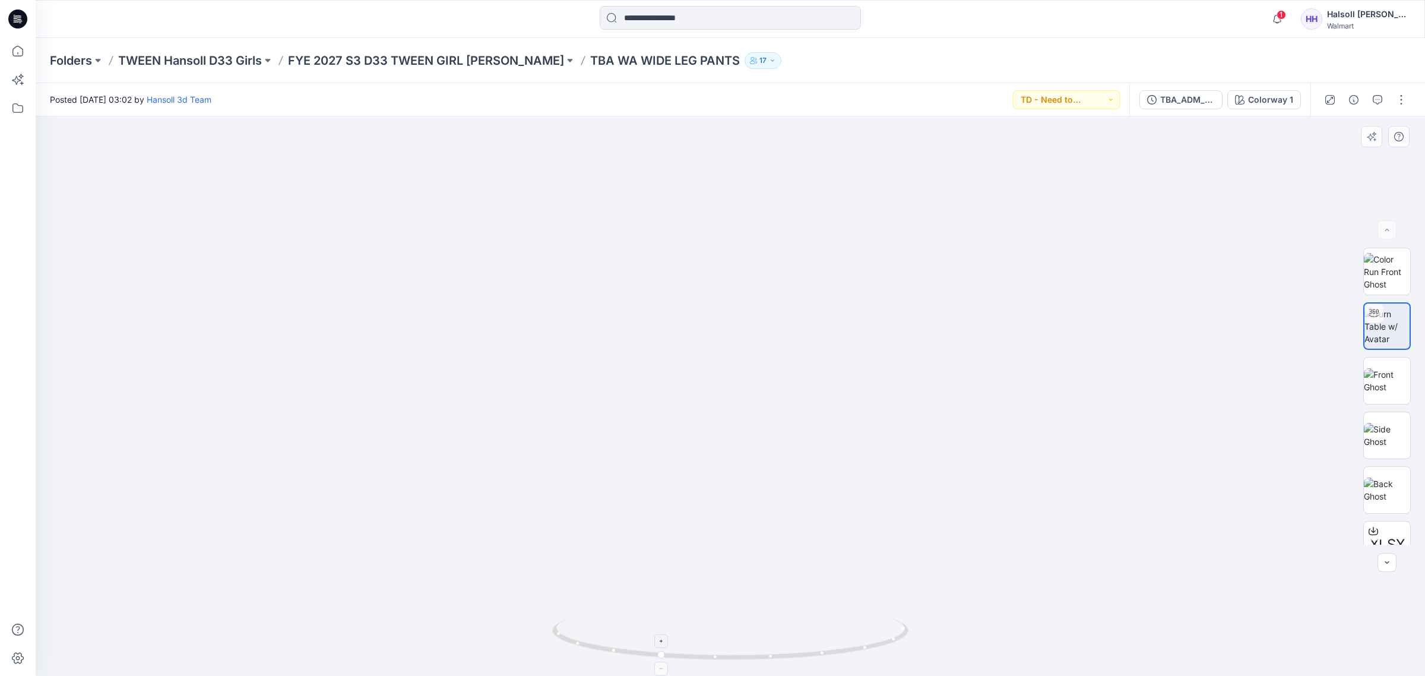
drag, startPoint x: 814, startPoint y: 616, endPoint x: 696, endPoint y: 645, distance: 121.1
click at [687, 622] on div at bounding box center [730, 395] width 1389 height 559
drag, startPoint x: 714, startPoint y: 672, endPoint x: 781, endPoint y: 677, distance: 67.2
click at [781, 675] on html "1 Notifications Hansoll 3d Team shared TBA_ADM_SC WA WIDE LEG PANTS_ASTM in FYE…" at bounding box center [712, 338] width 1425 height 676
drag, startPoint x: 502, startPoint y: 573, endPoint x: 582, endPoint y: 342, distance: 245.0
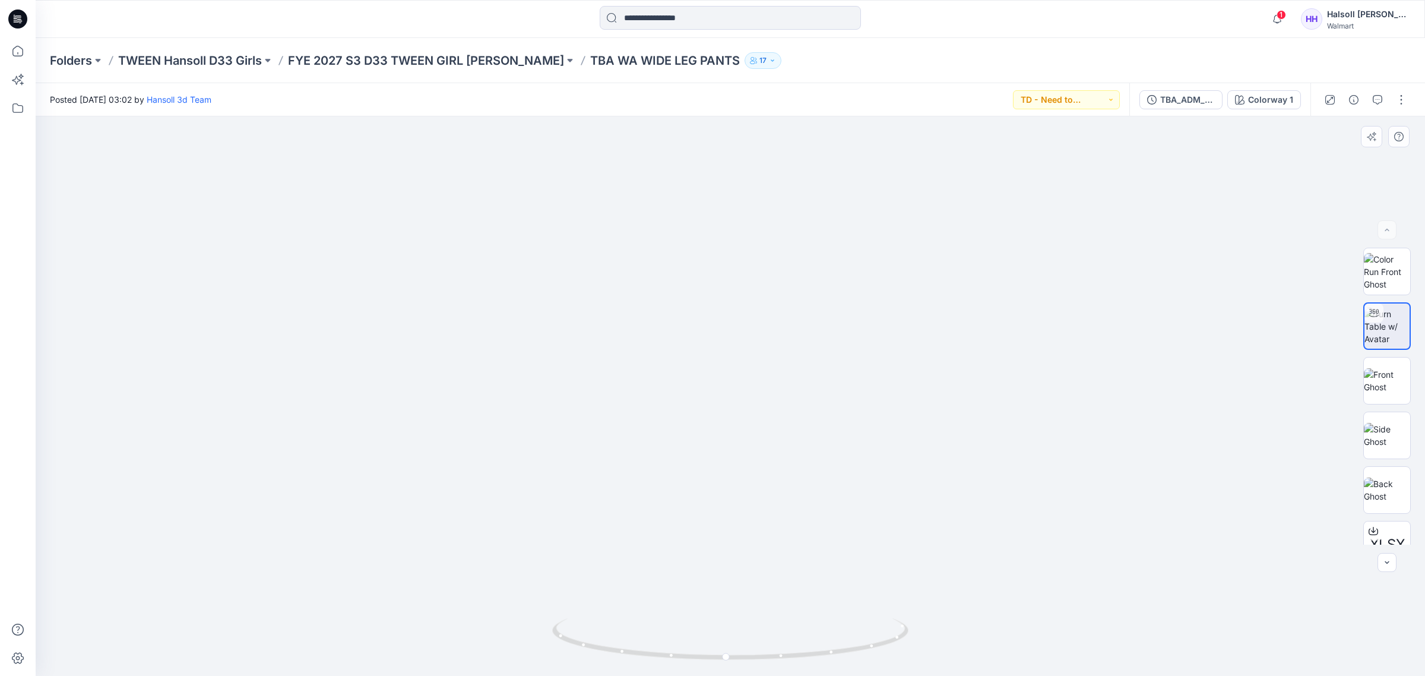
click at [582, 342] on img at bounding box center [447, 242] width 2431 height 2431
drag, startPoint x: 693, startPoint y: 488, endPoint x: 698, endPoint y: 214, distance: 274.3
drag, startPoint x: 720, startPoint y: 348, endPoint x: 720, endPoint y: 274, distance: 74.2
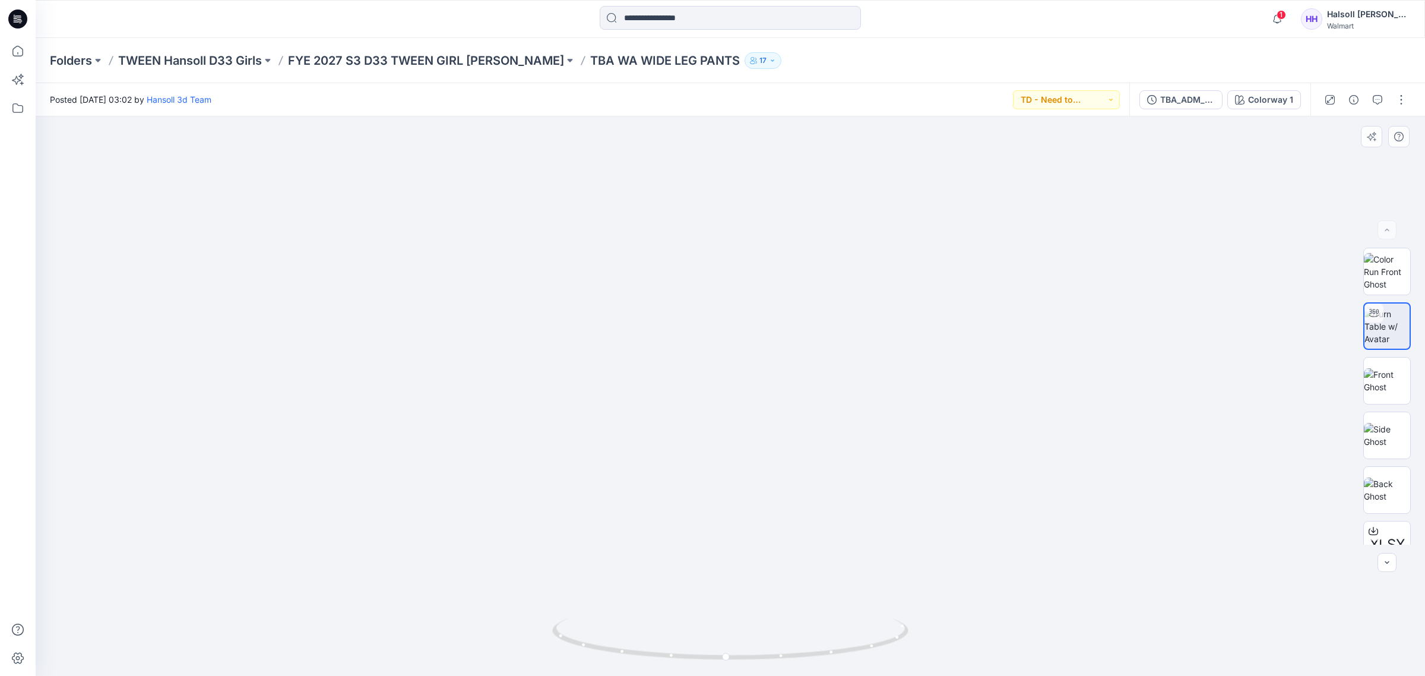
drag, startPoint x: 727, startPoint y: 497, endPoint x: 757, endPoint y: 288, distance: 211.1
drag, startPoint x: 773, startPoint y: 464, endPoint x: 789, endPoint y: 372, distance: 93.4
drag, startPoint x: 808, startPoint y: 654, endPoint x: 810, endPoint y: 642, distance: 12.6
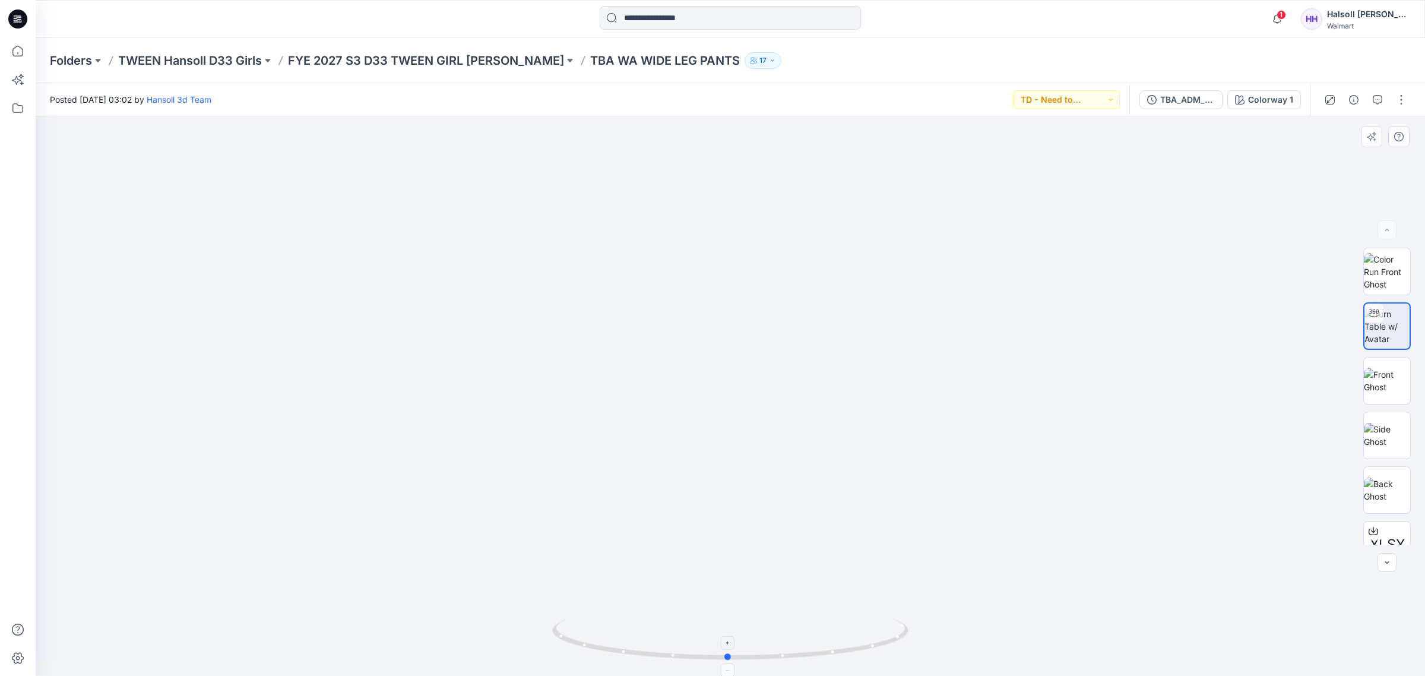
click at [810, 642] on icon at bounding box center [731, 640] width 359 height 45
drag, startPoint x: 683, startPoint y: 244, endPoint x: 826, endPoint y: 523, distance: 313.5
drag, startPoint x: 848, startPoint y: 346, endPoint x: 833, endPoint y: 616, distance: 269.9
click at [833, 616] on div at bounding box center [730, 395] width 1389 height 559
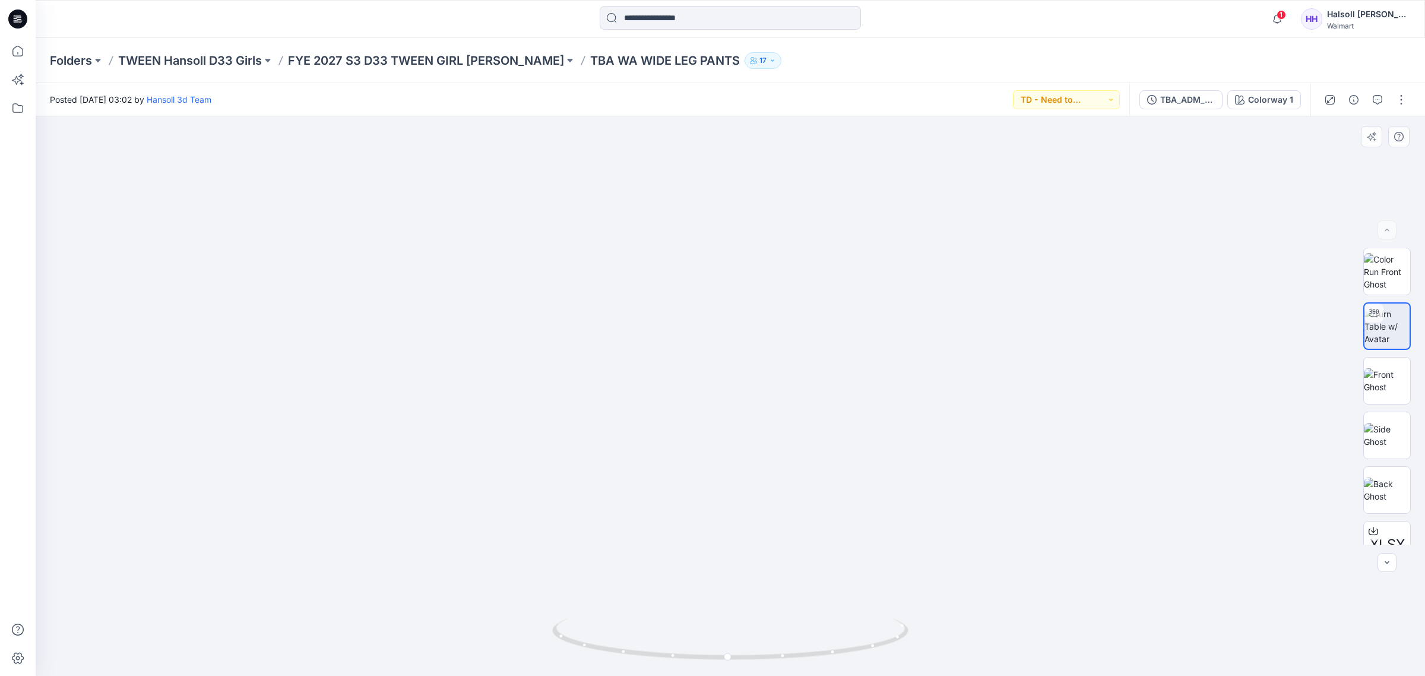
drag, startPoint x: 841, startPoint y: 382, endPoint x: 831, endPoint y: 544, distance: 162.3
drag, startPoint x: 799, startPoint y: 660, endPoint x: 949, endPoint y: 663, distance: 149.6
click at [949, 663] on div at bounding box center [730, 395] width 1389 height 559
